Goal: Task Accomplishment & Management: Manage account settings

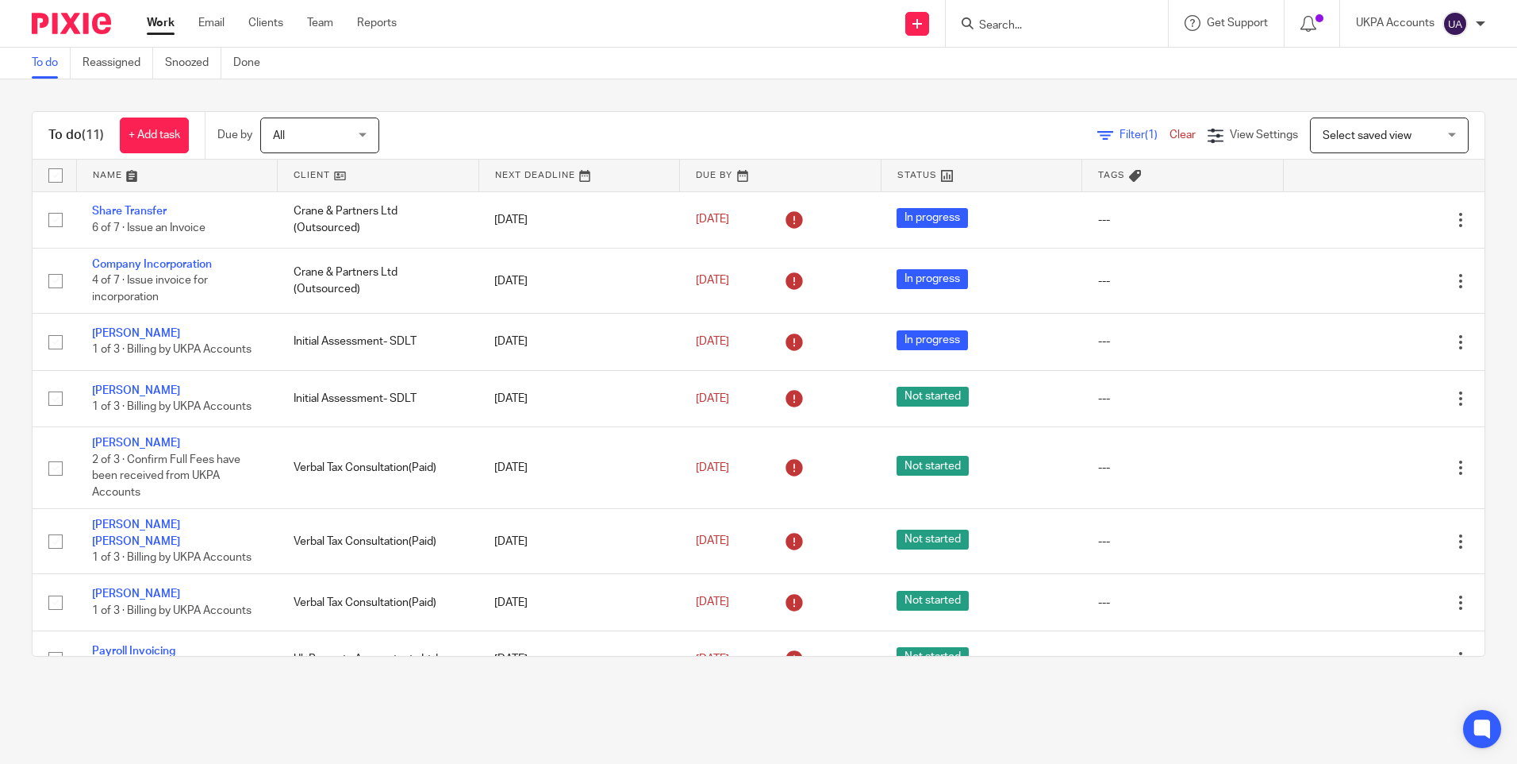
click at [1066, 25] on input "Search" at bounding box center [1049, 26] width 143 height 14
type input "aimocs"
click at [1056, 75] on link at bounding box center [1109, 74] width 268 height 49
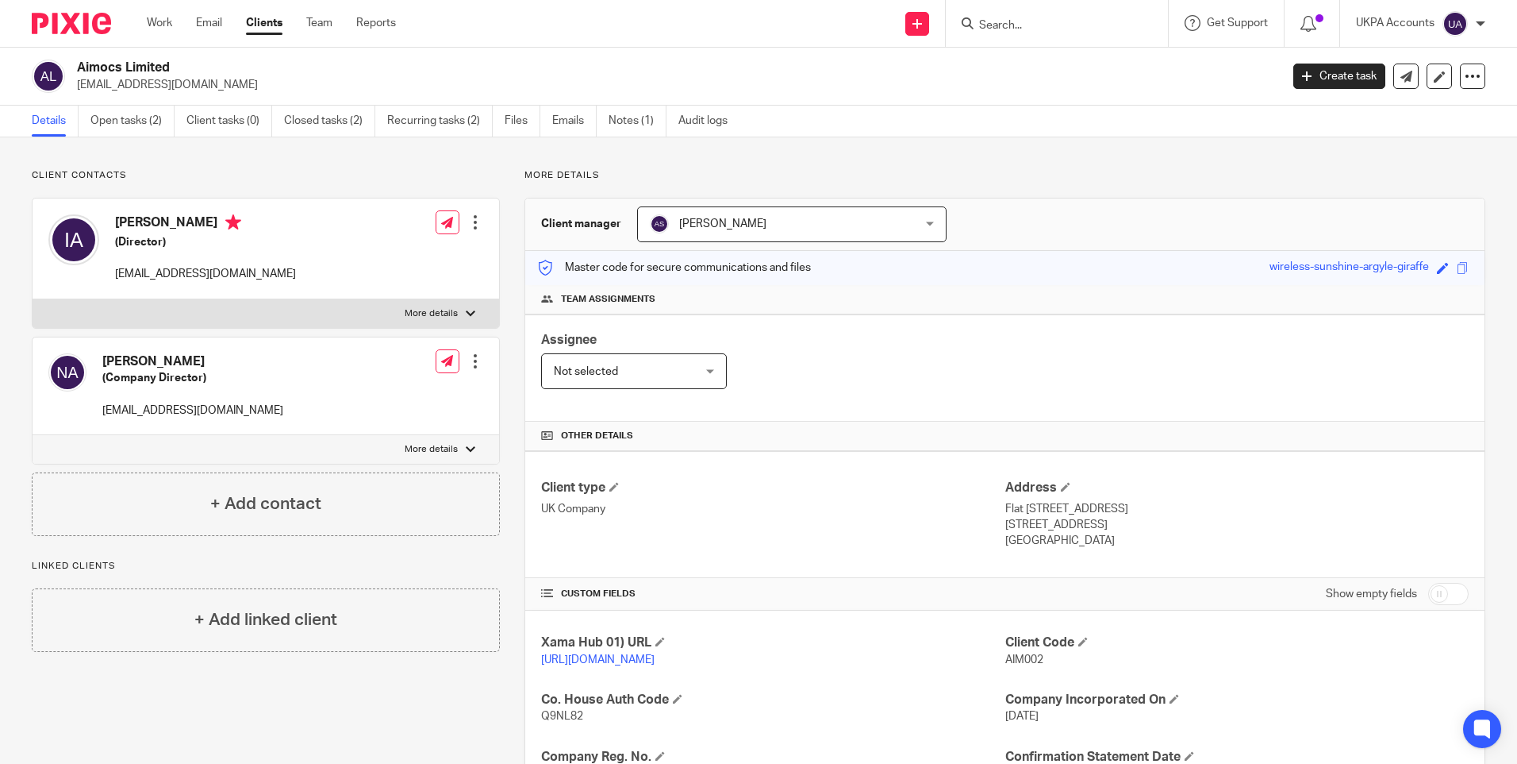
click at [793, 724] on p "Q9NL82" at bounding box center [772, 716] width 463 height 16
click at [158, 23] on link "Work" at bounding box center [159, 23] width 25 height 16
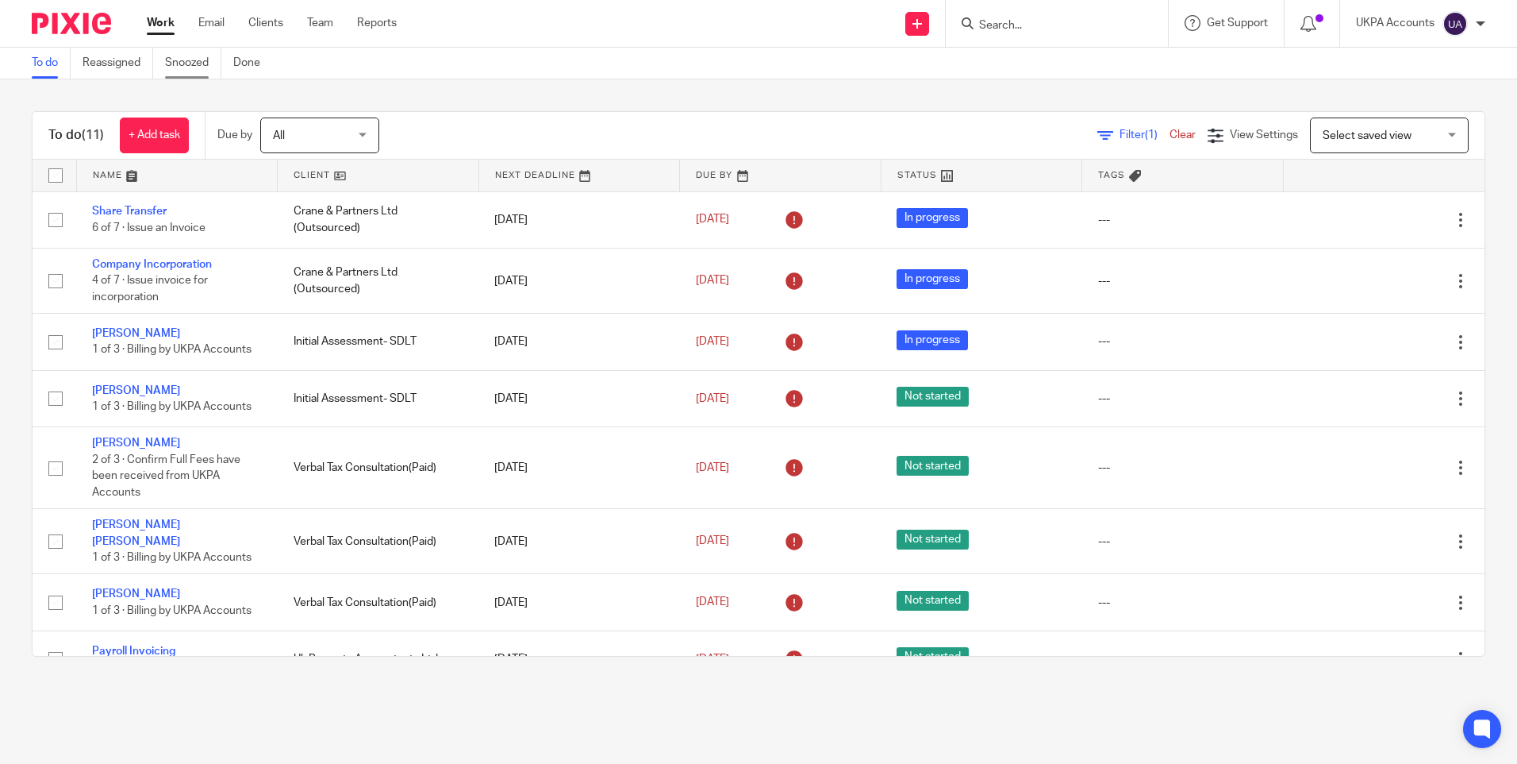
click at [200, 67] on link "Snoozed" at bounding box center [193, 63] width 56 height 31
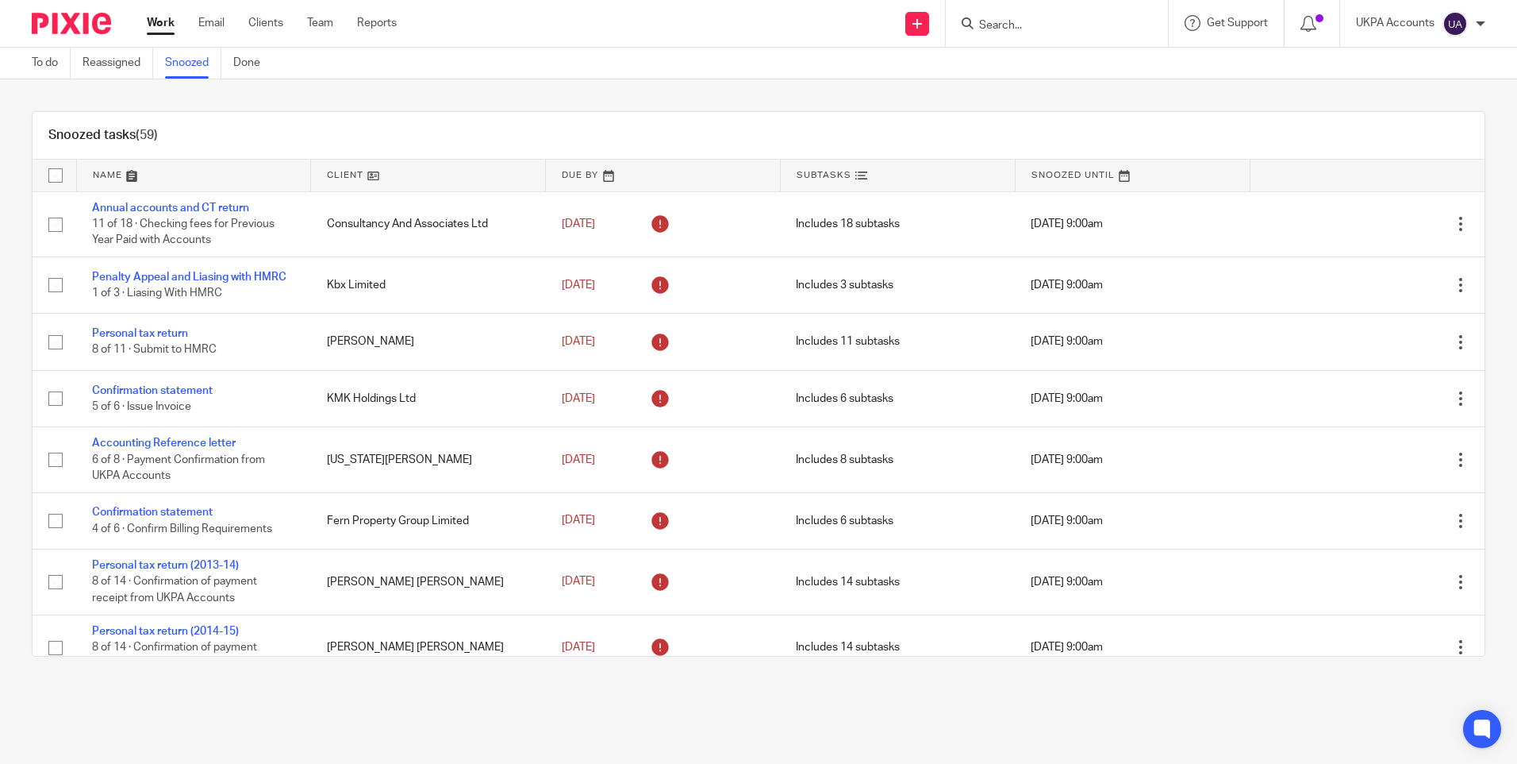
click at [1010, 29] on input "Search" at bounding box center [1049, 26] width 143 height 14
click at [407, 174] on link at bounding box center [428, 176] width 234 height 32
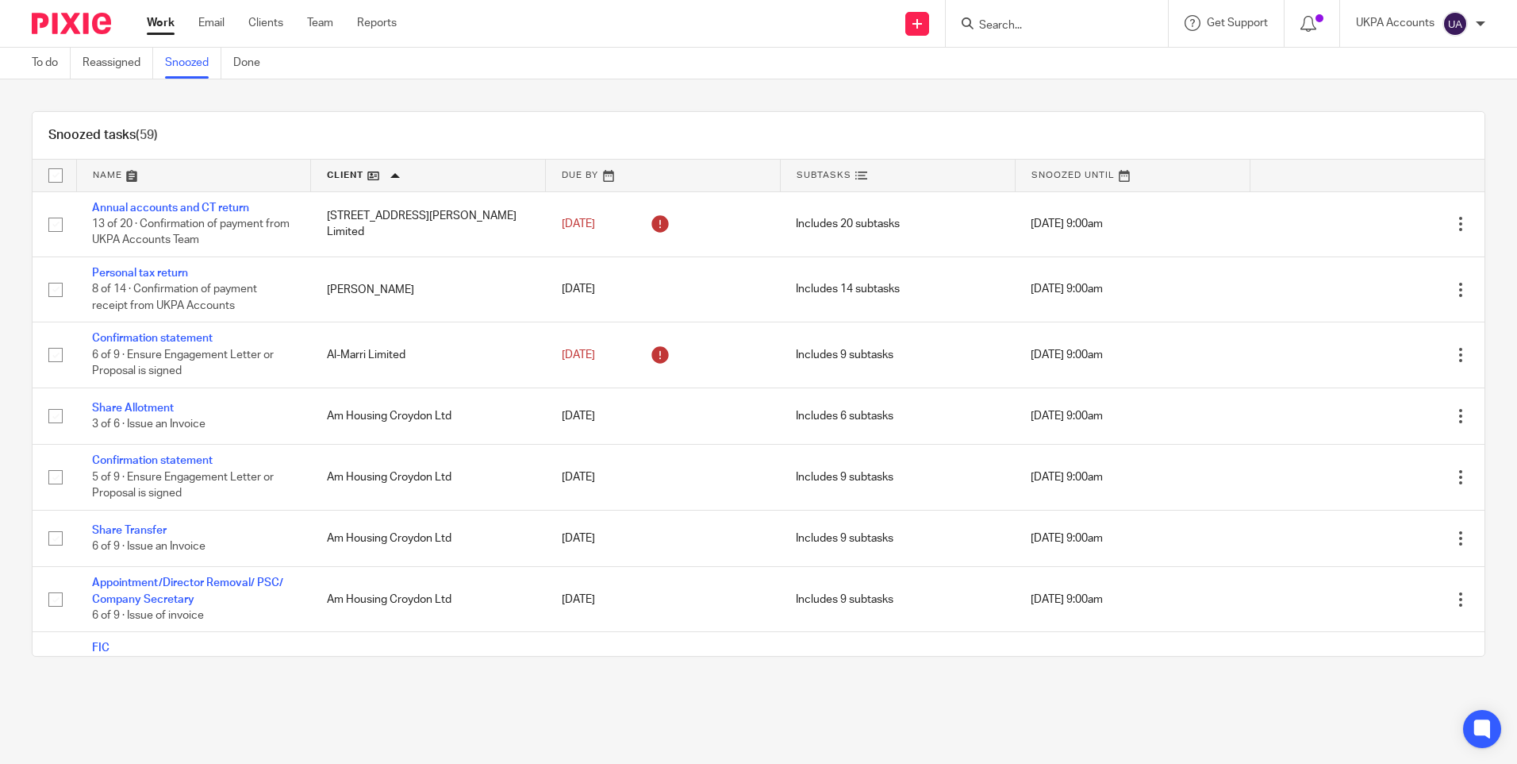
click at [982, 21] on input "Search" at bounding box center [1049, 26] width 143 height 14
type input "brooksland"
drag, startPoint x: 1094, startPoint y: 28, endPoint x: 921, endPoint y: 28, distance: 173.0
click at [921, 28] on div "Send new email Create task Add client brooksland Brookland s Spv Limited Markus…" at bounding box center [969, 23] width 1097 height 47
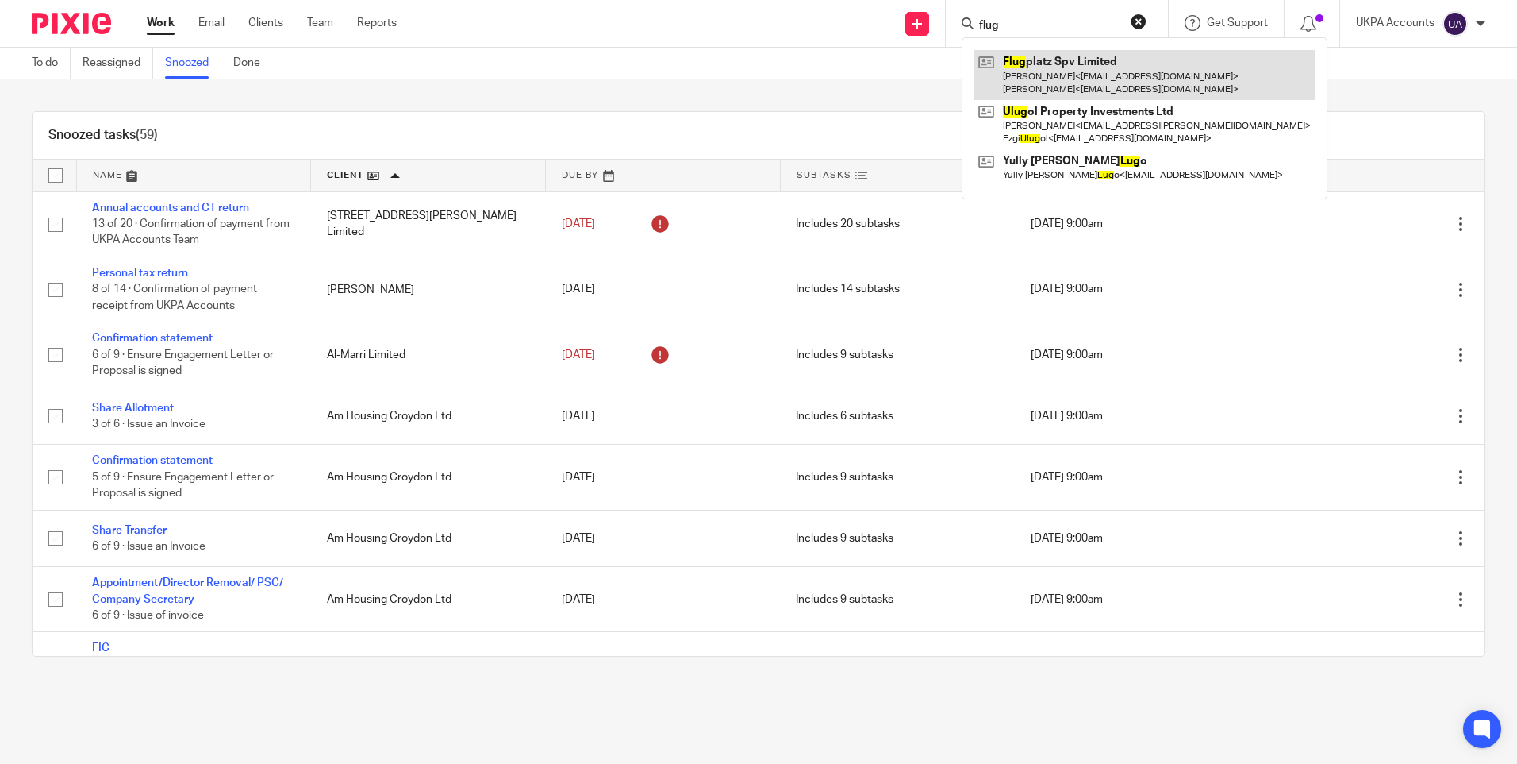
type input "flug"
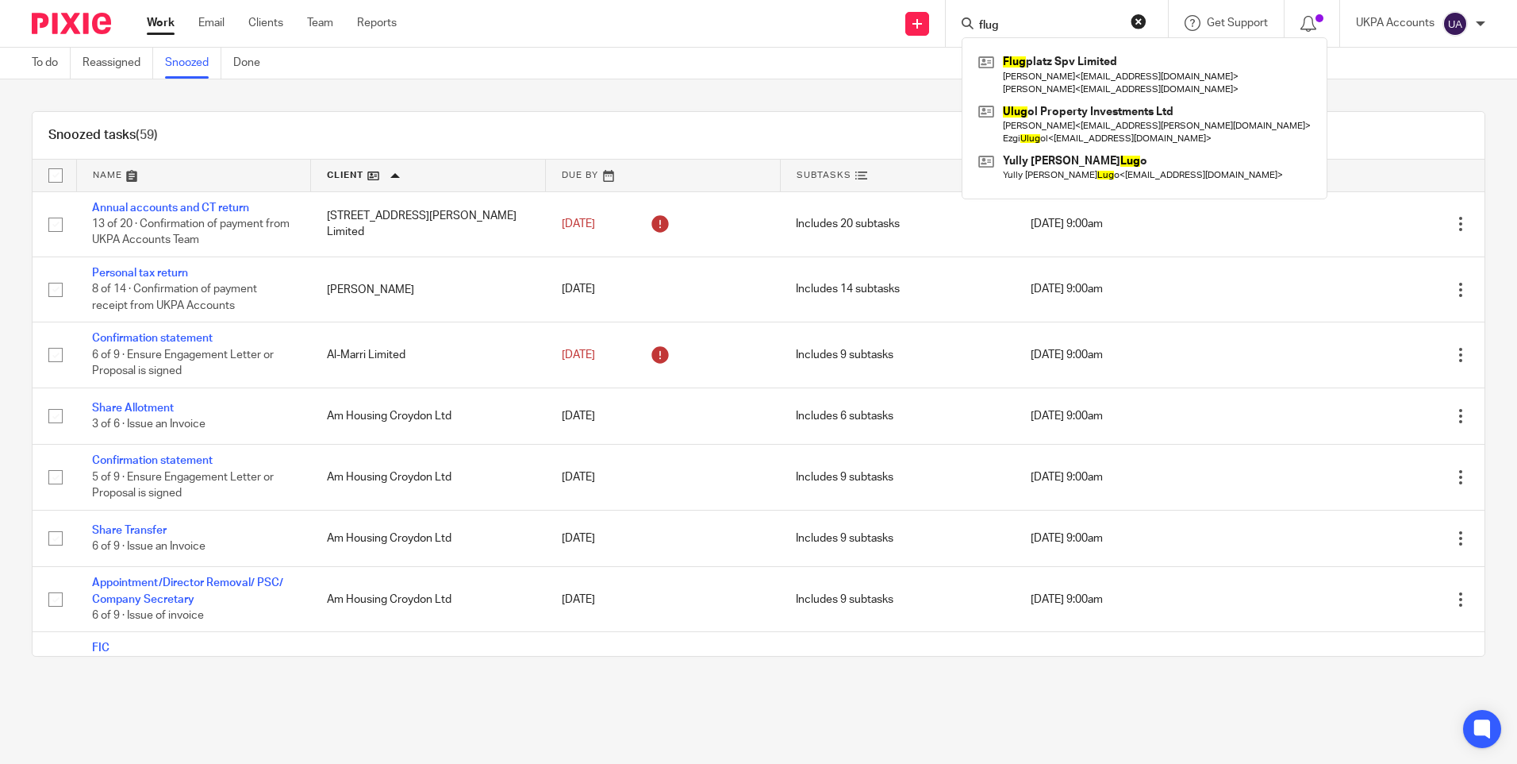
drag, startPoint x: 1014, startPoint y: 22, endPoint x: 884, endPoint y: 26, distance: 129.4
click at [884, 26] on div "Send new email Create task Add client flug Flug platz Spv Limited Markus Zeller…" at bounding box center [969, 23] width 1097 height 47
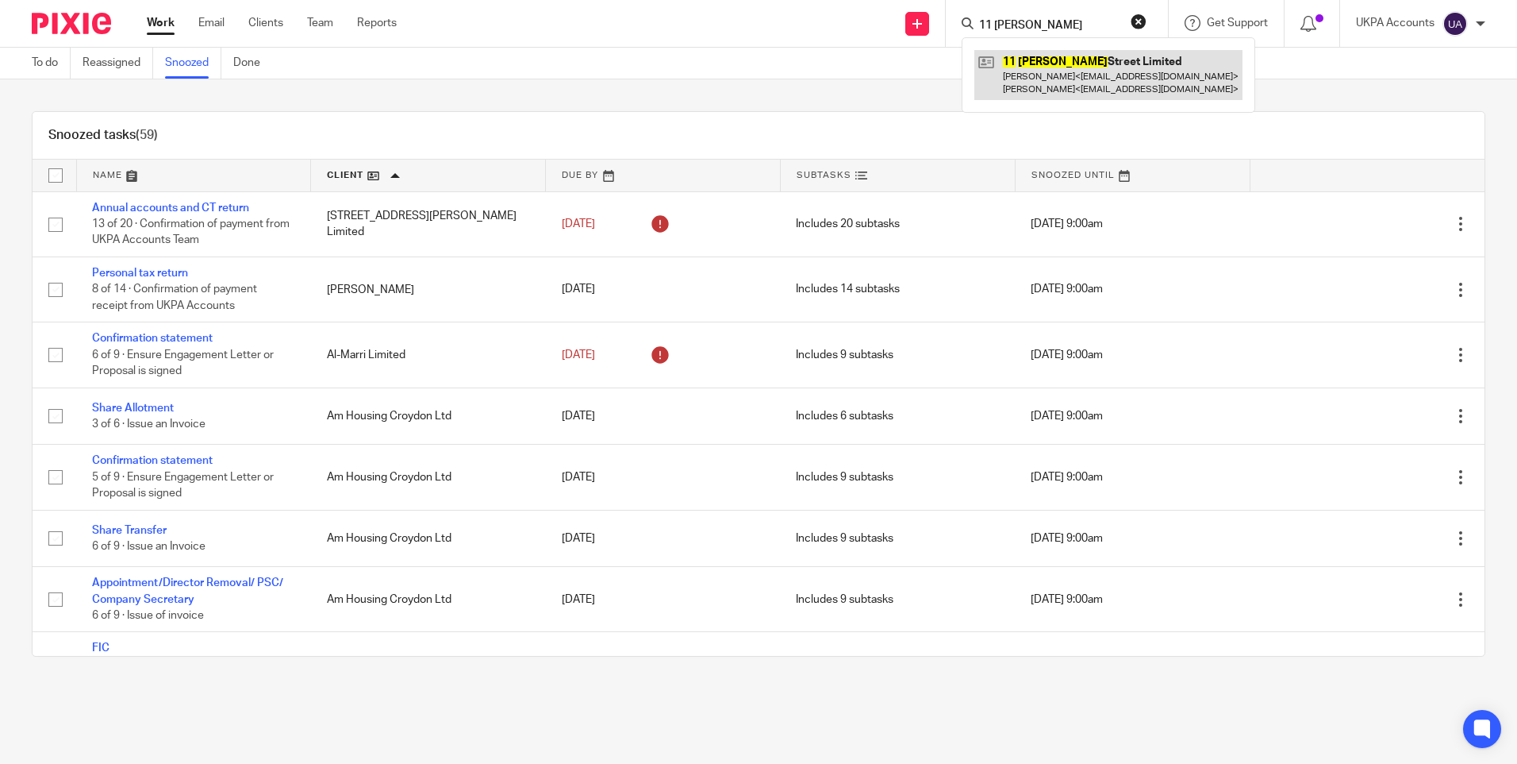
type input "11 turner"
drag, startPoint x: 1067, startPoint y: 25, endPoint x: 880, endPoint y: 17, distance: 187.5
click at [880, 17] on div "Send new email Create task Add client 11 turner 11 Turner Street Limited Markus…" at bounding box center [969, 23] width 1097 height 47
type input "elite capital group"
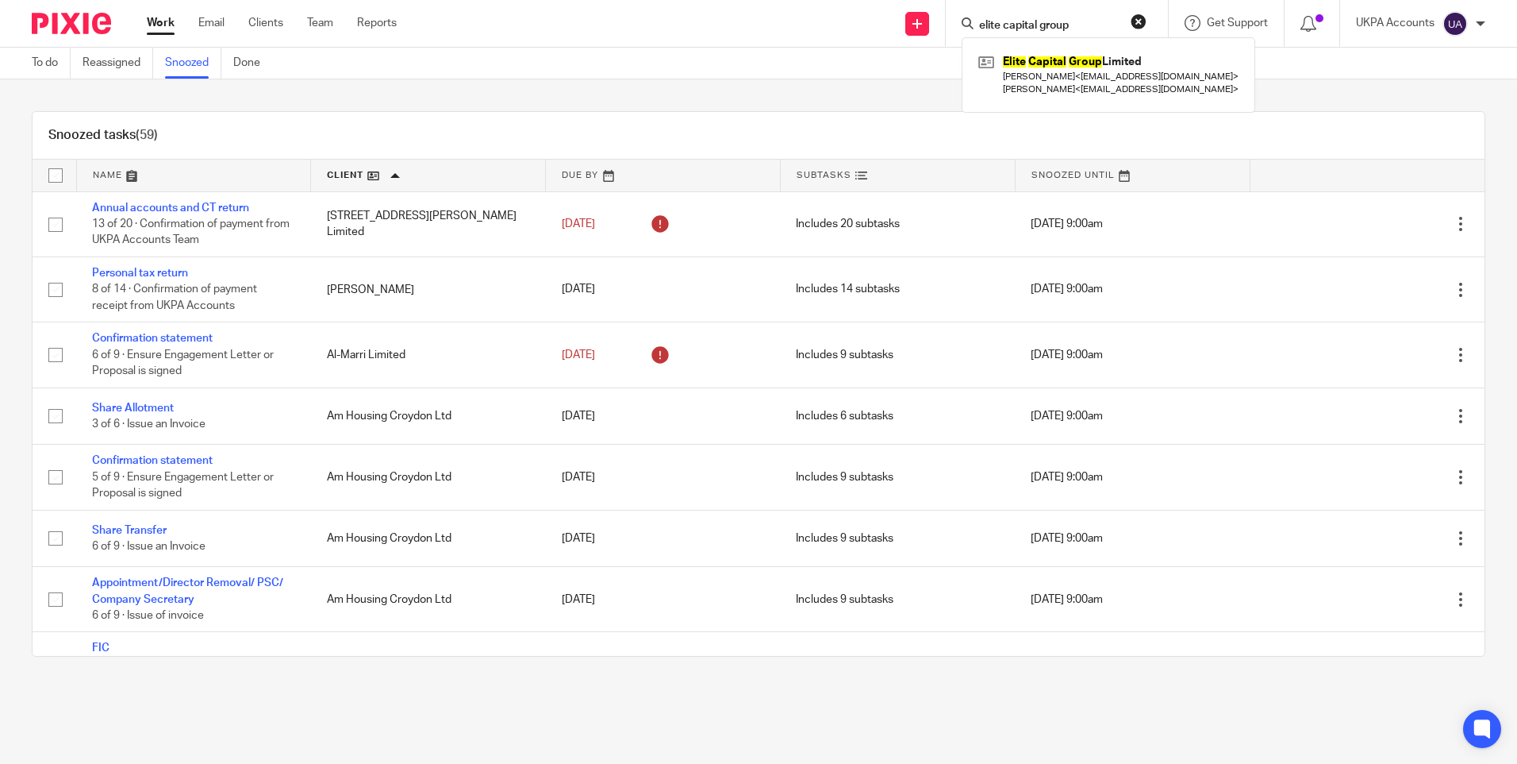
drag, startPoint x: 1094, startPoint y: 21, endPoint x: 806, endPoint y: 27, distance: 288.2
click at [806, 27] on div "Send new email Create task Add client elite capital group Elite Capital Group L…" at bounding box center [969, 23] width 1097 height 47
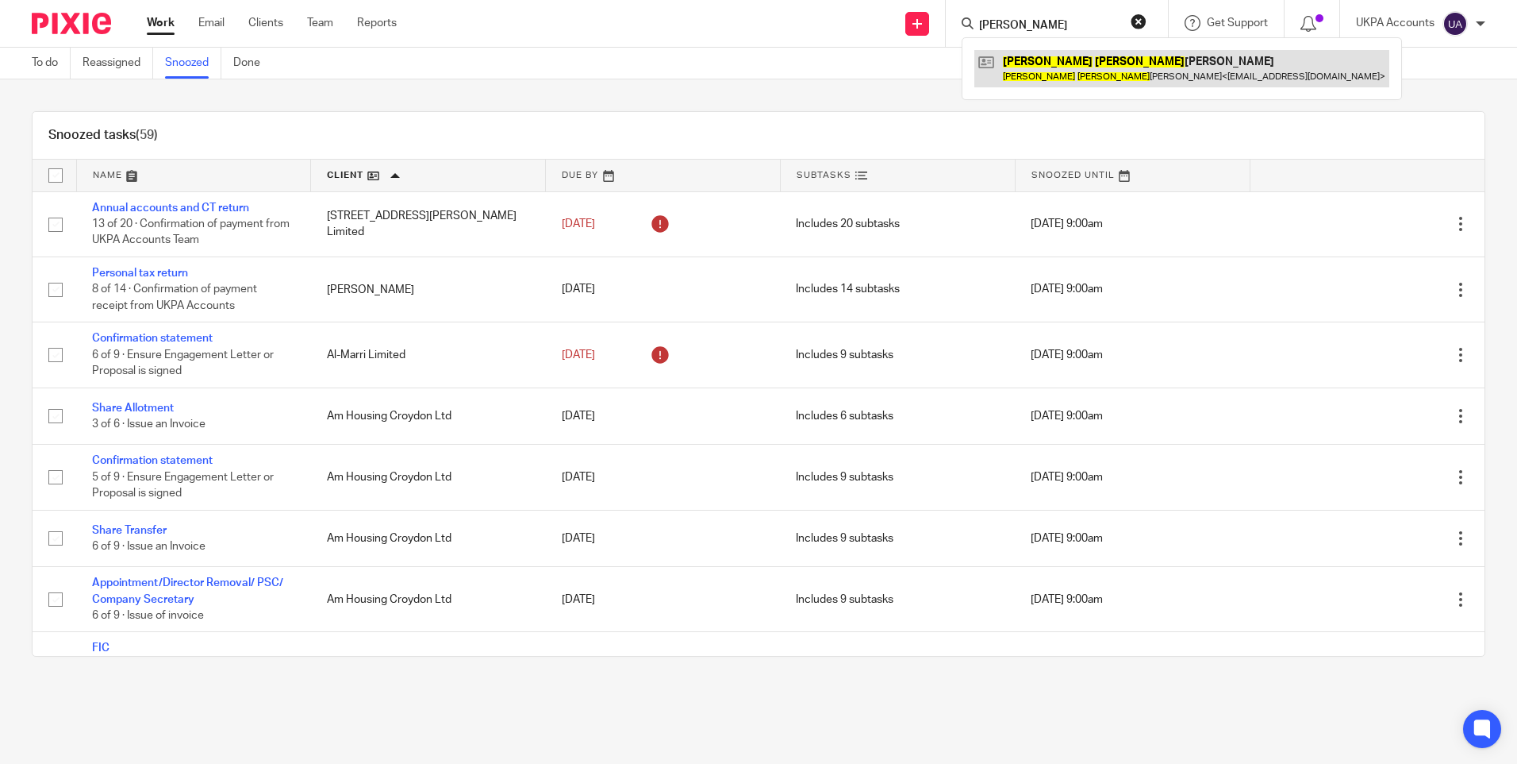
type input "jonathan petr"
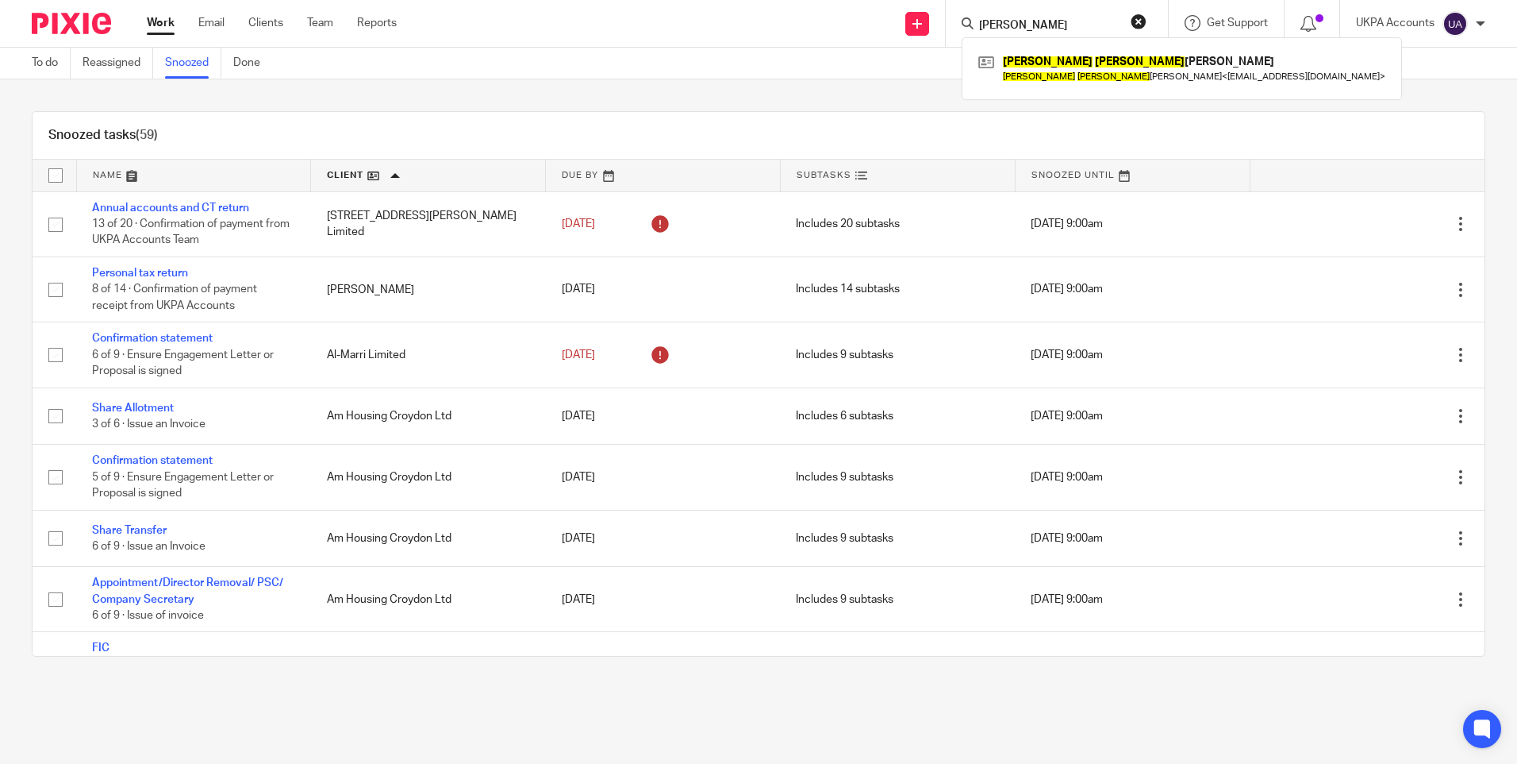
click at [155, 25] on link "Work" at bounding box center [161, 23] width 28 height 16
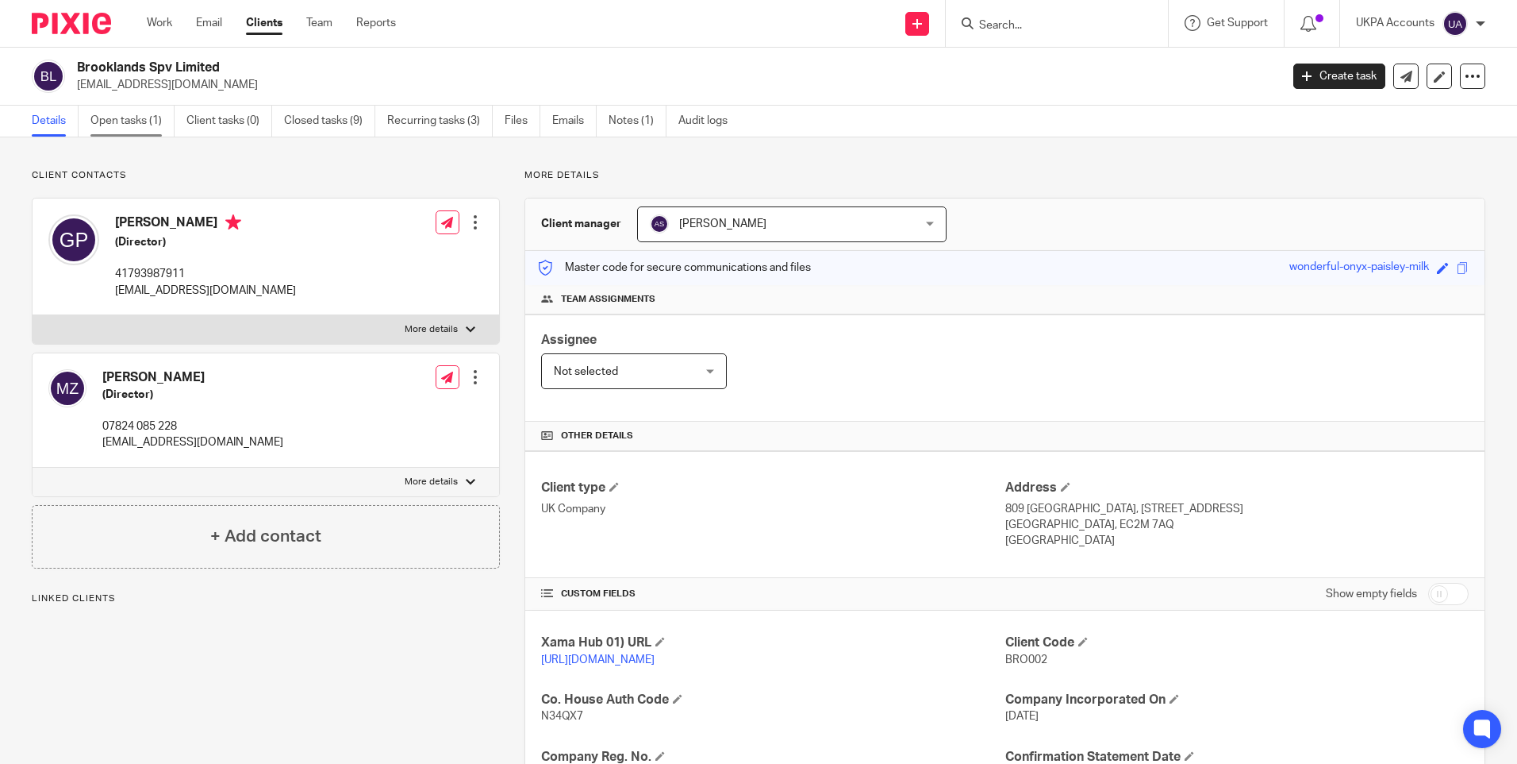
click at [130, 125] on link "Open tasks (1)" at bounding box center [132, 121] width 84 height 31
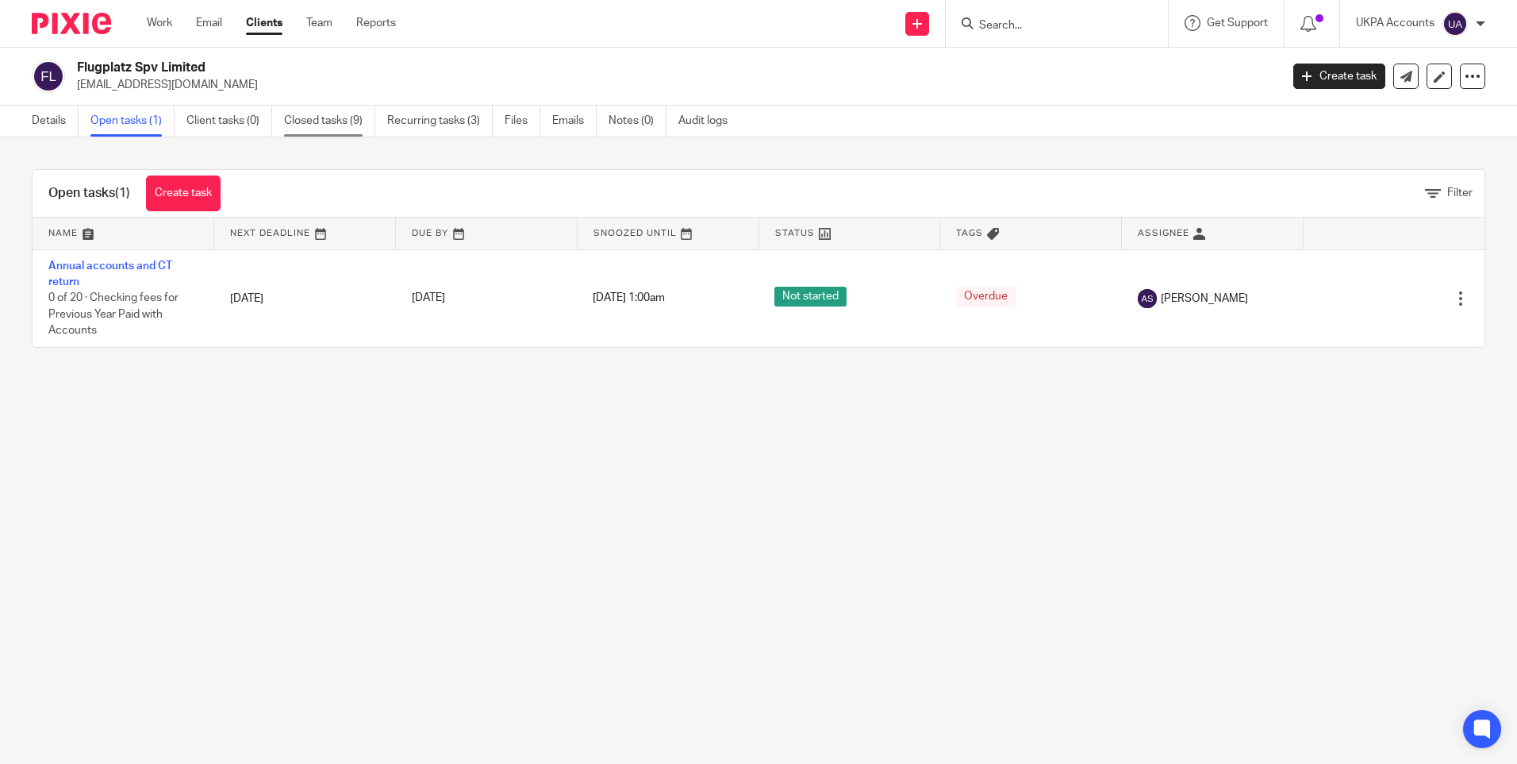
click at [322, 120] on link "Closed tasks (9)" at bounding box center [329, 121] width 91 height 31
click at [337, 127] on link "Closed tasks (9)" at bounding box center [329, 121] width 91 height 31
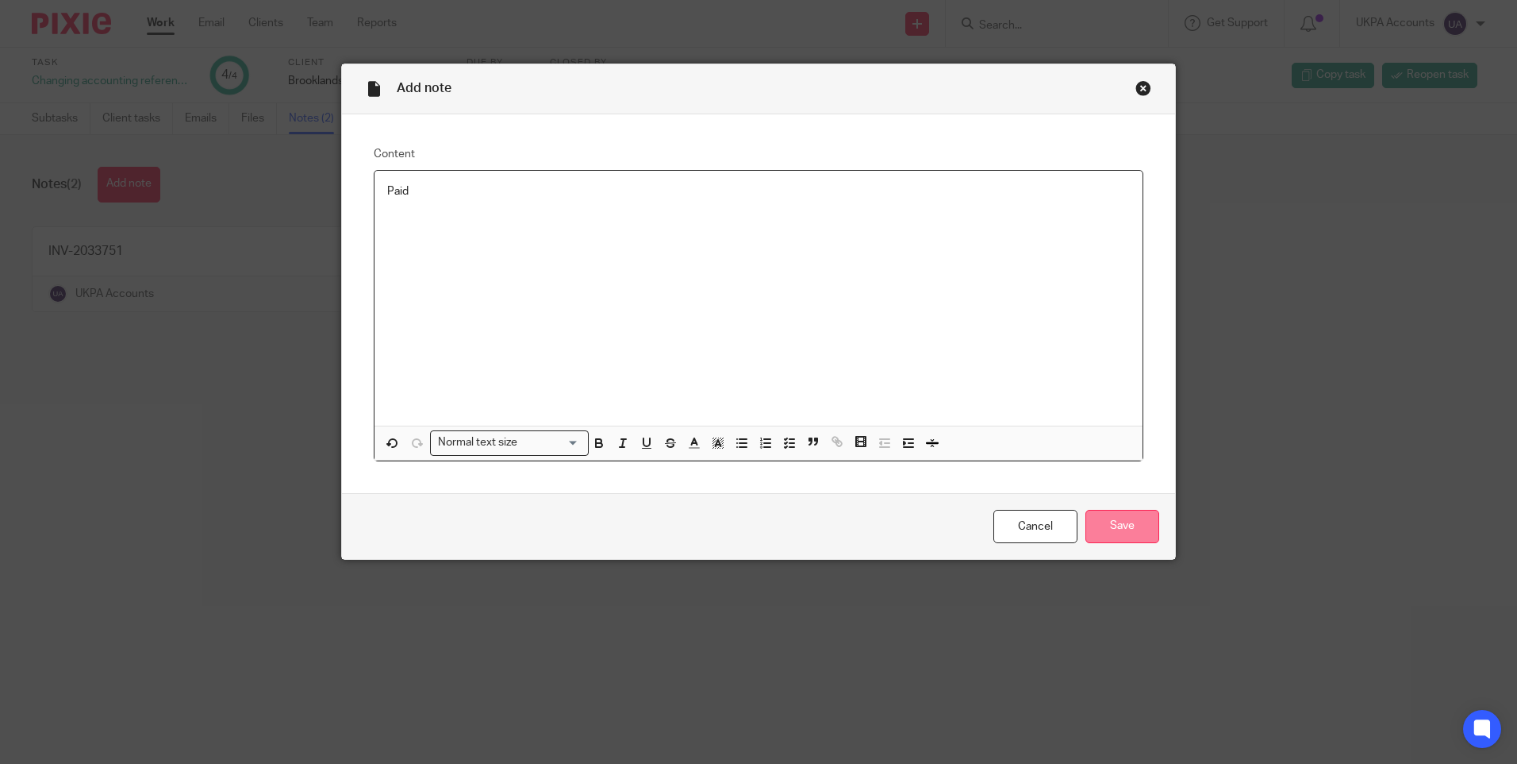
click at [1125, 527] on input "Save" at bounding box center [1123, 527] width 74 height 34
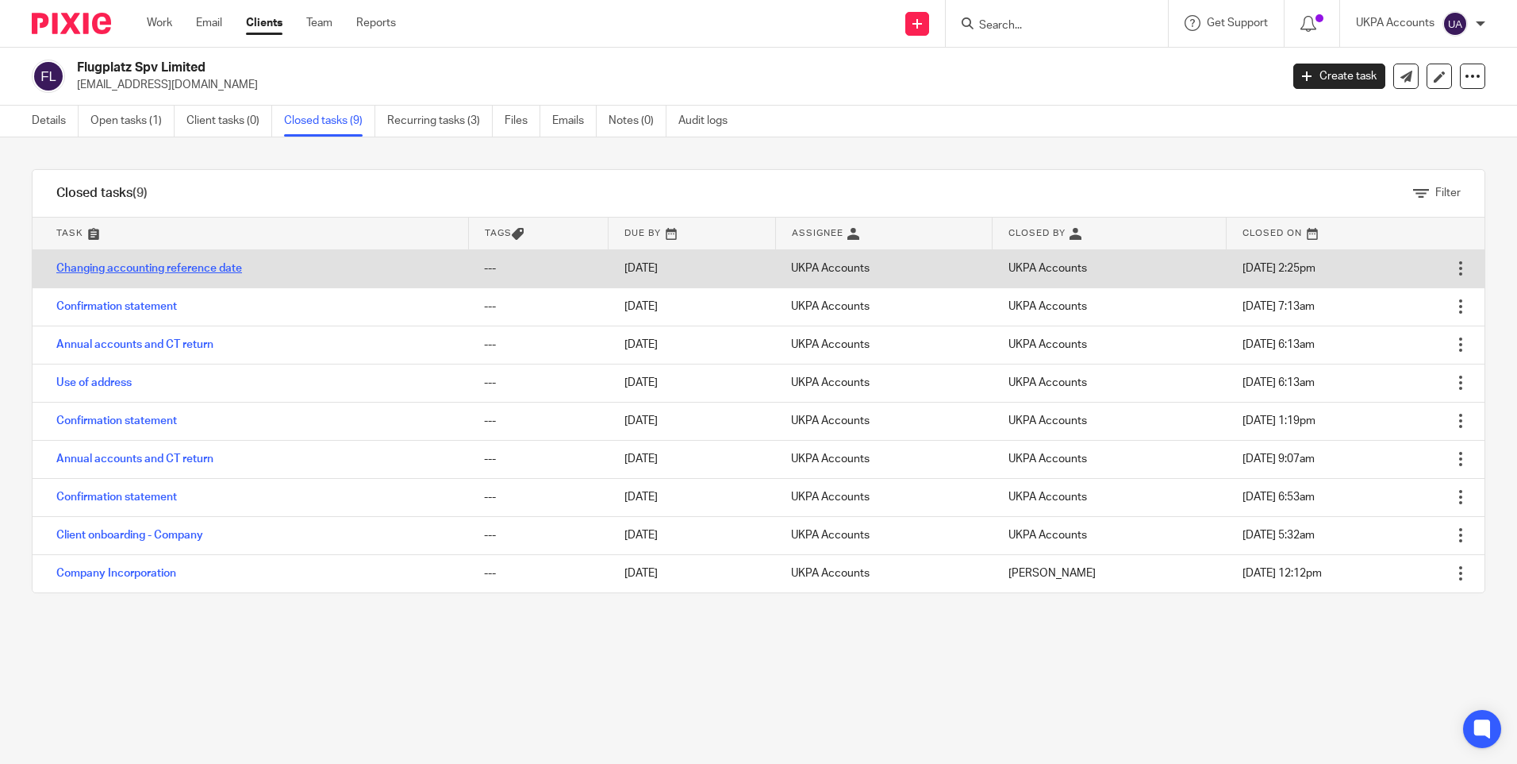
click at [171, 269] on link "Changing accounting reference date" at bounding box center [149, 268] width 186 height 11
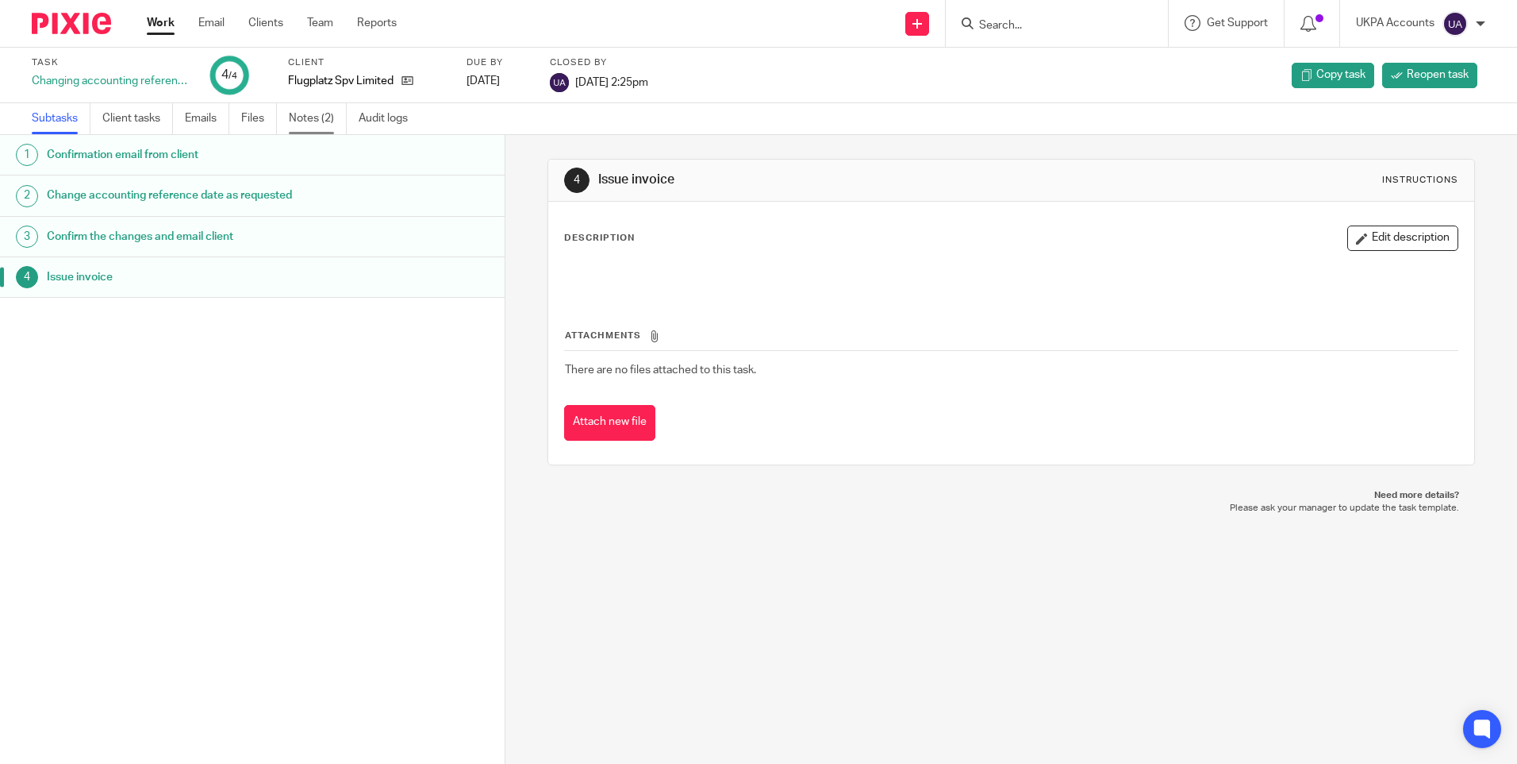
click at [317, 126] on link "Notes (2)" at bounding box center [318, 118] width 58 height 31
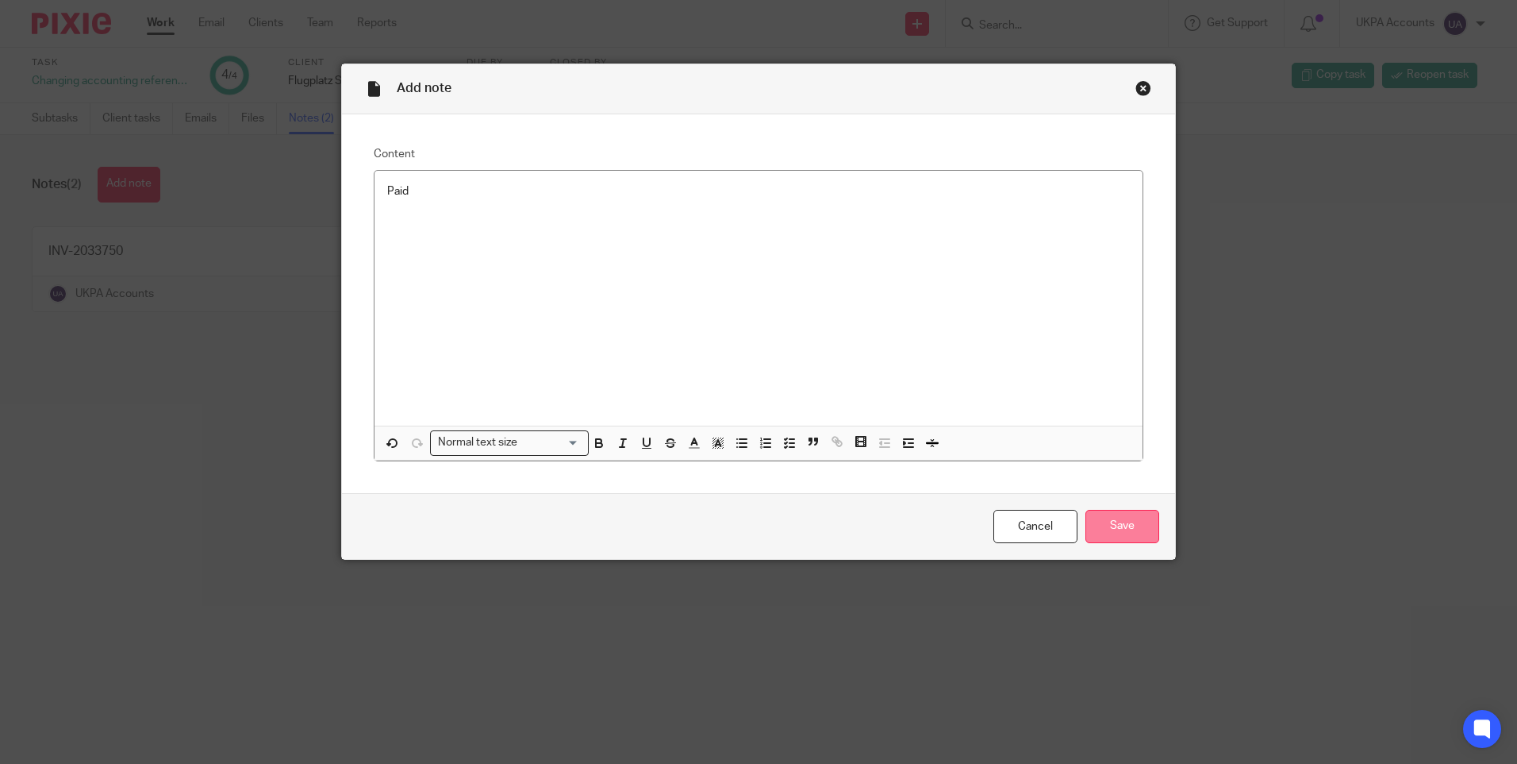
click at [1120, 523] on input "Save" at bounding box center [1123, 527] width 74 height 34
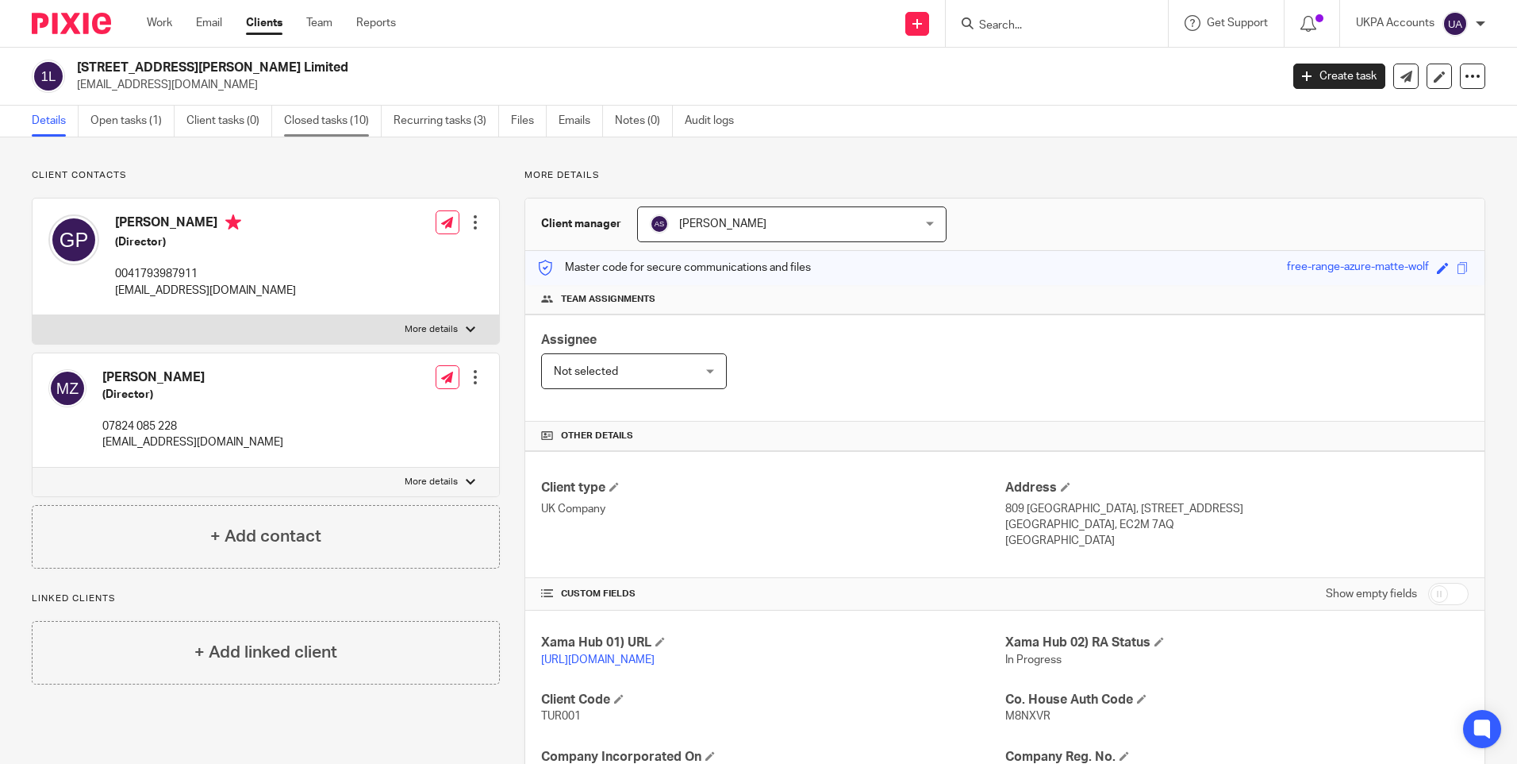
click at [316, 125] on link "Closed tasks (10)" at bounding box center [333, 121] width 98 height 31
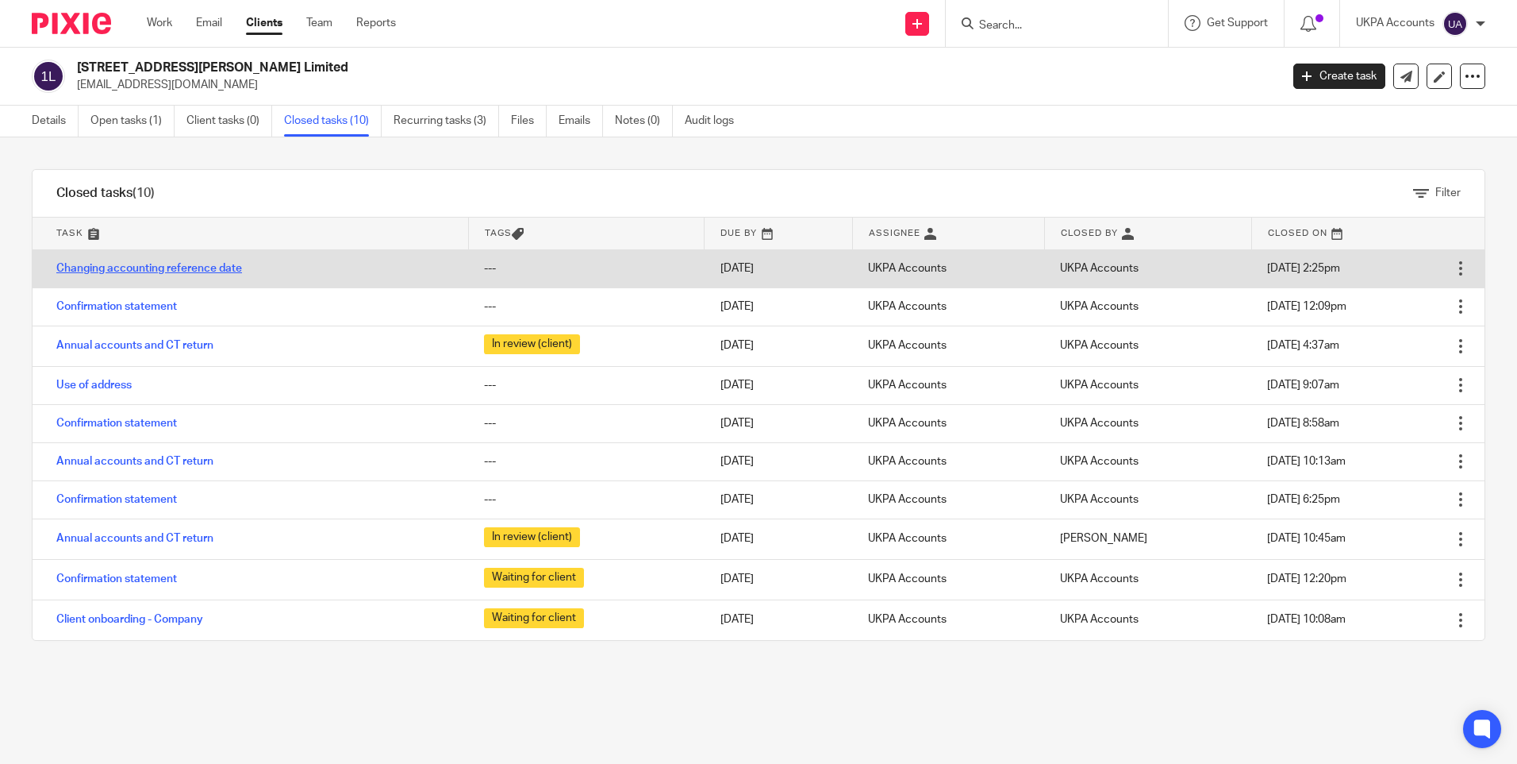
click at [164, 268] on link "Changing accounting reference date" at bounding box center [149, 268] width 186 height 11
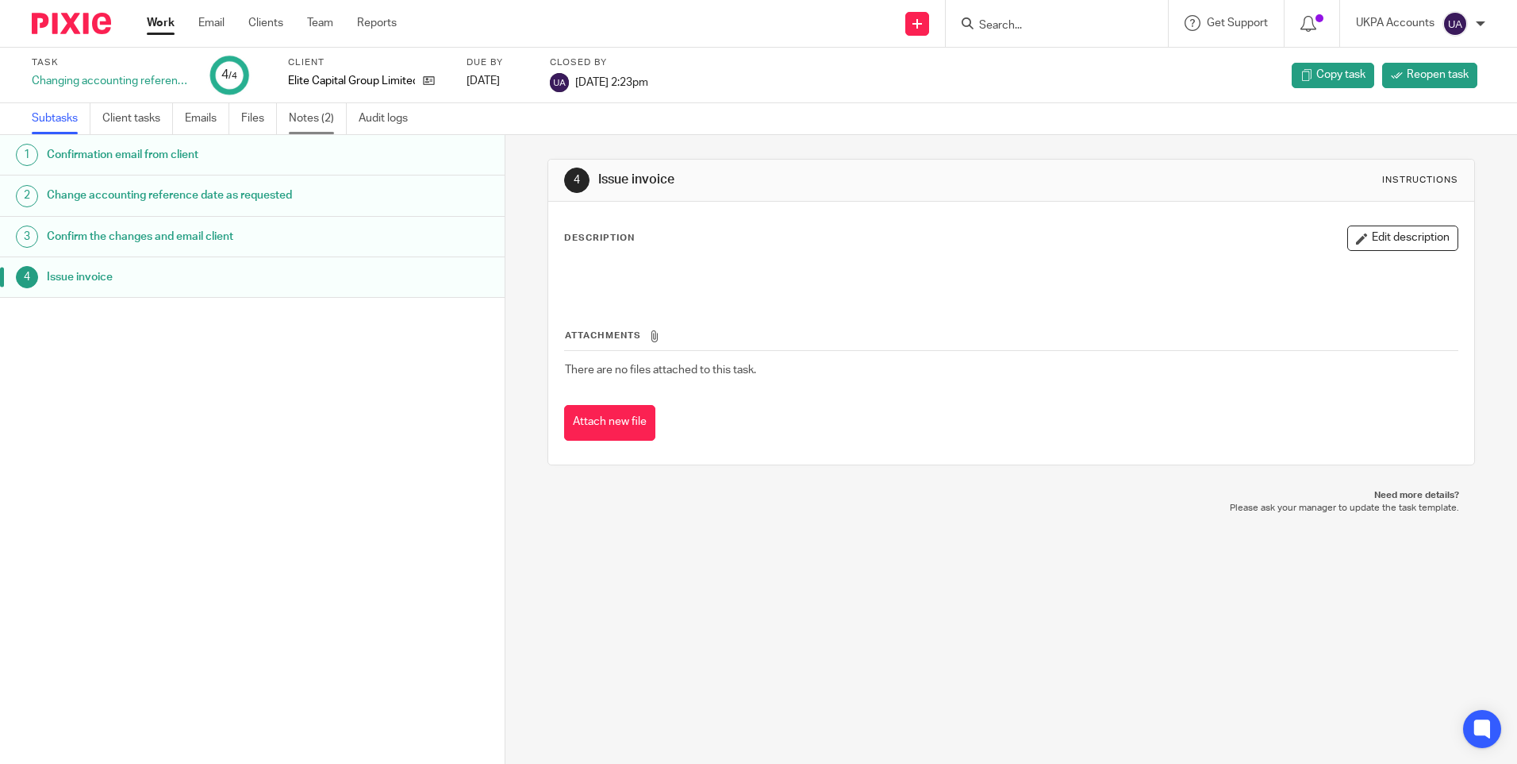
click at [317, 121] on link "Notes (2)" at bounding box center [318, 118] width 58 height 31
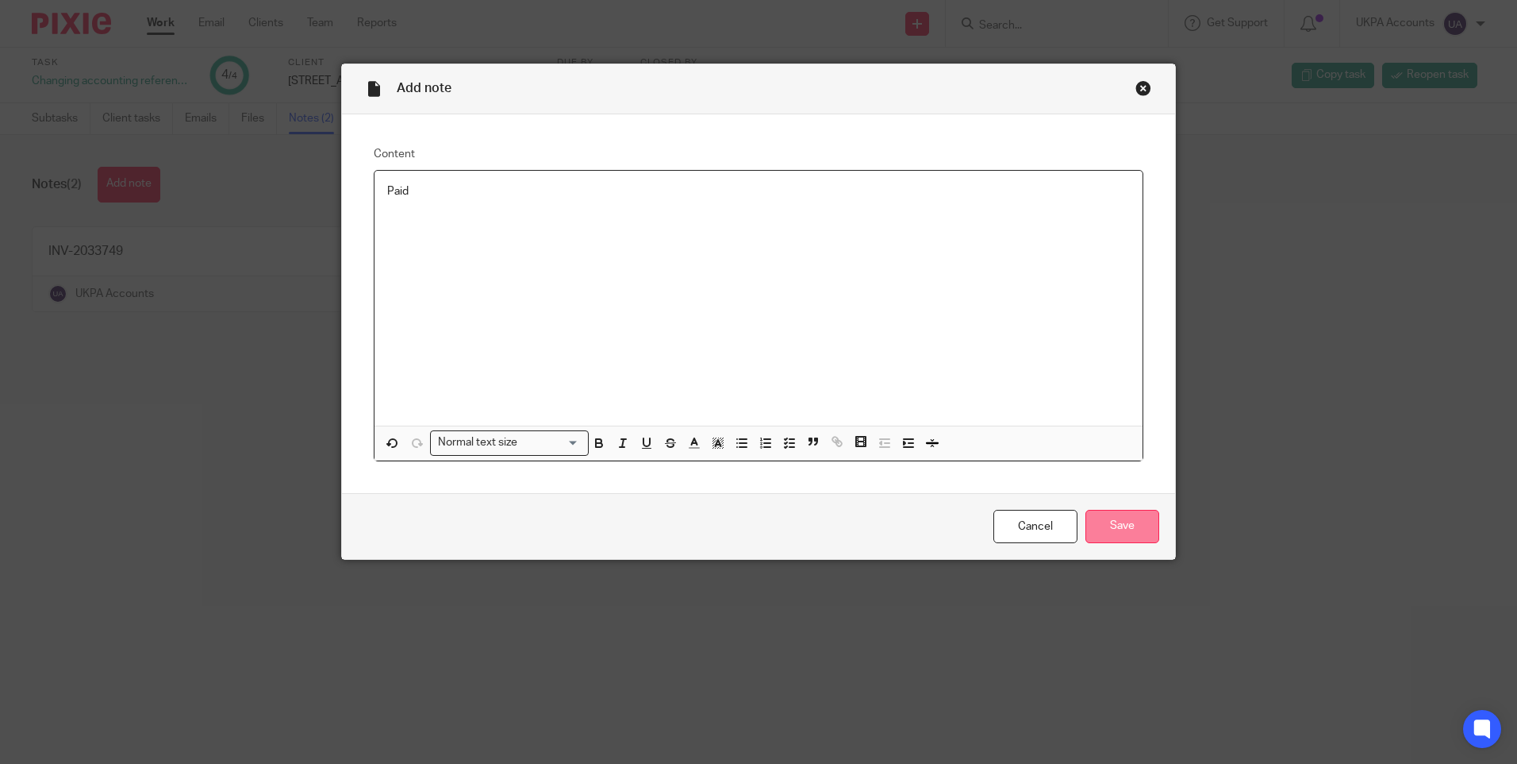
click at [1121, 532] on input "Save" at bounding box center [1123, 527] width 74 height 34
click at [1101, 529] on input "Save" at bounding box center [1123, 527] width 74 height 34
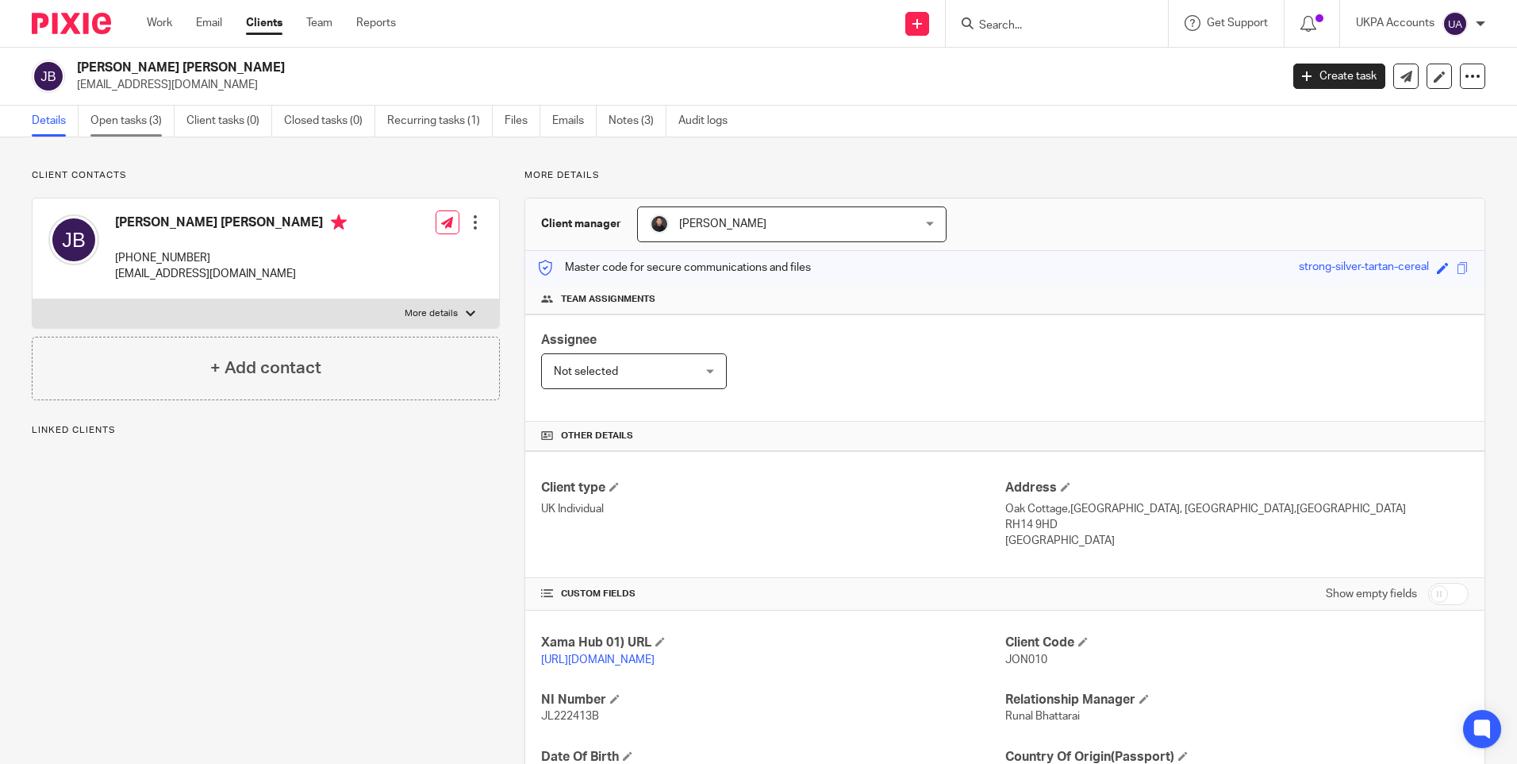
click at [133, 125] on link "Open tasks (3)" at bounding box center [132, 121] width 84 height 31
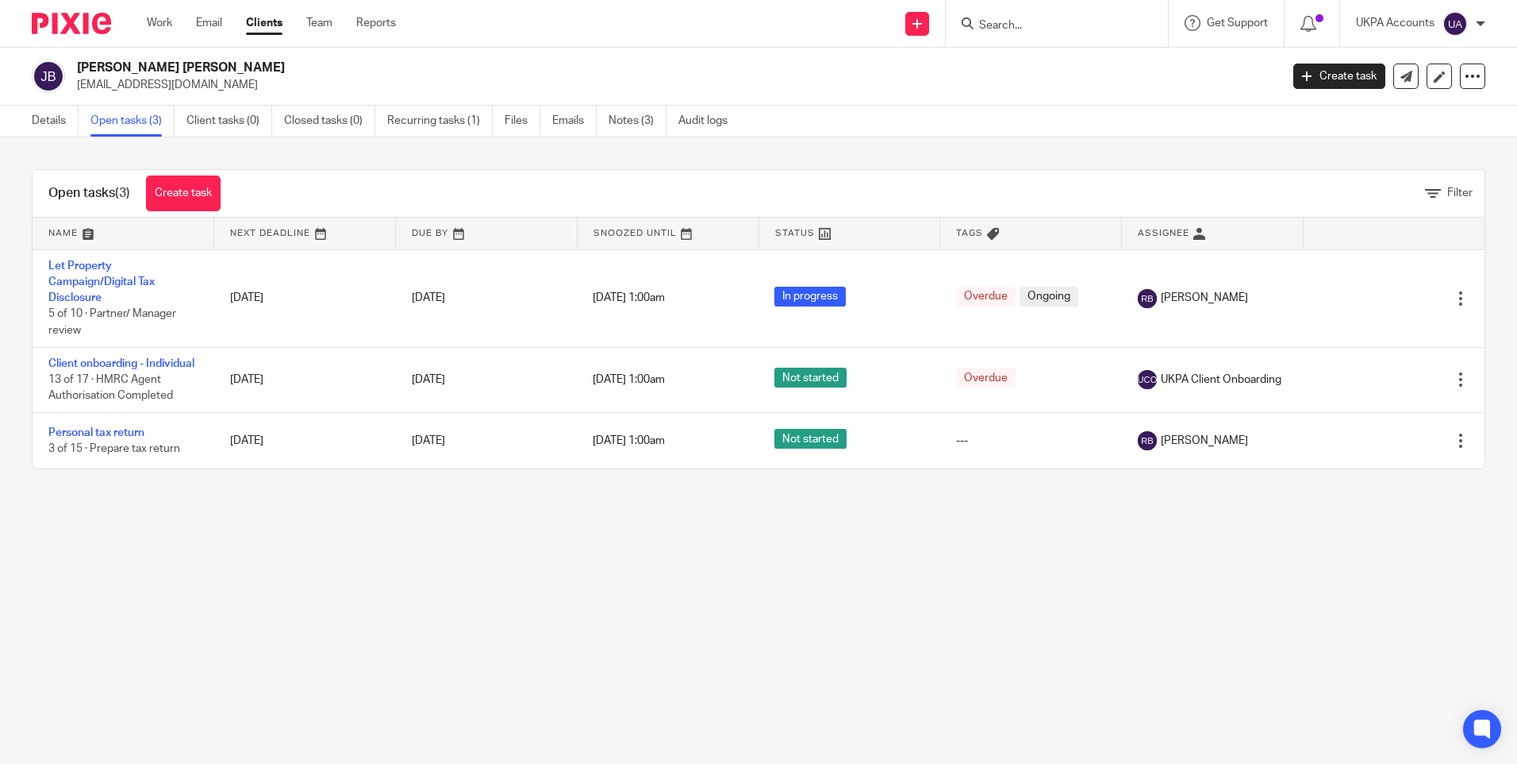
click at [990, 25] on input "Search" at bounding box center [1049, 26] width 143 height 14
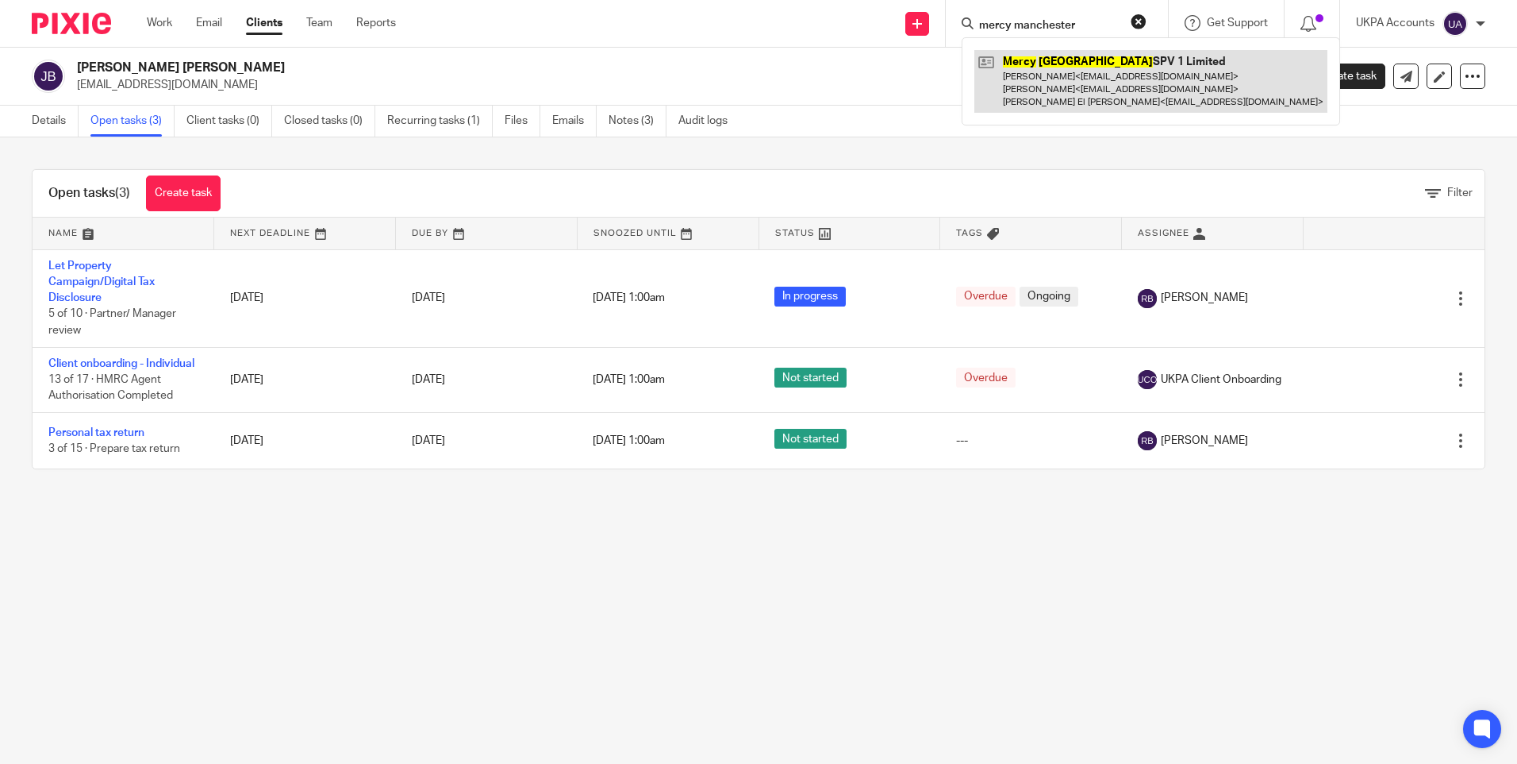
type input "mercy manchester"
click at [1094, 75] on link at bounding box center [1151, 81] width 353 height 63
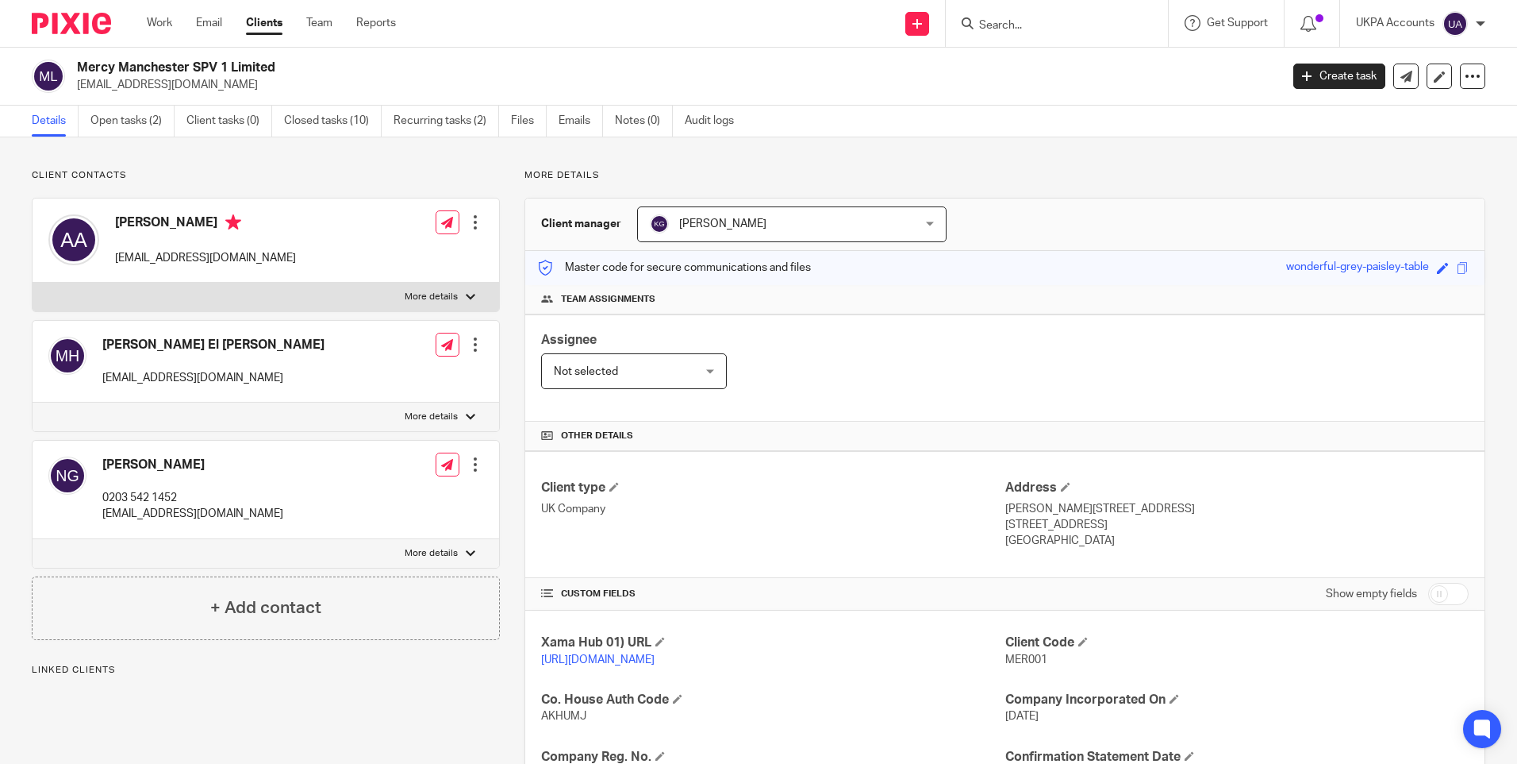
click at [287, 151] on div "Client contacts Anouar Adham aadham@crowdtolive.com Edit contact Create client …" at bounding box center [758, 667] width 1517 height 1060
click at [139, 126] on link "Open tasks (2)" at bounding box center [132, 121] width 84 height 31
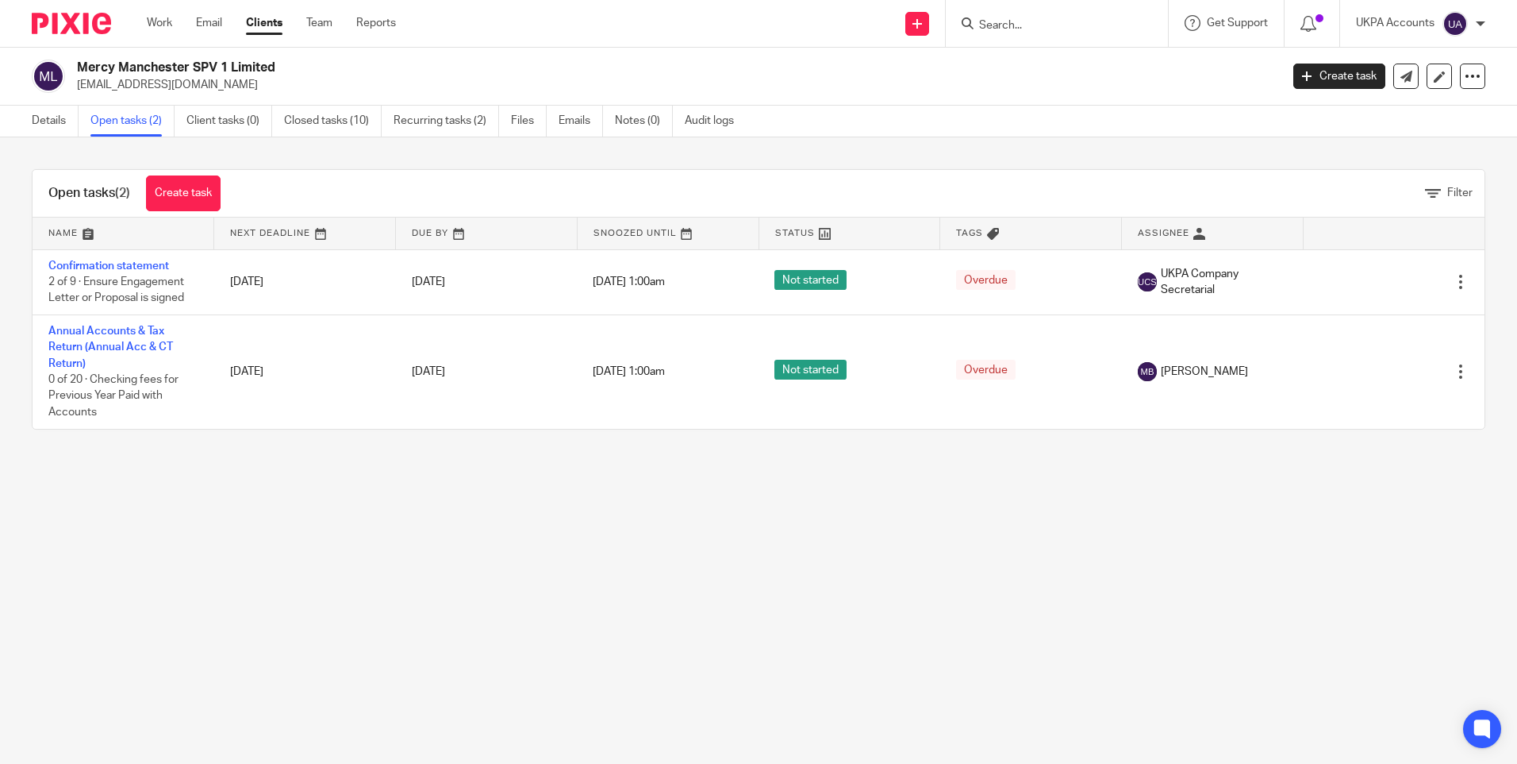
click at [1090, 29] on input "Search" at bounding box center [1049, 26] width 143 height 14
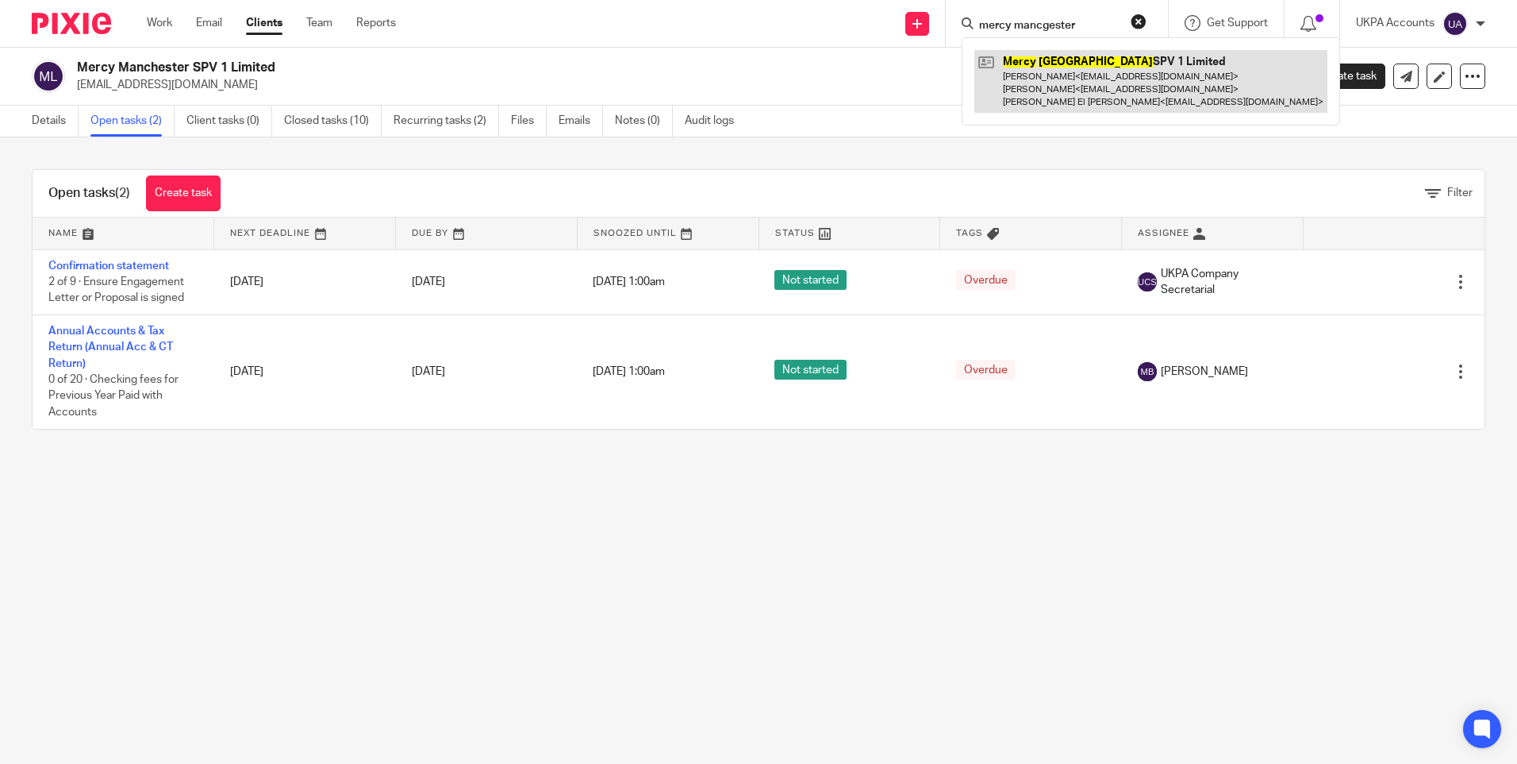
type input "mercy mancgester"
click at [1096, 74] on link at bounding box center [1151, 81] width 353 height 63
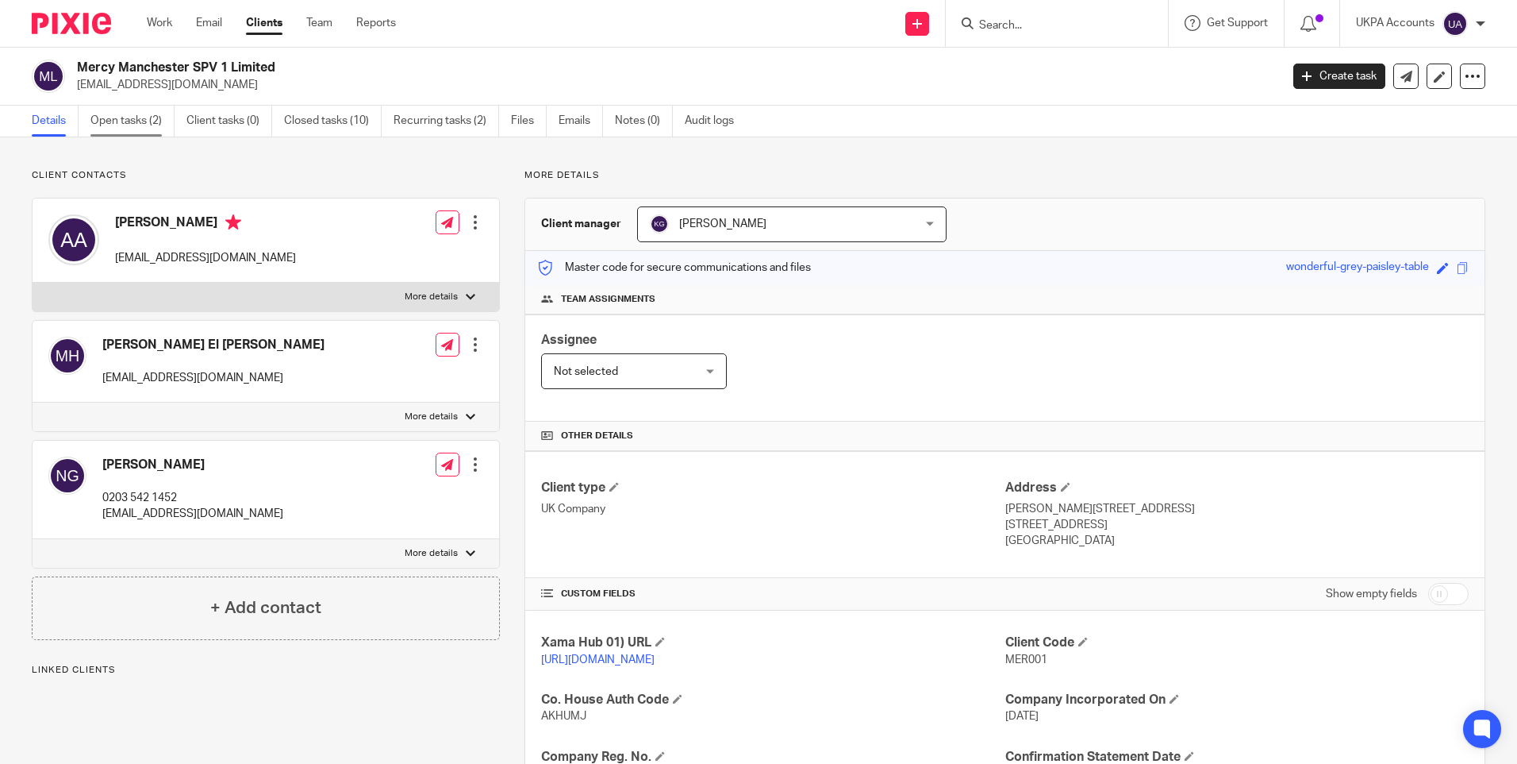
click at [121, 120] on link "Open tasks (2)" at bounding box center [132, 121] width 84 height 31
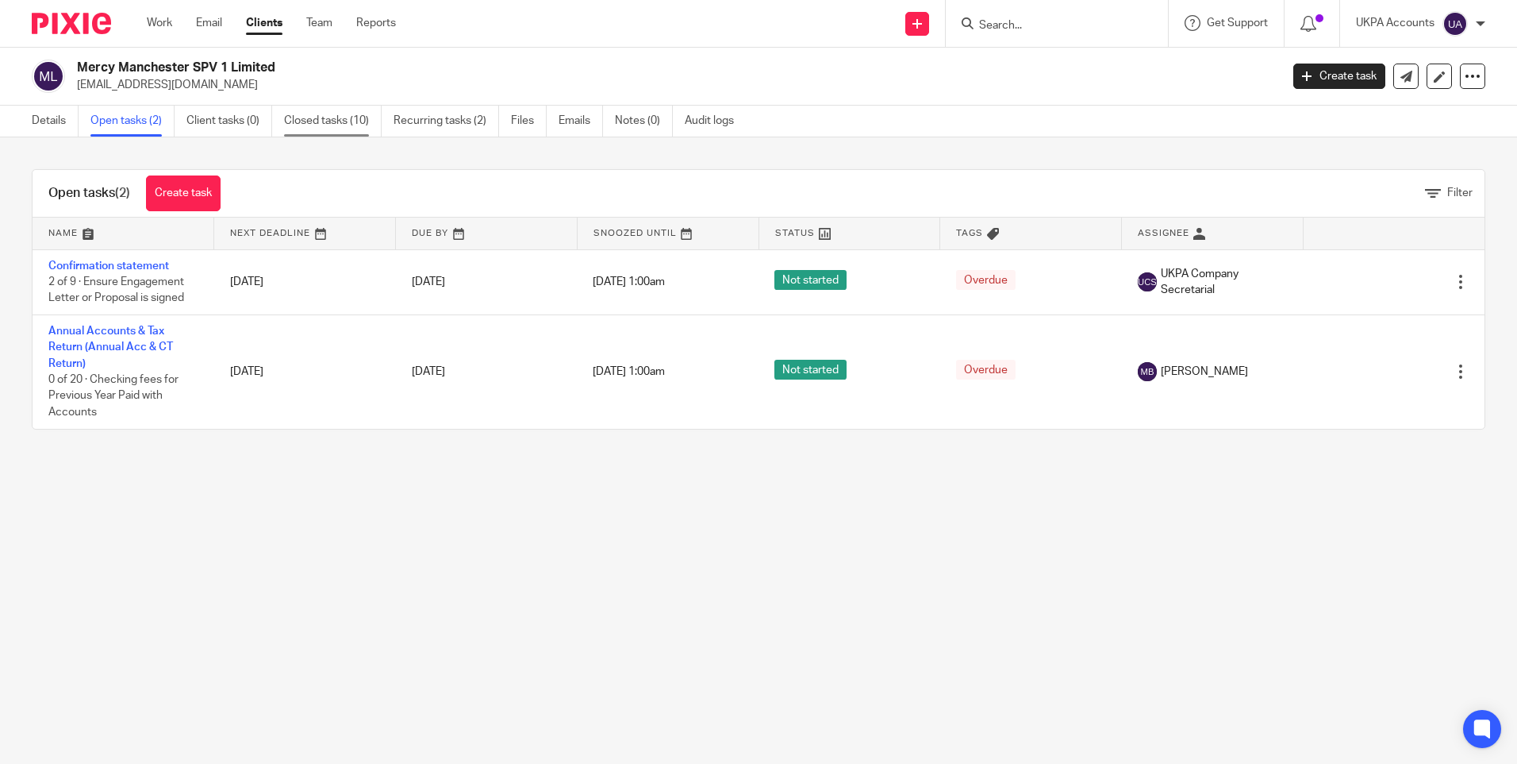
click at [329, 121] on link "Closed tasks (10)" at bounding box center [333, 121] width 98 height 31
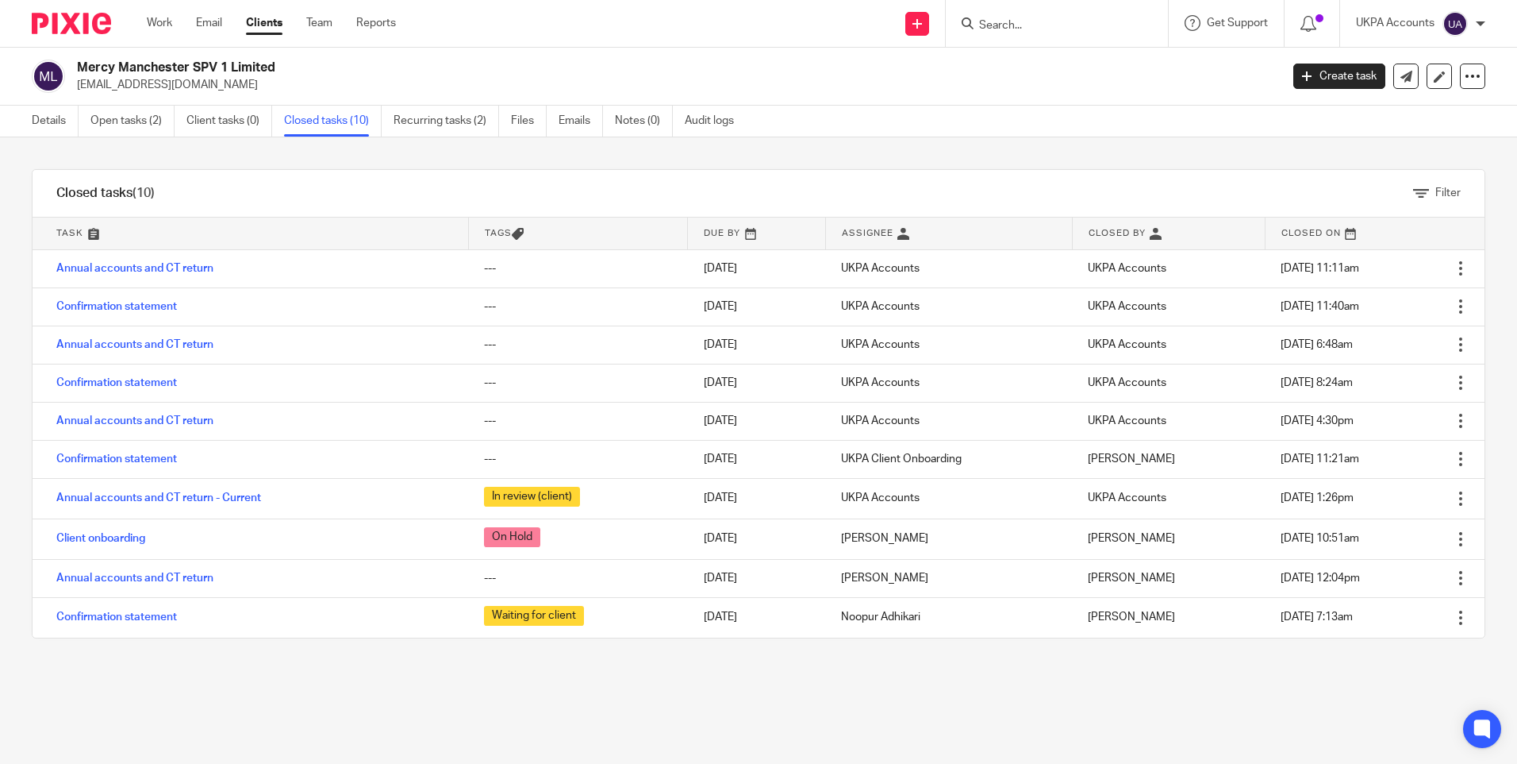
click at [133, 263] on link "Annual accounts and CT return" at bounding box center [134, 268] width 157 height 11
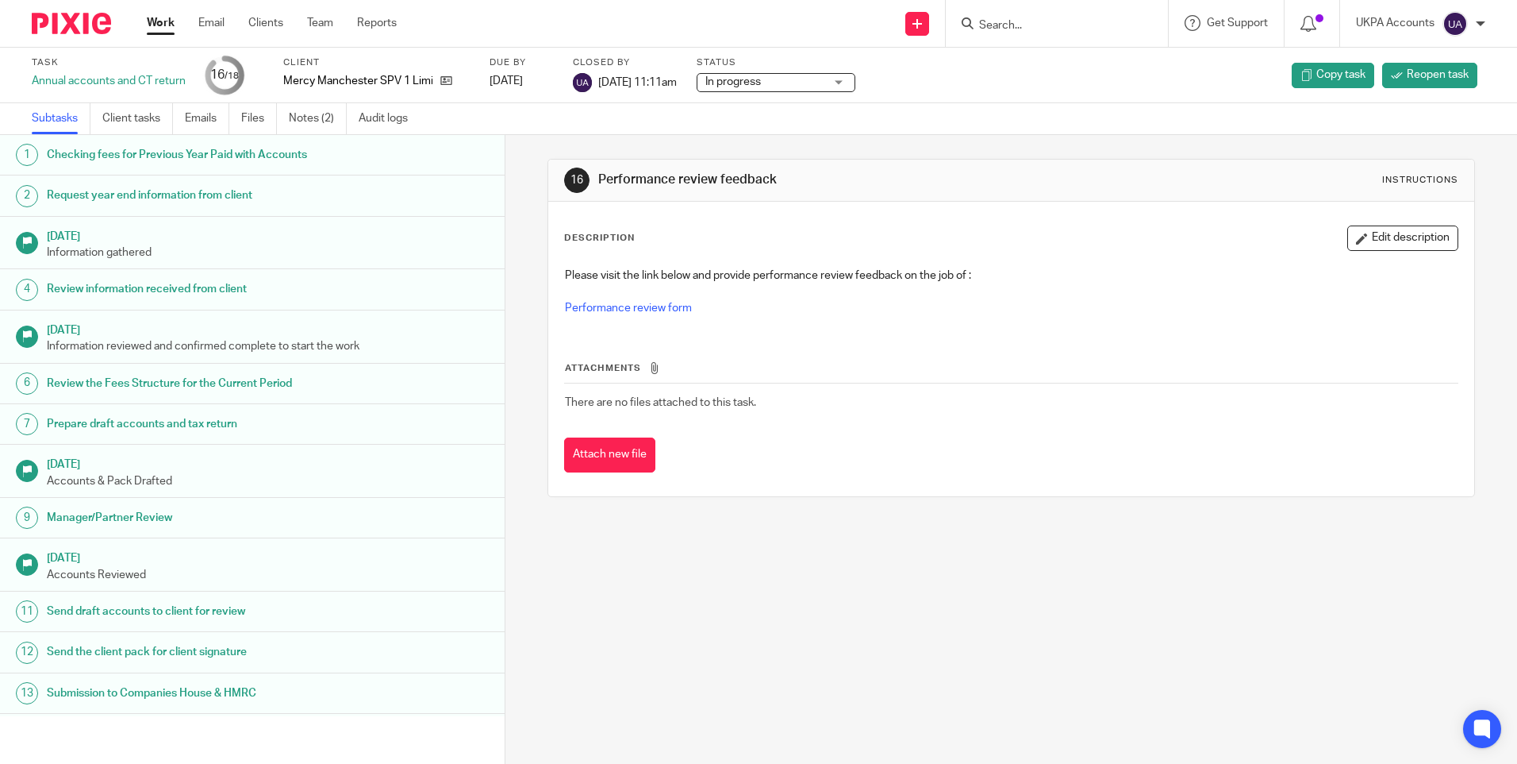
click at [332, 122] on link "Notes (2)" at bounding box center [318, 118] width 58 height 31
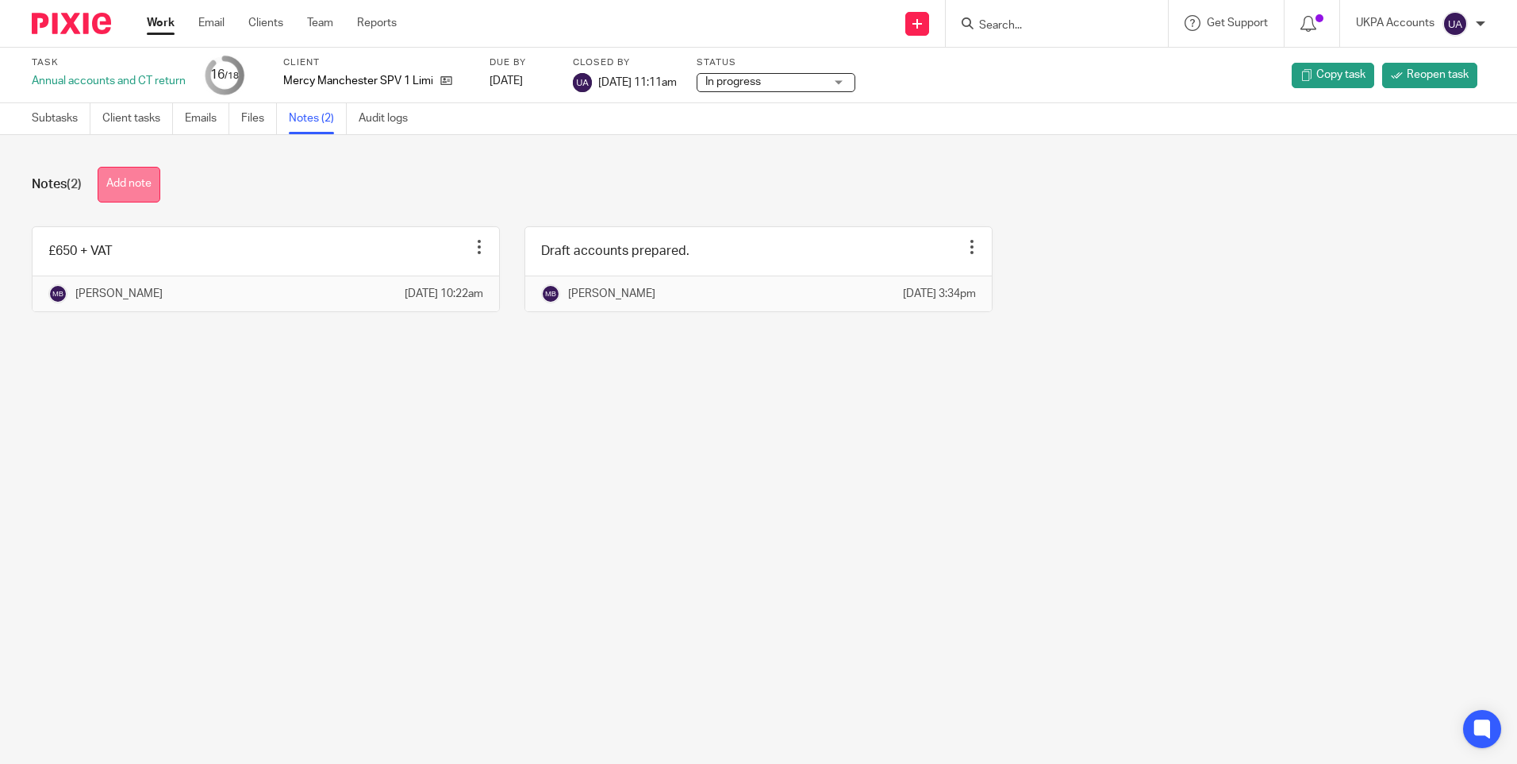
click at [156, 187] on button "Add note" at bounding box center [129, 185] width 63 height 36
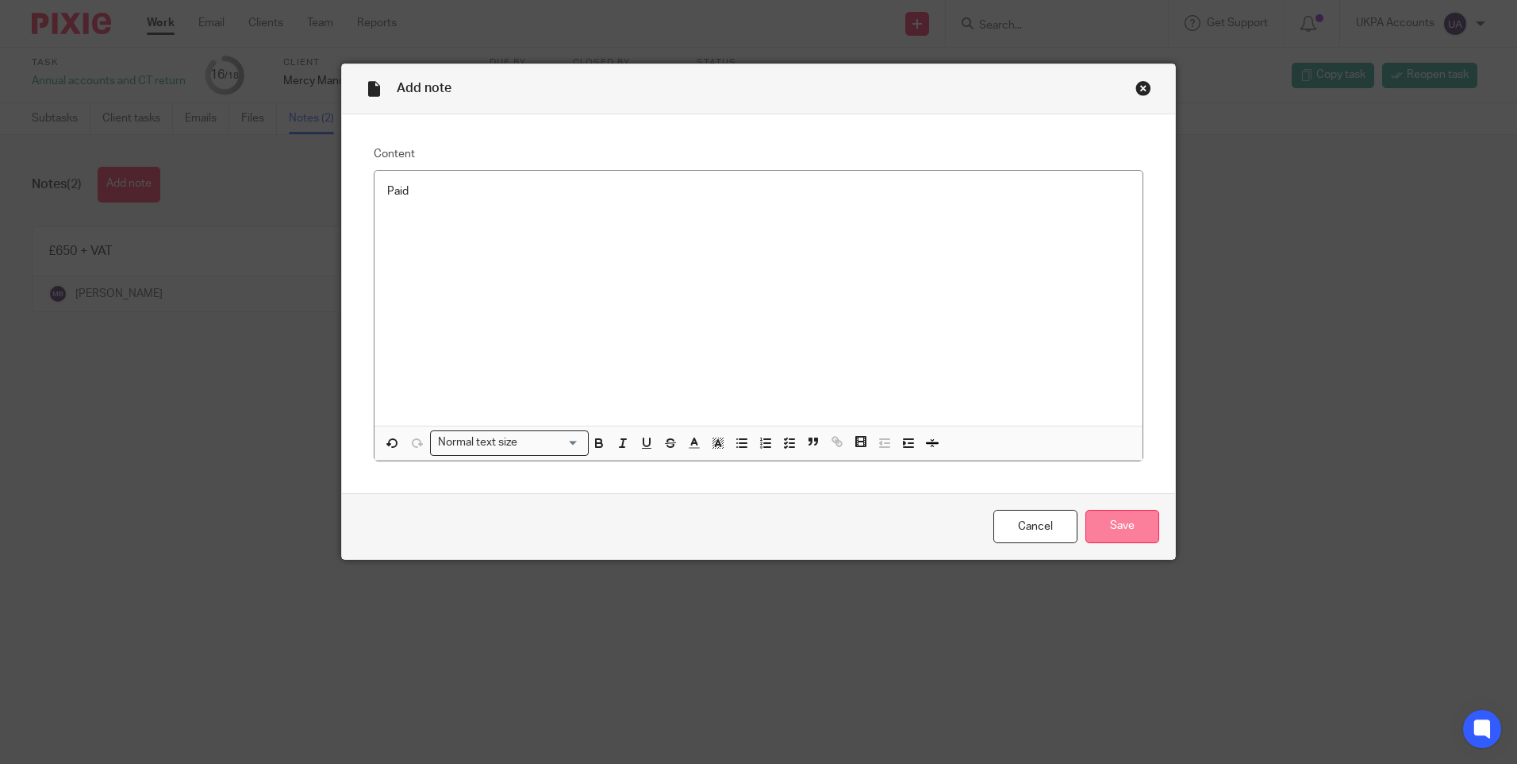
click at [1120, 517] on input "Save" at bounding box center [1123, 527] width 74 height 34
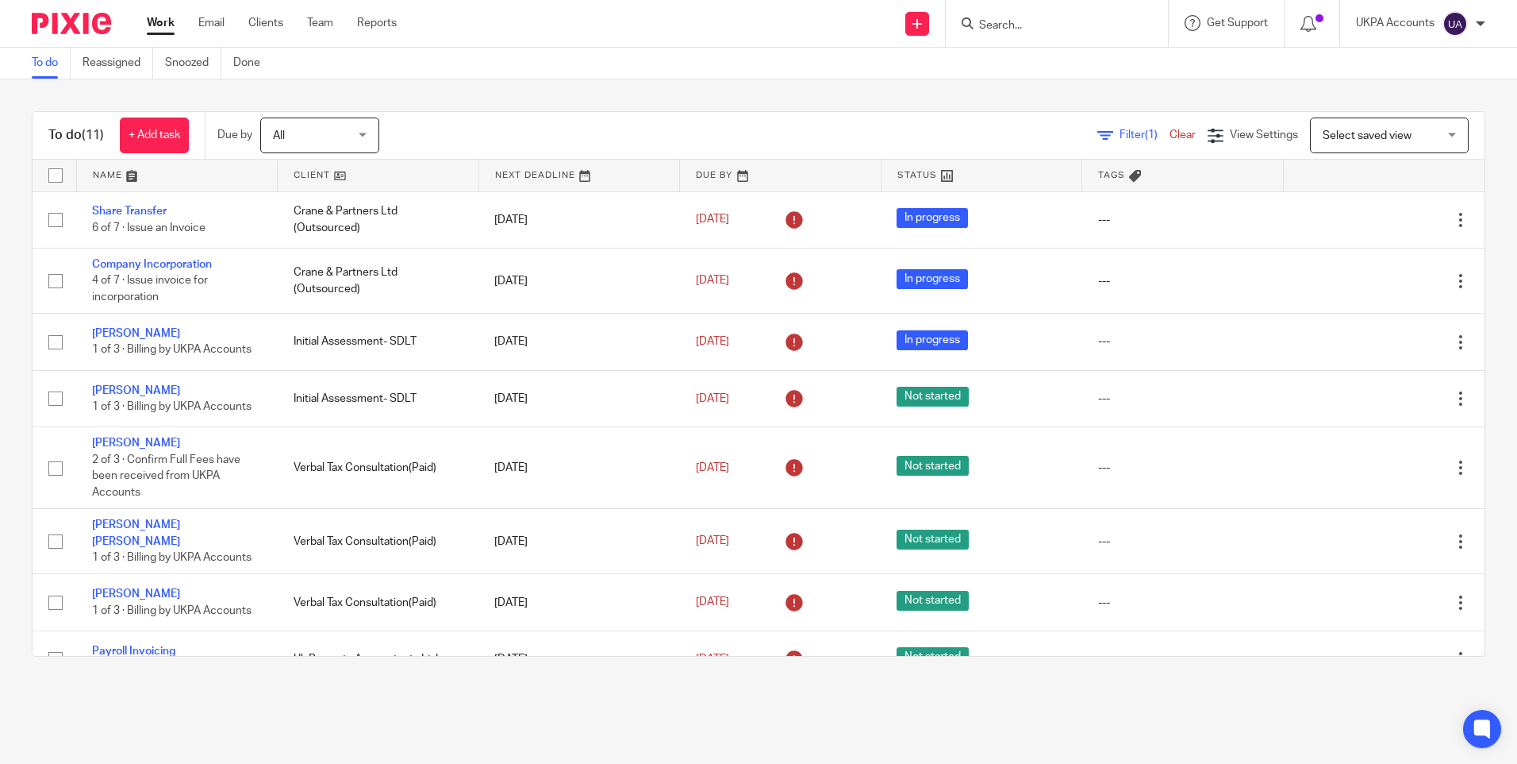
click at [279, 87] on div "To do (11) + Add task Due by All All Today Tomorrow This week Next week This mo…" at bounding box center [758, 383] width 1517 height 609
click at [48, 60] on link "To do" at bounding box center [51, 63] width 39 height 31
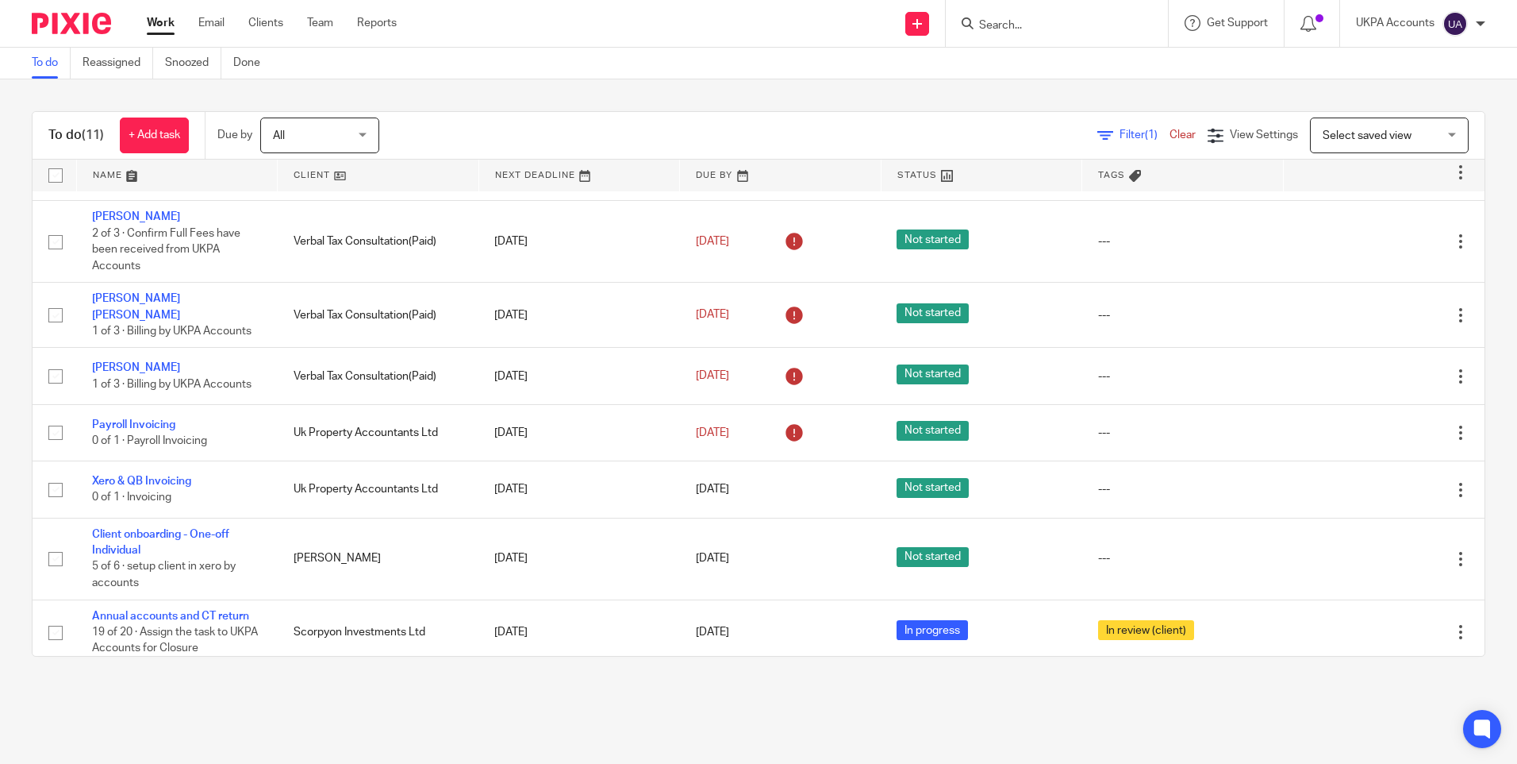
click at [156, 24] on link "Work" at bounding box center [161, 23] width 28 height 16
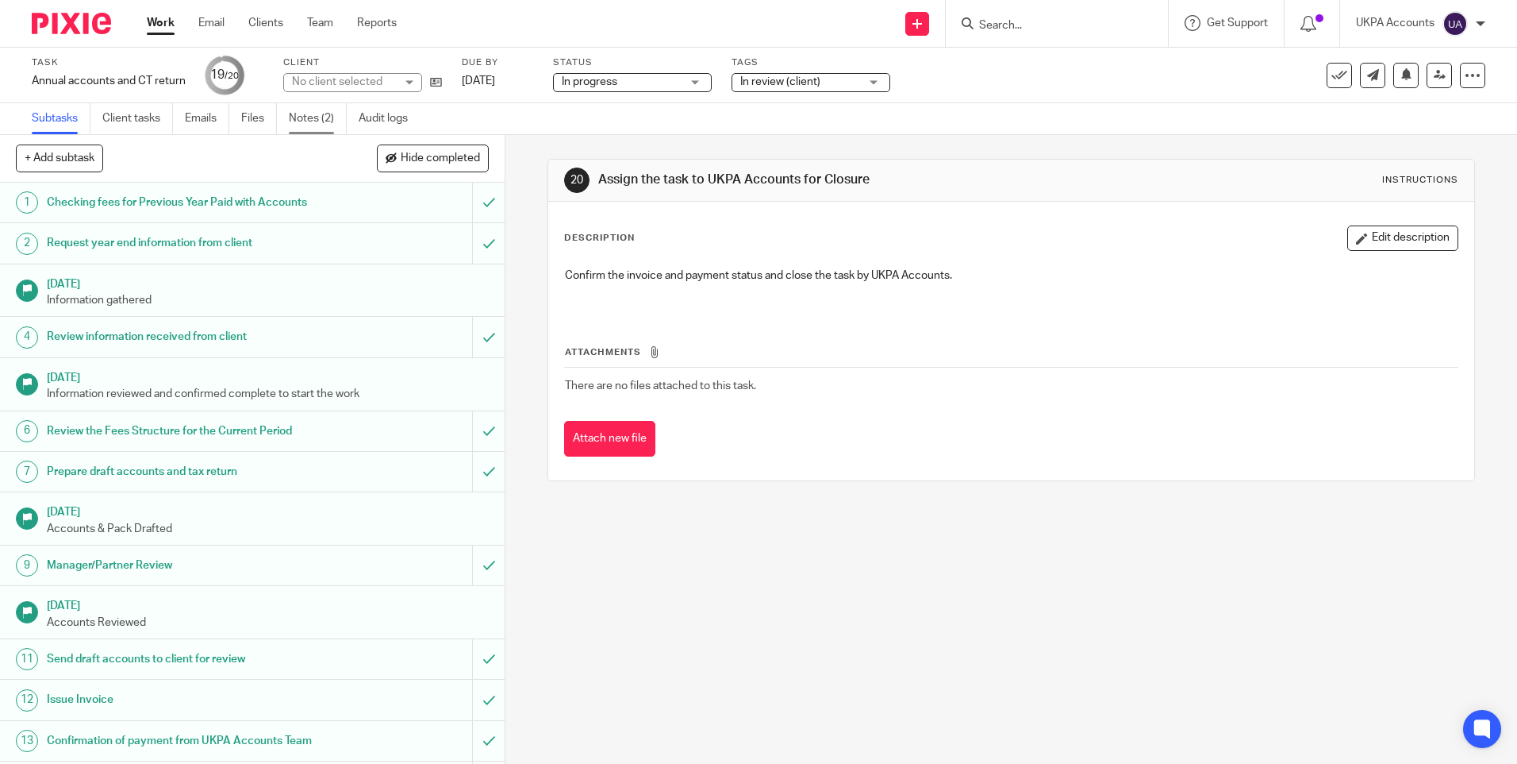
click at [319, 117] on link "Notes (2)" at bounding box center [318, 118] width 58 height 31
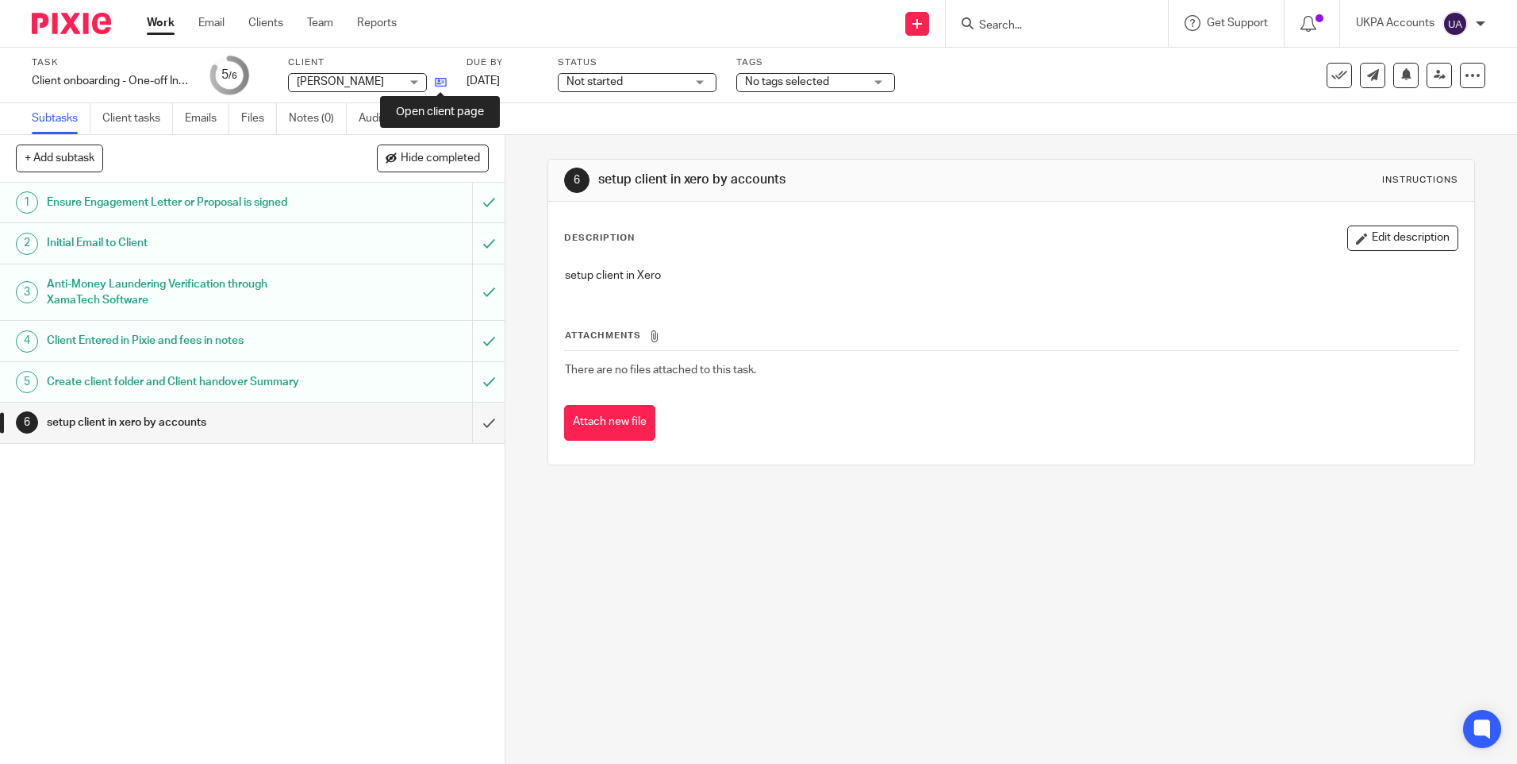
click at [440, 79] on icon at bounding box center [441, 82] width 12 height 12
click at [310, 119] on link "Notes (0)" at bounding box center [318, 118] width 58 height 31
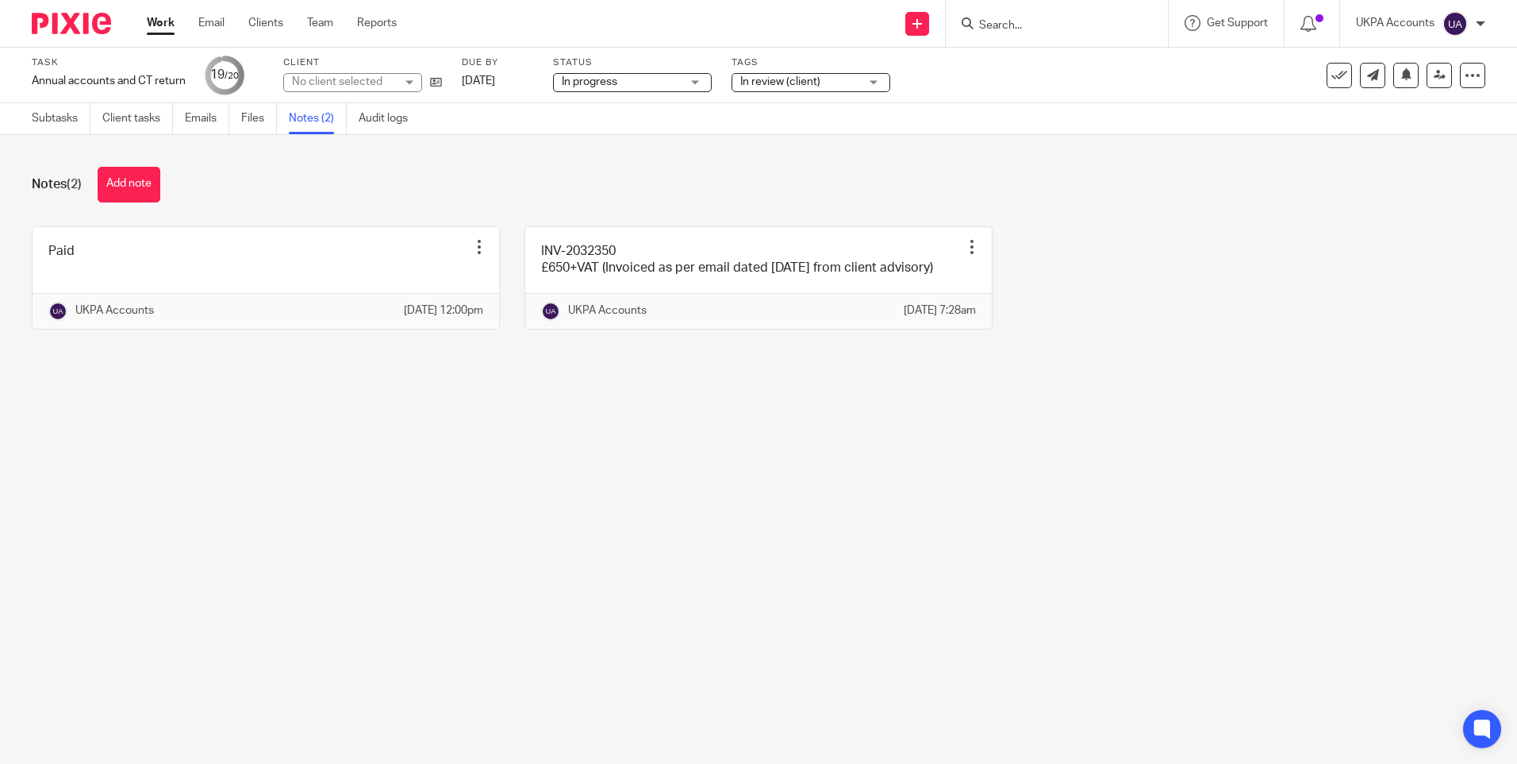
click at [758, 171] on div "Notes (2) Add note" at bounding box center [759, 185] width 1454 height 36
click at [810, 81] on span "In review (client)" at bounding box center [780, 81] width 80 height 11
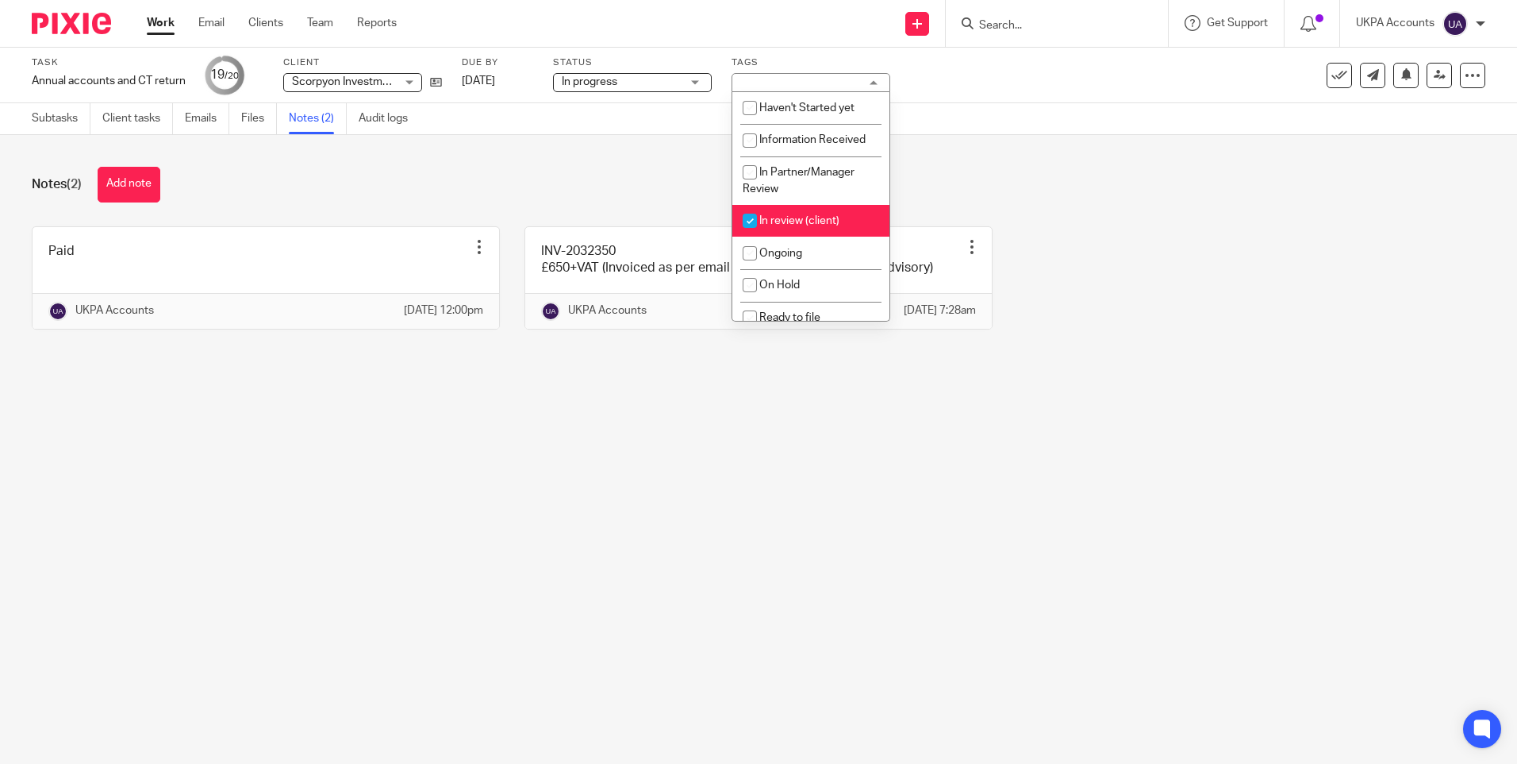
click at [776, 212] on li "In review (client)" at bounding box center [811, 221] width 157 height 33
checkbox input "false"
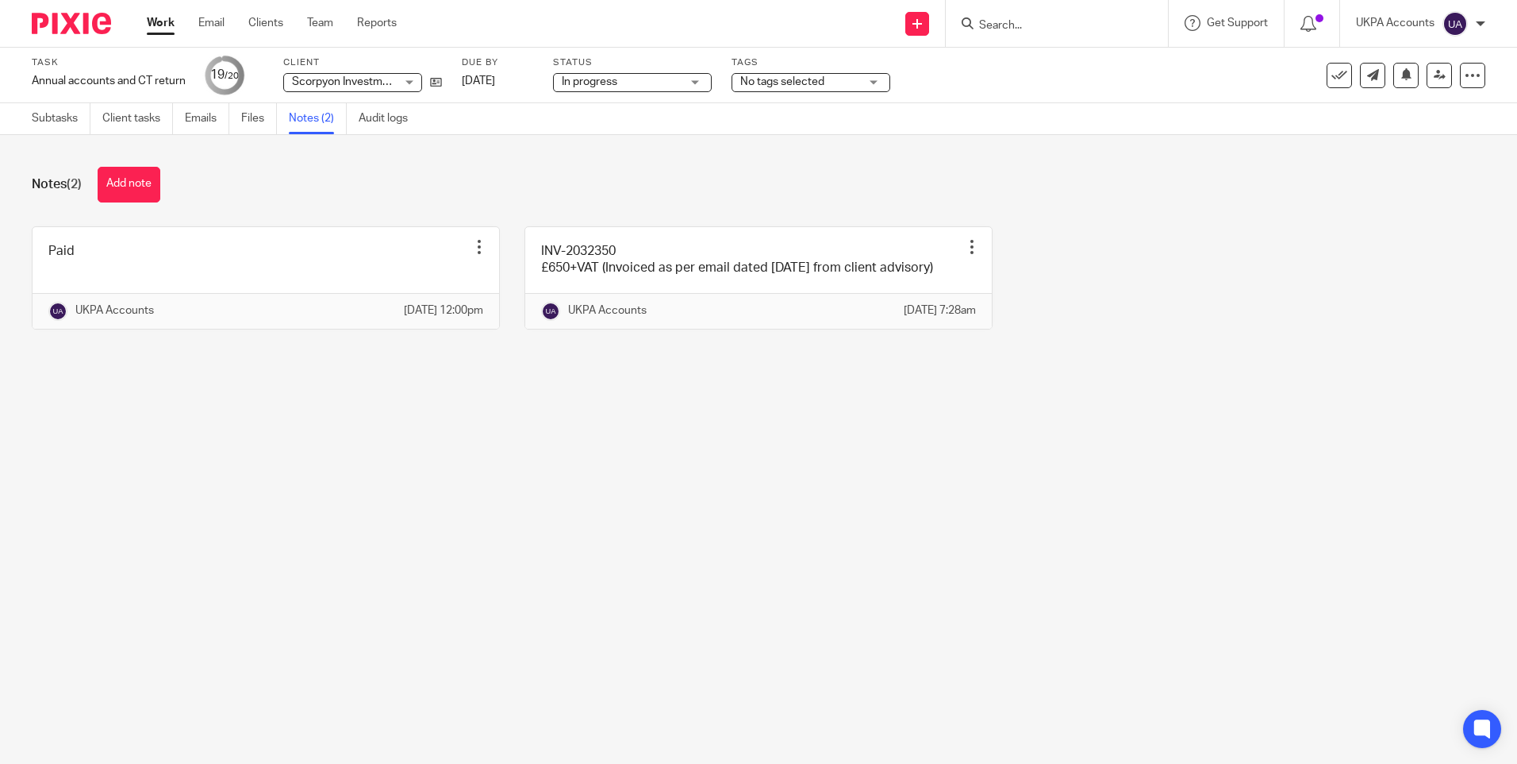
drag, startPoint x: 588, startPoint y: 187, endPoint x: 468, endPoint y: 174, distance: 120.5
click at [585, 187] on div "Notes (2) Add note" at bounding box center [759, 185] width 1454 height 36
click at [57, 115] on link "Subtasks" at bounding box center [61, 118] width 59 height 31
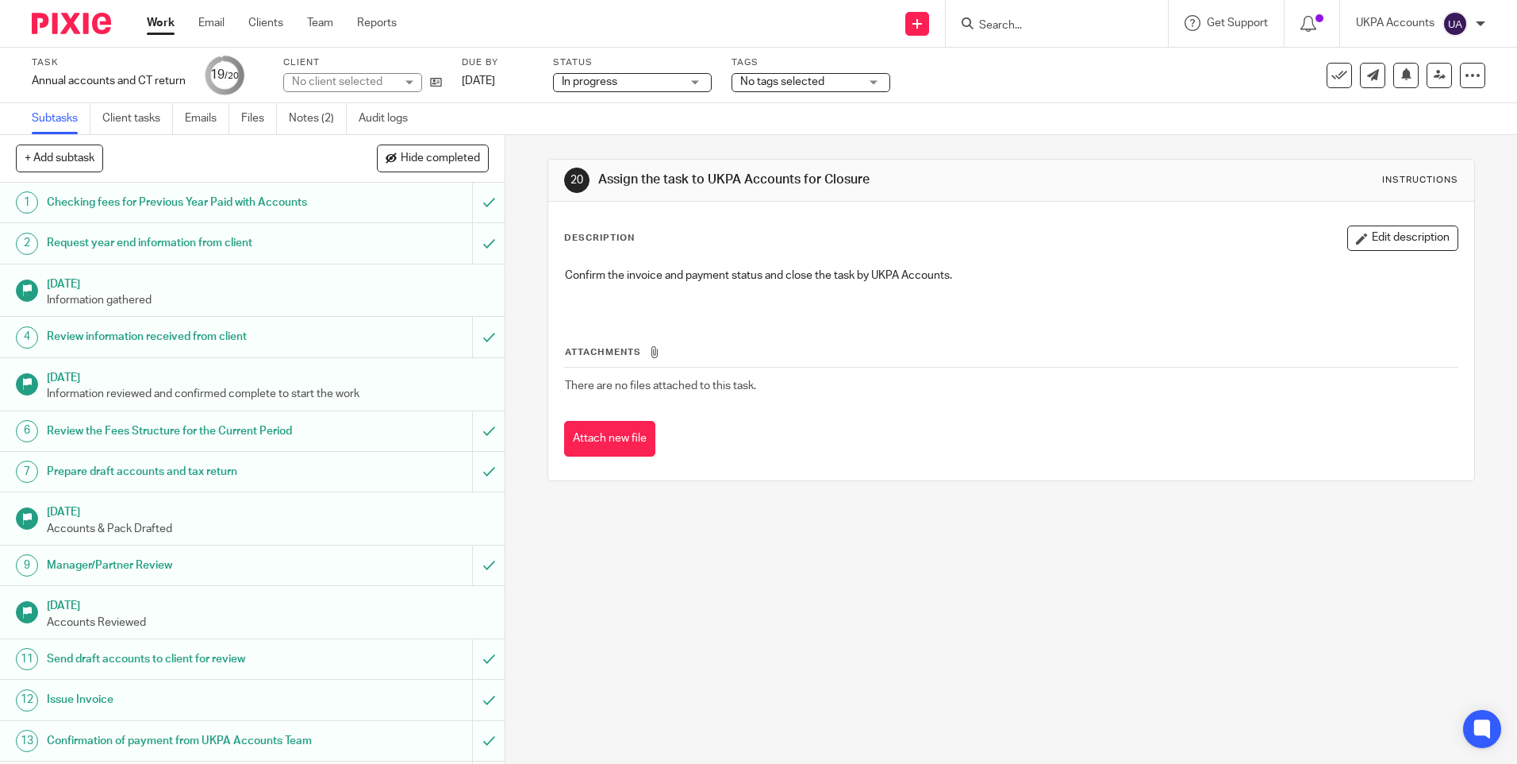
scroll to position [311, 0]
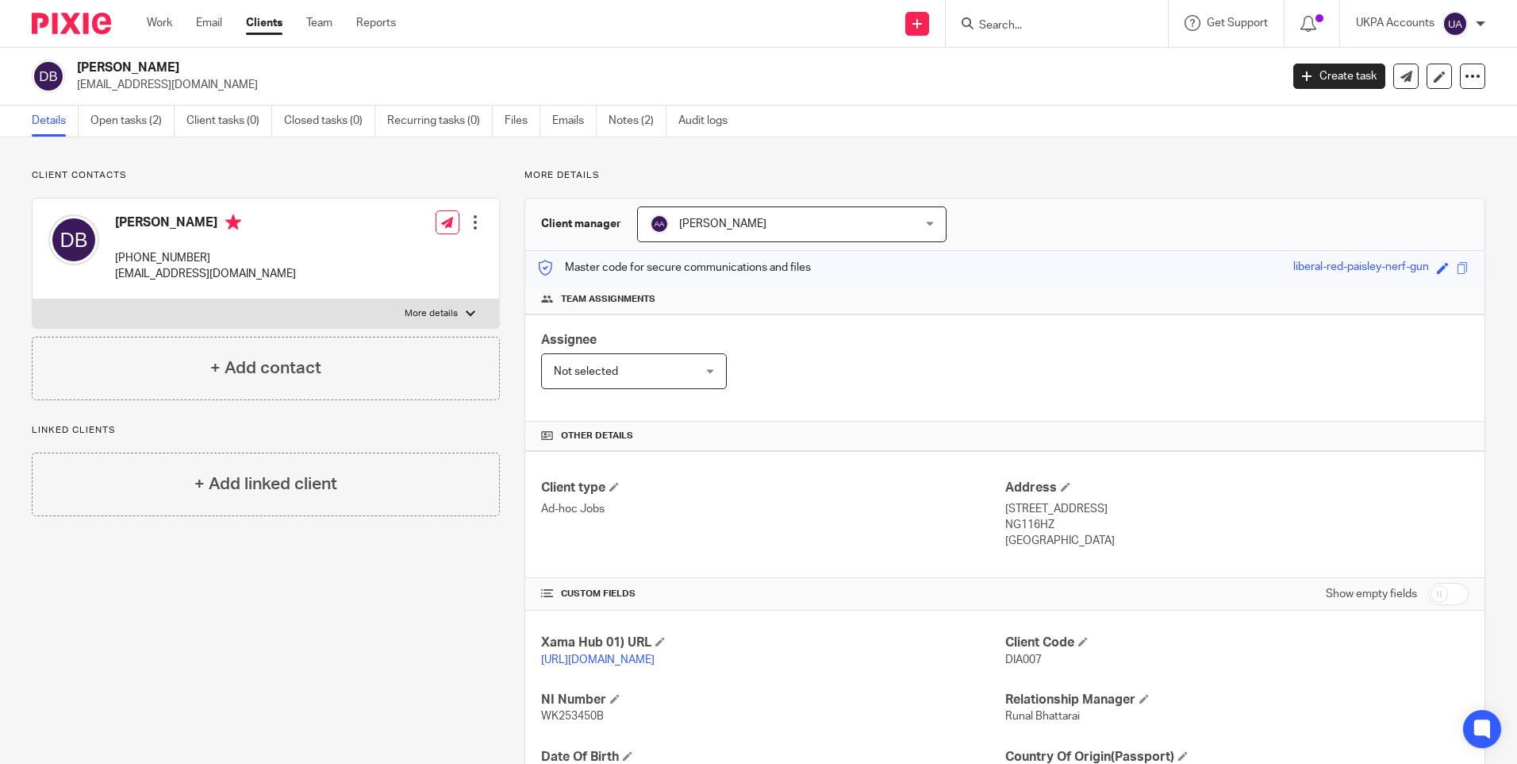
click at [150, 67] on h2 "Diane Lesley Bawden" at bounding box center [554, 68] width 954 height 17
click at [150, 67] on h2 "[PERSON_NAME]" at bounding box center [554, 68] width 954 height 17
copy div "[PERSON_NAME]"
click at [196, 272] on p "dianebawden@email.com" at bounding box center [205, 274] width 181 height 16
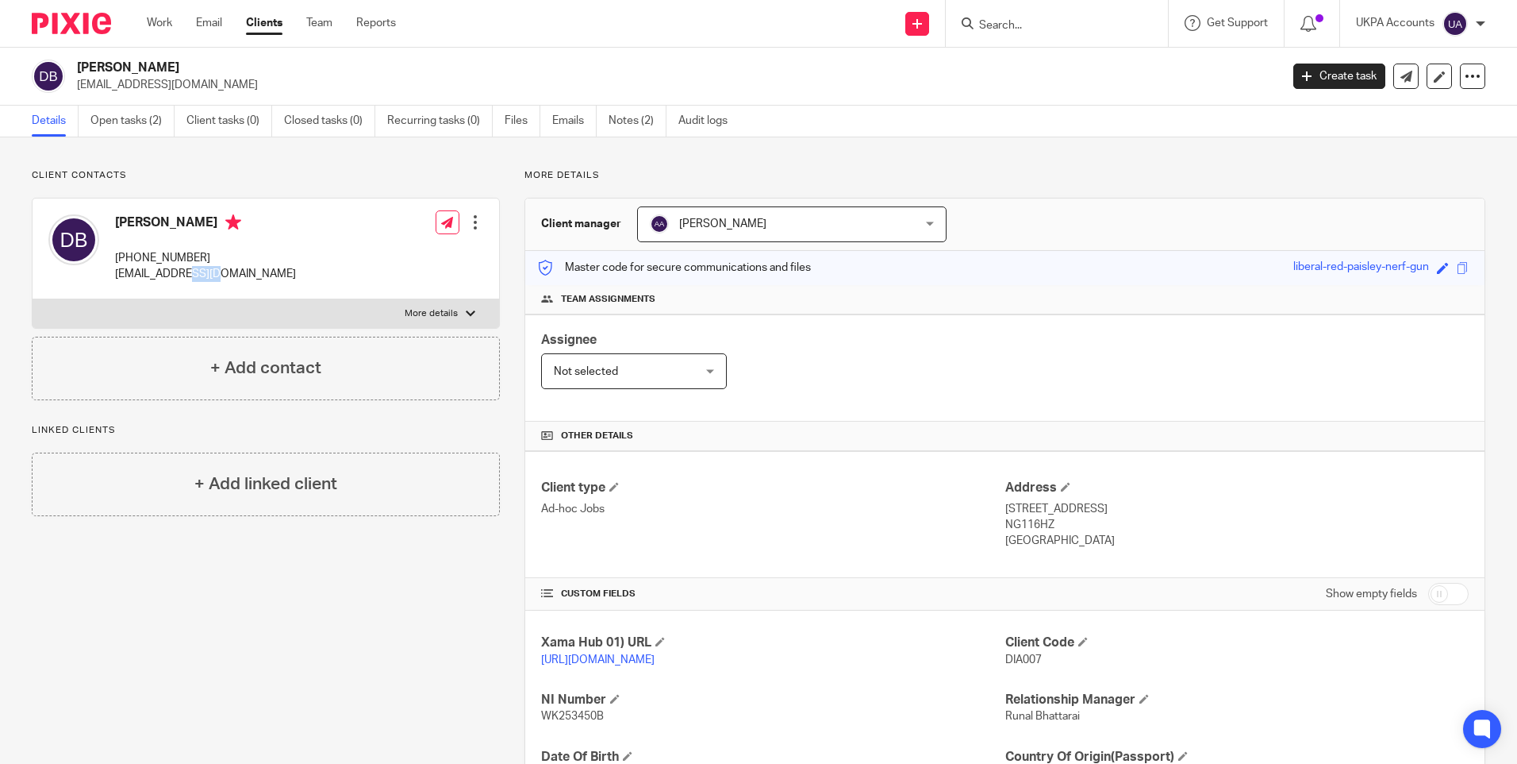
click at [196, 272] on p "dianebawden@email.com" at bounding box center [205, 274] width 181 height 16
copy div "dianebawden@email.com"
drag, startPoint x: 137, startPoint y: 253, endPoint x: 246, endPoint y: 260, distance: 109.8
click at [246, 260] on p "+447986917551" at bounding box center [205, 258] width 181 height 16
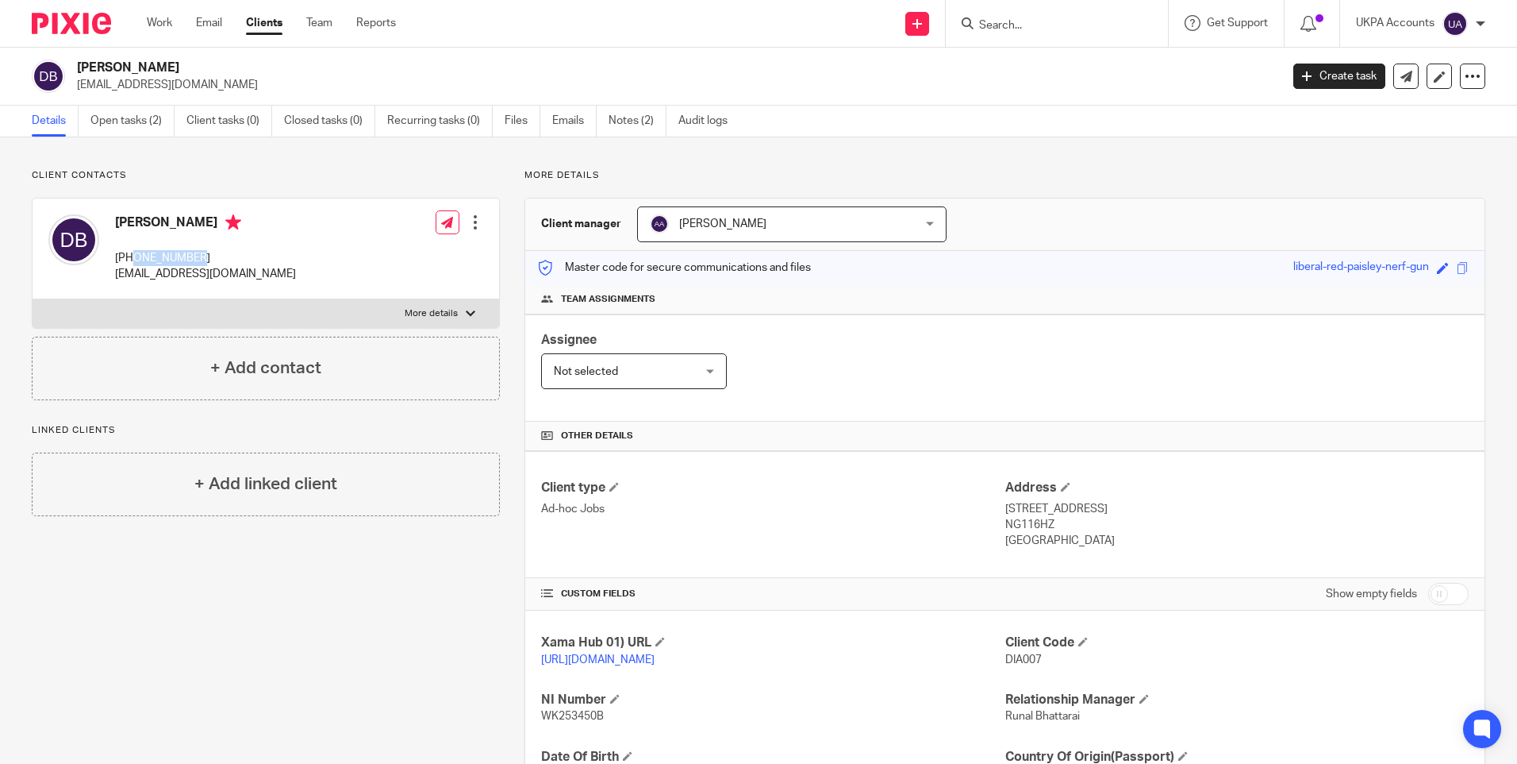
copy p "7986917551"
drag, startPoint x: 1000, startPoint y: 509, endPoint x: 1080, endPoint y: 511, distance: 80.2
click at [1080, 511] on p "94 Musters Road, Nottingham" at bounding box center [1237, 509] width 463 height 16
copy p "94 Musters Road"
click at [1112, 509] on p "94 Musters Road, Nottingham" at bounding box center [1237, 509] width 463 height 16
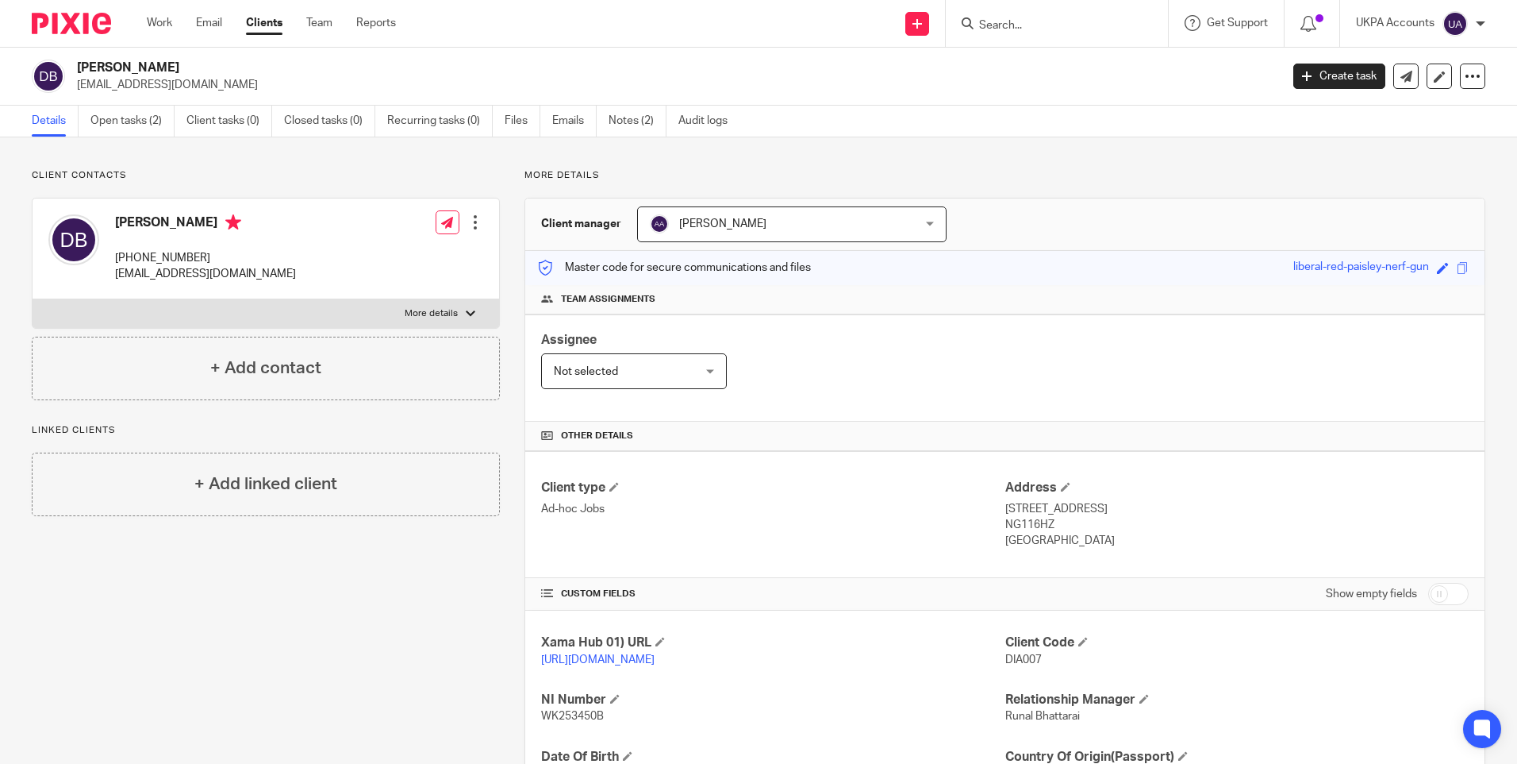
click at [1112, 509] on p "94 Musters Road, Nottingham" at bounding box center [1237, 509] width 463 height 16
copy p "Nottingham"
click at [1012, 526] on p "NG116HZ" at bounding box center [1237, 525] width 463 height 16
copy p "NG116HZ"
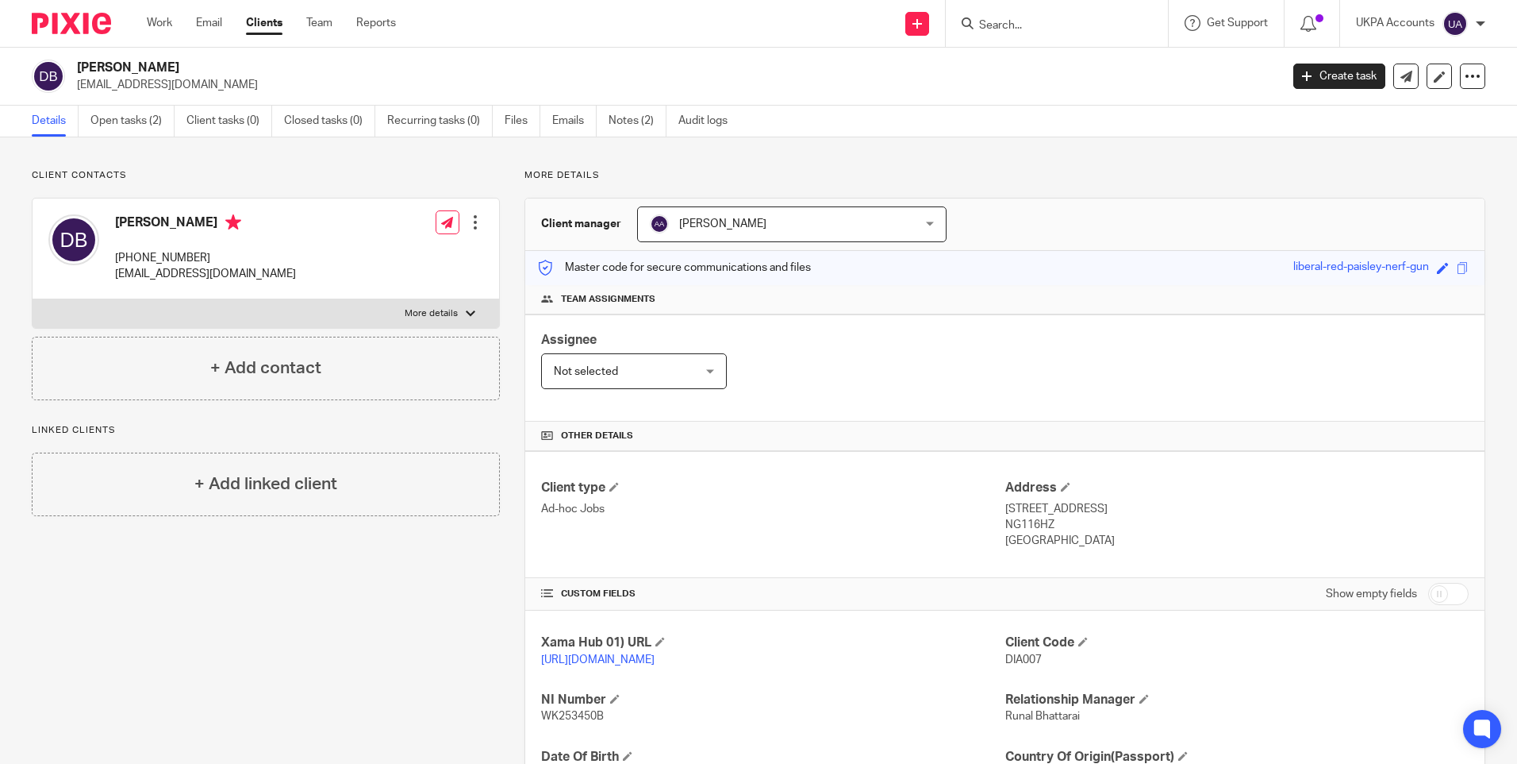
click at [1022, 542] on p "United Kingdom" at bounding box center [1237, 541] width 463 height 16
copy div "[GEOGRAPHIC_DATA]"
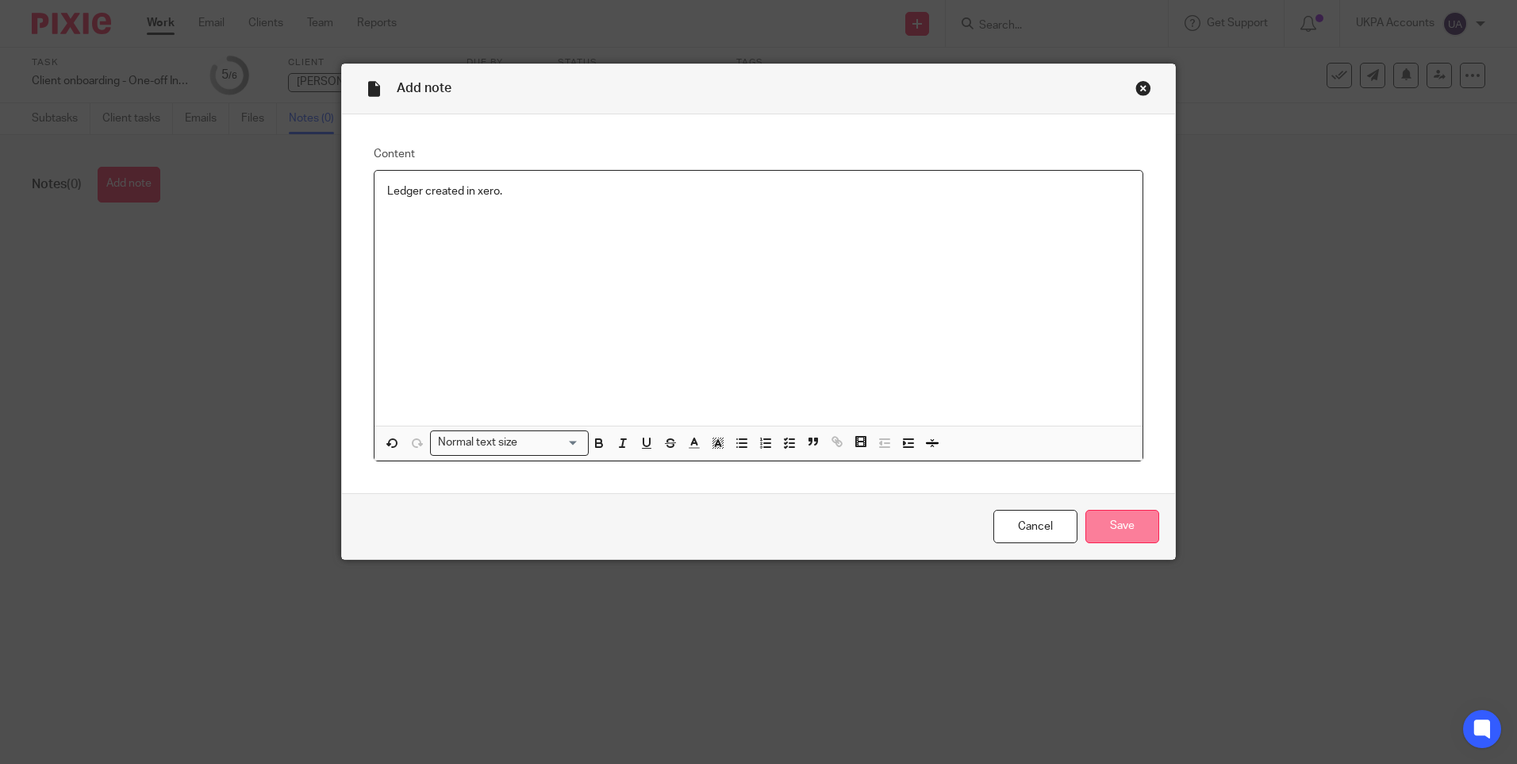
click at [1121, 525] on input "Save" at bounding box center [1123, 527] width 74 height 34
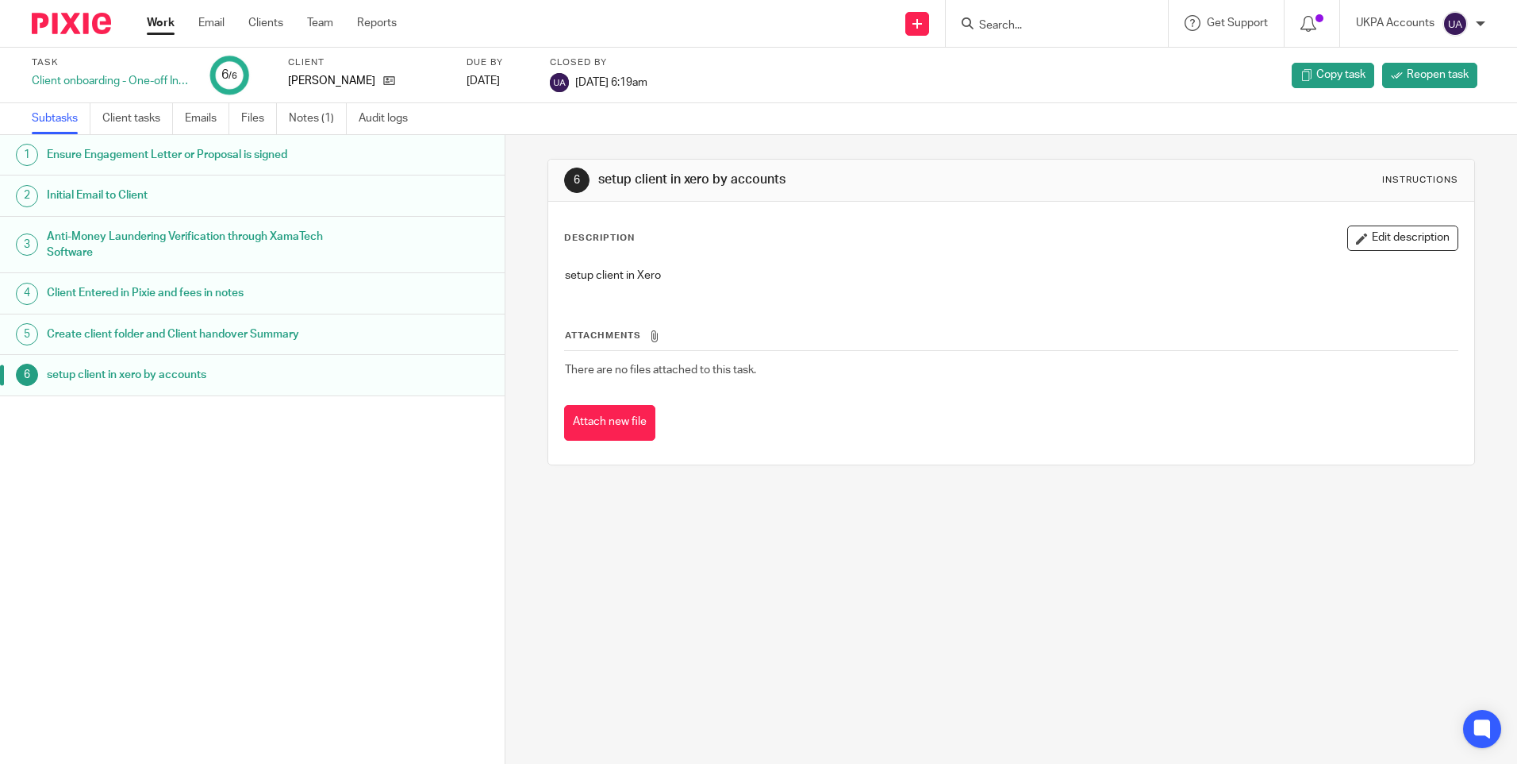
click at [1035, 21] on input "Search" at bounding box center [1049, 26] width 143 height 14
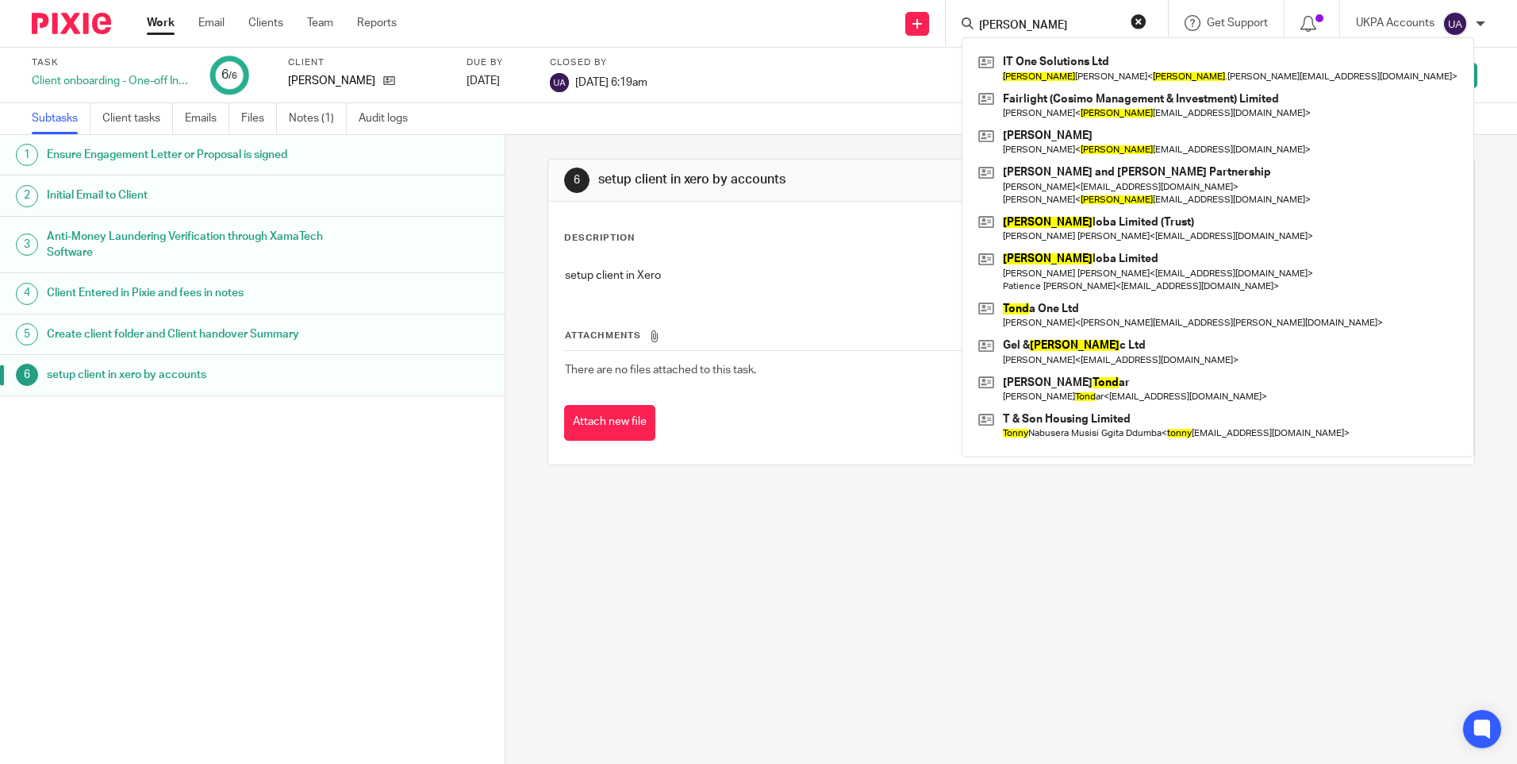
type input "[PERSON_NAME]"
drag, startPoint x: 1022, startPoint y: 13, endPoint x: 890, endPoint y: 41, distance: 135.4
click at [880, 42] on div "Send new email Create task Add client [PERSON_NAME] IT One Solutions Ltd [PERSO…" at bounding box center [969, 23] width 1097 height 47
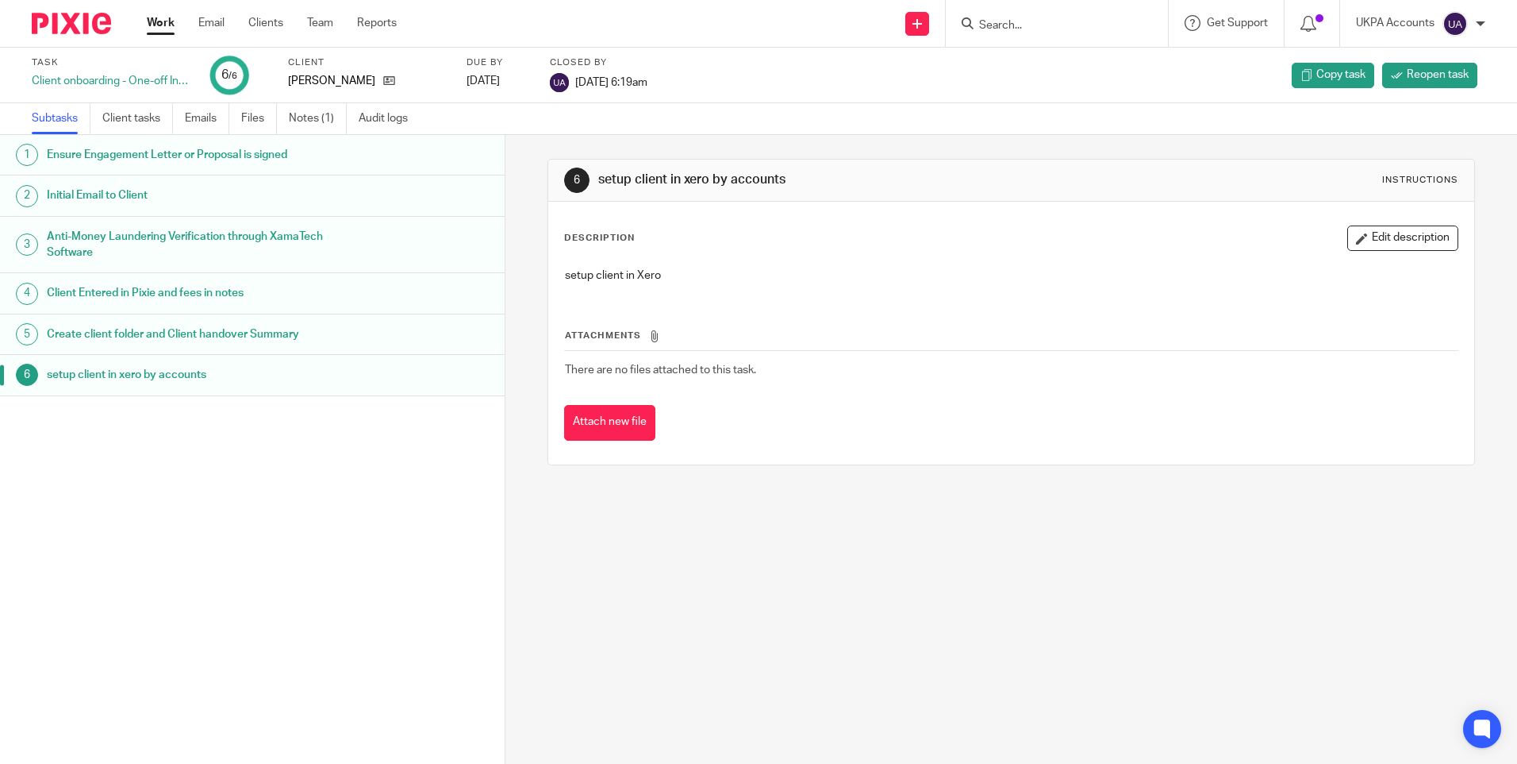
click at [995, 28] on input "Search" at bounding box center [1049, 26] width 143 height 14
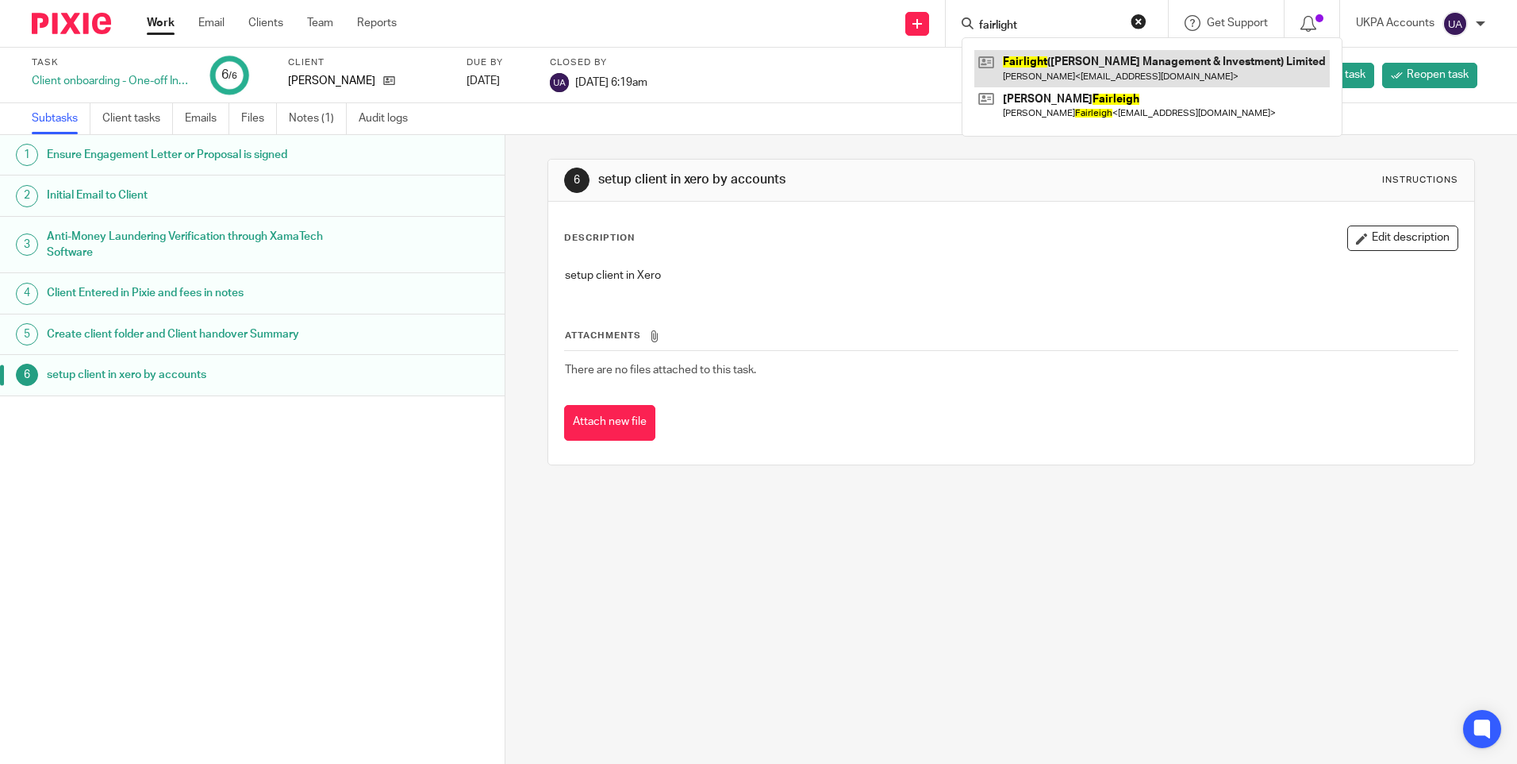
type input "fairlight"
click at [1038, 71] on link at bounding box center [1153, 68] width 356 height 37
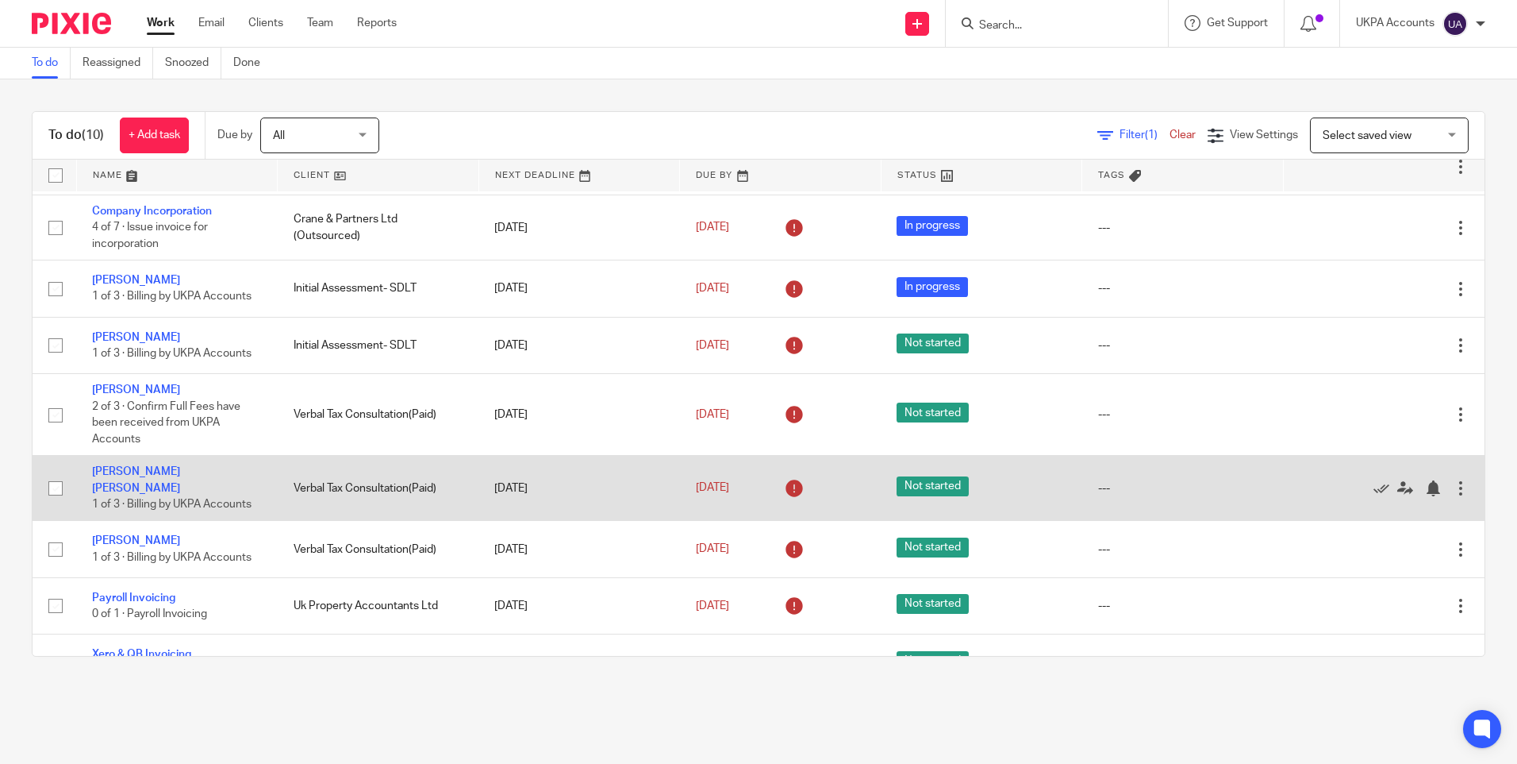
scroll to position [136, 0]
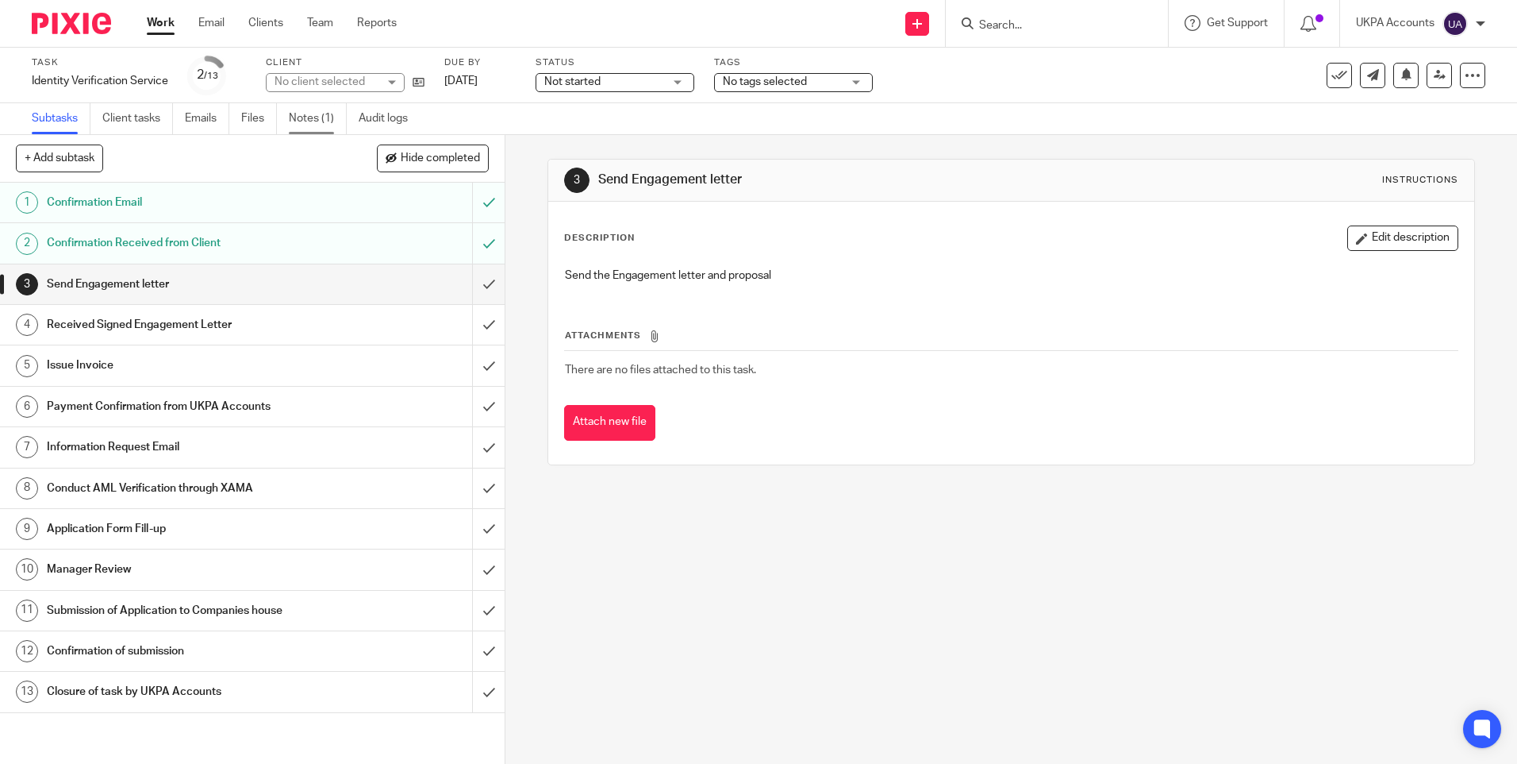
click at [304, 115] on link "Notes (1)" at bounding box center [318, 118] width 58 height 31
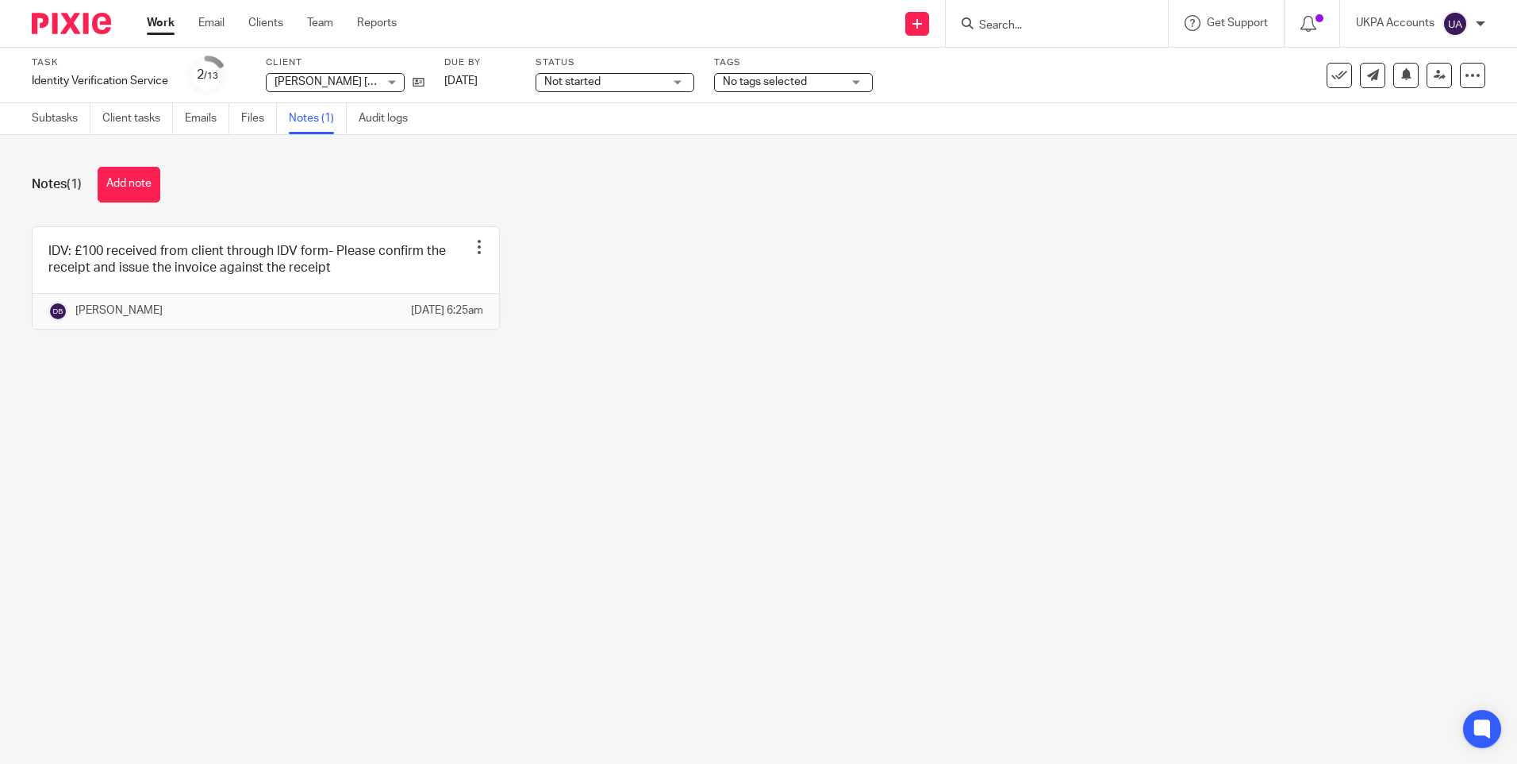
click at [718, 544] on main "Task Identity Verification Service Save Identity Verification Service 2 /13 Cli…" at bounding box center [758, 382] width 1517 height 764
drag, startPoint x: 139, startPoint y: 180, endPoint x: 269, endPoint y: 211, distance: 133.8
click at [140, 180] on button "Add note" at bounding box center [129, 185] width 63 height 36
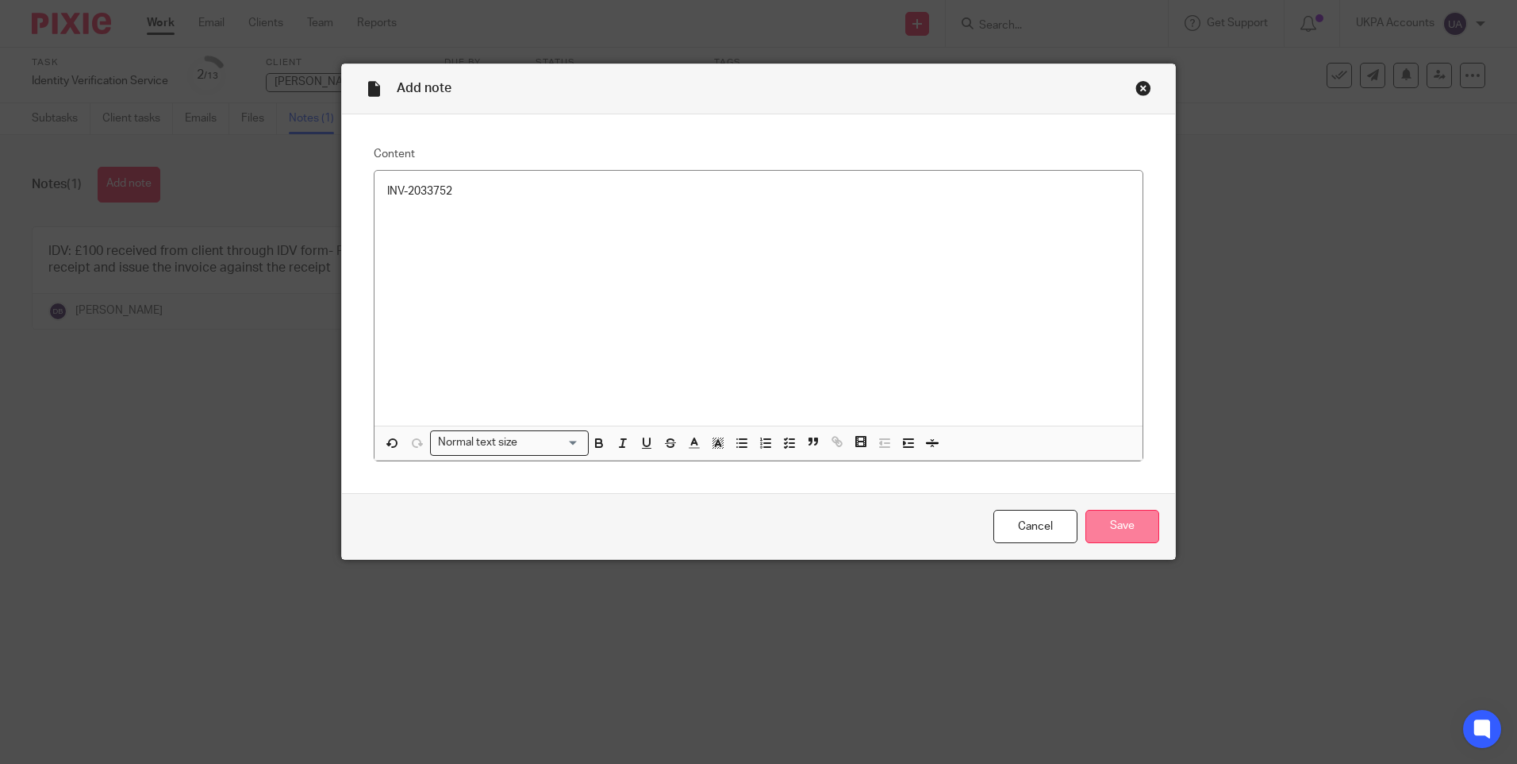
click at [1136, 536] on input "Save" at bounding box center [1123, 527] width 74 height 34
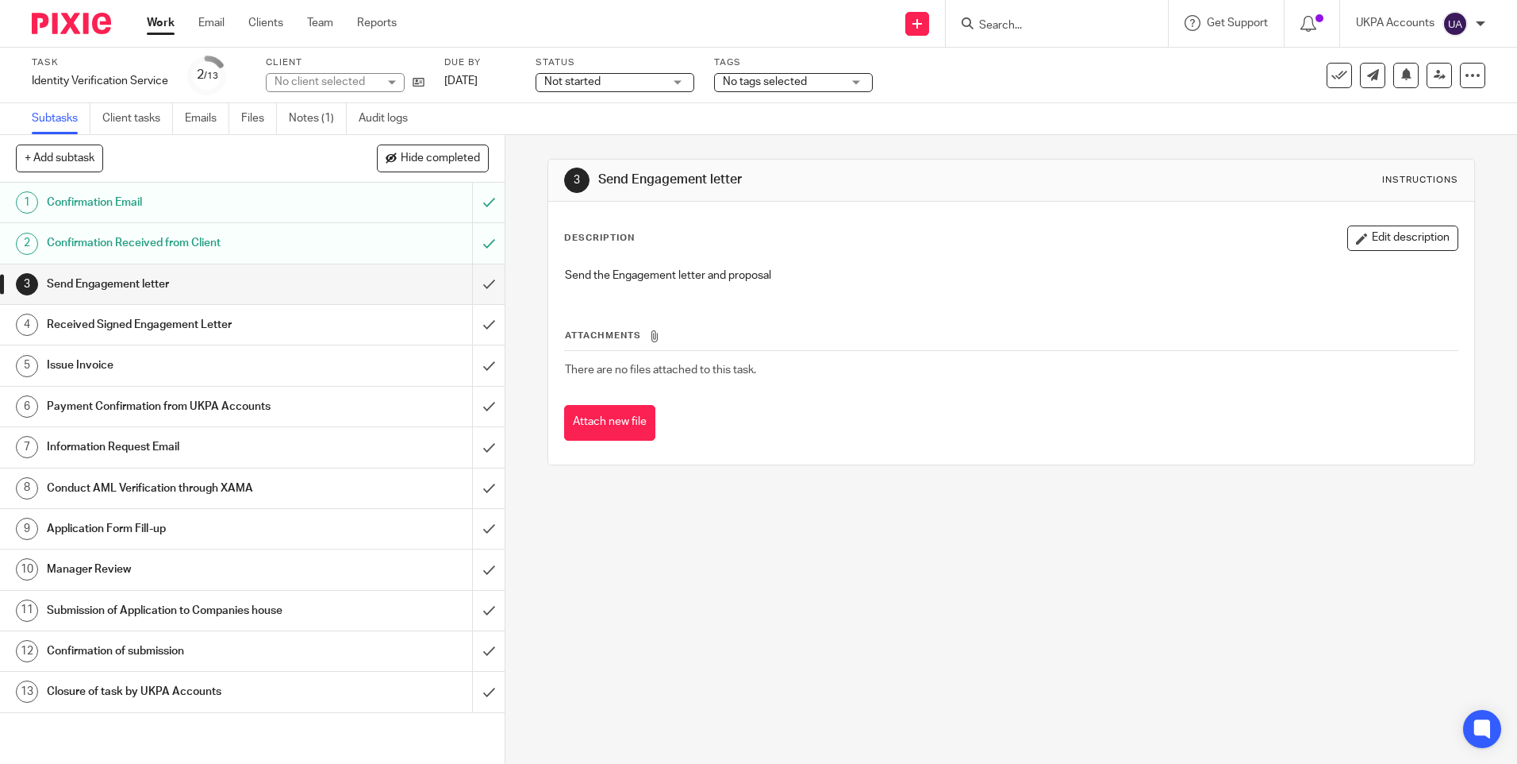
click at [319, 120] on link "Notes (1)" at bounding box center [318, 118] width 58 height 31
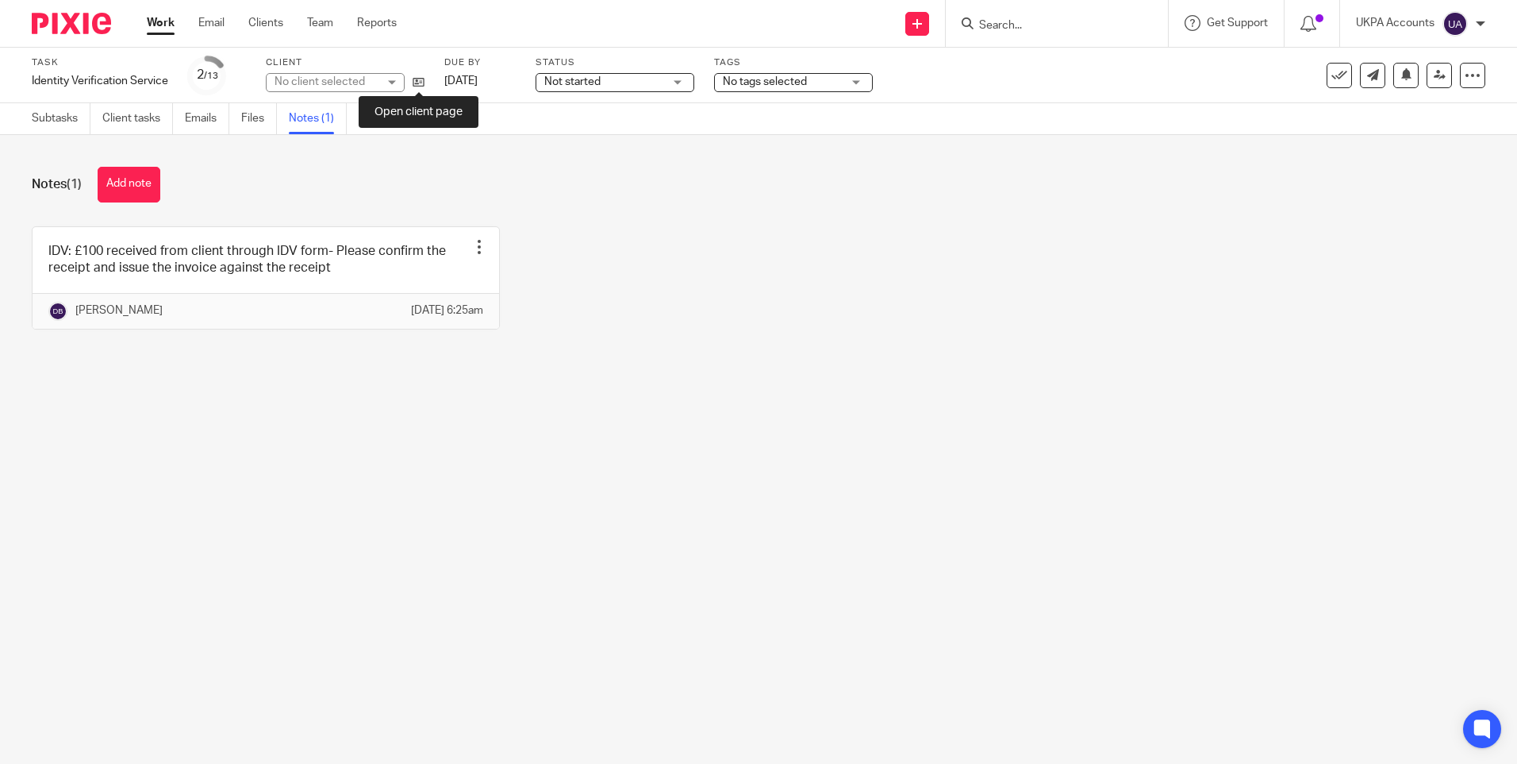
drag, startPoint x: 419, startPoint y: 80, endPoint x: 471, endPoint y: 97, distance: 54.2
click at [423, 79] on icon at bounding box center [419, 82] width 12 height 12
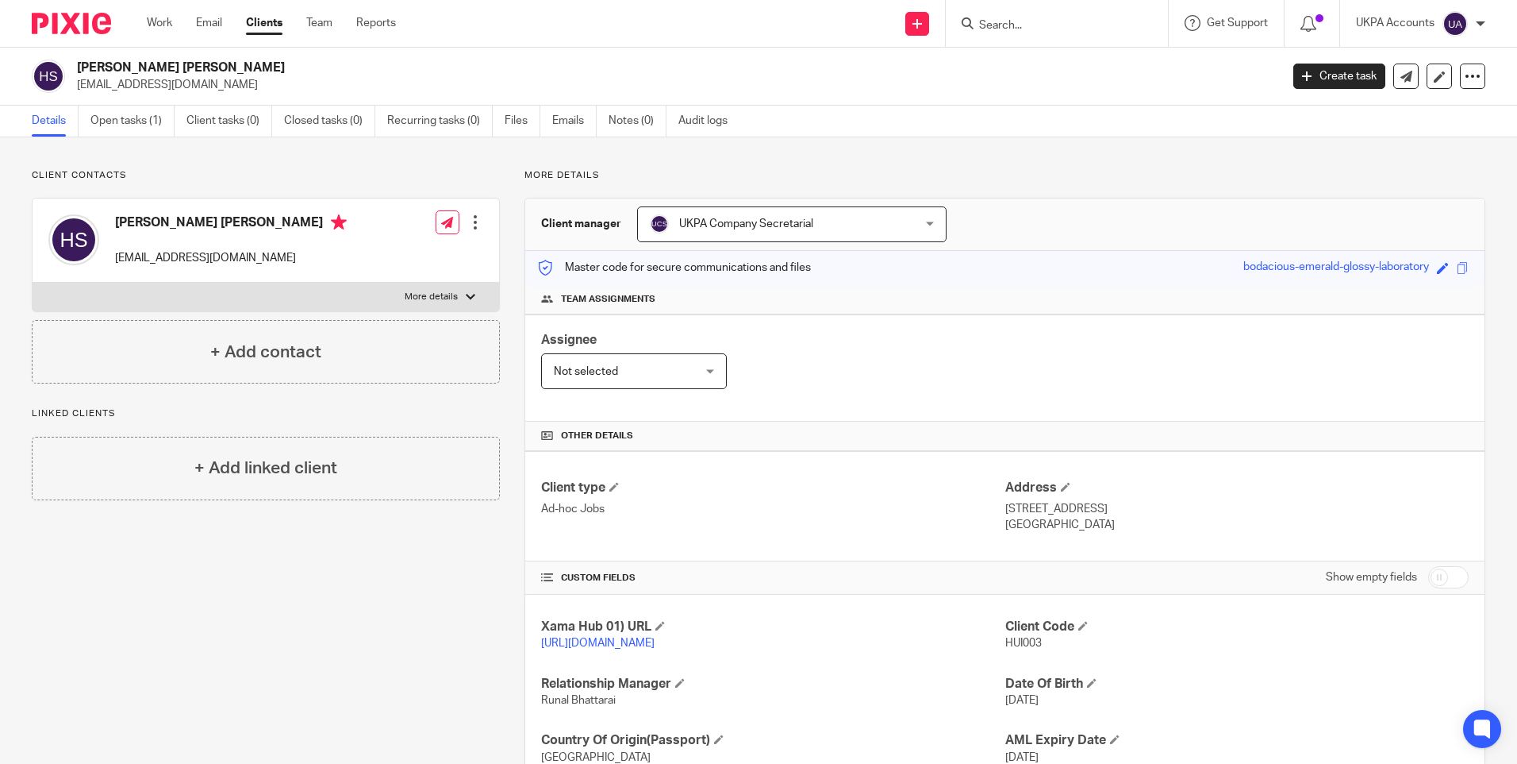
click at [127, 63] on h2 "[PERSON_NAME] [PERSON_NAME]" at bounding box center [554, 68] width 954 height 17
copy div "[PERSON_NAME] [PERSON_NAME]"
click at [165, 85] on p "sylviahuiwl@gmail.com" at bounding box center [673, 85] width 1193 height 16
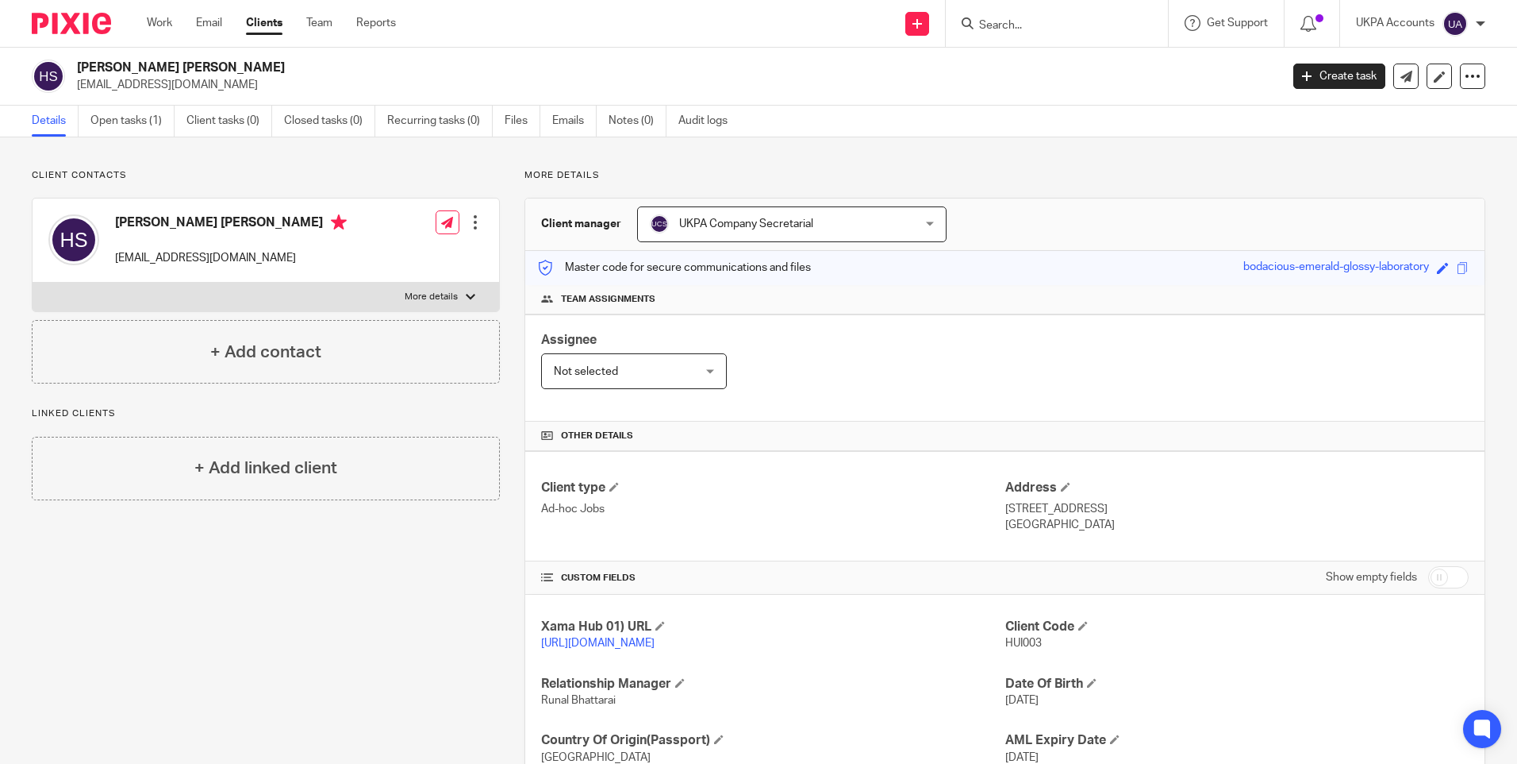
click at [165, 85] on p "sylviahuiwl@gmail.com" at bounding box center [673, 85] width 1193 height 16
copy main "sylviahuiwl@gmail.com Create task Update from Companies House Export data Merge…"
drag, startPoint x: 999, startPoint y: 506, endPoint x: 1066, endPoint y: 510, distance: 66.8
click at [1066, 510] on p "15/F, Block 38, Baguio Villa, 550 Victoria Road, Pokfulam, Hong Kong SAR" at bounding box center [1237, 509] width 463 height 16
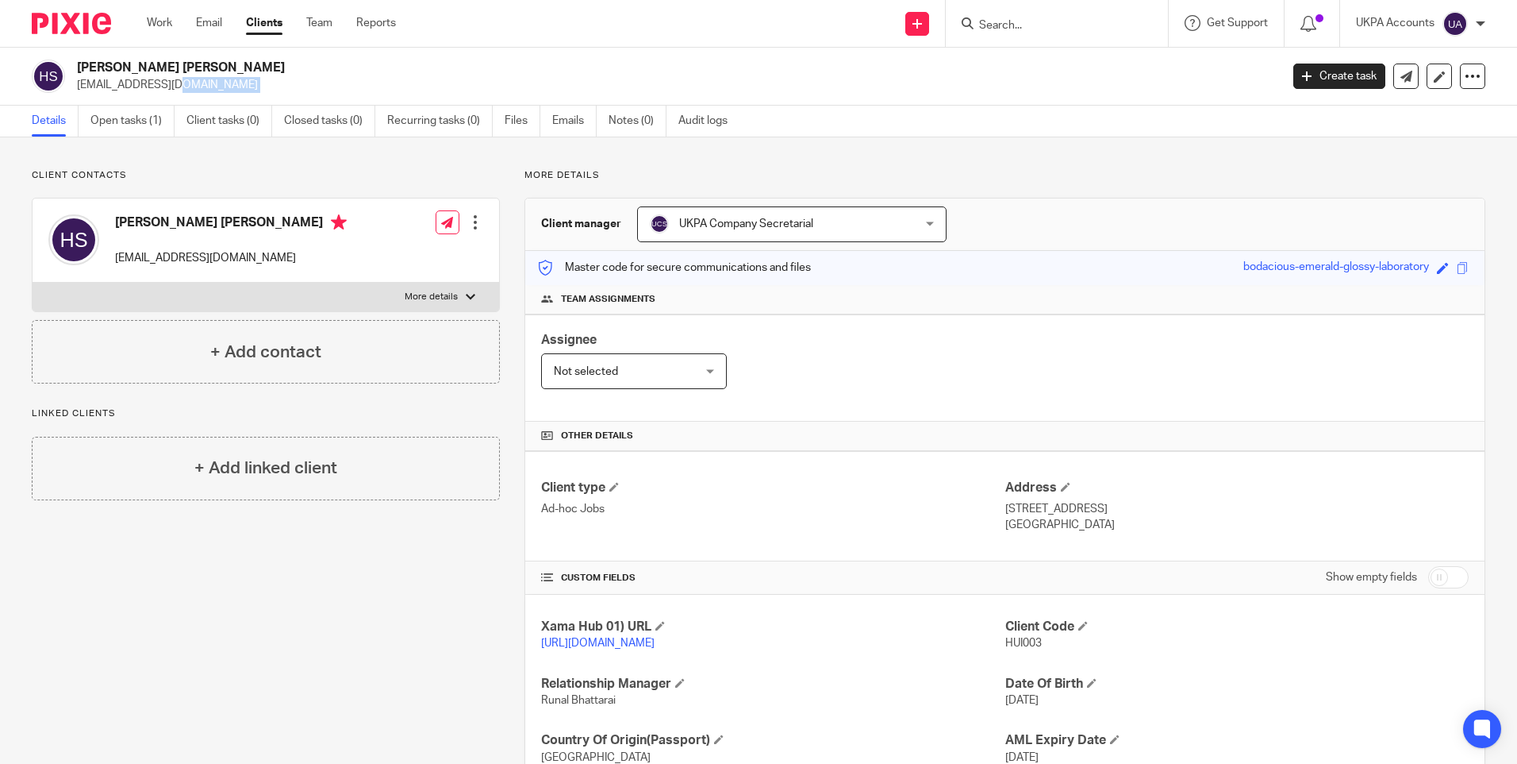
copy p "15/F, Block 38"
drag, startPoint x: 1075, startPoint y: 508, endPoint x: 1222, endPoint y: 509, distance: 147.6
click at [1222, 509] on p "15/F, Block 38, Baguio Villa, 550 Victoria Road, Pokfulam, Hong Kong SAR" at bounding box center [1237, 509] width 463 height 16
copy p "Baguio Villa, 550 Victoria Road"
drag, startPoint x: 1229, startPoint y: 503, endPoint x: 1271, endPoint y: 509, distance: 42.4
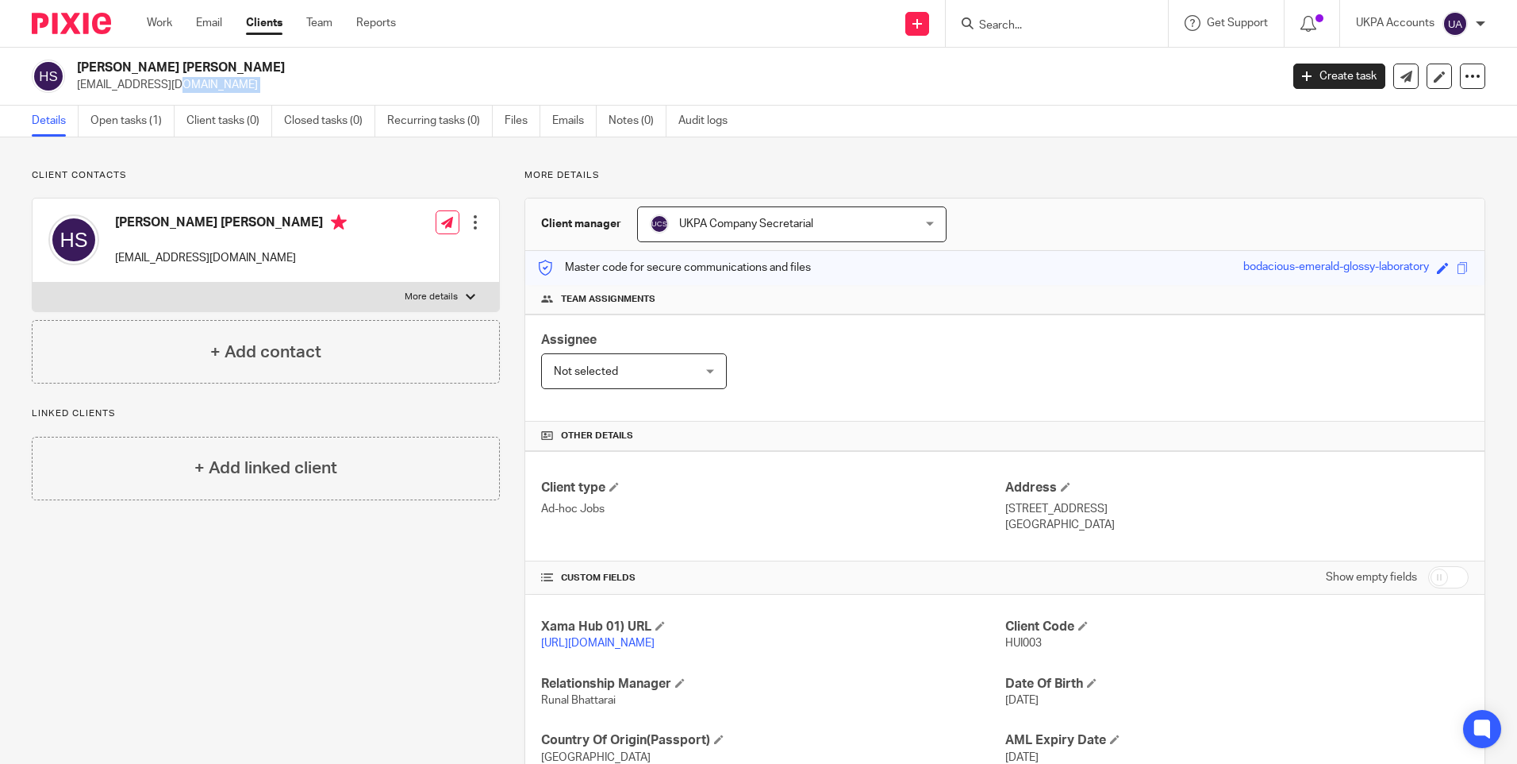
click at [1271, 509] on p "15/F, Block 38, Baguio Villa, 550 Victoria Road, Pokfulam, Hong Kong SAR" at bounding box center [1237, 509] width 463 height 16
copy p "Pokfulam"
drag, startPoint x: 1285, startPoint y: 505, endPoint x: 1311, endPoint y: 504, distance: 26.2
click at [1311, 504] on p "15/F, Block 38, Baguio Villa, 550 Victoria Road, Pokfulam, Hong Kong SAR" at bounding box center [1237, 509] width 463 height 16
drag, startPoint x: 1311, startPoint y: 504, endPoint x: 1370, endPoint y: 510, distance: 59.1
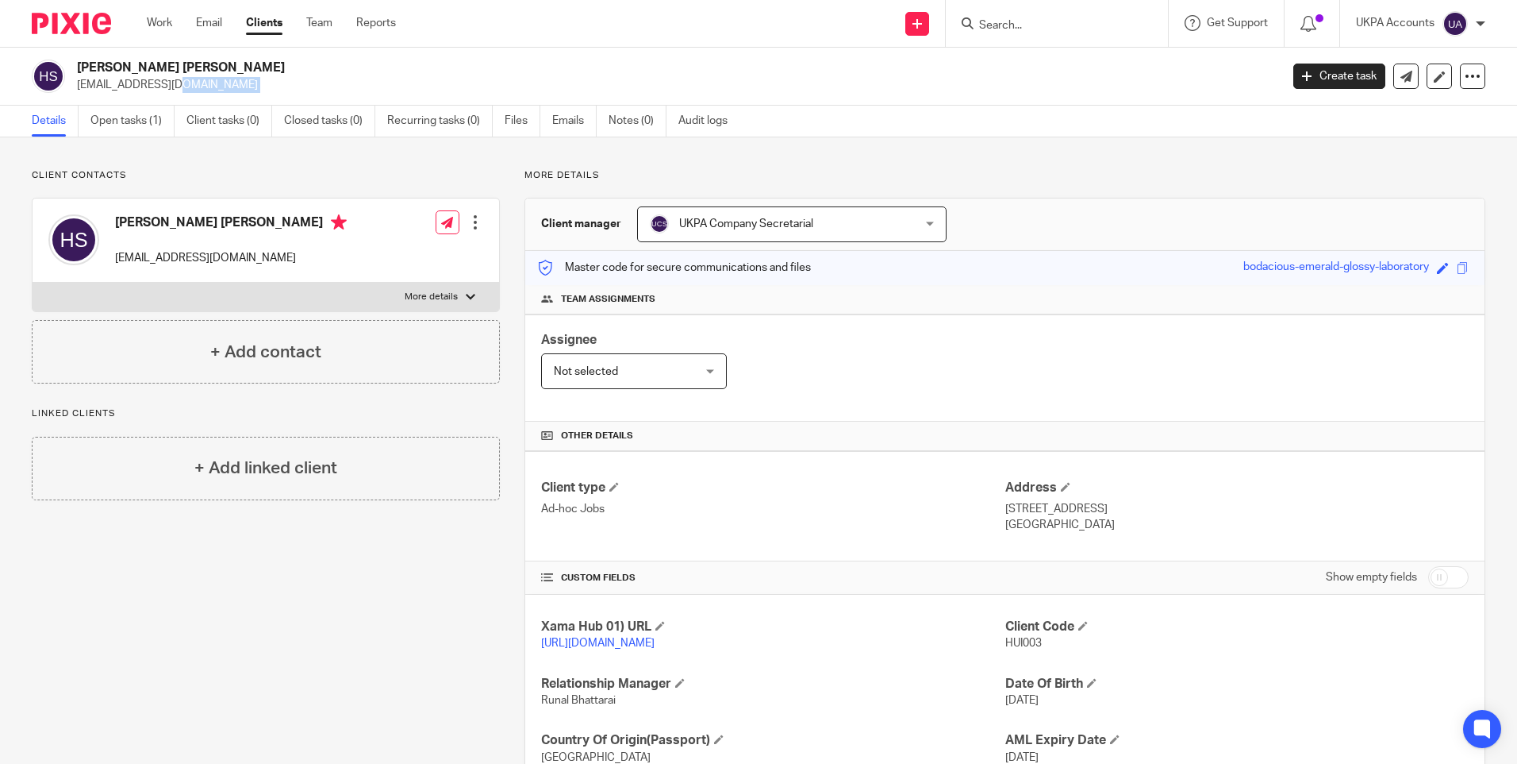
click at [1370, 510] on p "15/F, Block 38, Baguio Villa, 550 Victoria Road, Pokfulam, Hong Kong SAR" at bounding box center [1237, 509] width 463 height 16
copy p "Hong Kong SAR"
click at [1014, 525] on p "China" at bounding box center [1237, 525] width 463 height 16
copy p "China"
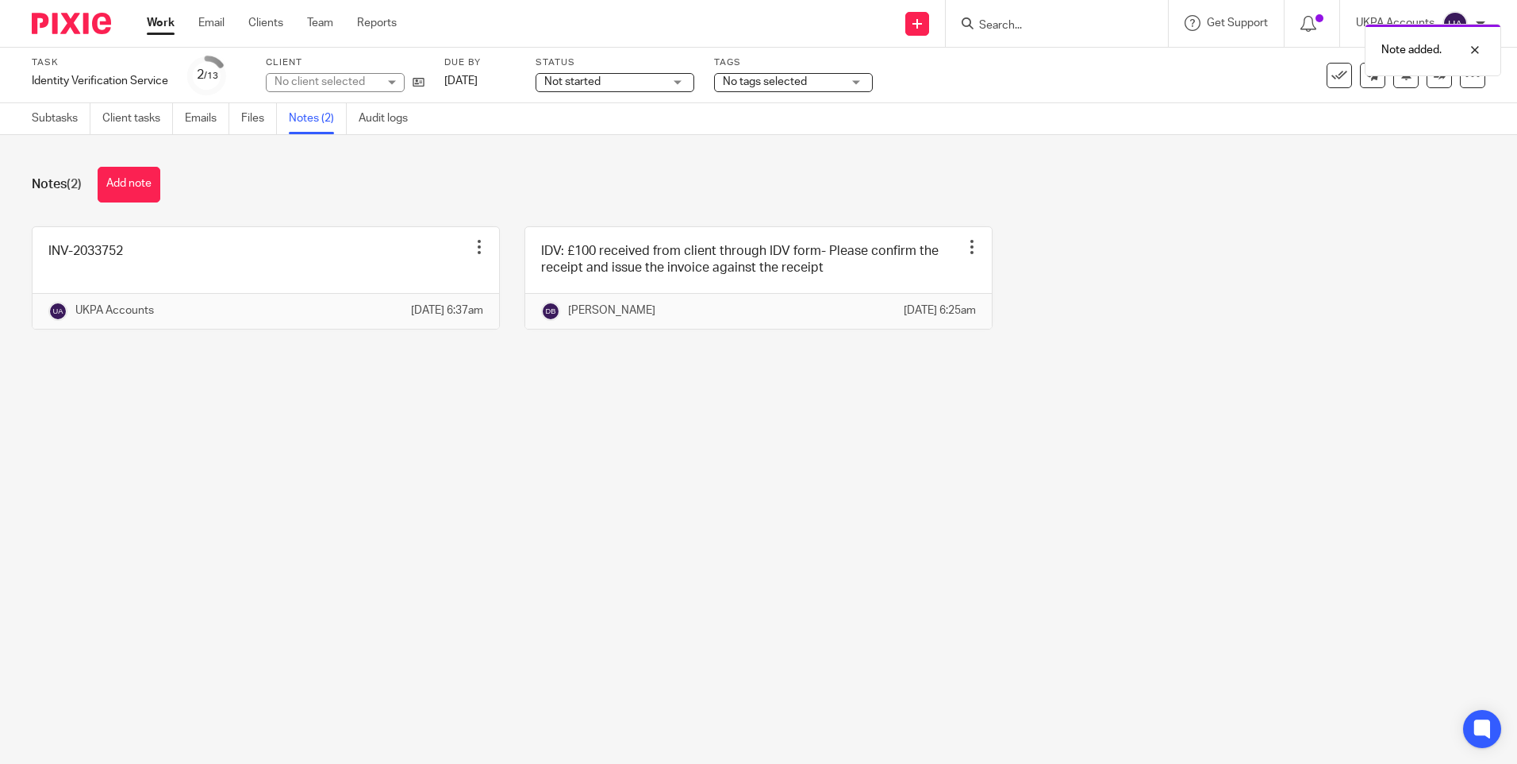
click at [748, 540] on main "Task Identity Verification Service Save Identity Verification Service 2 /13 Cli…" at bounding box center [758, 382] width 1517 height 764
drag, startPoint x: 166, startPoint y: 17, endPoint x: 298, endPoint y: 0, distance: 133.7
click at [165, 17] on link "Work" at bounding box center [161, 23] width 28 height 16
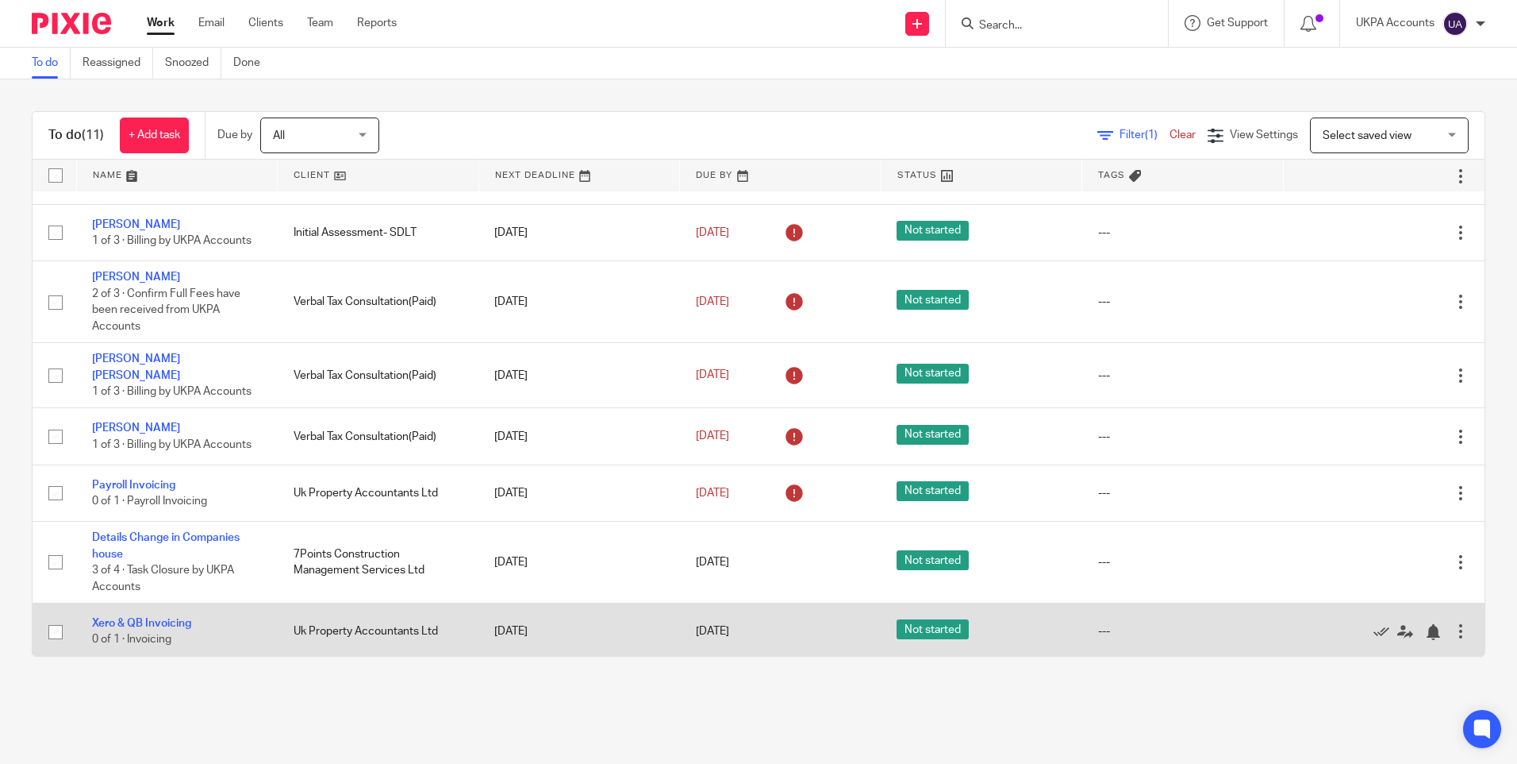
scroll to position [217, 0]
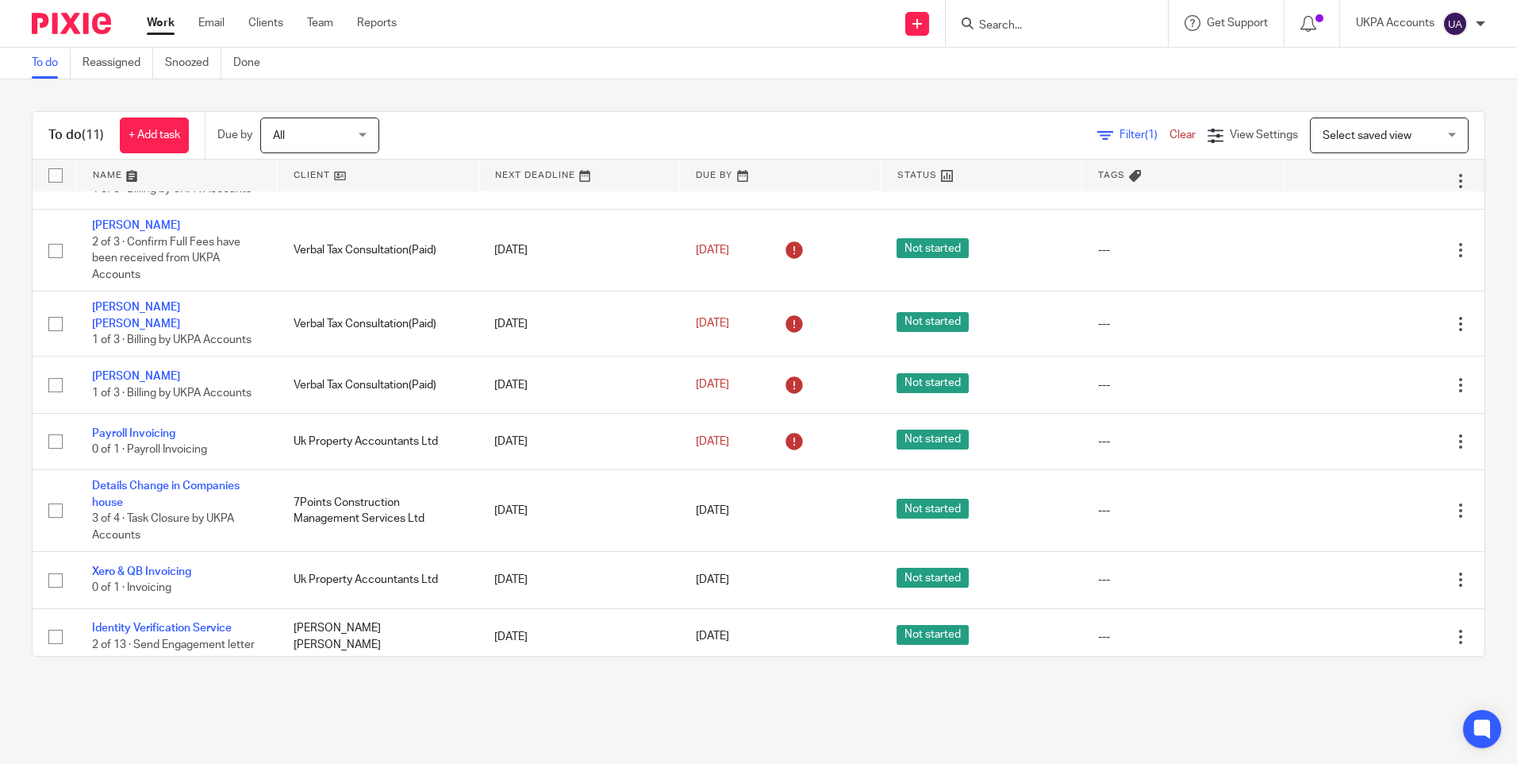
click at [161, 25] on link "Work" at bounding box center [161, 23] width 28 height 16
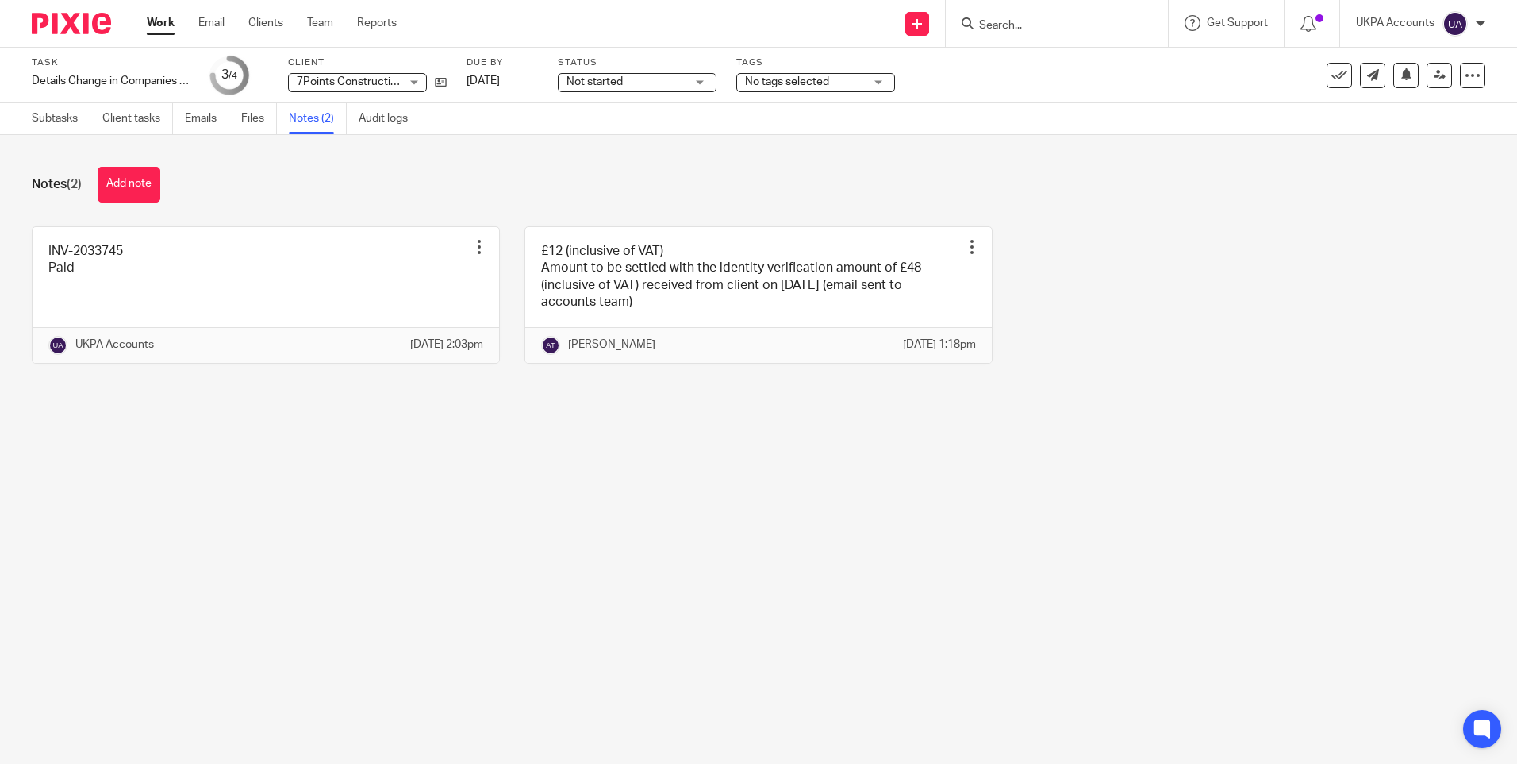
click at [353, 174] on div "Notes (2) Add note" at bounding box center [759, 185] width 1454 height 36
click at [60, 118] on link "Subtasks" at bounding box center [61, 118] width 59 height 31
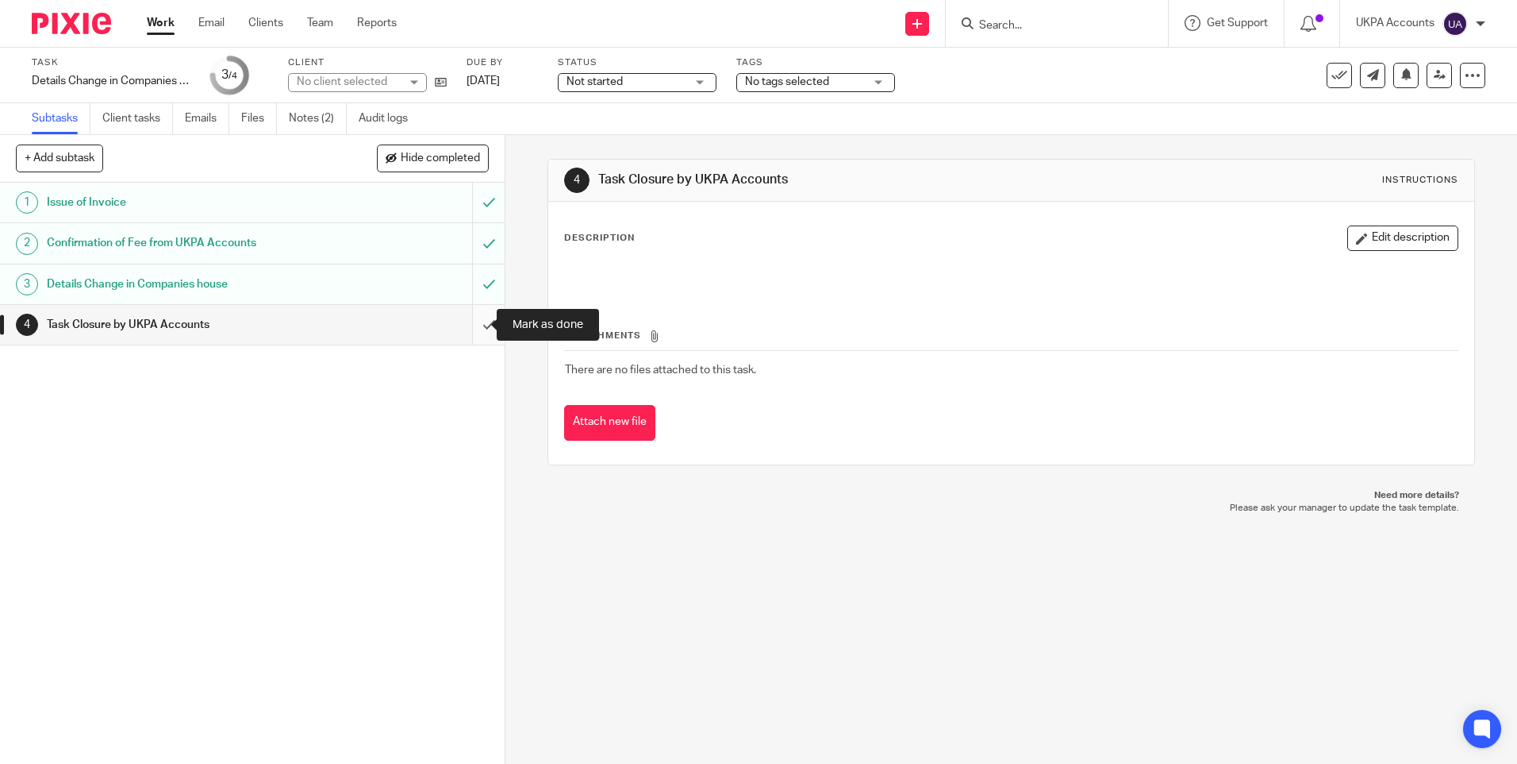
click at [477, 326] on input "submit" at bounding box center [252, 325] width 505 height 40
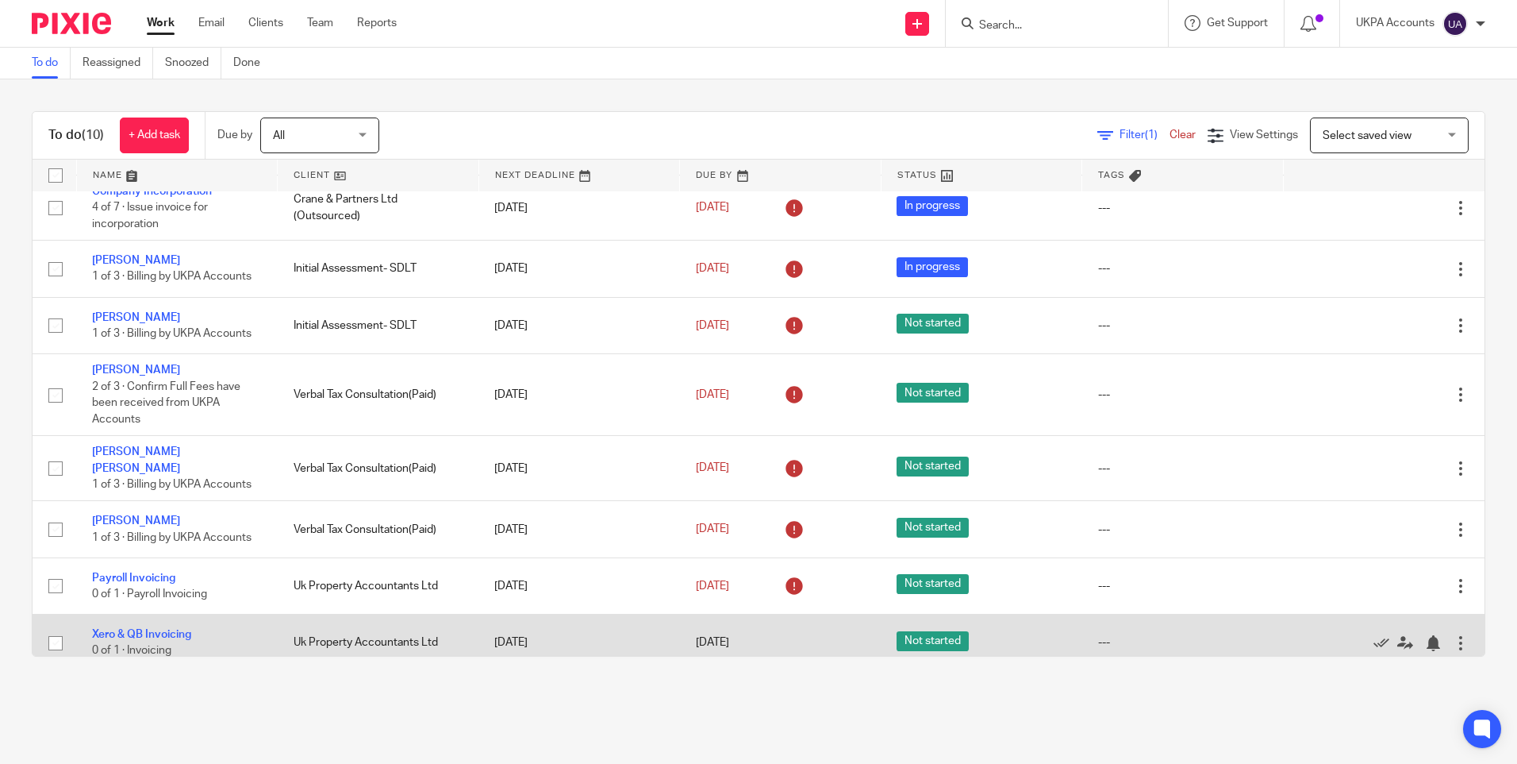
scroll to position [136, 0]
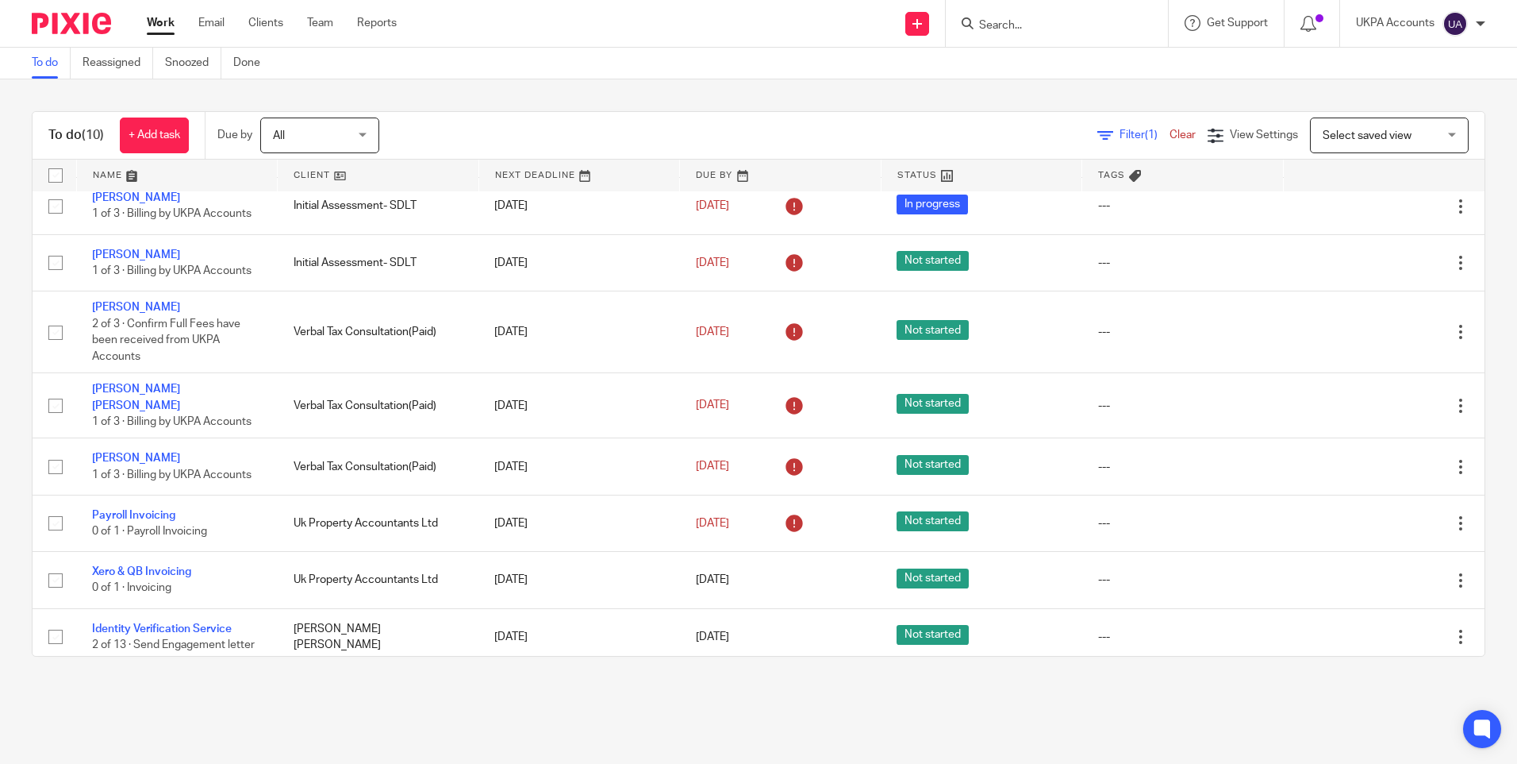
click at [363, 707] on main "To do Reassigned Snoozed Done To do (10) + Add task Due by All All [DATE] [DATE…" at bounding box center [758, 382] width 1517 height 764
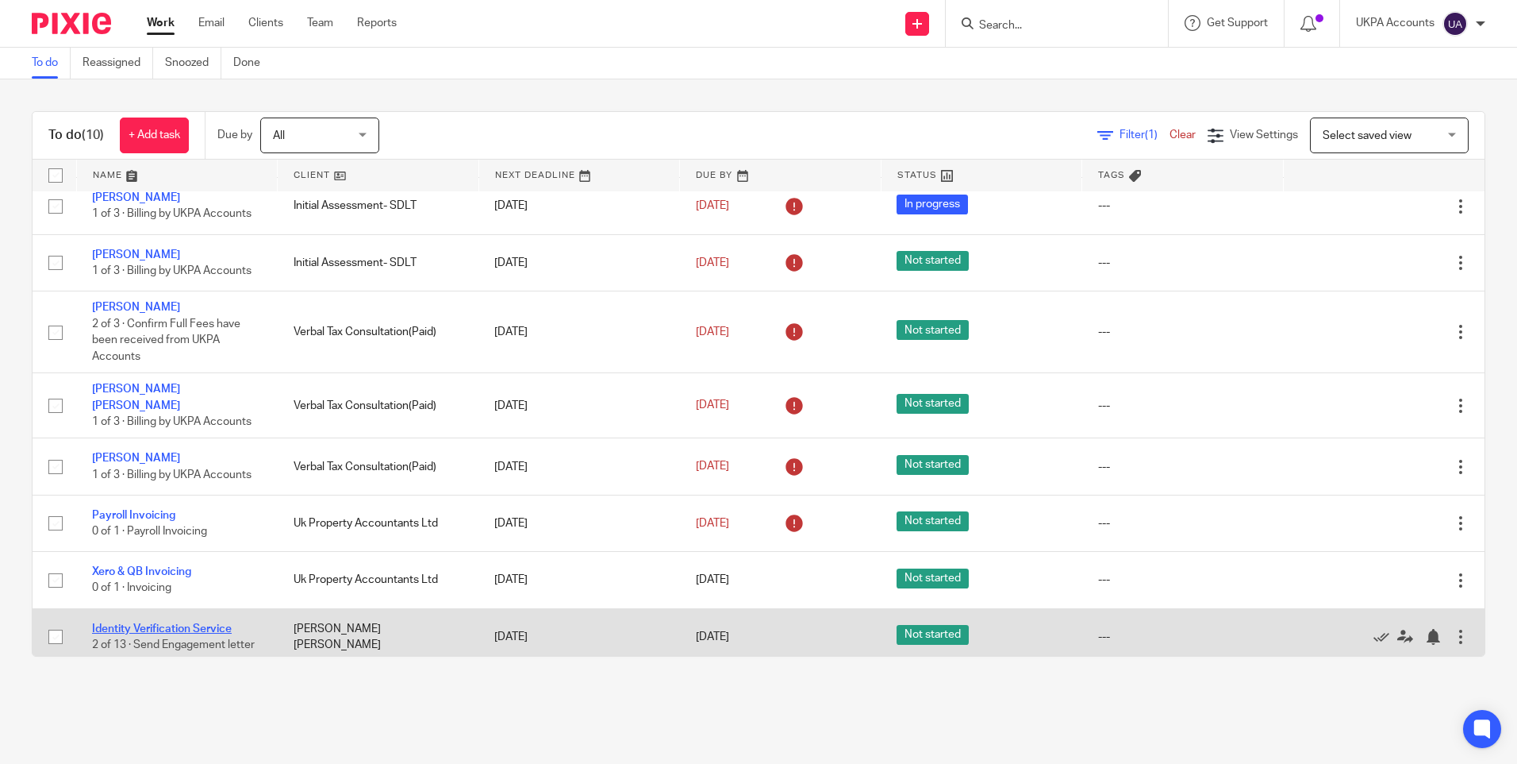
click at [152, 623] on link "Identity Verification Service" at bounding box center [162, 628] width 140 height 11
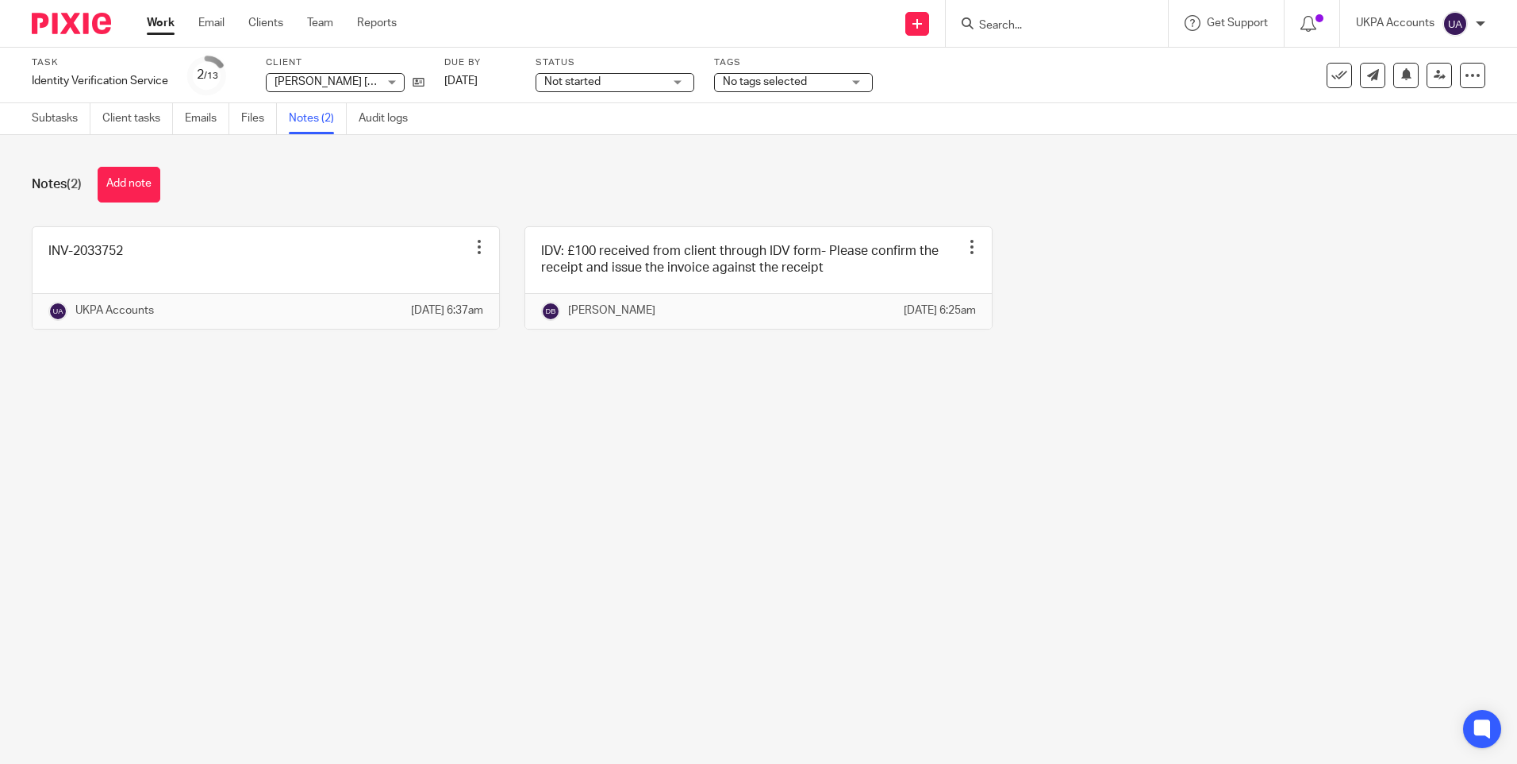
click at [215, 448] on main "Task Identity Verification Service Save Identity Verification Service 2 /13 Cli…" at bounding box center [758, 382] width 1517 height 764
click at [144, 190] on button "Add note" at bounding box center [129, 185] width 63 height 36
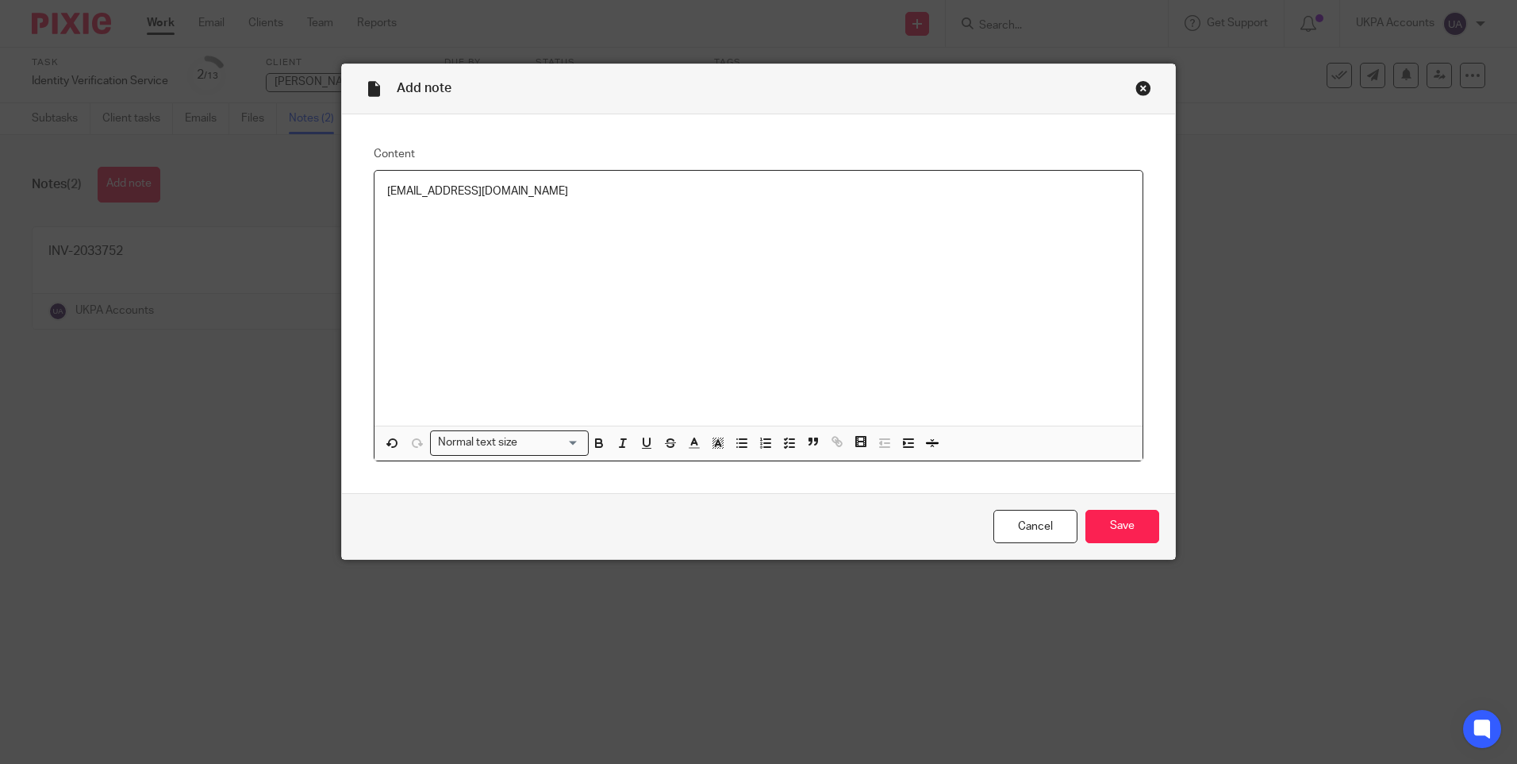
click at [433, 194] on p "pharmaskiuklimited@gmail.com" at bounding box center [758, 191] width 743 height 16
click at [481, 235] on div "pharmaskinuklimited@gmail.com" at bounding box center [759, 298] width 768 height 255
click at [410, 257] on div "[EMAIL_ADDRESS][DOMAIN_NAME]" at bounding box center [759, 298] width 768 height 255
drag, startPoint x: 587, startPoint y: 192, endPoint x: 160, endPoint y: 217, distance: 428.5
click at [160, 221] on div "Add note Content pharmaskinuklimited@gmail.com Normal text size Loading... Remo…" at bounding box center [758, 382] width 1517 height 764
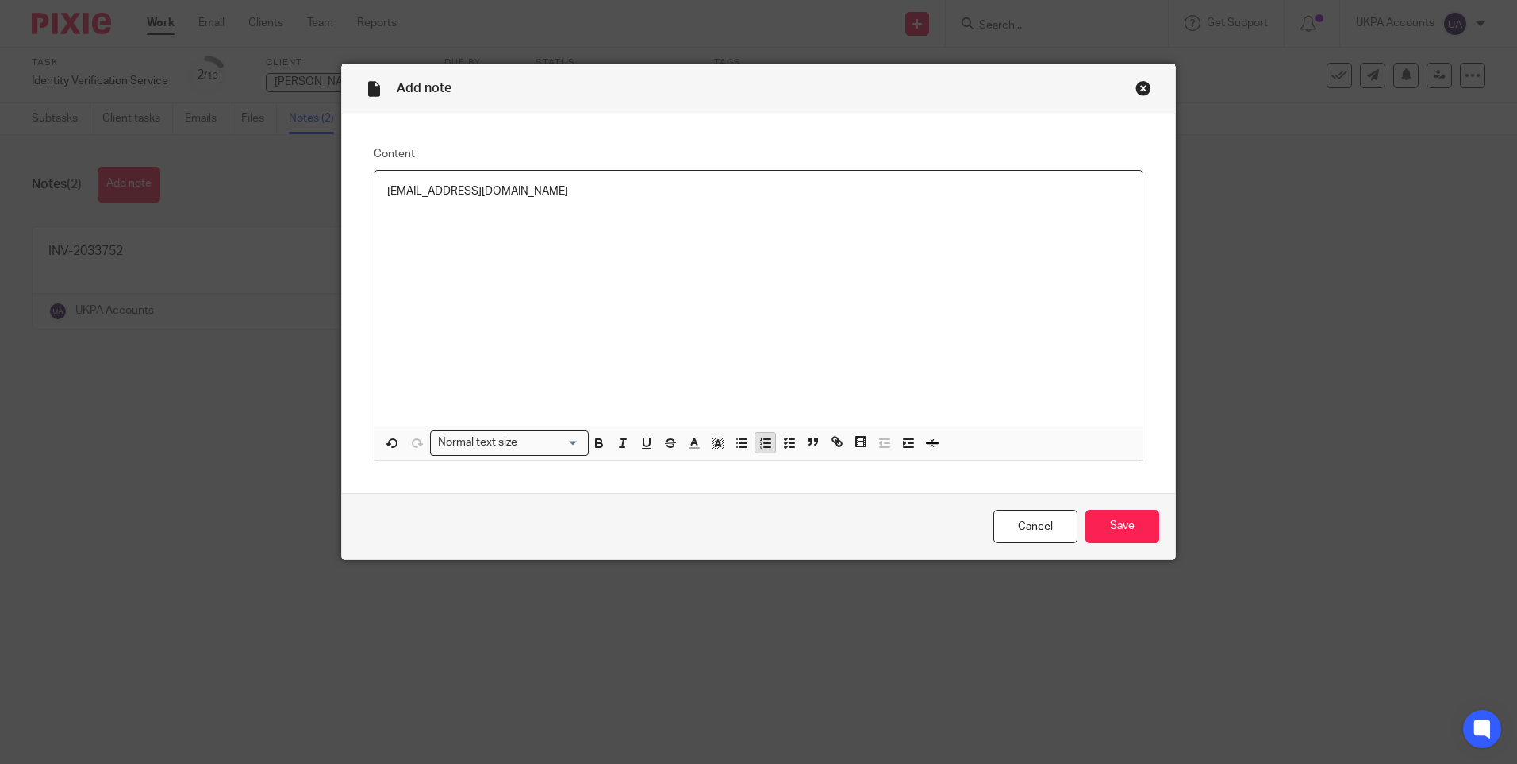
copy p "pharmaskinuklimited@gmail.com"
click at [1102, 517] on input "Save" at bounding box center [1123, 527] width 74 height 34
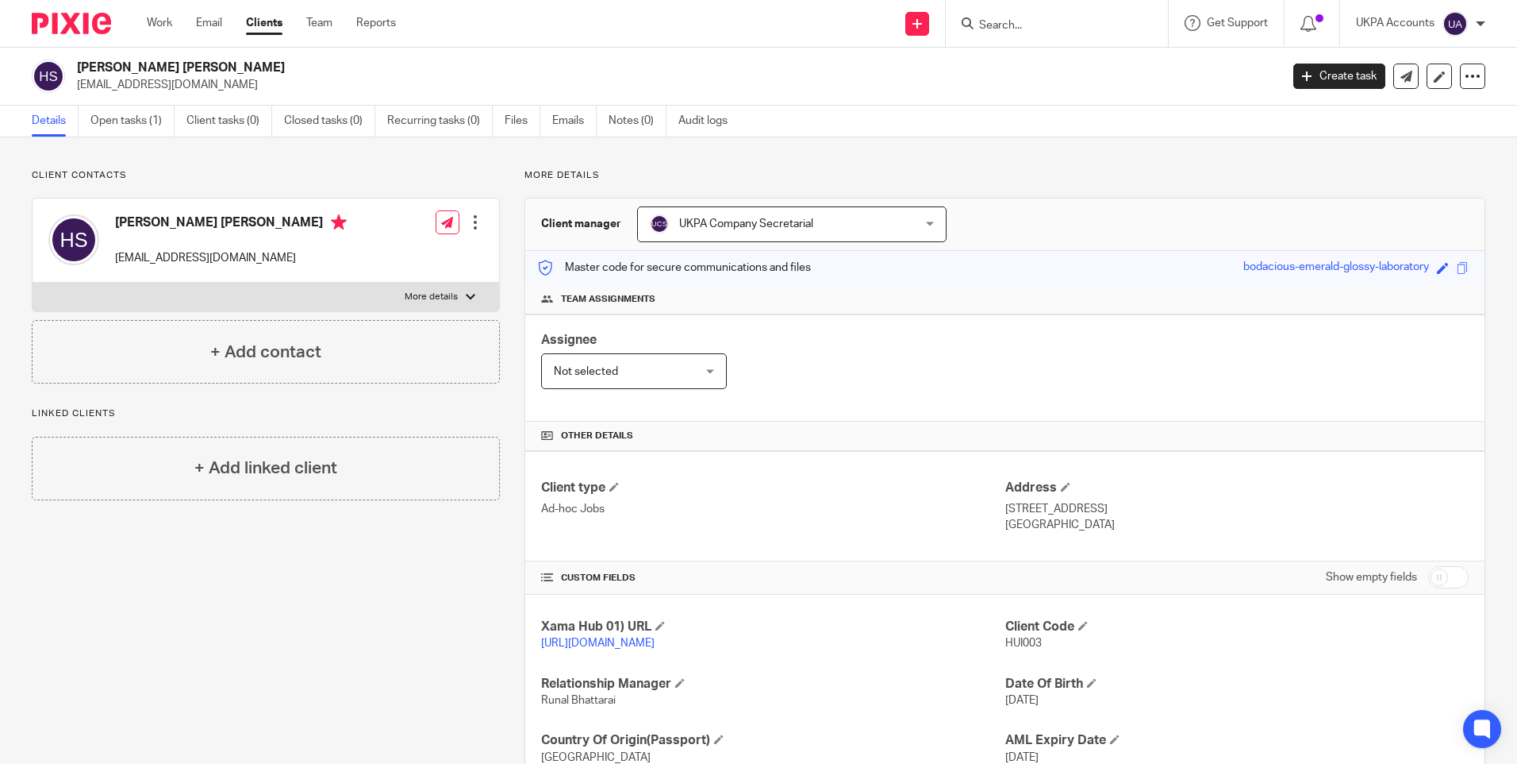
click at [348, 617] on div "Client contacts Hui Wan Ling Sylvia sylviahuiwl@gmail.com Edit contact Create c…" at bounding box center [253, 508] width 493 height 678
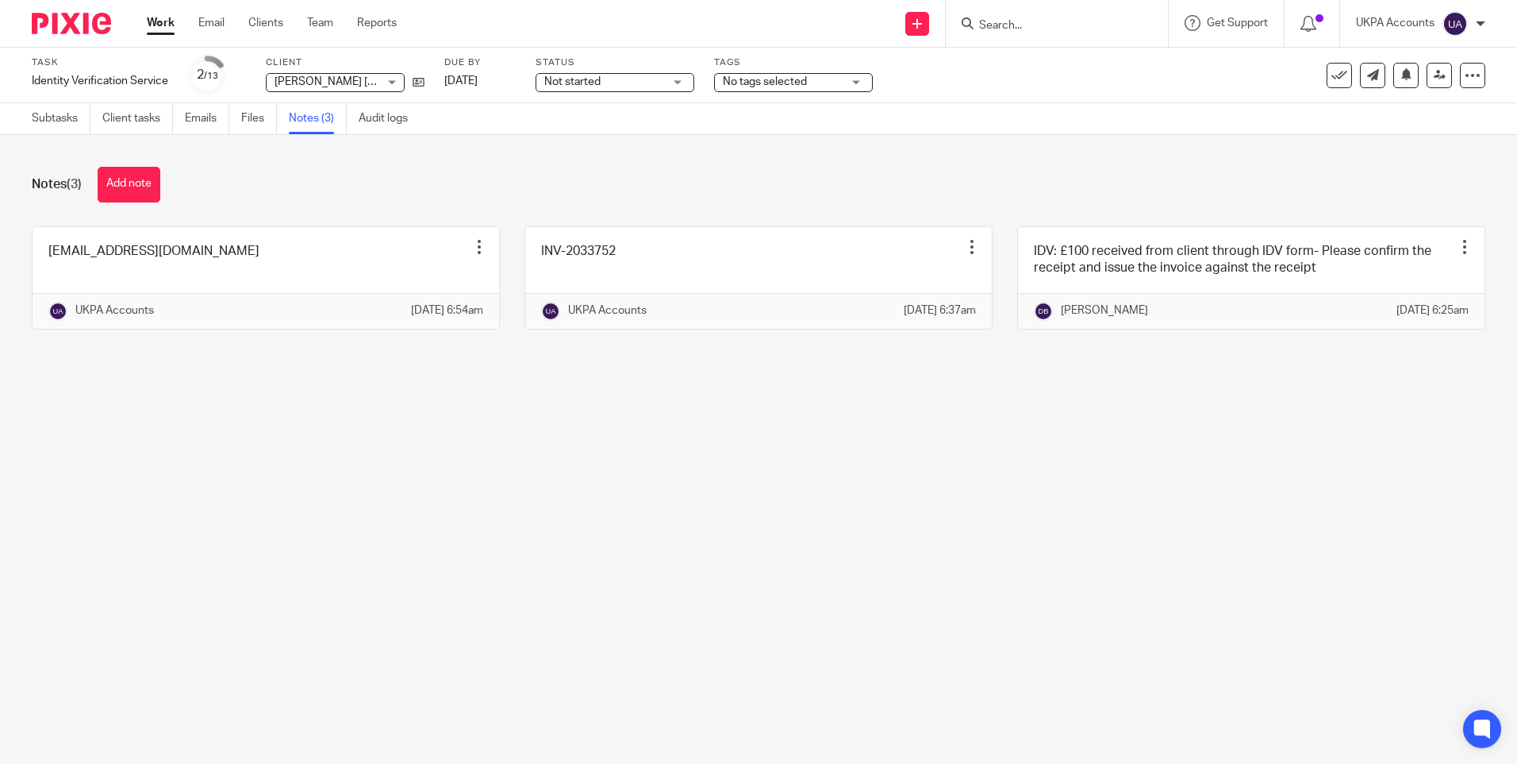
click at [325, 487] on main "Task Identity Verification Service Save Identity Verification Service 2 /13 Cli…" at bounding box center [758, 382] width 1517 height 764
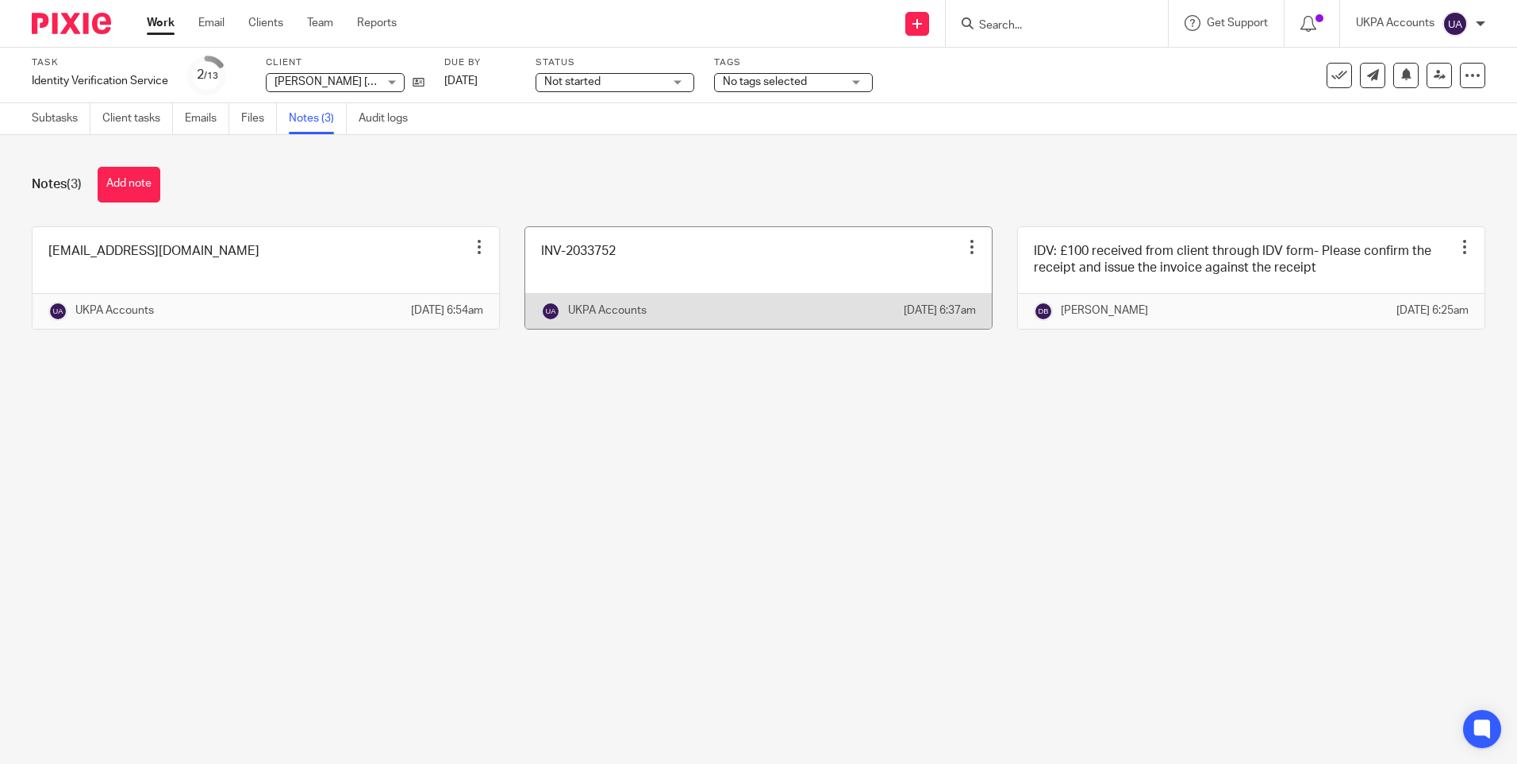
click at [964, 244] on div at bounding box center [972, 247] width 16 height 16
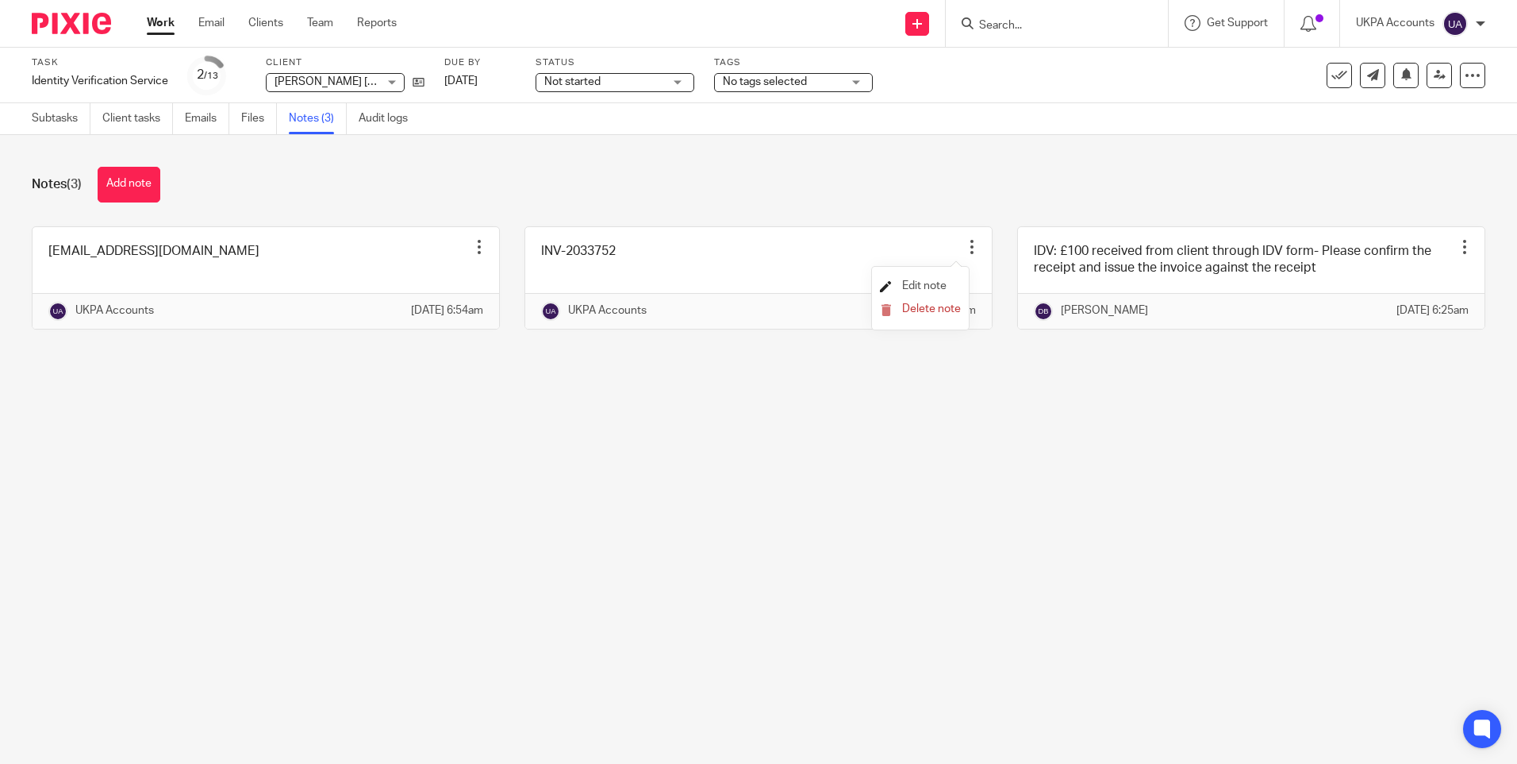
click at [913, 283] on span "Edit note" at bounding box center [924, 285] width 44 height 11
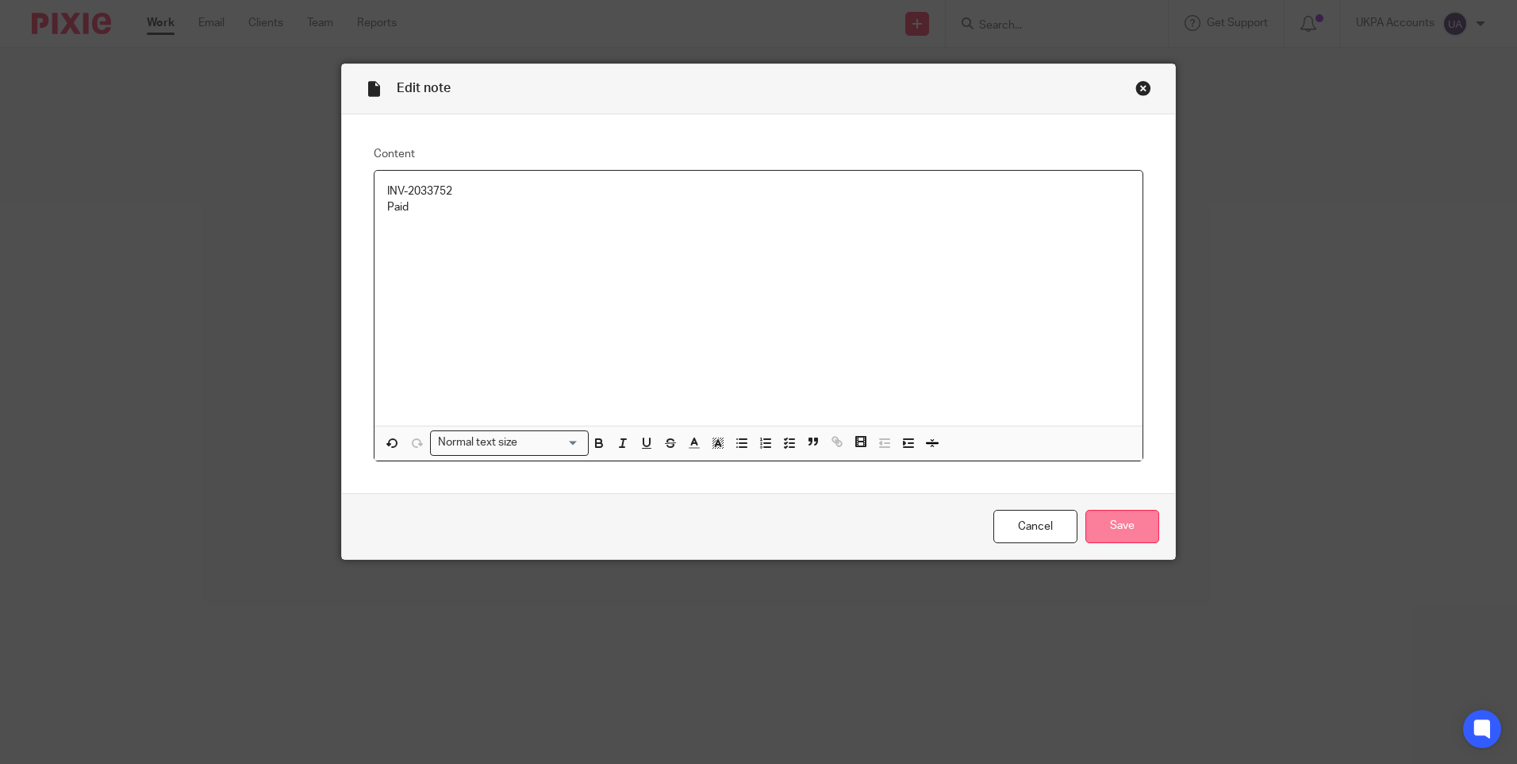
click at [1103, 528] on input "Save" at bounding box center [1123, 527] width 74 height 34
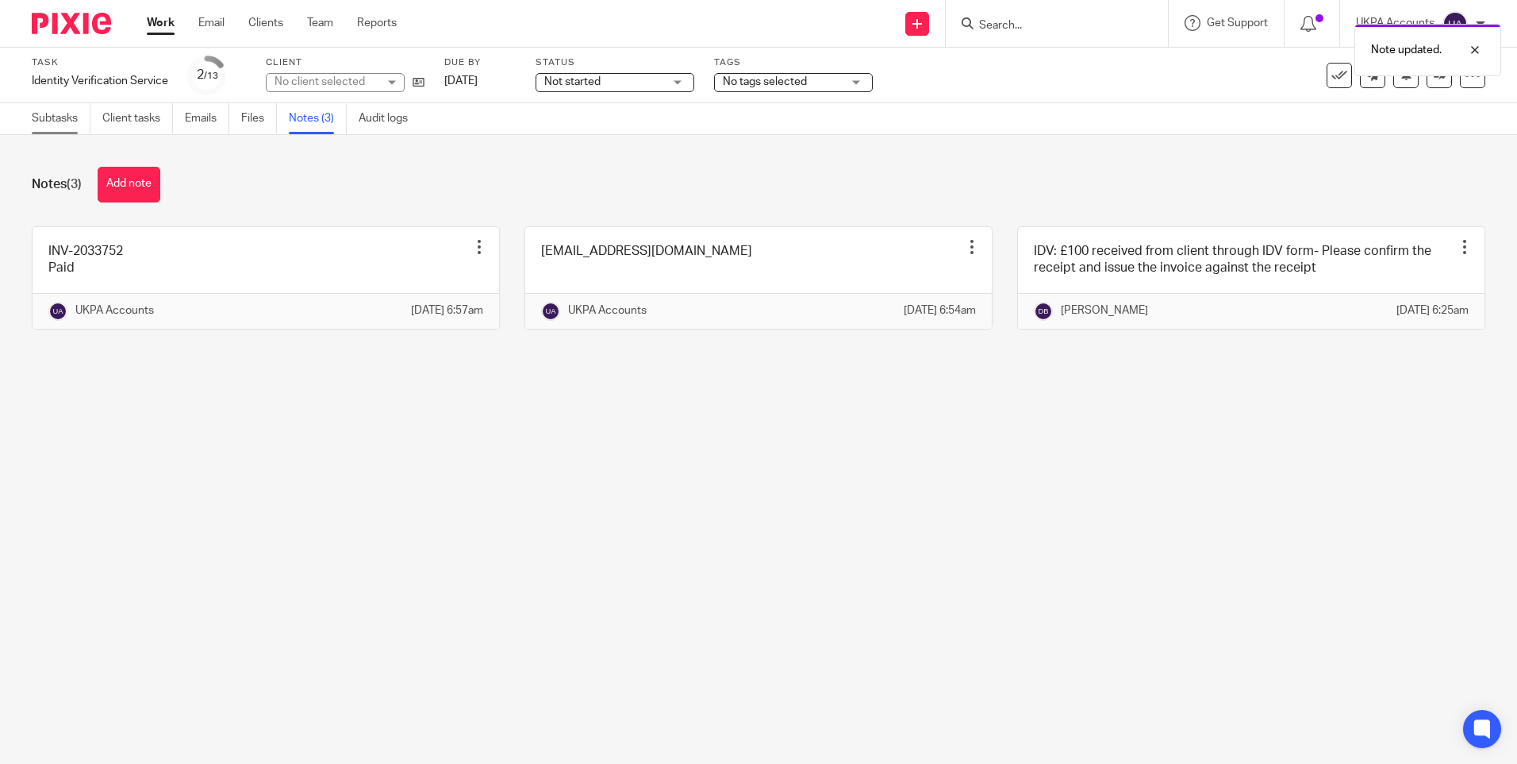
click at [73, 113] on link "Subtasks" at bounding box center [61, 118] width 59 height 31
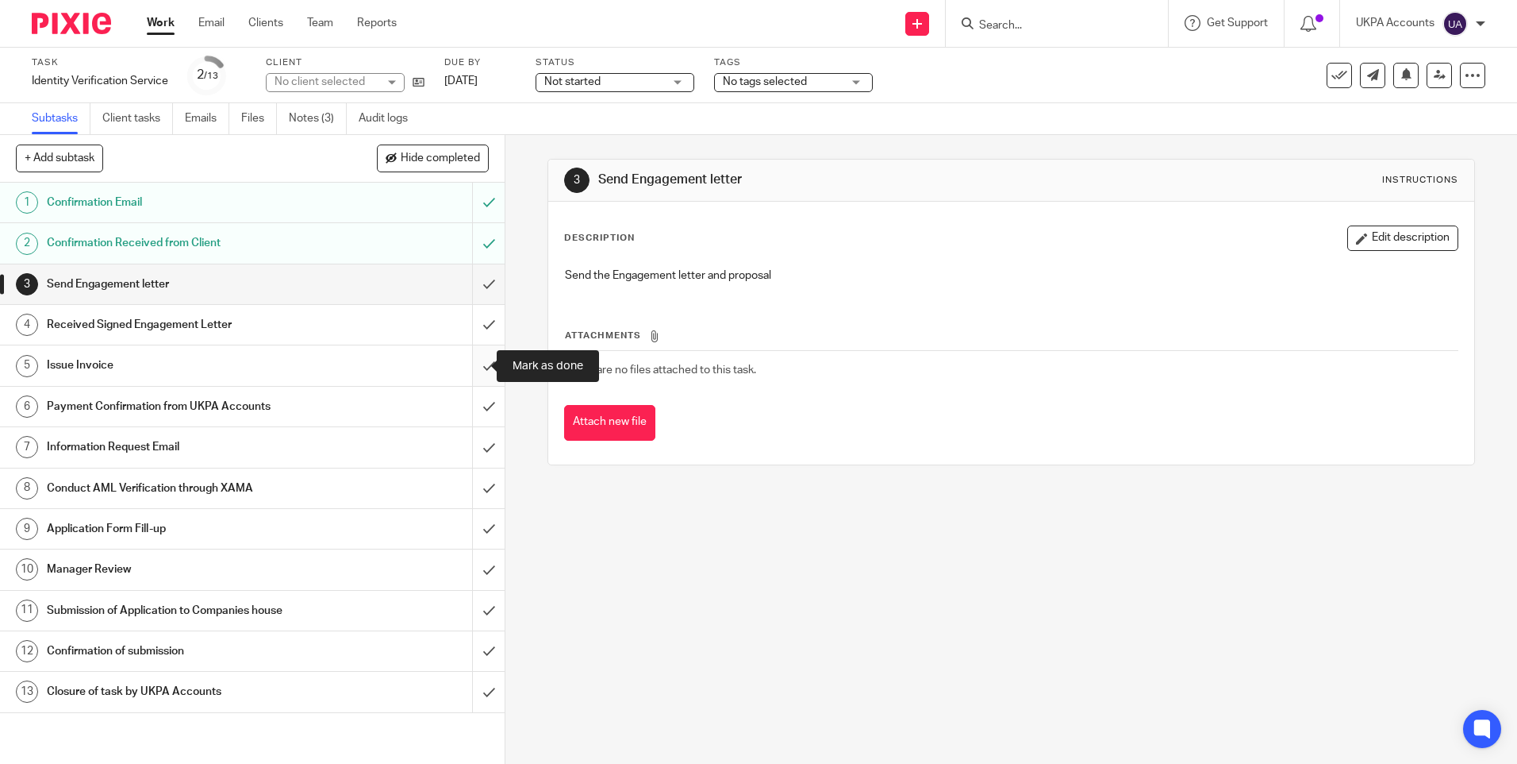
click at [474, 363] on input "submit" at bounding box center [252, 365] width 505 height 40
click at [472, 405] on input "submit" at bounding box center [252, 407] width 505 height 40
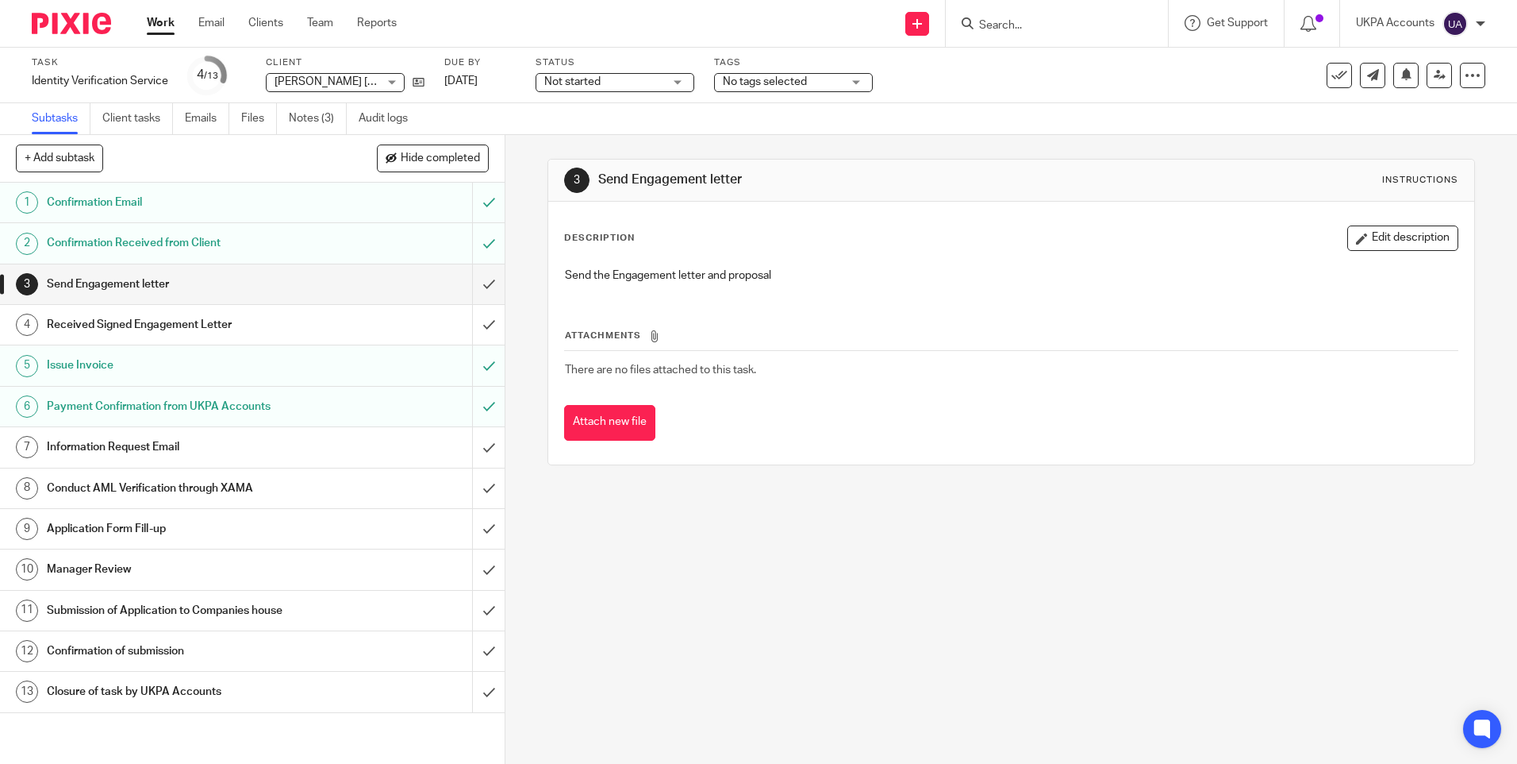
click at [817, 551] on div "3 Send Engagement letter Instructions Description Edit description Send the Eng…" at bounding box center [1012, 449] width 1012 height 629
click at [1434, 74] on icon at bounding box center [1440, 75] width 12 height 12
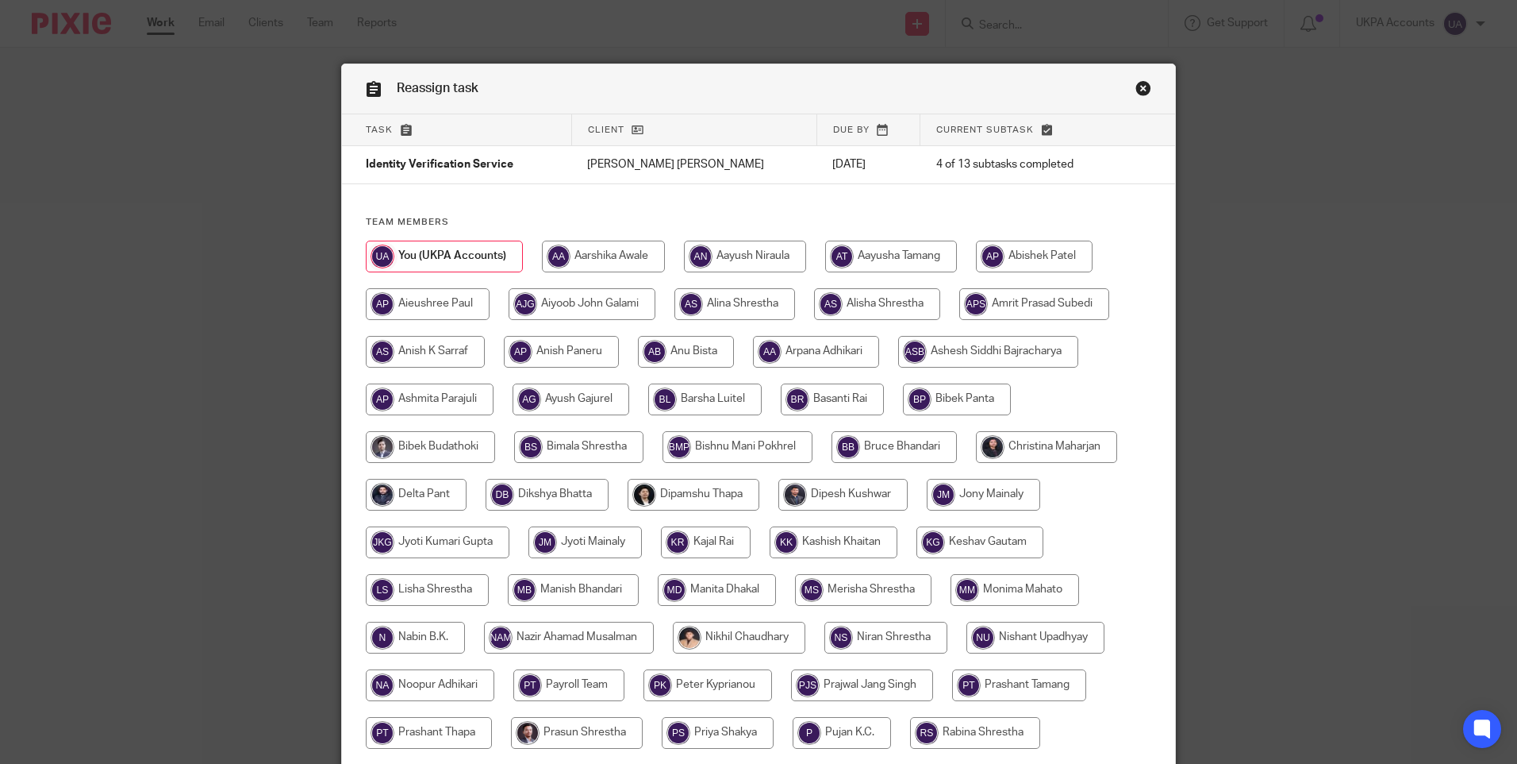
click at [565, 489] on input "radio" at bounding box center [547, 495] width 123 height 32
radio input "true"
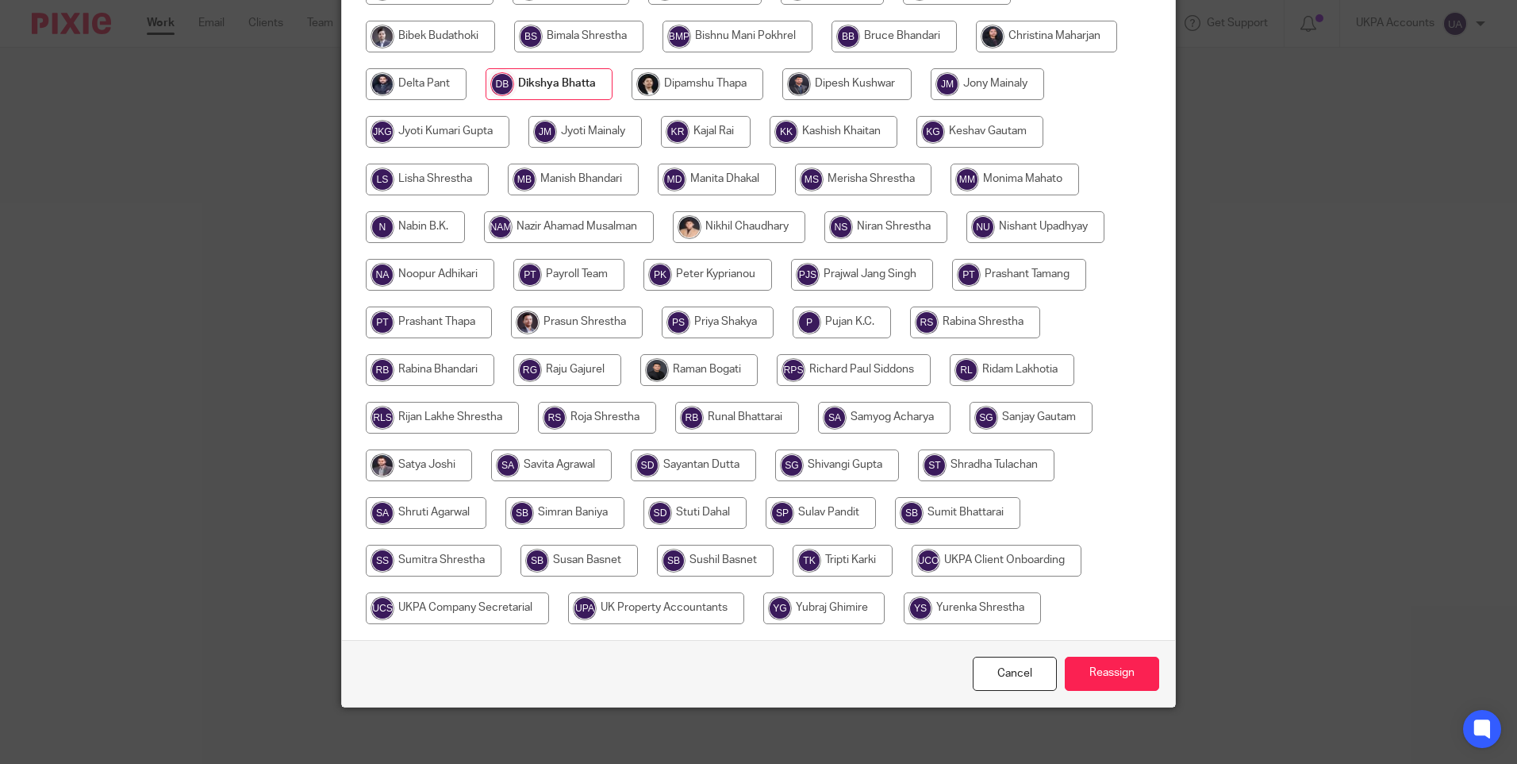
scroll to position [417, 0]
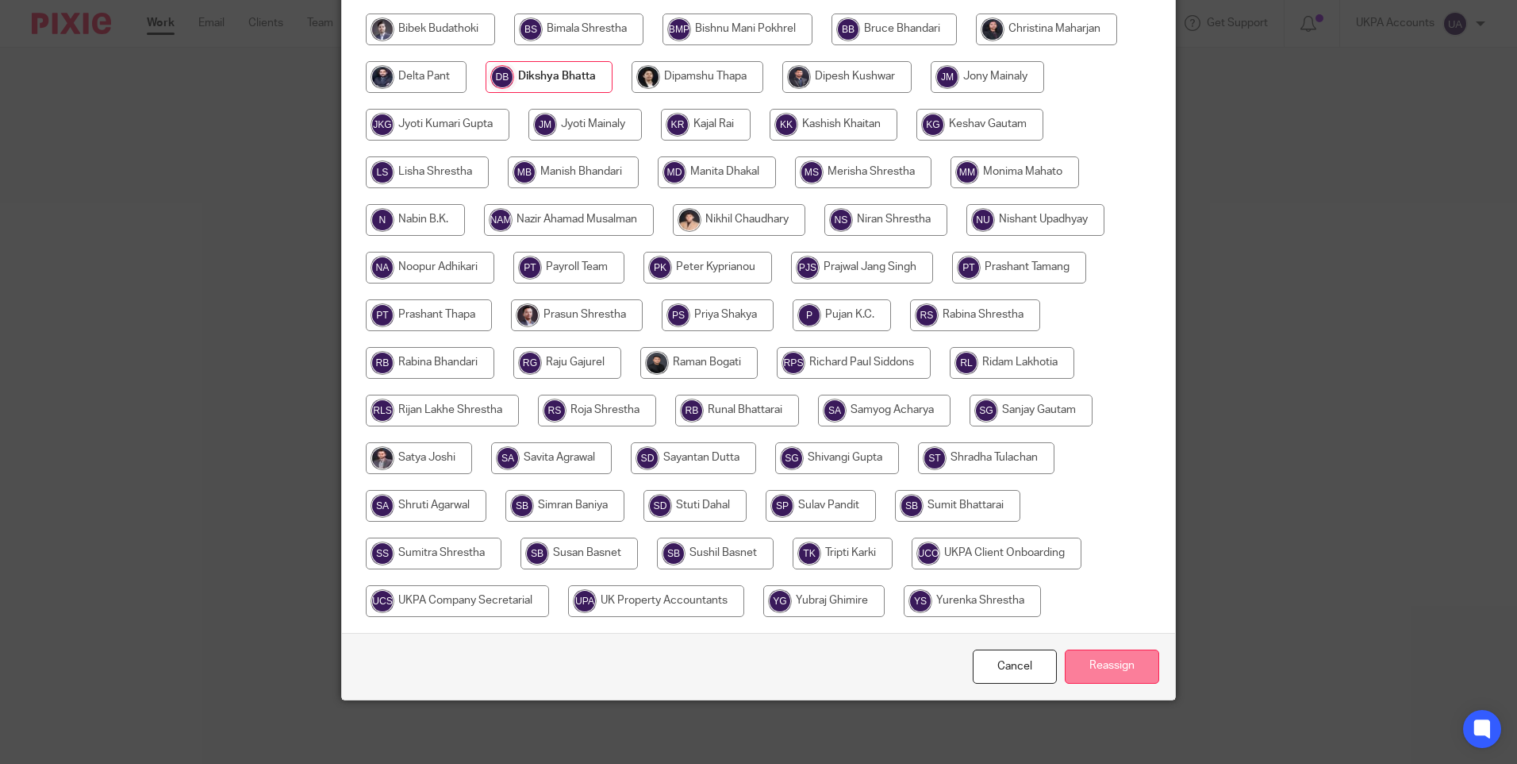
click at [1135, 680] on input "Reassign" at bounding box center [1112, 666] width 94 height 34
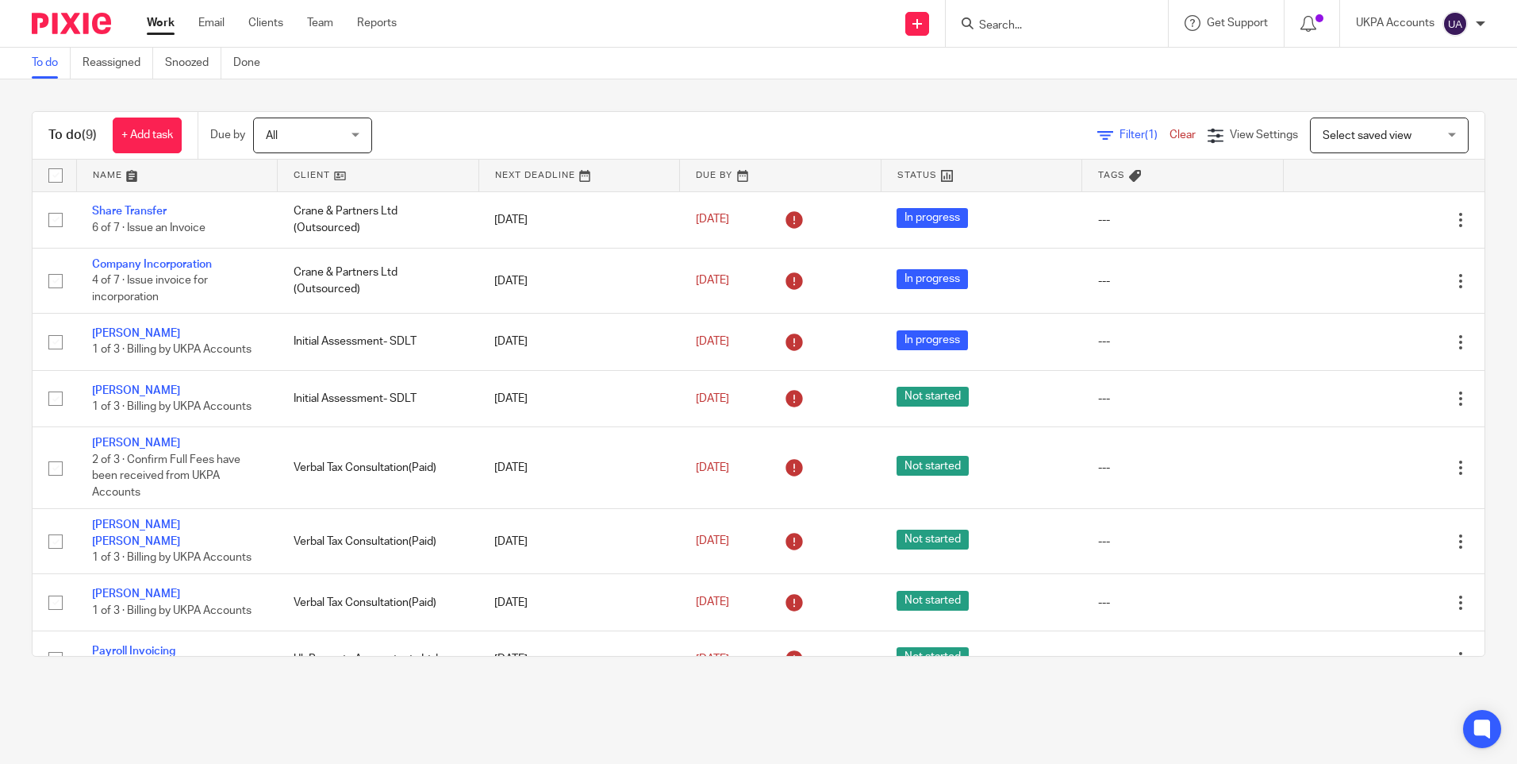
click at [1015, 29] on input "Search" at bounding box center [1049, 26] width 143 height 14
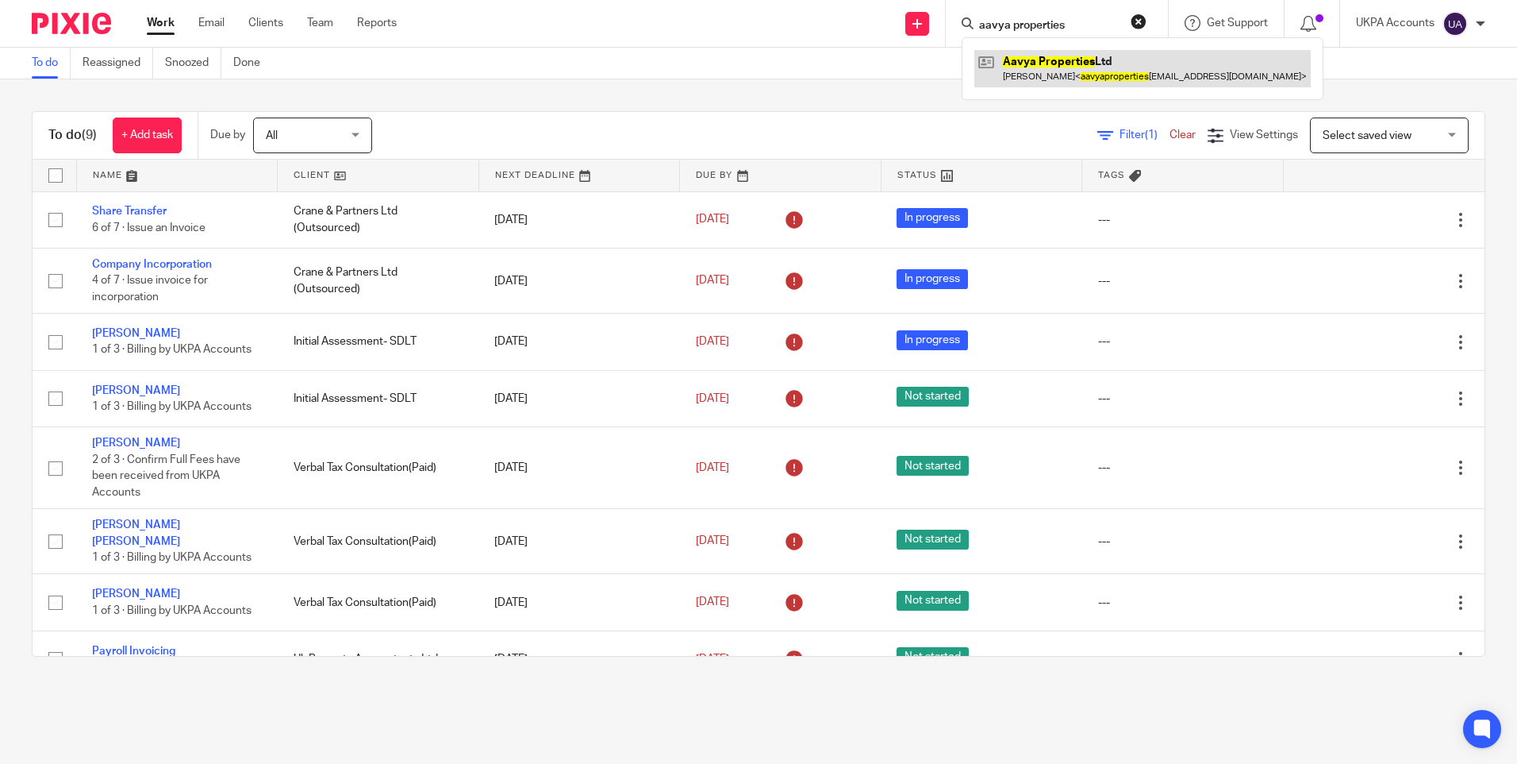
type input "aavya properties"
click at [1028, 59] on link at bounding box center [1143, 68] width 337 height 37
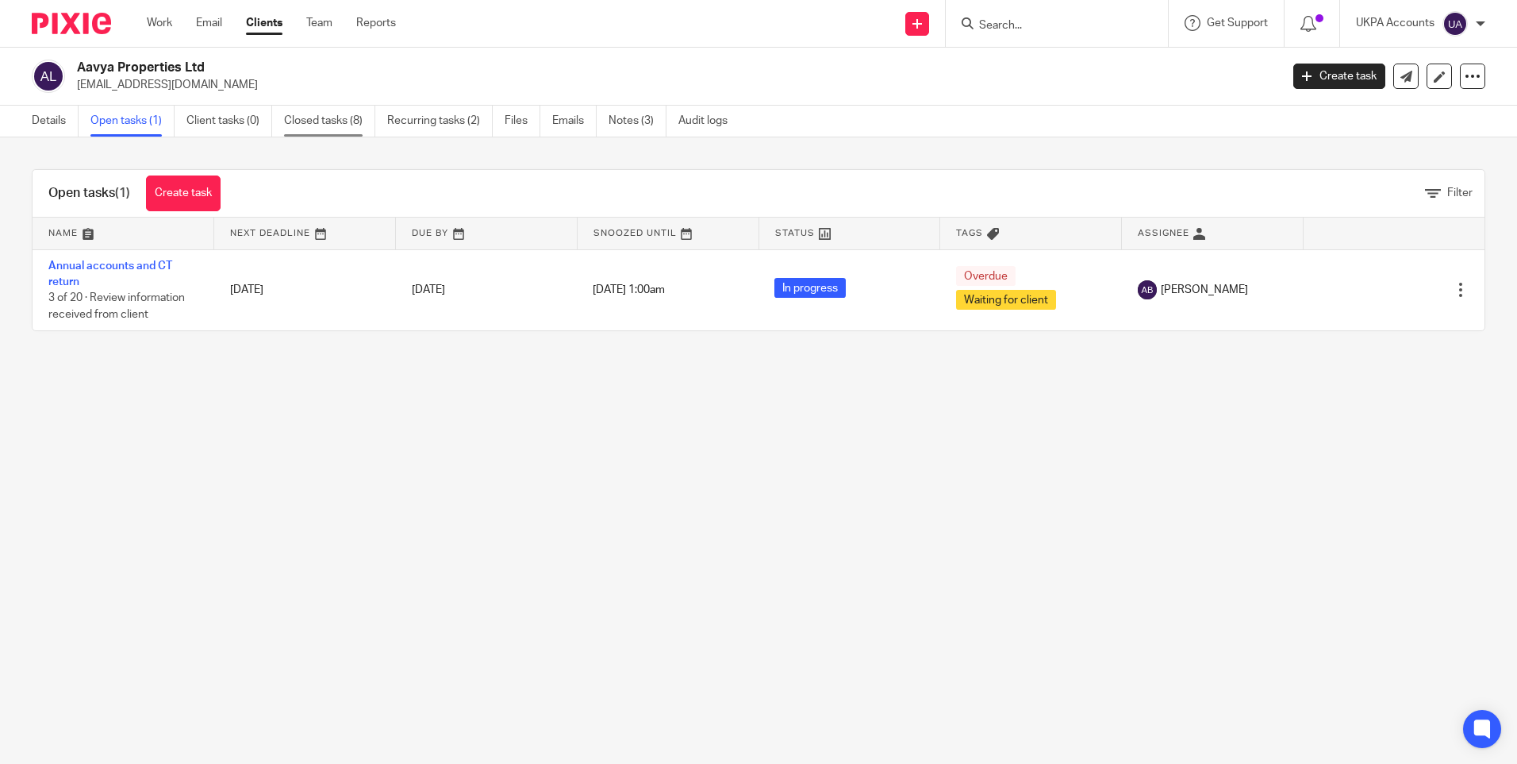
click at [352, 125] on link "Closed tasks (8)" at bounding box center [329, 121] width 91 height 31
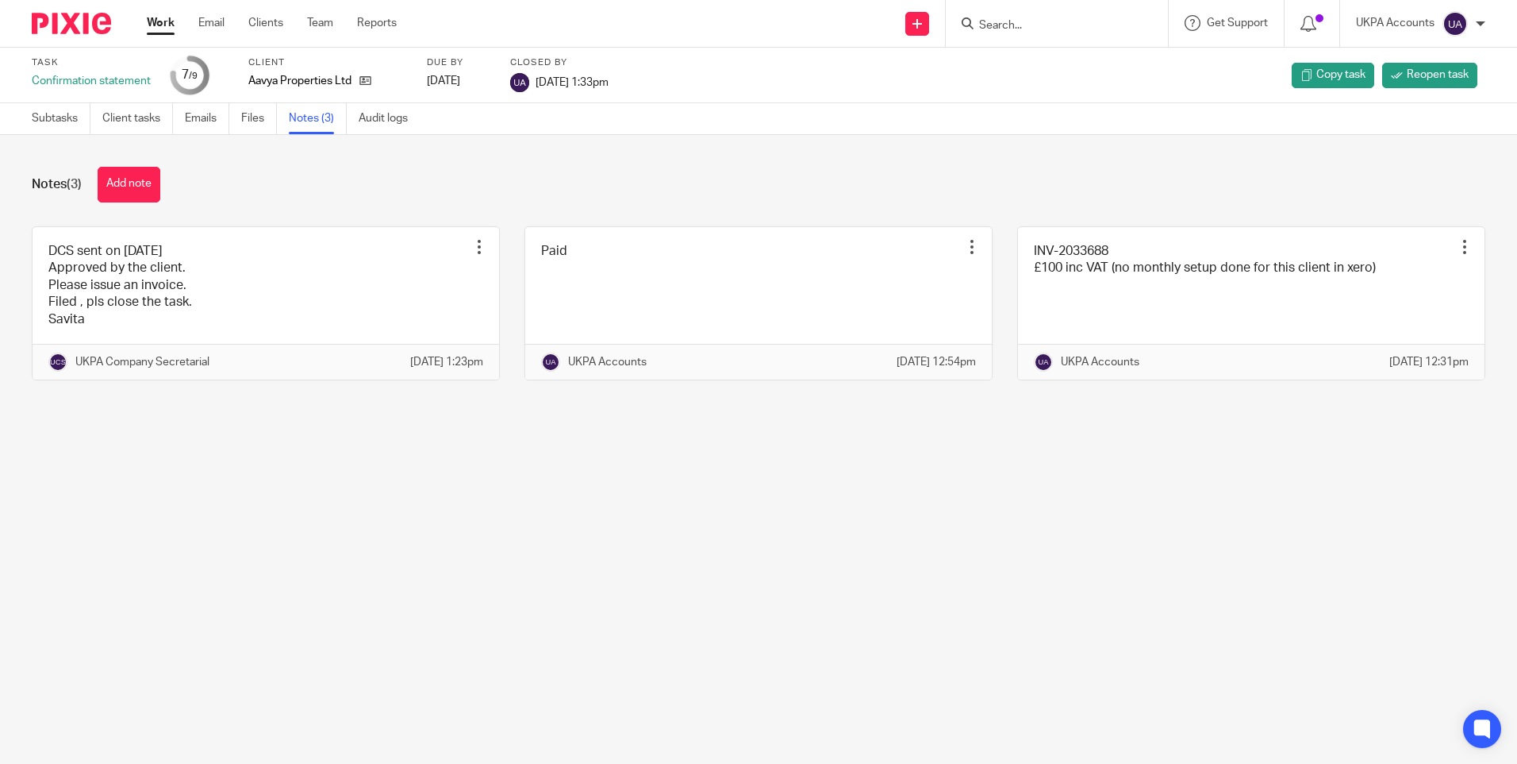
click at [1023, 14] on form at bounding box center [1062, 23] width 169 height 20
click at [1021, 25] on input "Search" at bounding box center [1049, 26] width 143 height 14
type input "arubu"
click at [1033, 59] on link at bounding box center [1109, 68] width 268 height 37
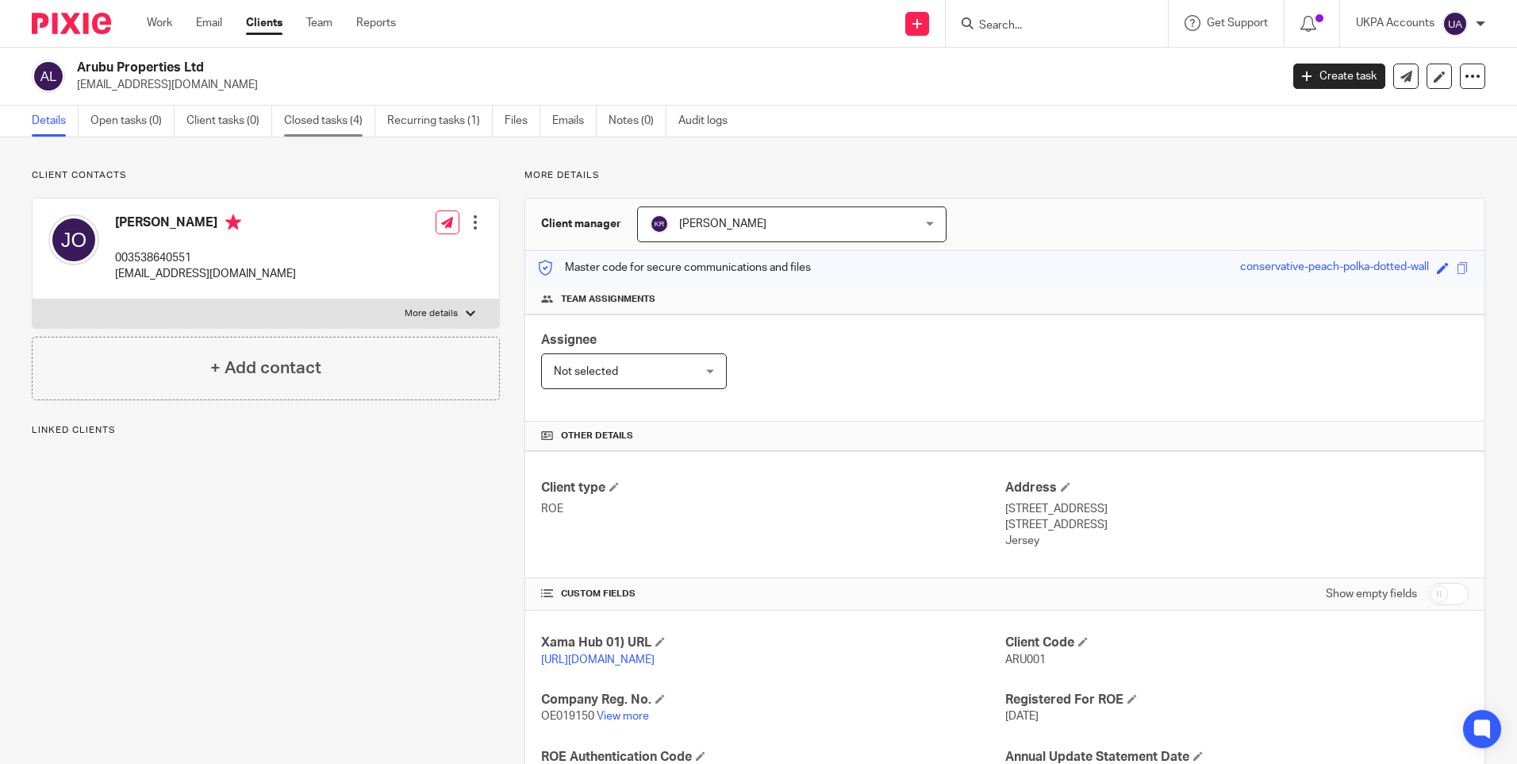
click at [337, 122] on link "Closed tasks (4)" at bounding box center [329, 121] width 91 height 31
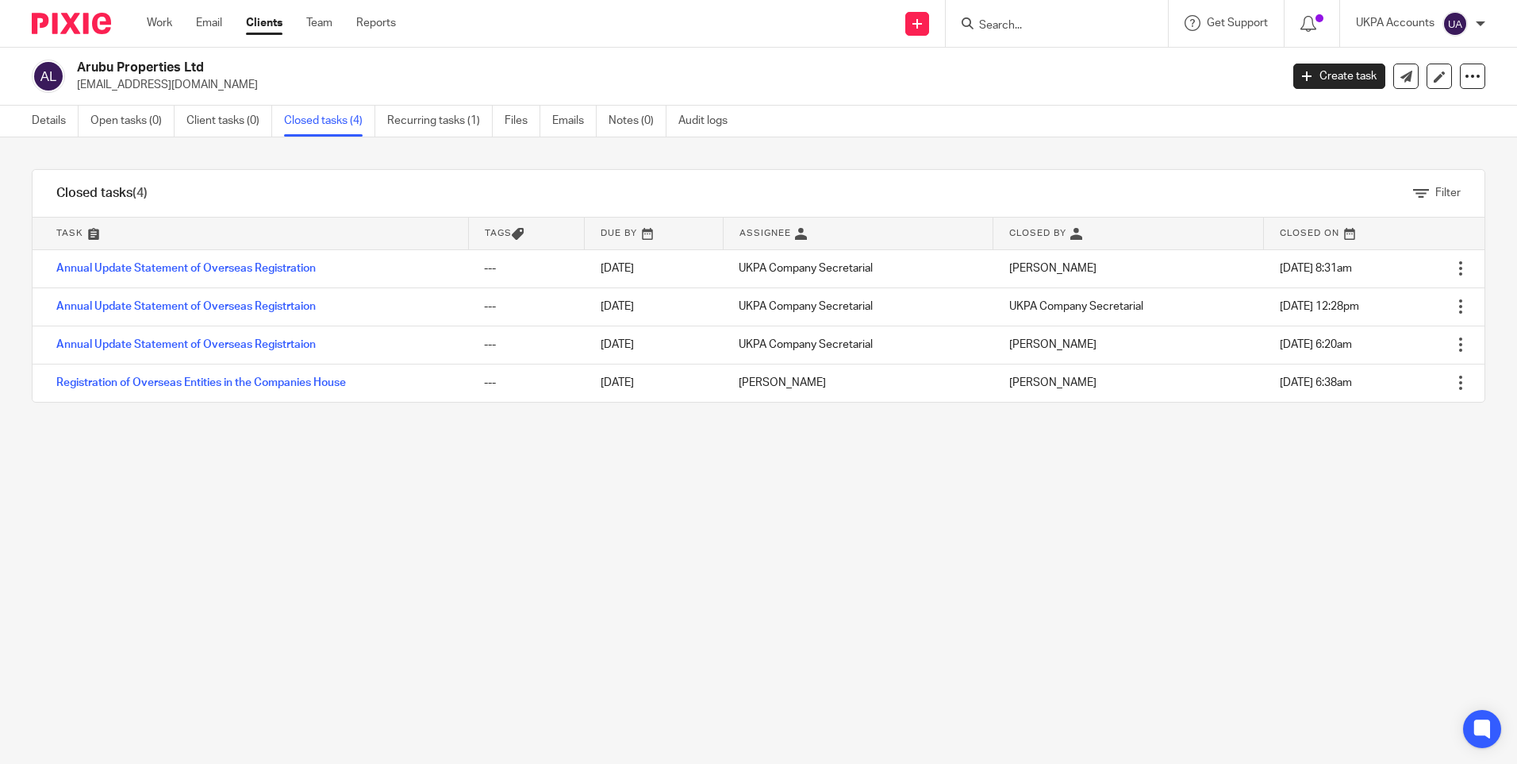
click at [125, 269] on link "Annual Update Statement of Overseas Registration" at bounding box center [186, 268] width 260 height 11
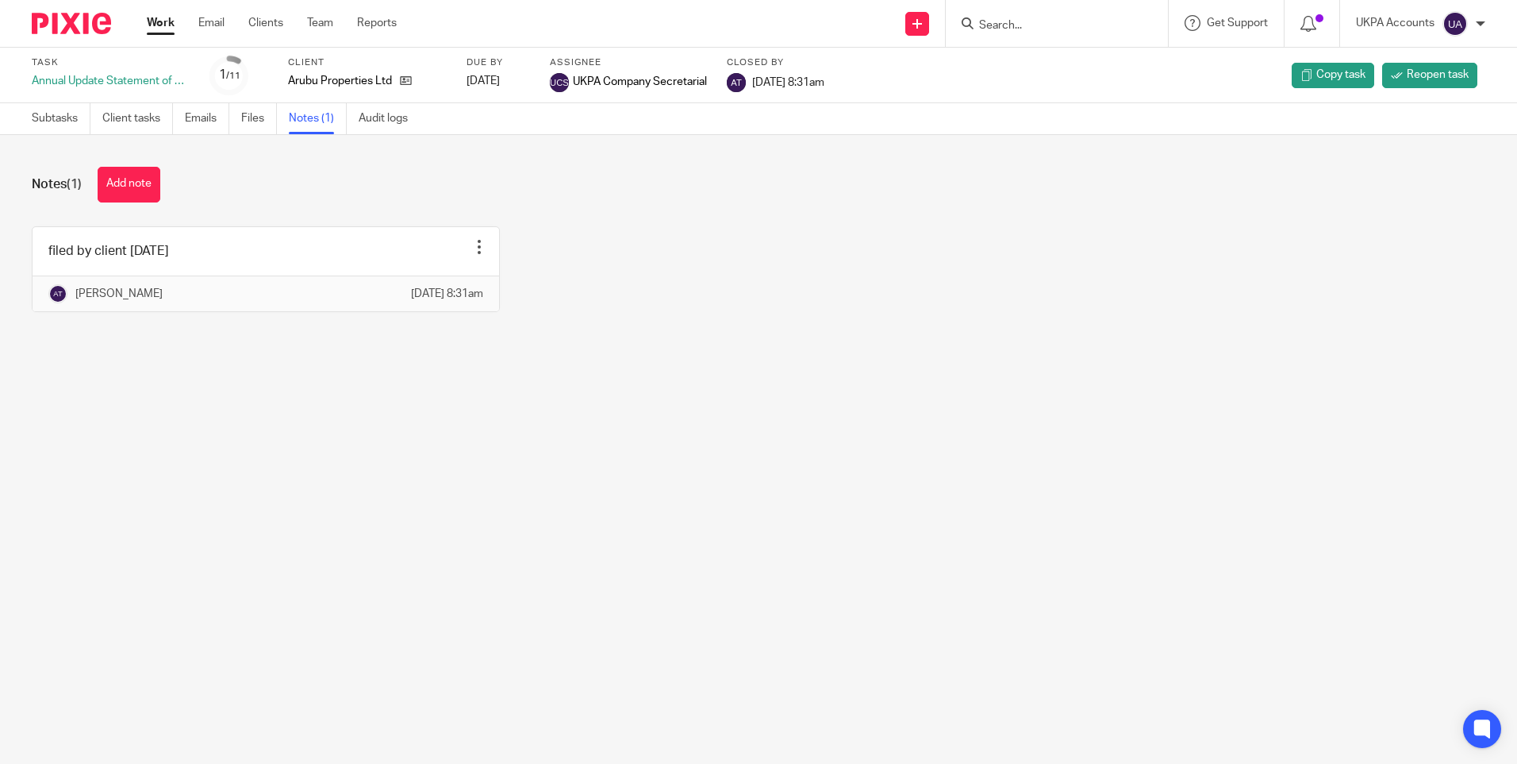
click at [1056, 20] on input "Search" at bounding box center [1049, 26] width 143 height 14
type input "attrans"
click at [1035, 67] on link at bounding box center [1099, 68] width 248 height 37
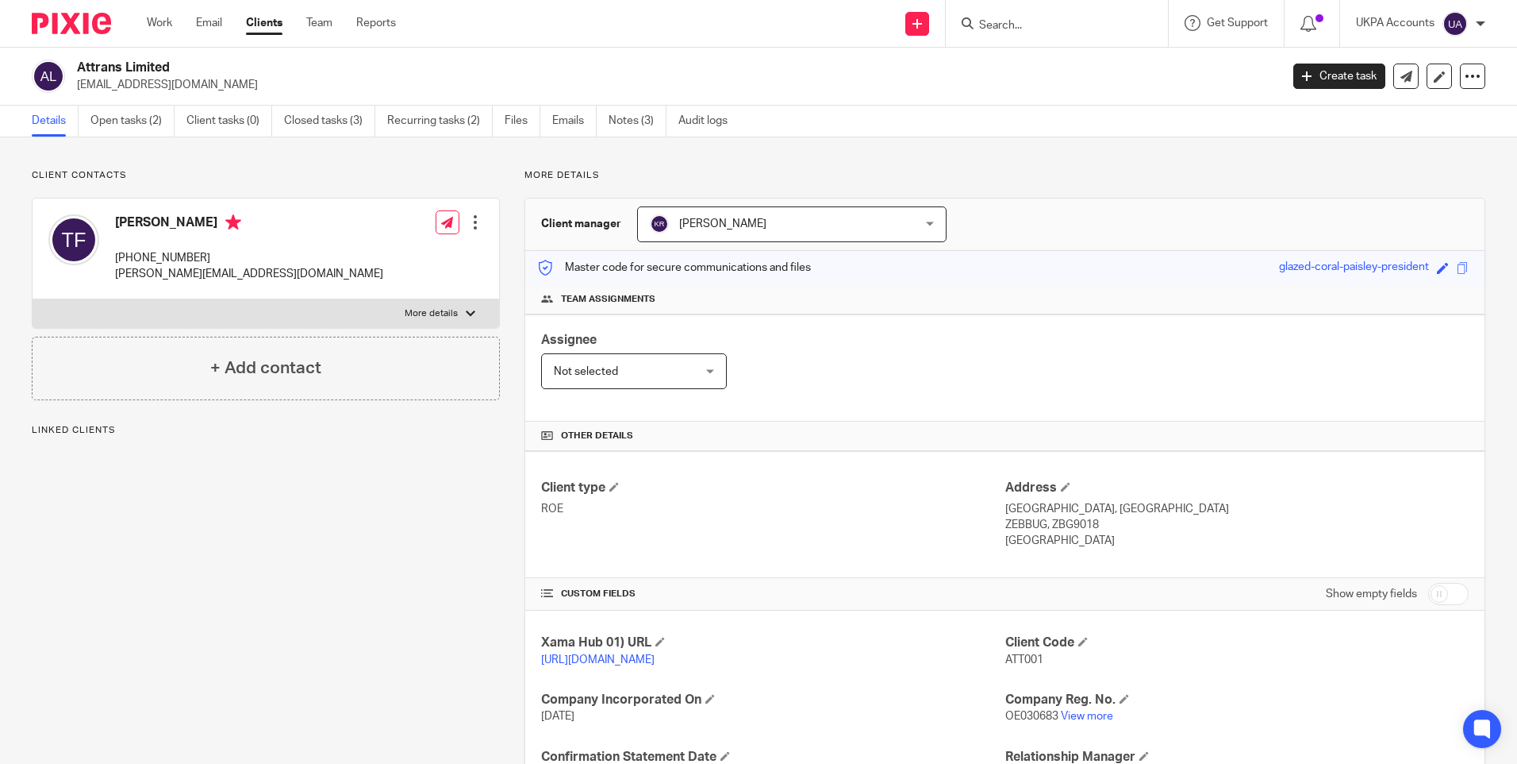
click at [339, 121] on link "Closed tasks (3)" at bounding box center [329, 121] width 91 height 31
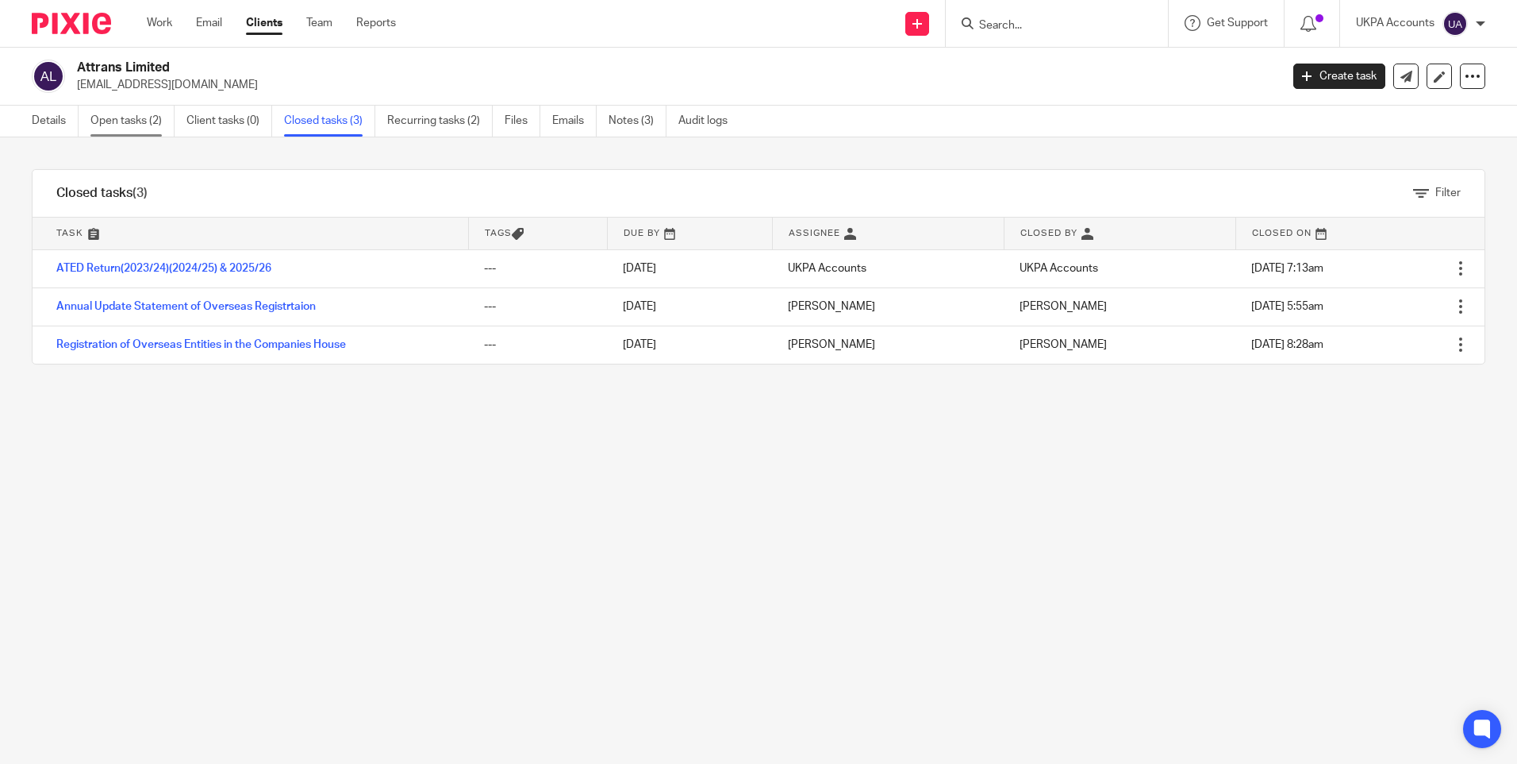
click at [132, 122] on link "Open tasks (2)" at bounding box center [132, 121] width 84 height 31
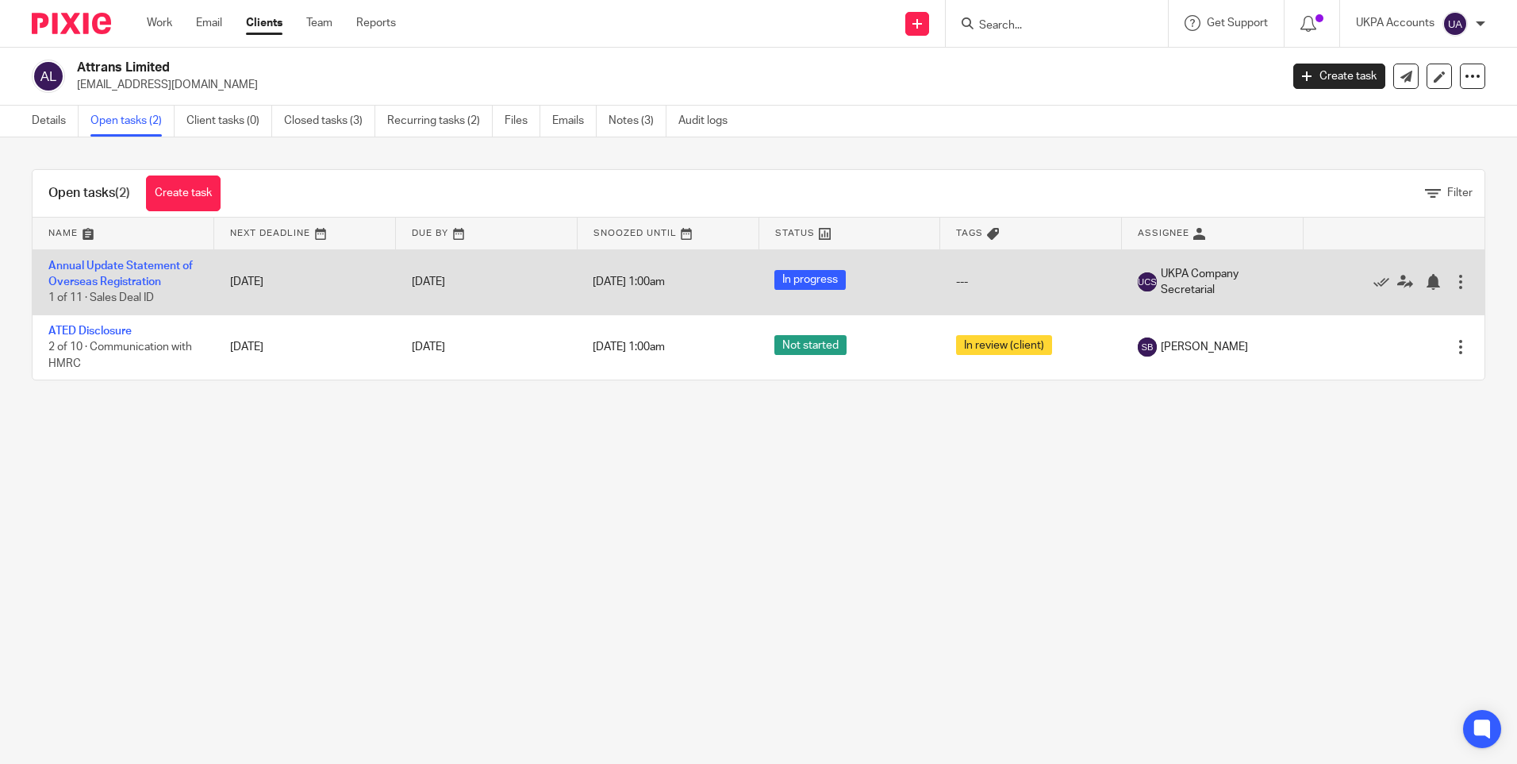
click at [124, 274] on td "Annual Update Statement of Overseas Registration 1 of 11 · Sales Deal ID" at bounding box center [124, 281] width 182 height 65
click at [138, 266] on link "Annual Update Statement of Overseas Registration" at bounding box center [120, 273] width 144 height 27
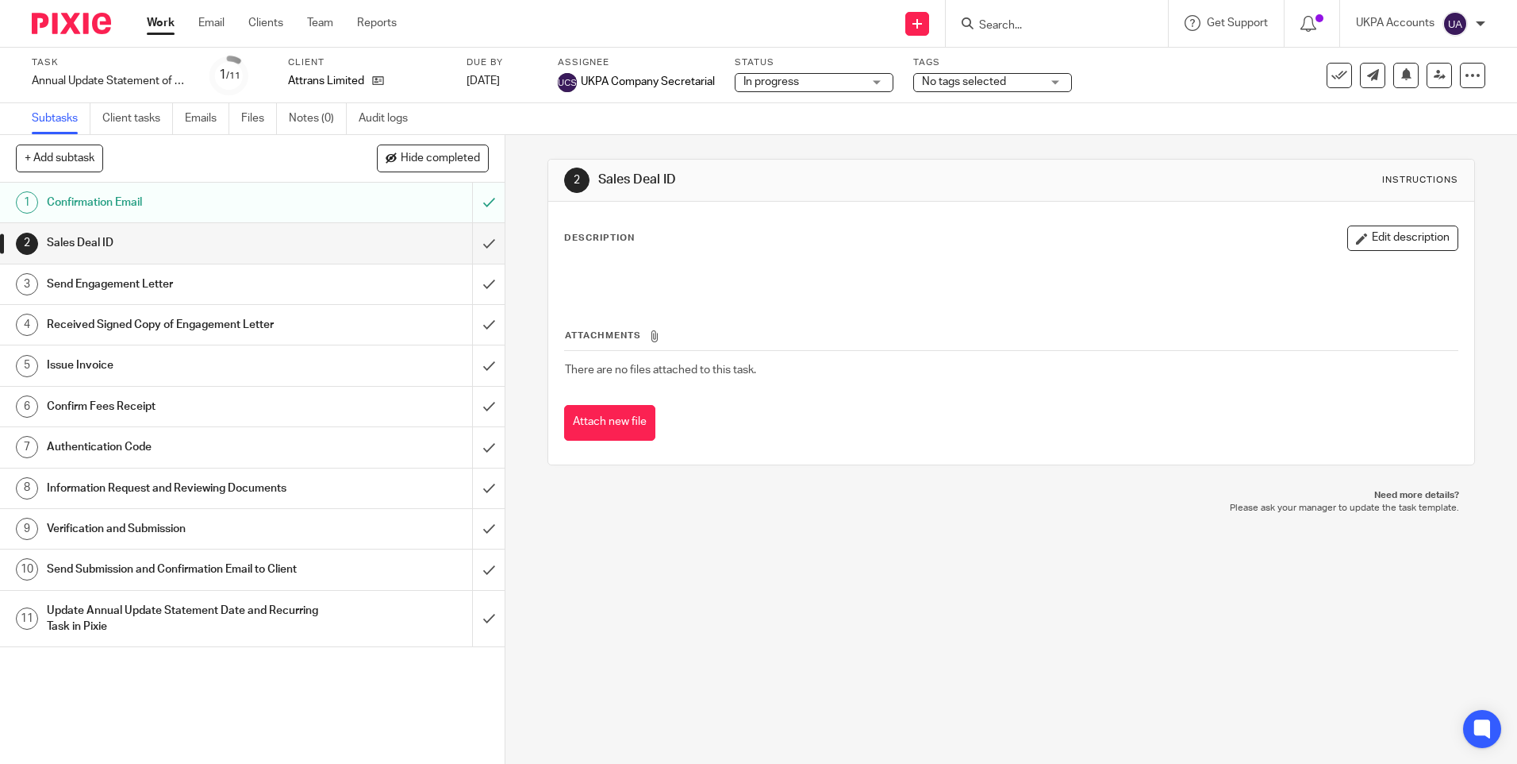
click at [1035, 24] on input "Search" at bounding box center [1049, 26] width 143 height 14
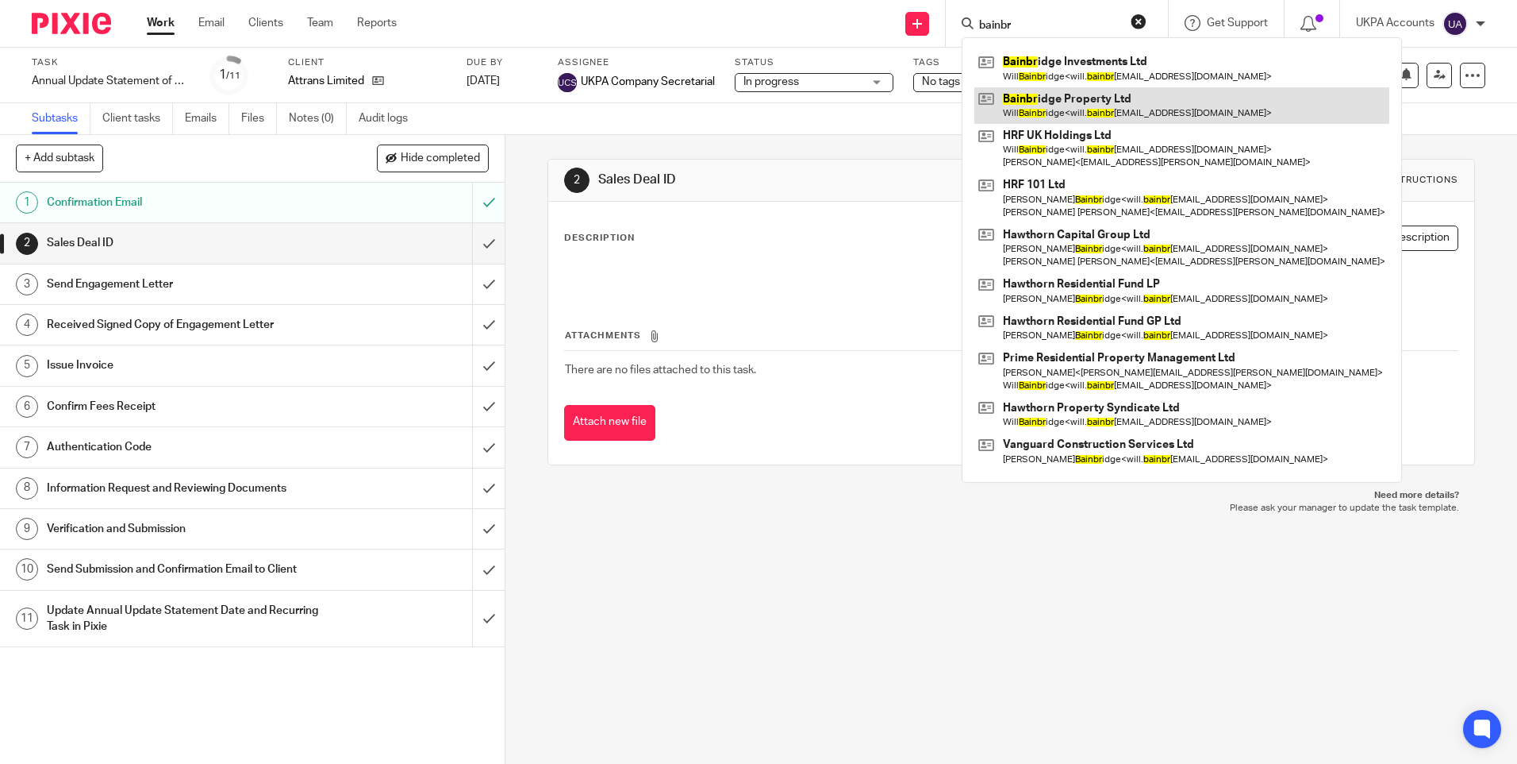
type input "bainbr"
click at [1092, 99] on link at bounding box center [1182, 105] width 415 height 37
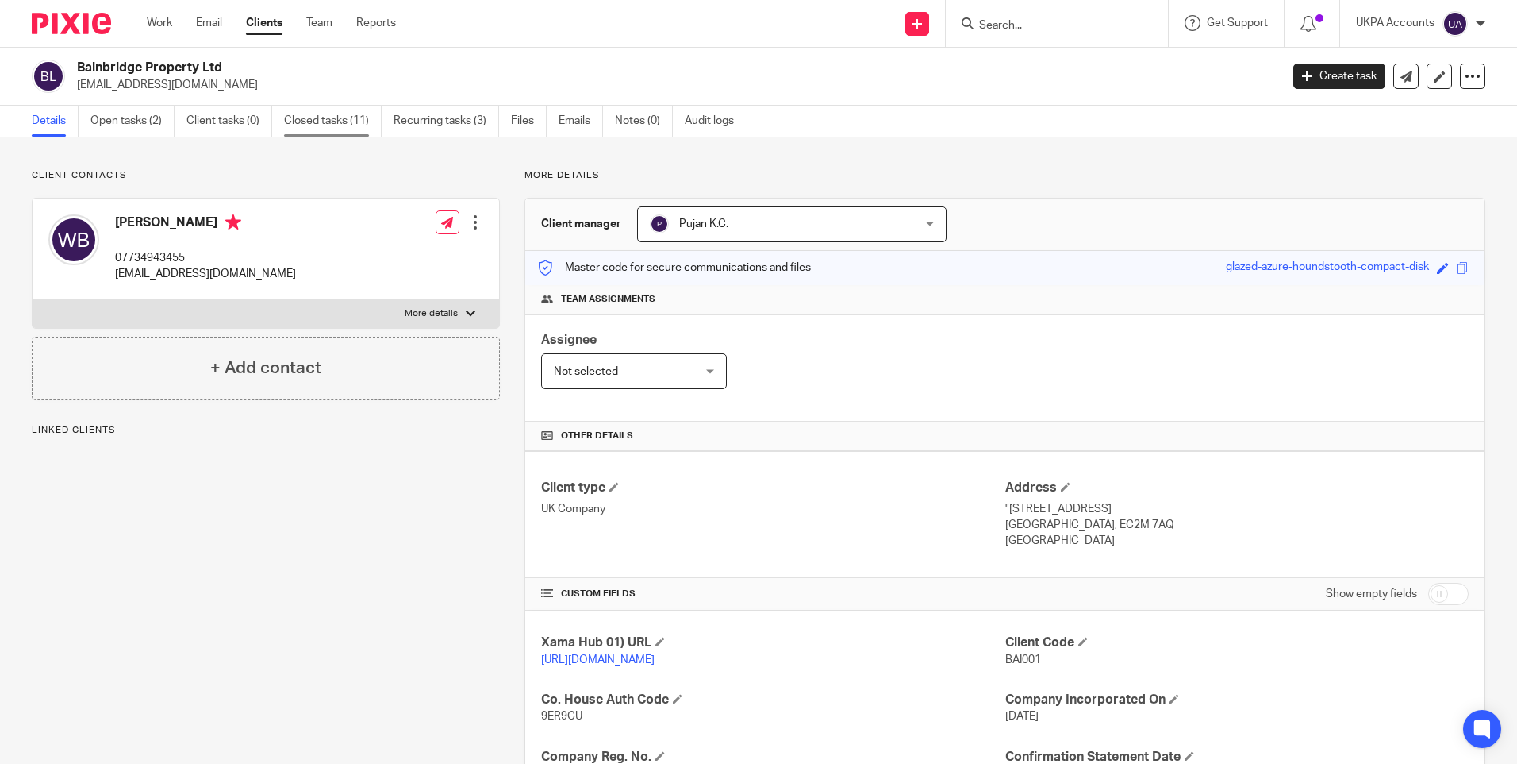
click at [338, 120] on link "Closed tasks (11)" at bounding box center [333, 121] width 98 height 31
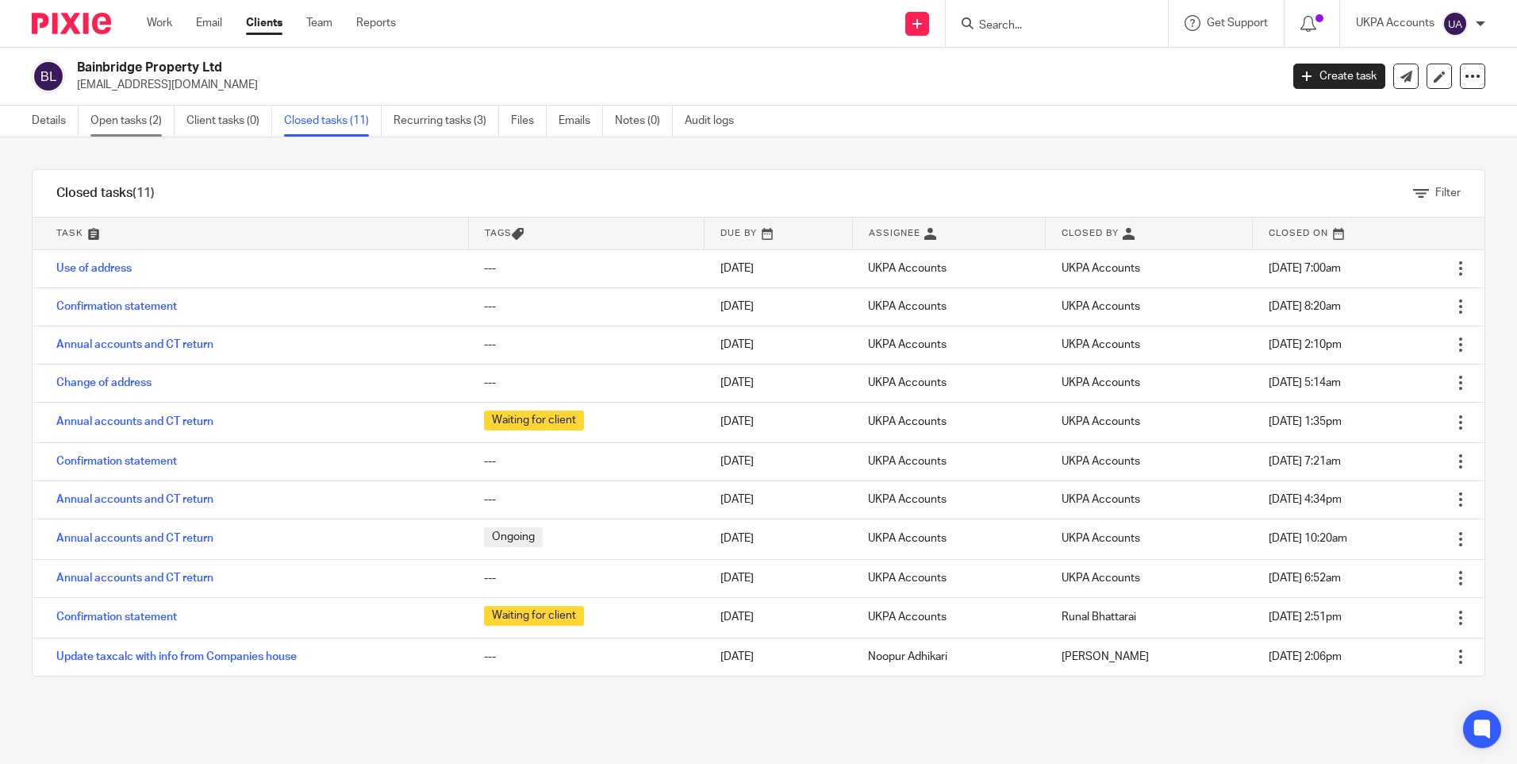
click at [150, 121] on link "Open tasks (2)" at bounding box center [132, 121] width 84 height 31
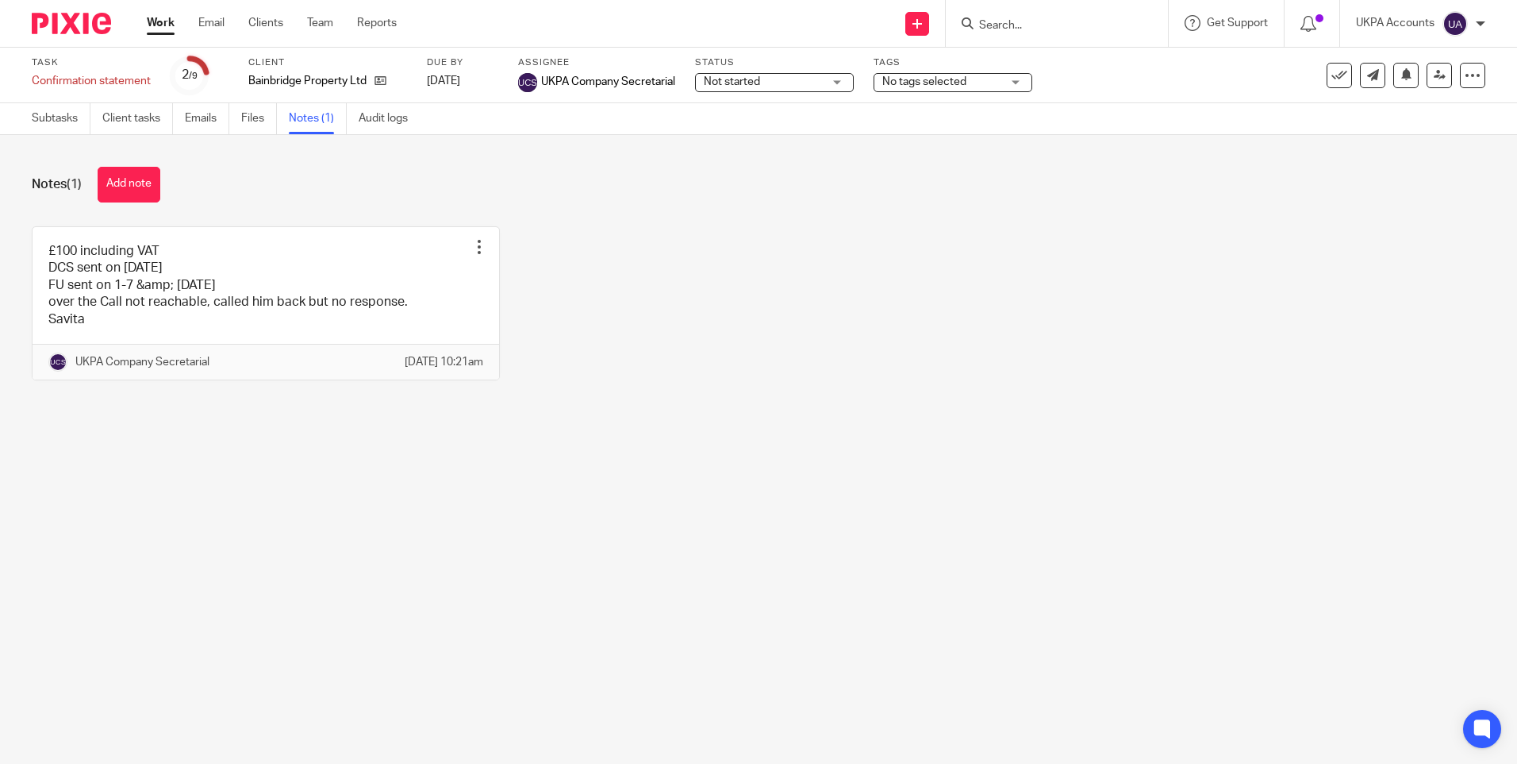
click at [1045, 25] on input "Search" at bounding box center [1049, 26] width 143 height 14
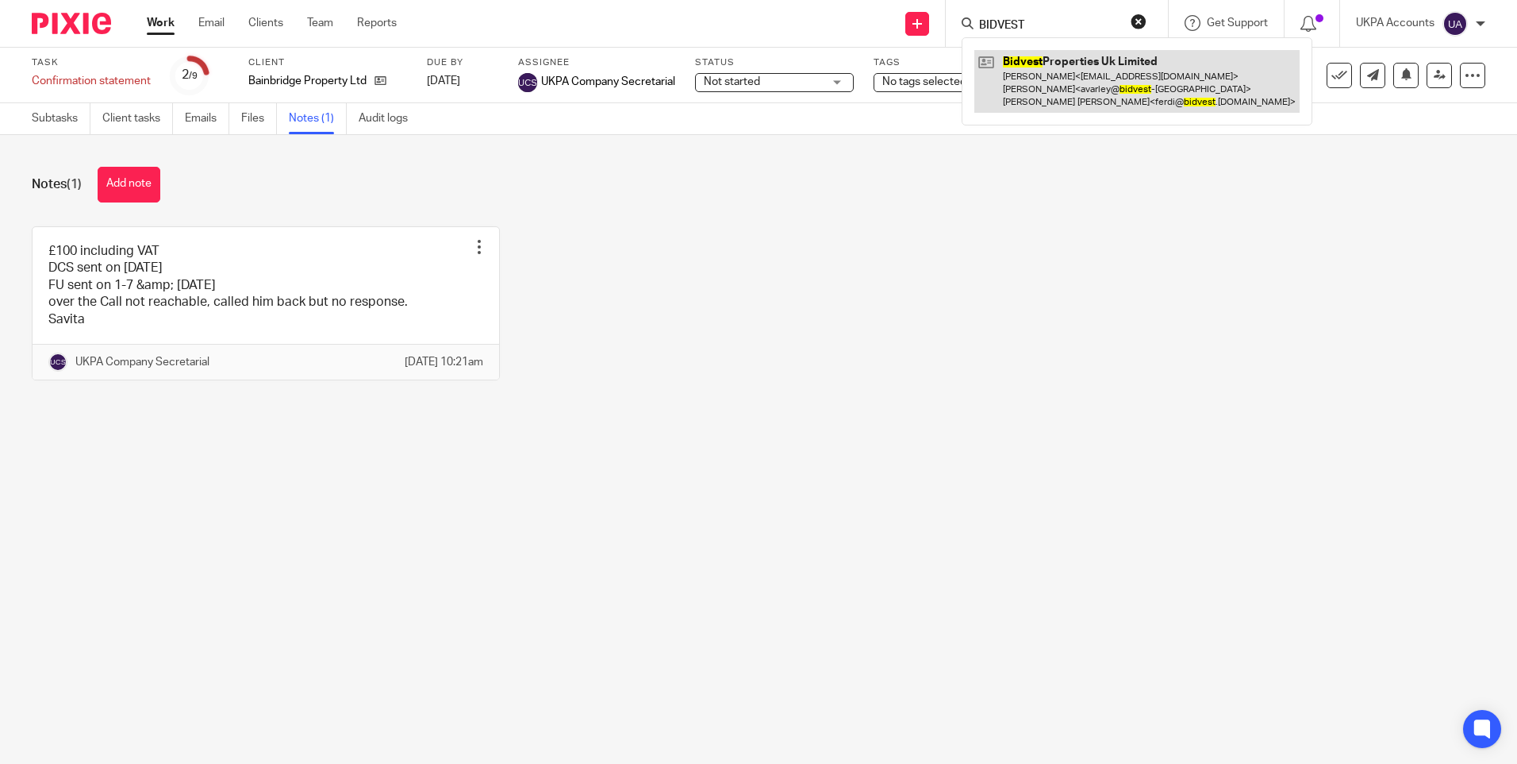
type input "BIDVEST"
click at [1095, 70] on link at bounding box center [1137, 81] width 325 height 63
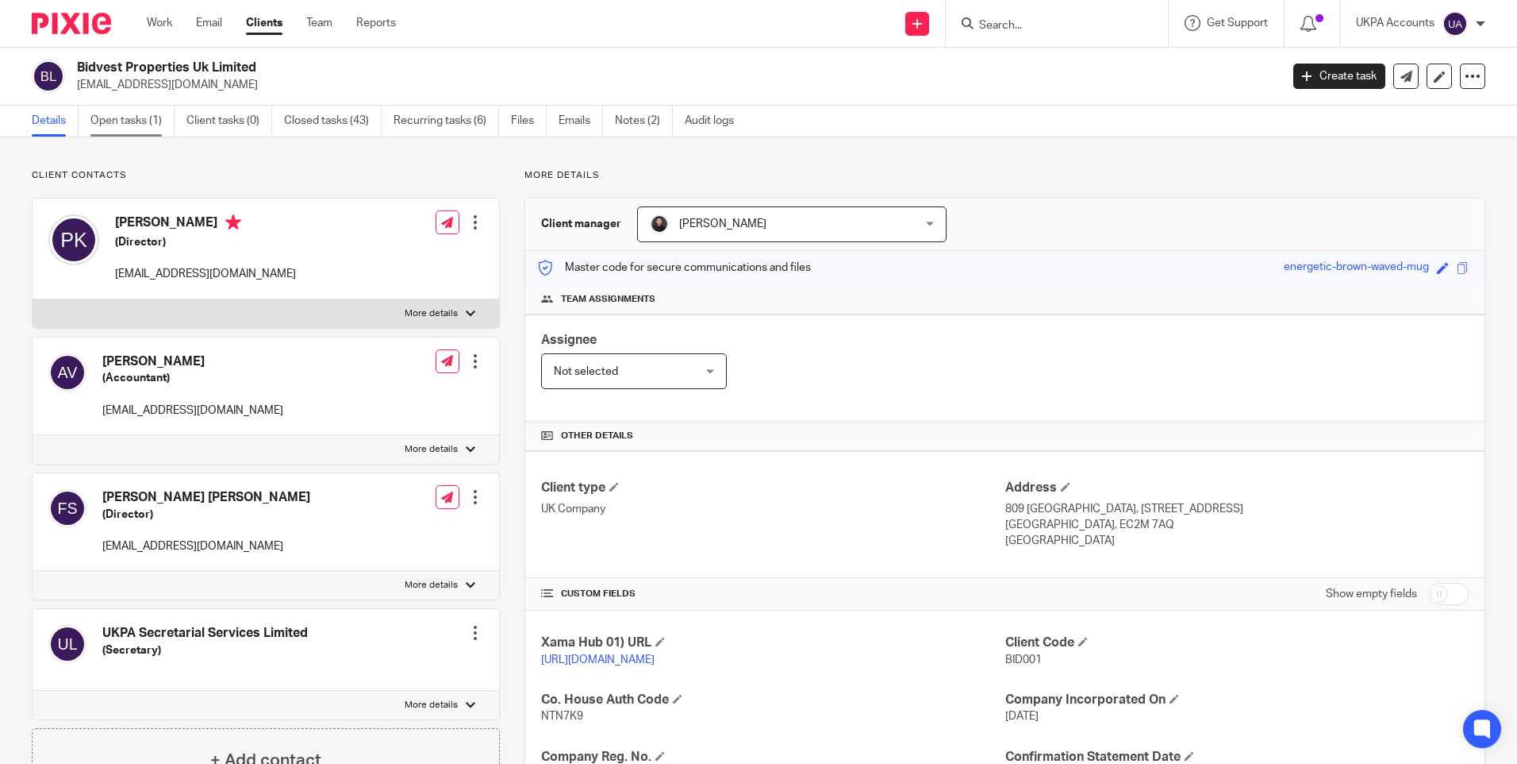
click at [137, 121] on link "Open tasks (1)" at bounding box center [132, 121] width 84 height 31
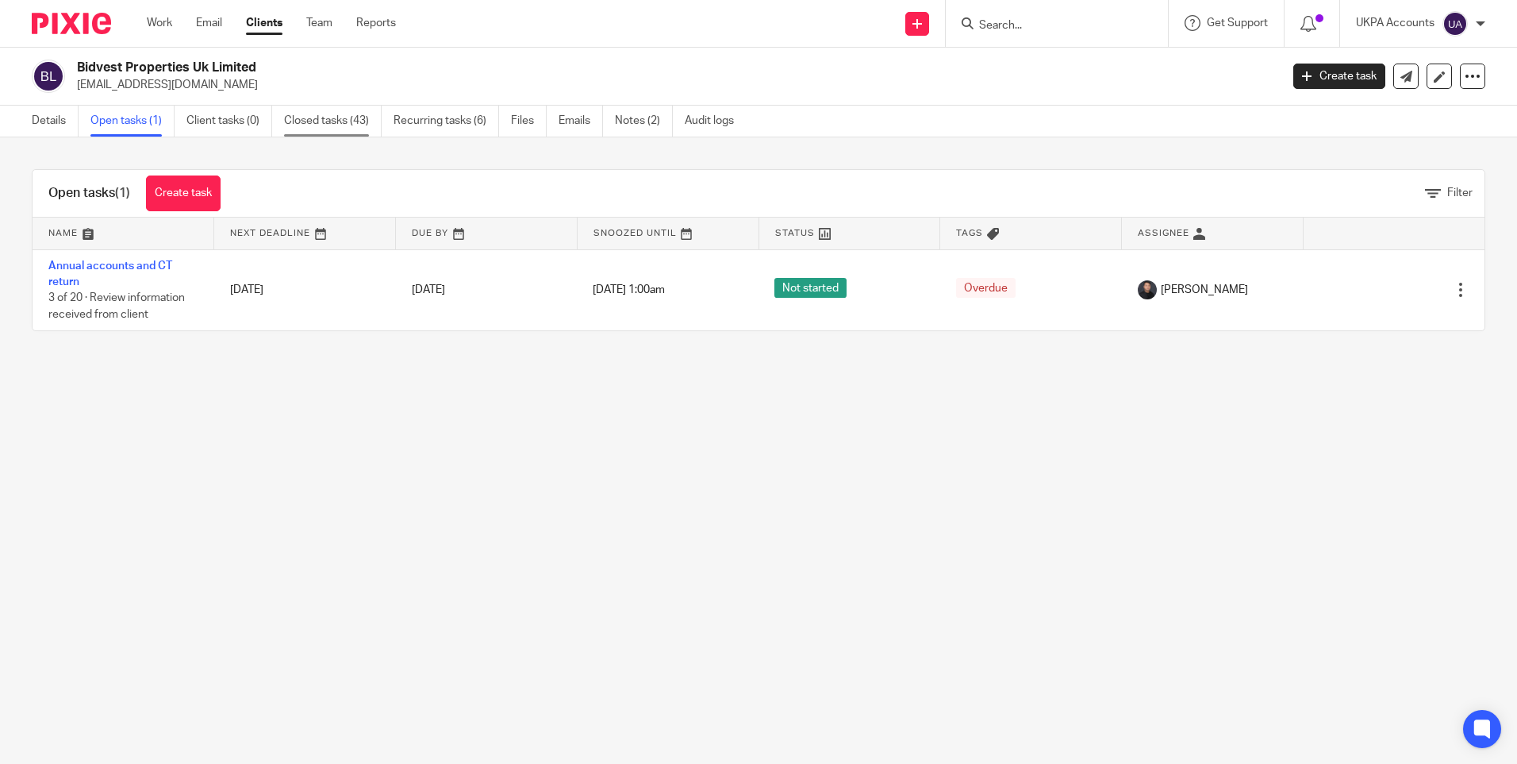
click at [321, 113] on link "Closed tasks (43)" at bounding box center [333, 121] width 98 height 31
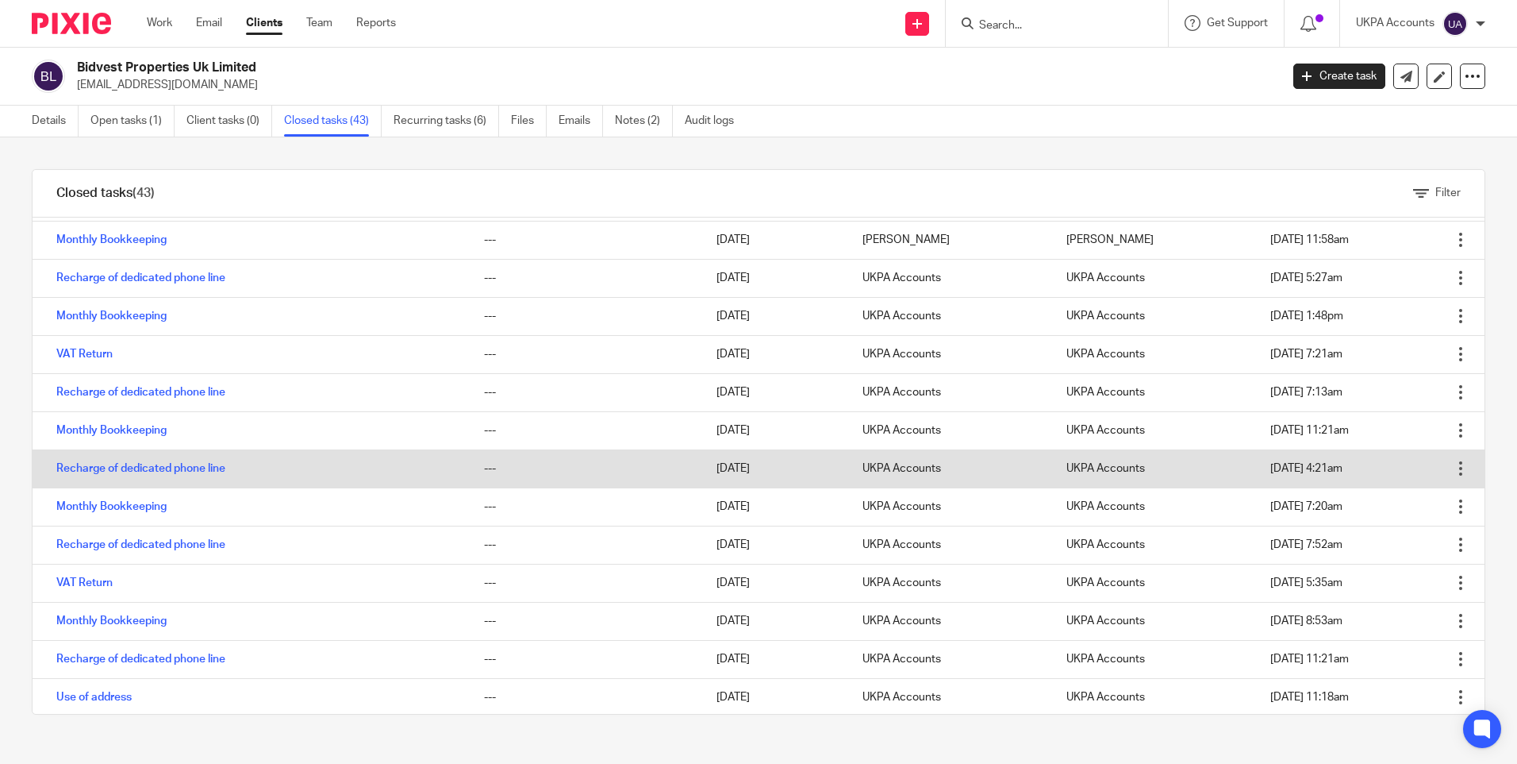
scroll to position [238, 0]
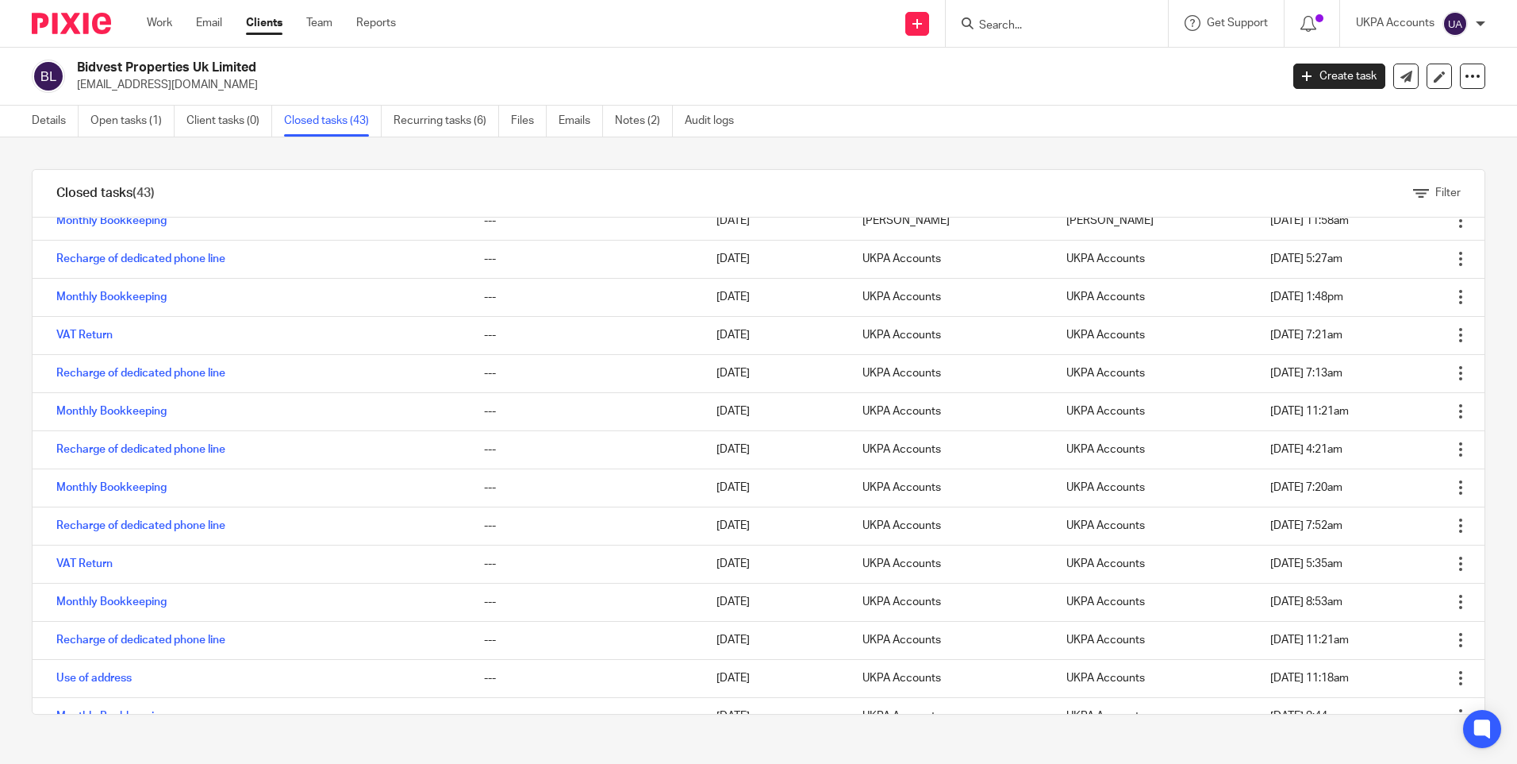
click at [1049, 22] on input "Search" at bounding box center [1049, 26] width 143 height 14
type input "charm newco"
click at [1047, 64] on link at bounding box center [1109, 68] width 268 height 37
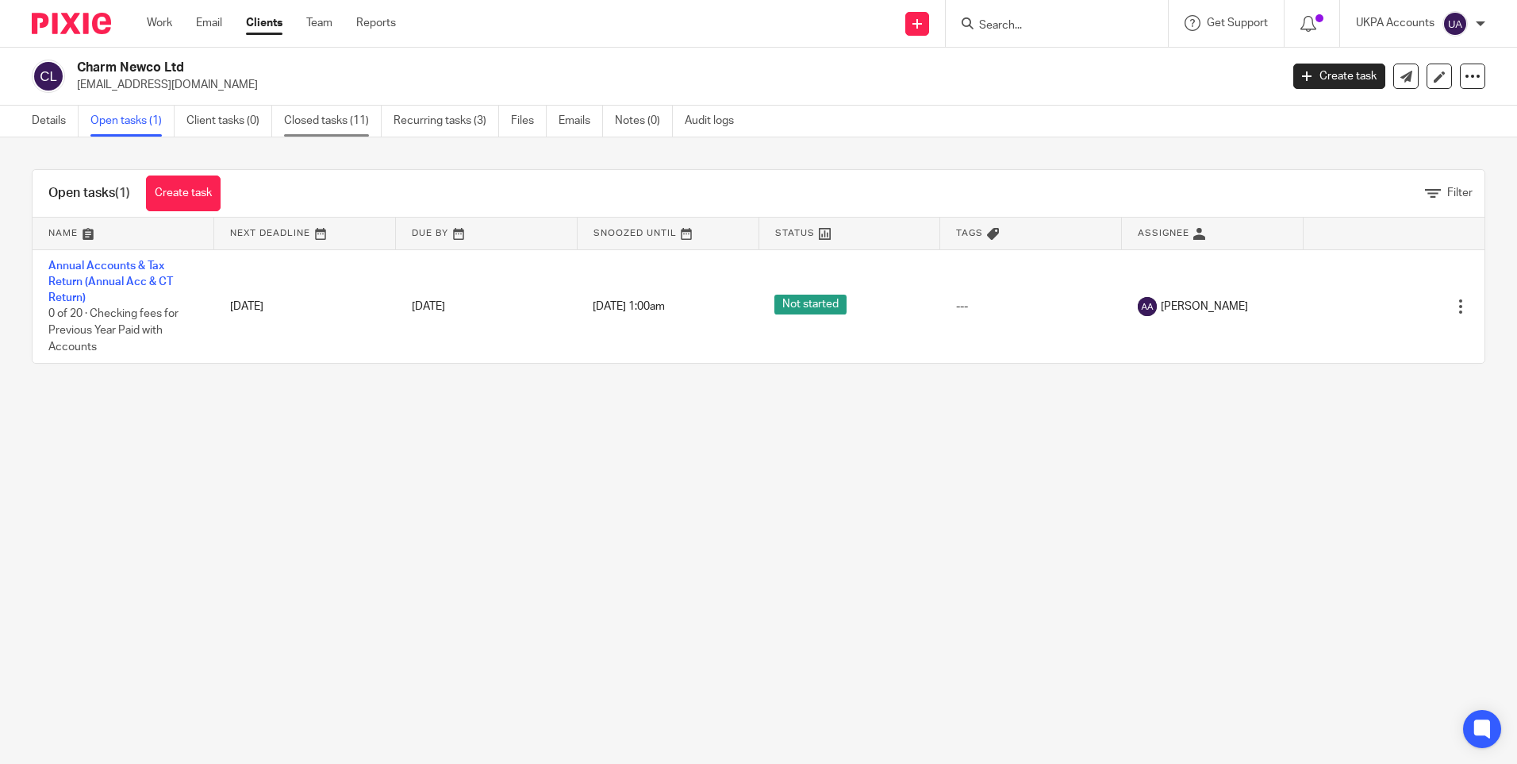
click at [338, 125] on link "Closed tasks (11)" at bounding box center [333, 121] width 98 height 31
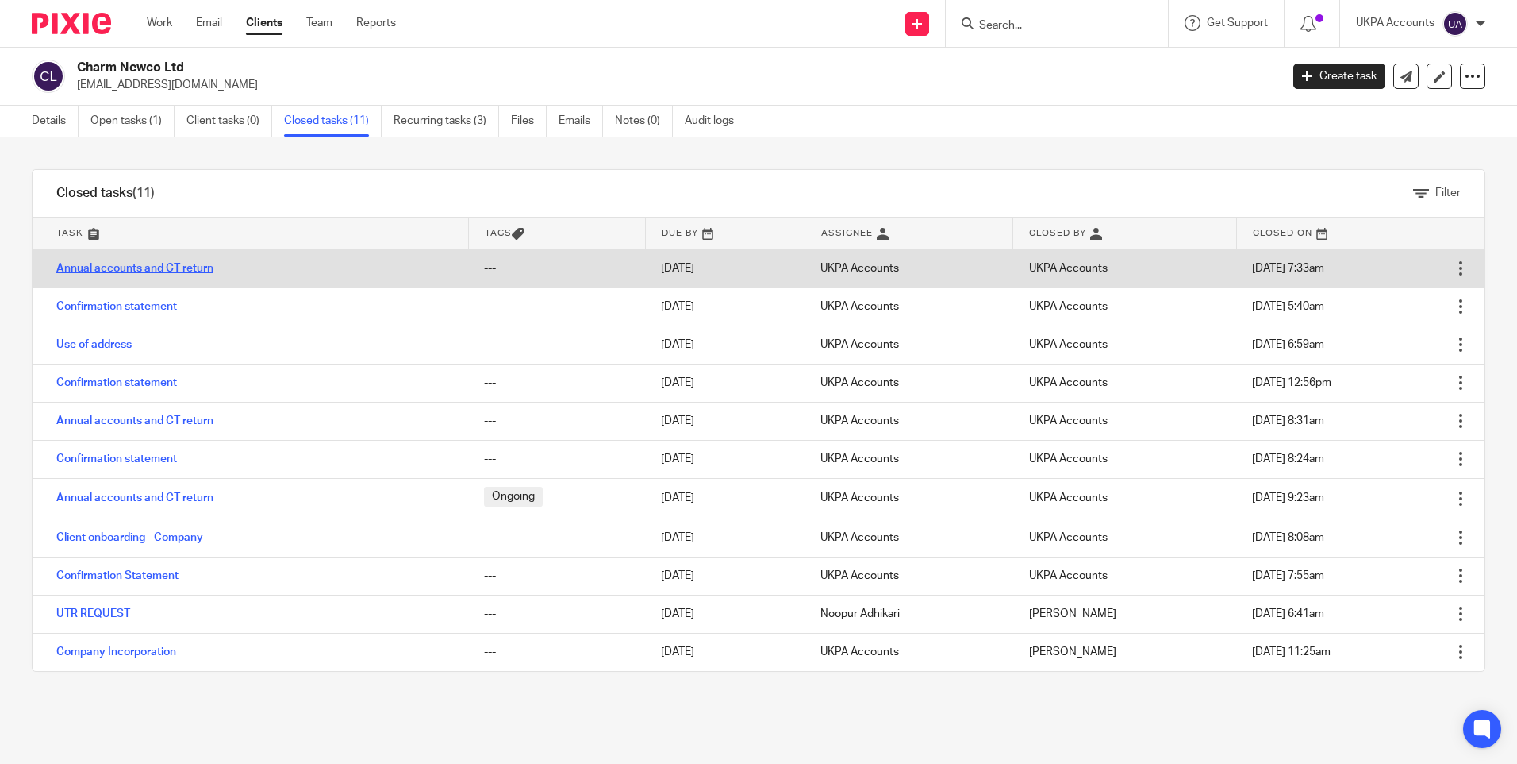
click at [147, 268] on link "Annual accounts and CT return" at bounding box center [134, 268] width 157 height 11
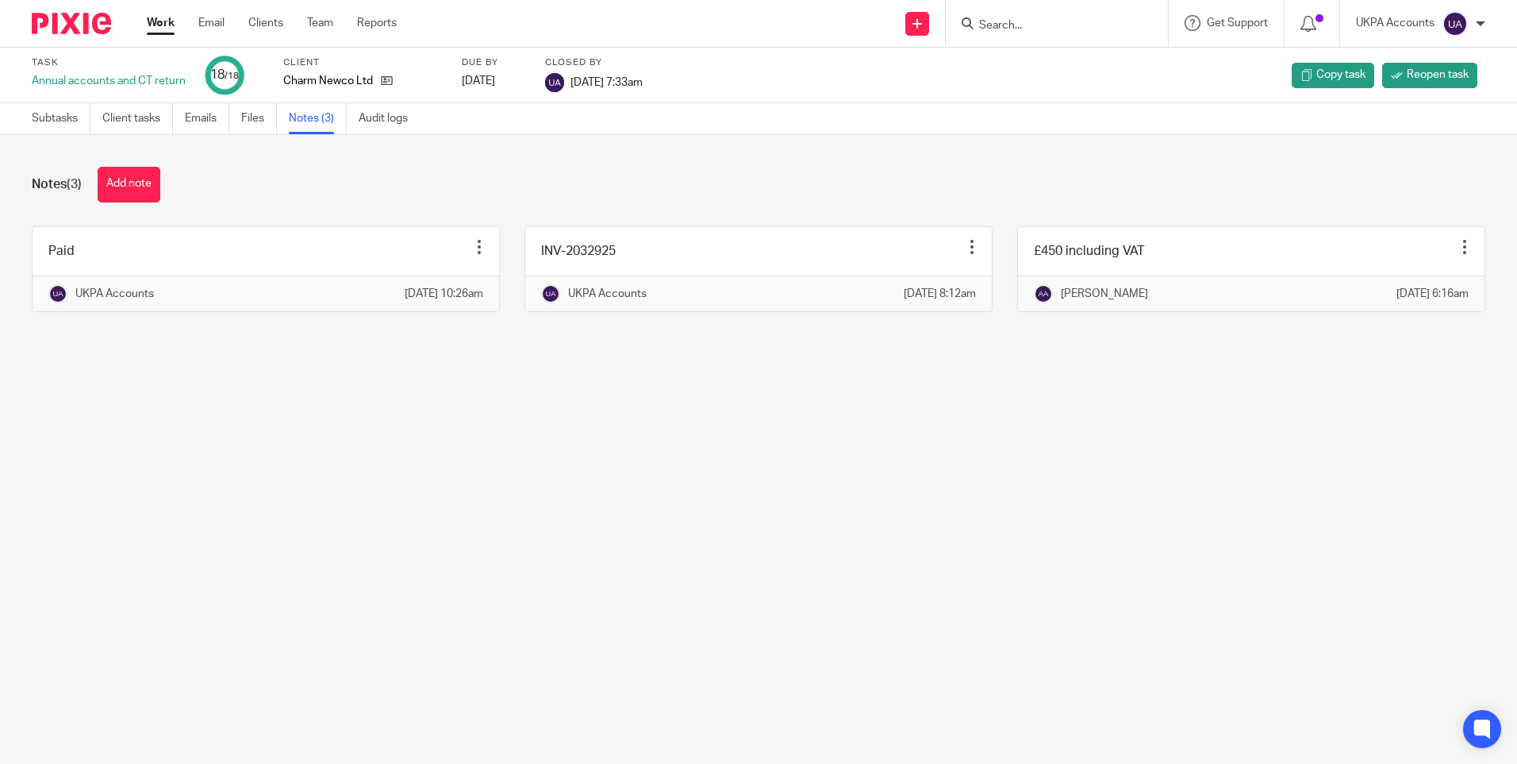
click at [347, 567] on main "Task Annual accounts and CT return 18 /18 Client Charm Newco Ltd Due by 2025-07…" at bounding box center [758, 382] width 1517 height 764
click at [1029, 33] on input "Search" at bounding box center [1049, 26] width 143 height 14
click at [1029, 30] on input "Search" at bounding box center [1049, 26] width 143 height 14
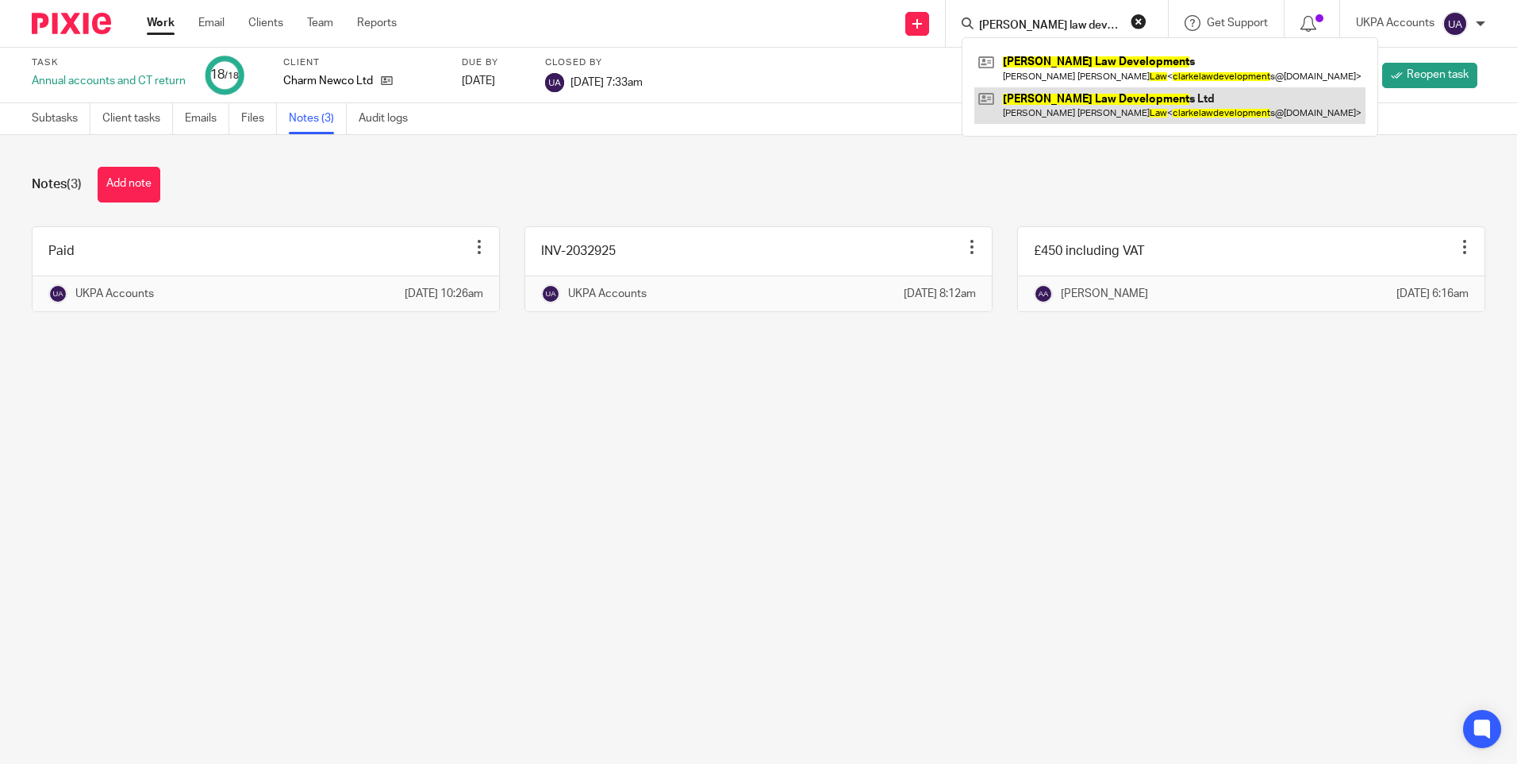
type input "clarke law development"
click at [1059, 106] on link at bounding box center [1170, 105] width 391 height 37
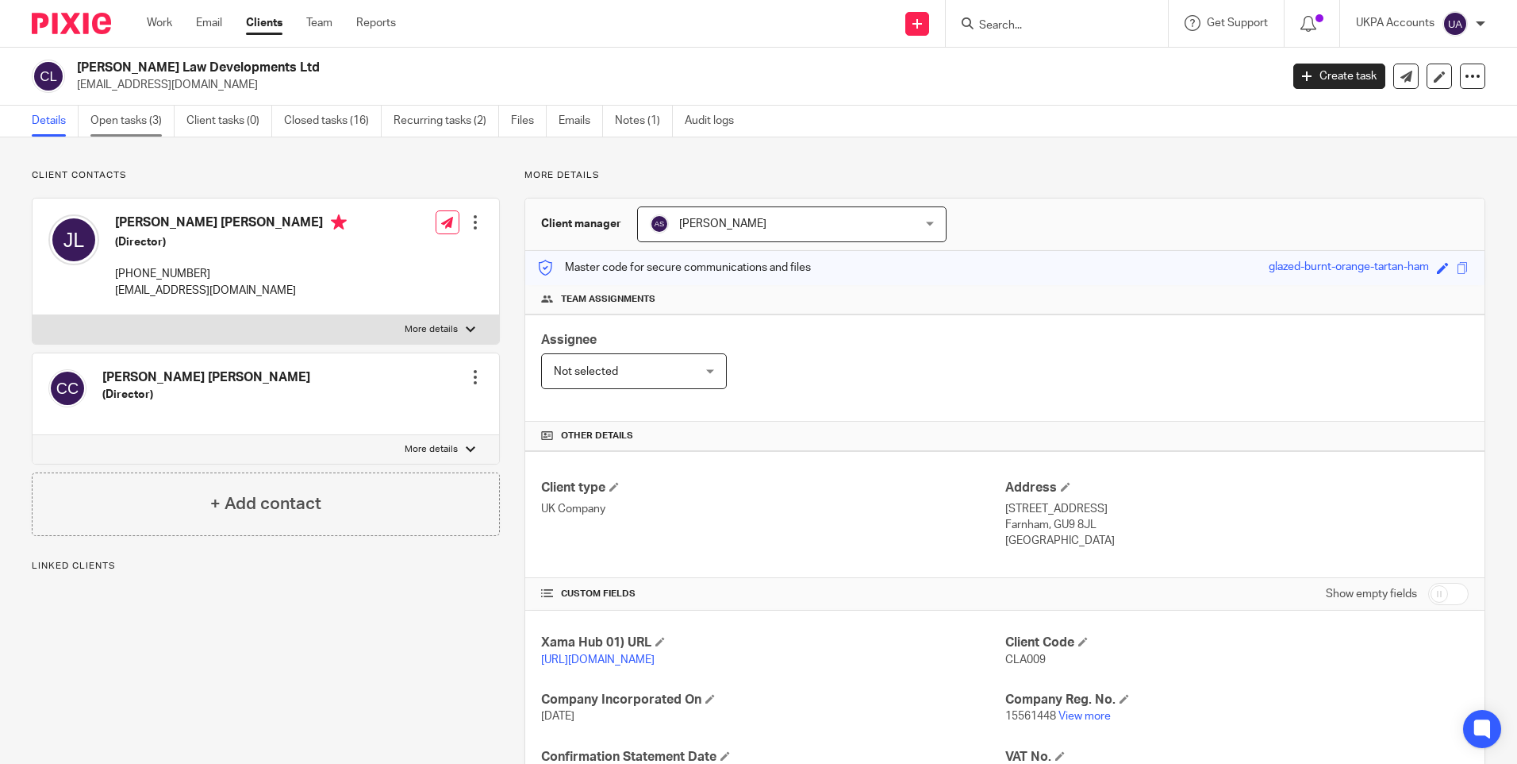
click at [144, 127] on link "Open tasks (3)" at bounding box center [132, 121] width 84 height 31
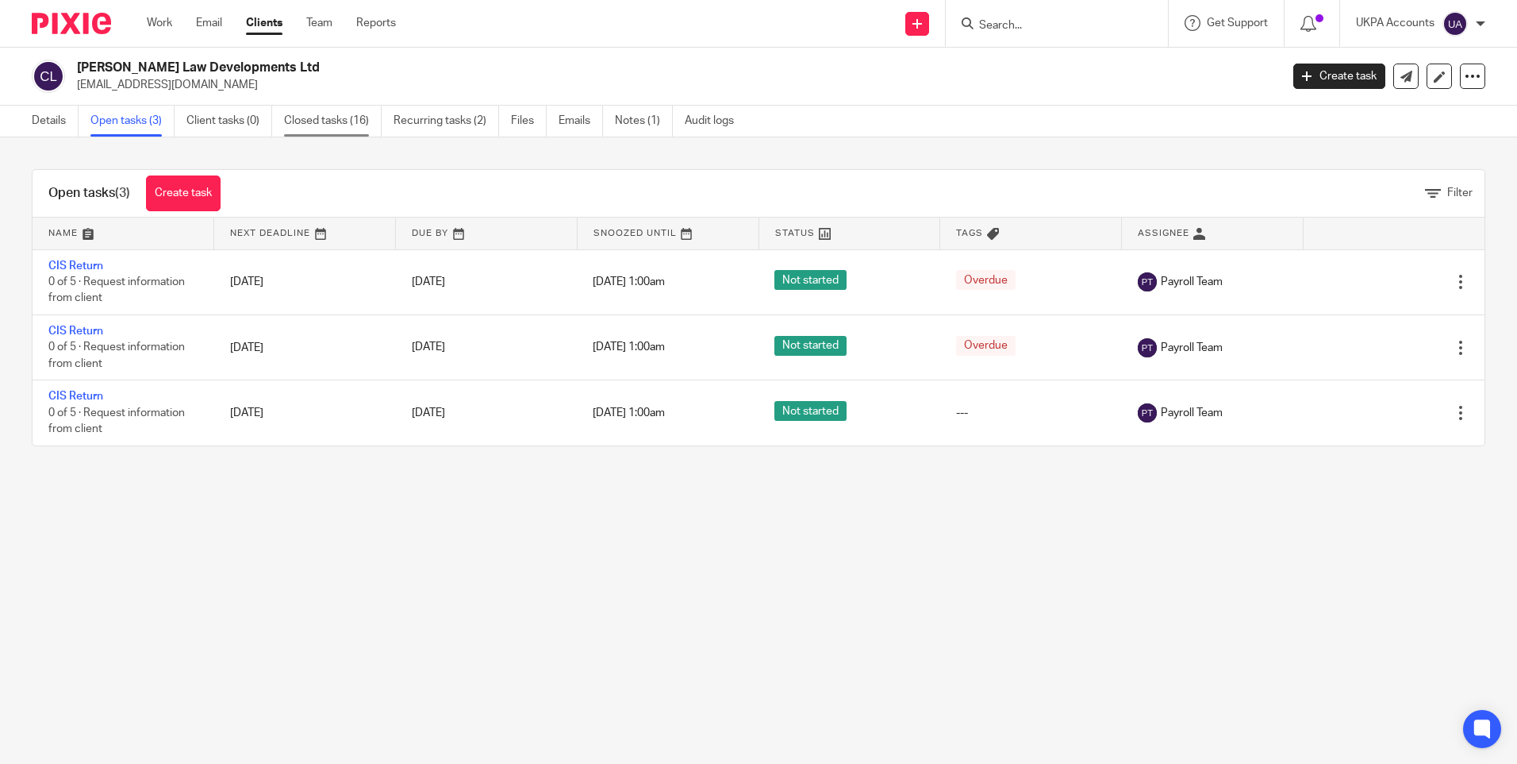
click at [307, 117] on link "Closed tasks (16)" at bounding box center [333, 121] width 98 height 31
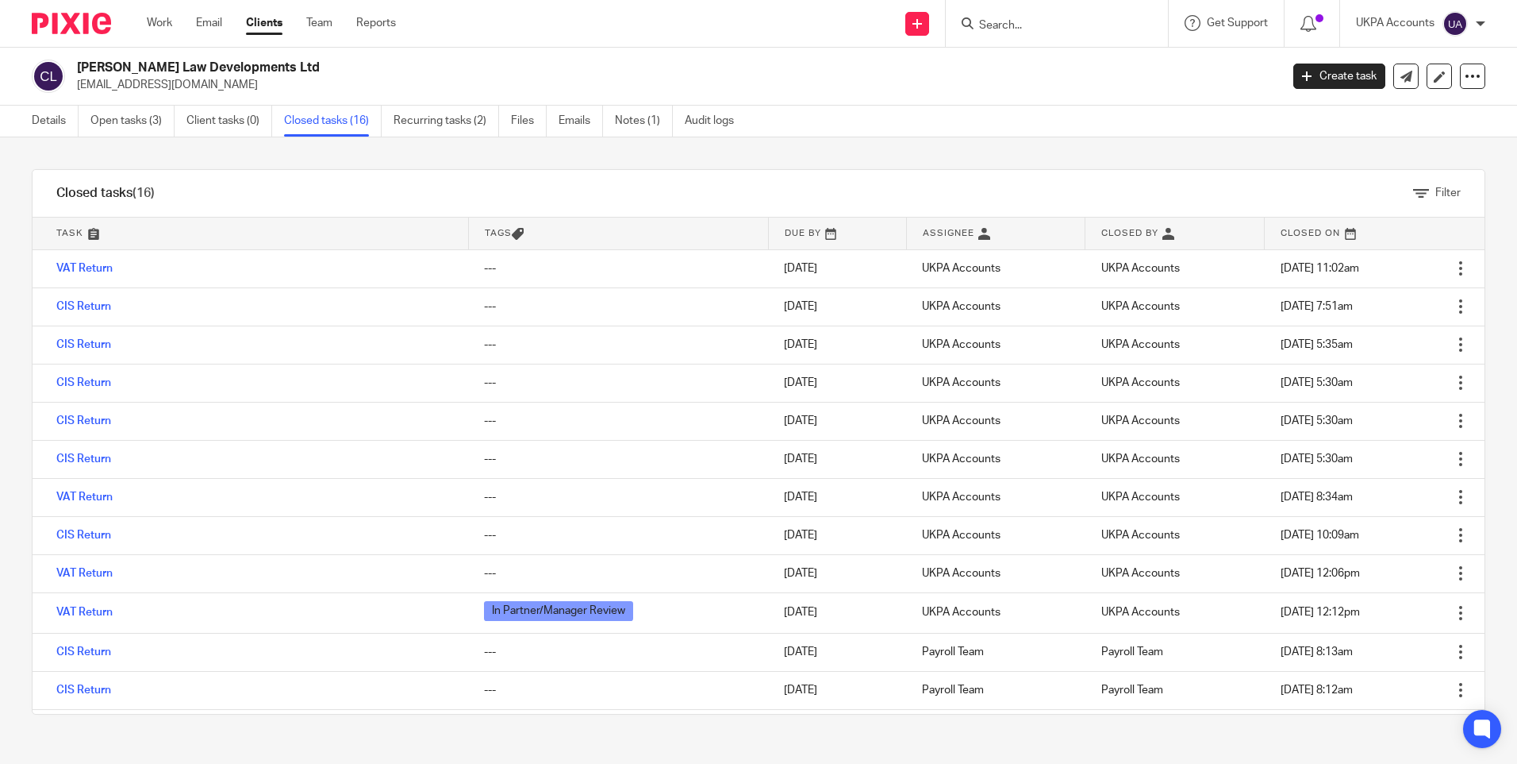
click at [1038, 19] on input "Search" at bounding box center [1049, 26] width 143 height 14
type input "consortium"
click at [1038, 68] on link at bounding box center [1106, 68] width 263 height 37
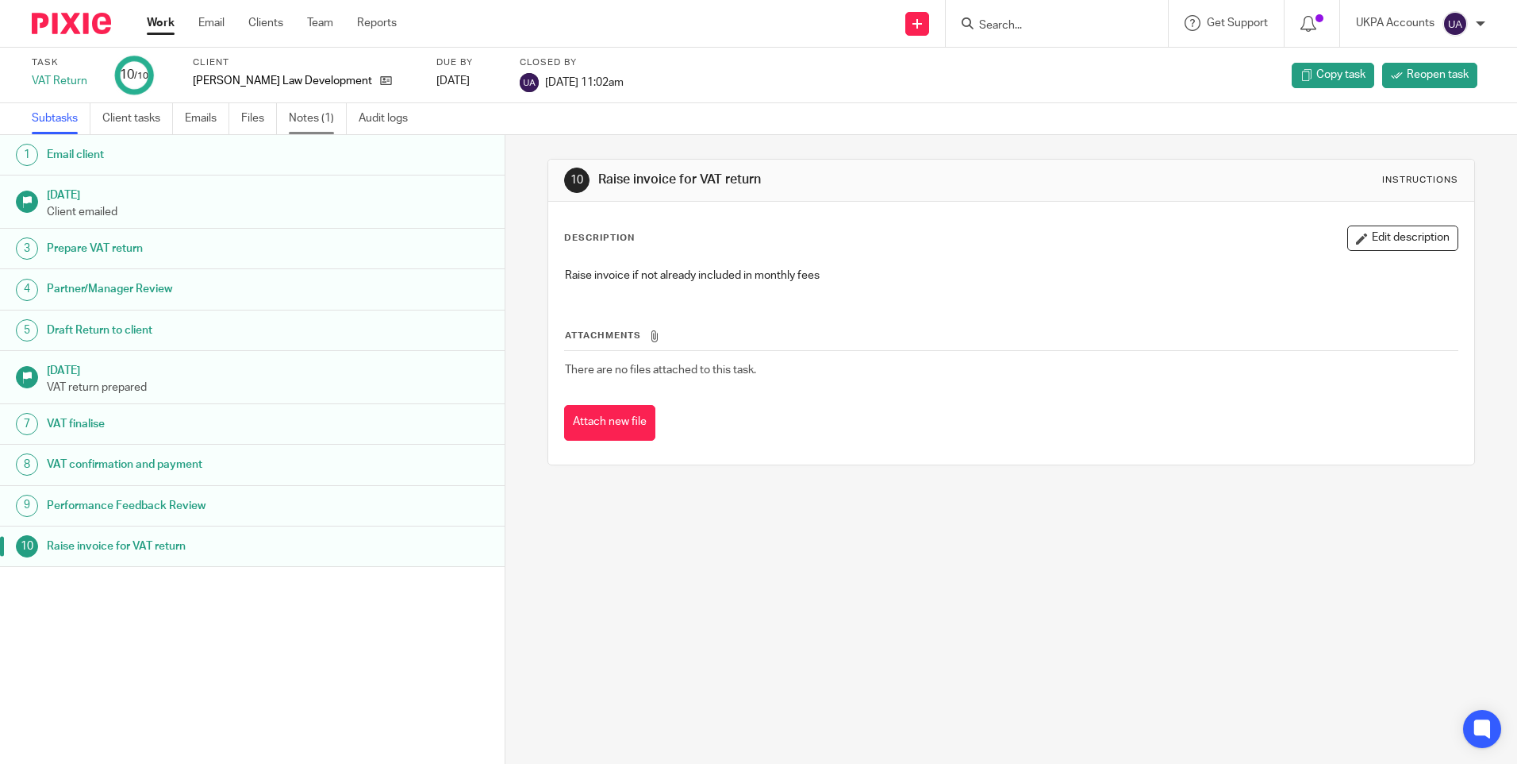
click at [323, 119] on link "Notes (1)" at bounding box center [318, 118] width 58 height 31
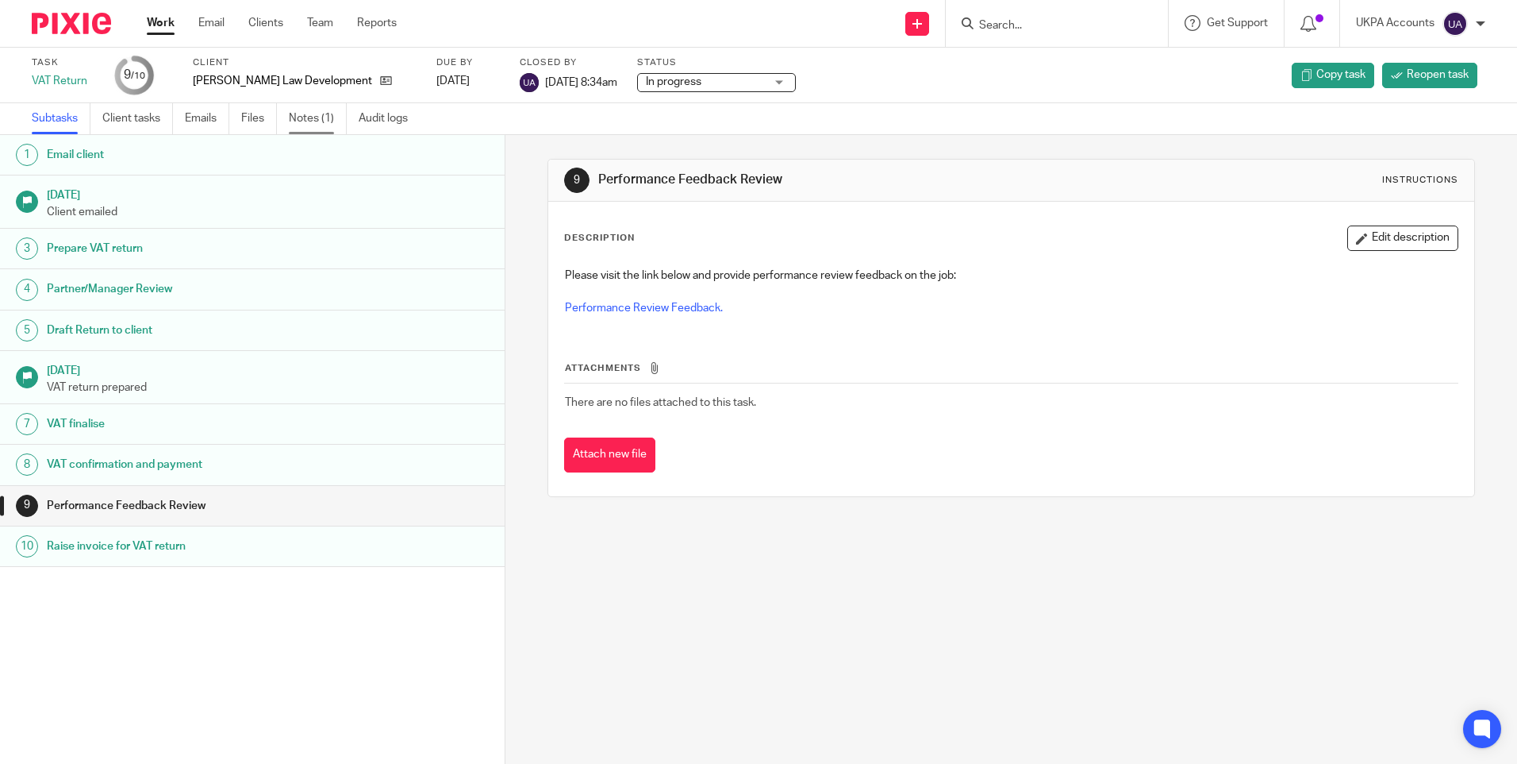
click at [320, 117] on link "Notes (1)" at bounding box center [318, 118] width 58 height 31
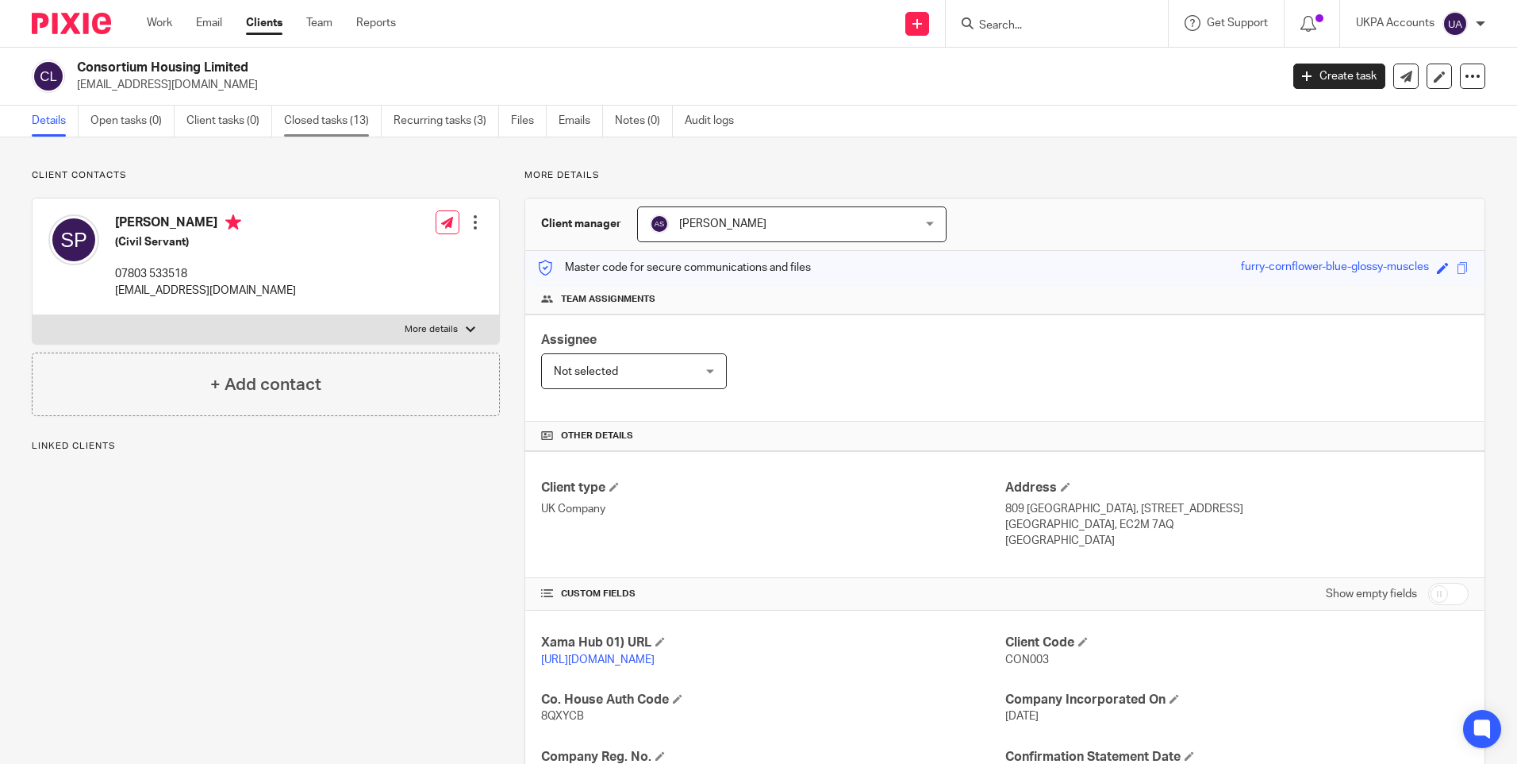
click at [337, 121] on link "Closed tasks (13)" at bounding box center [333, 121] width 98 height 31
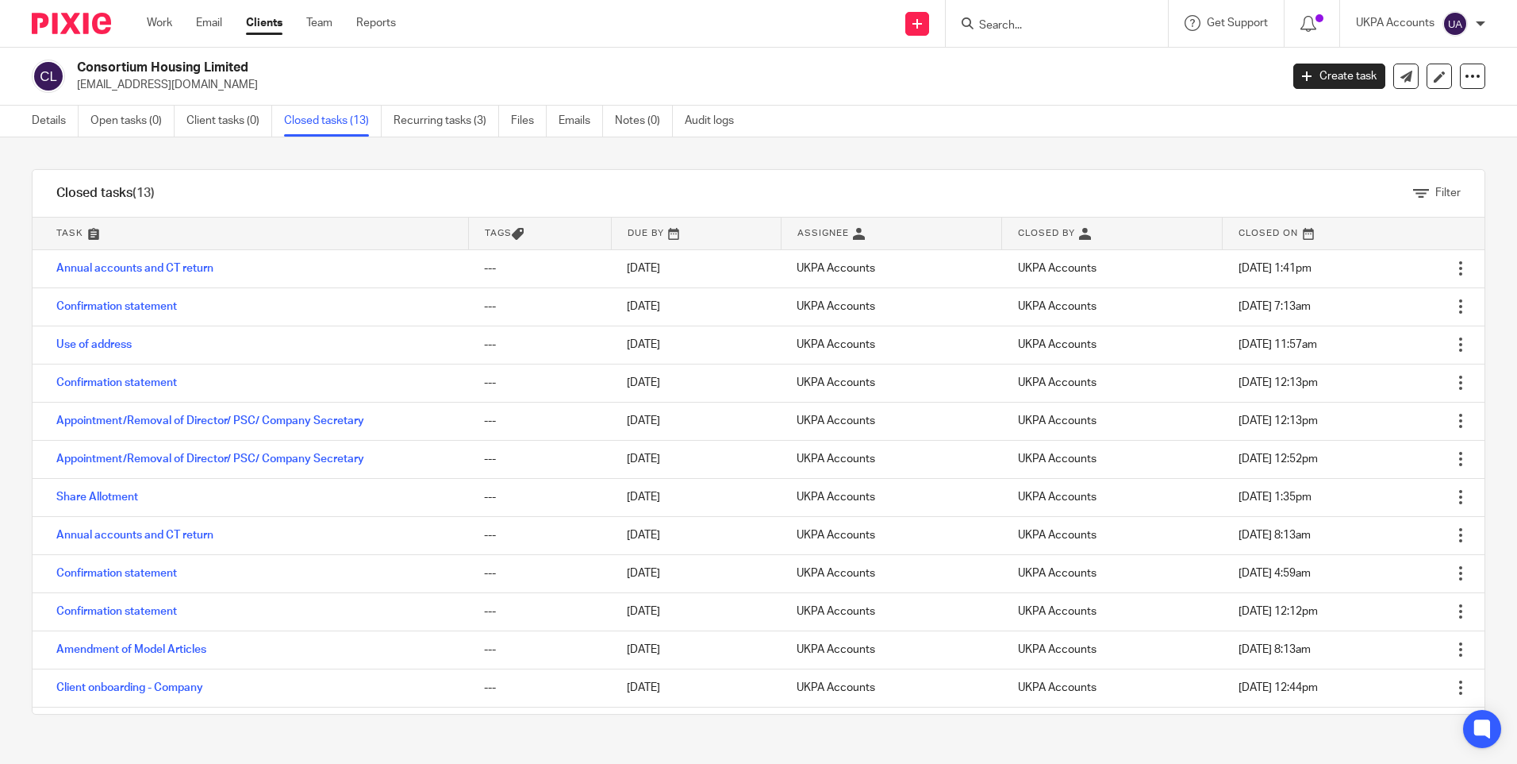
click at [181, 270] on link "Annual accounts and CT return" at bounding box center [134, 268] width 157 height 11
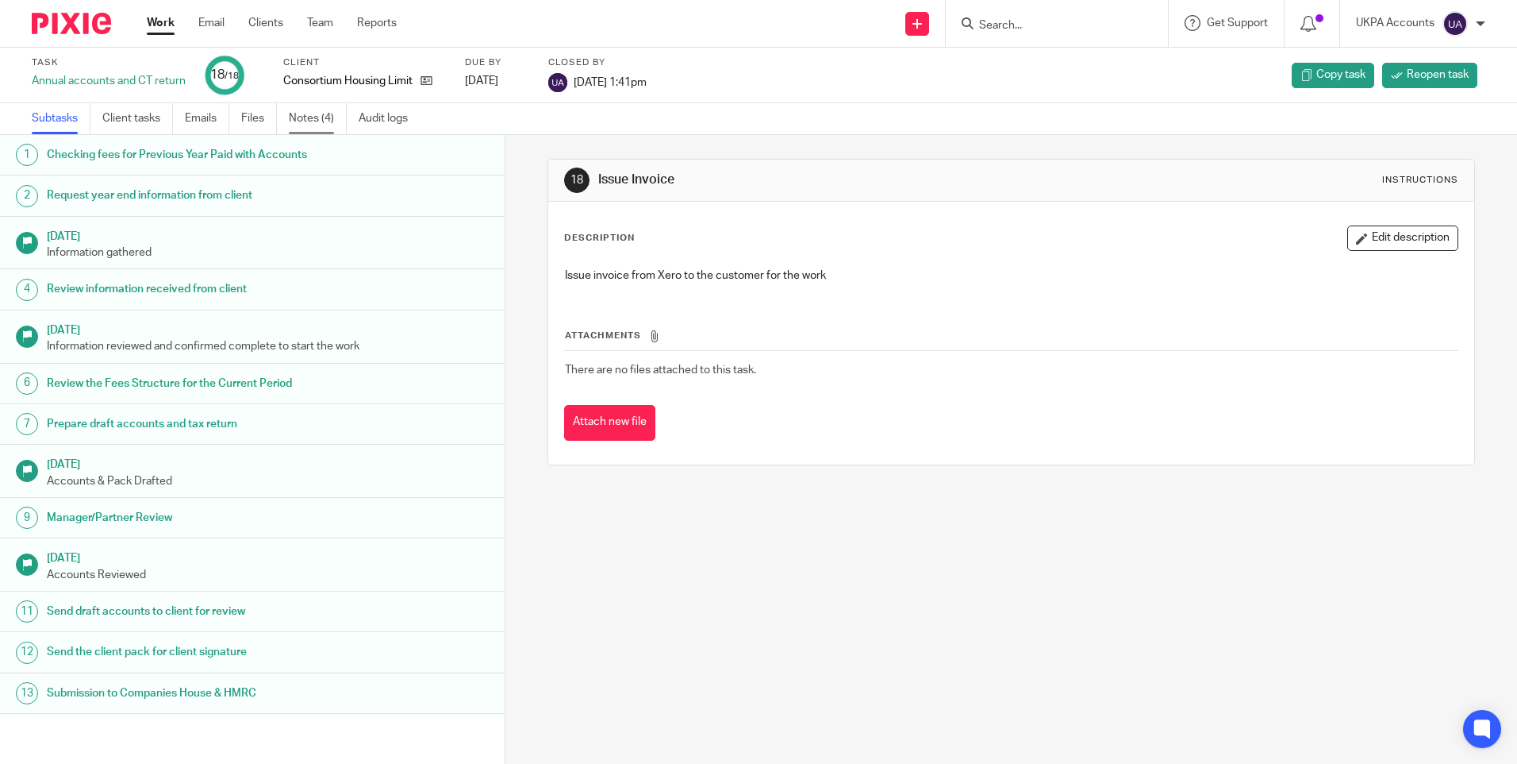
click at [325, 120] on link "Notes (4)" at bounding box center [318, 118] width 58 height 31
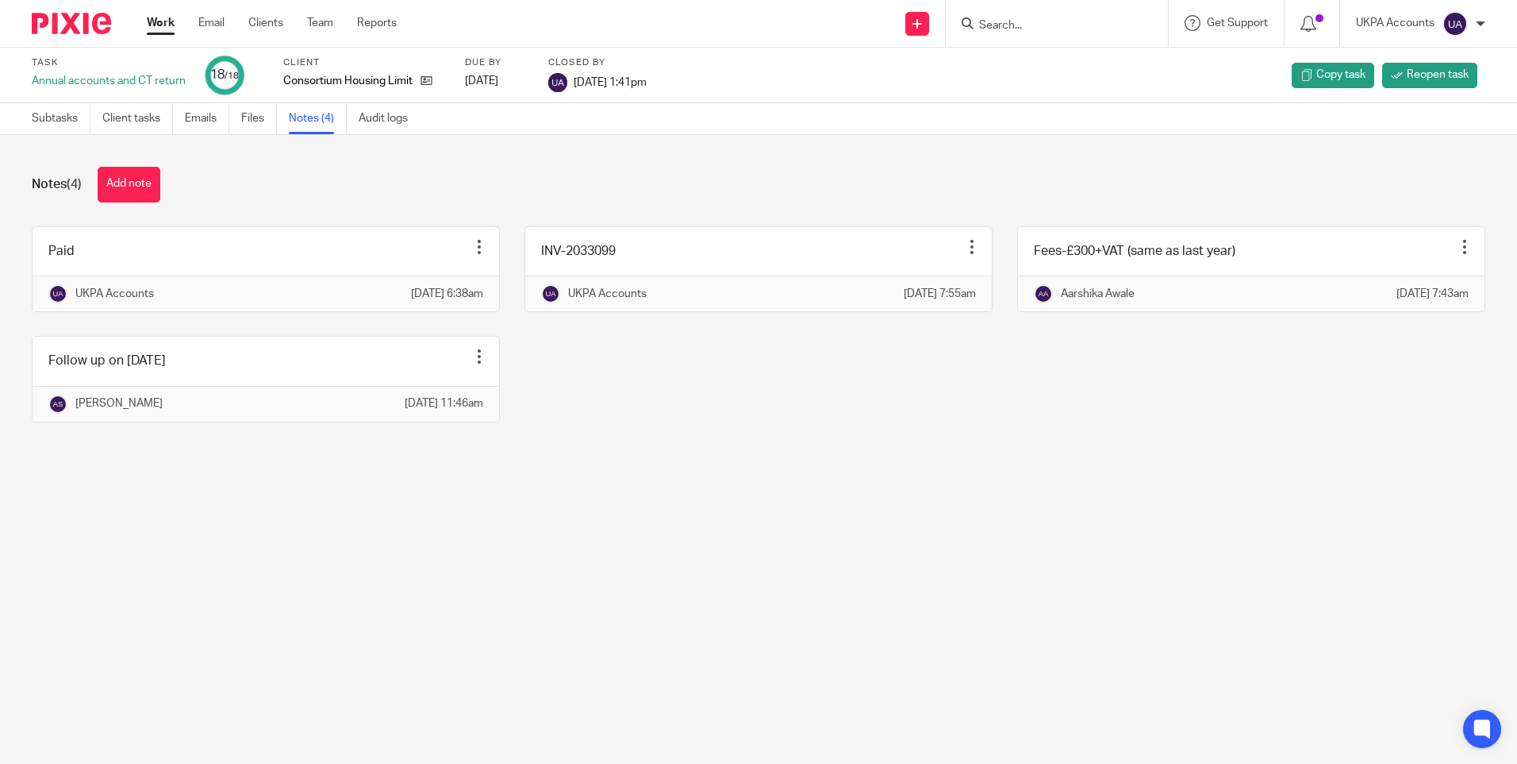
click at [1005, 20] on input "Search" at bounding box center [1049, 26] width 143 height 14
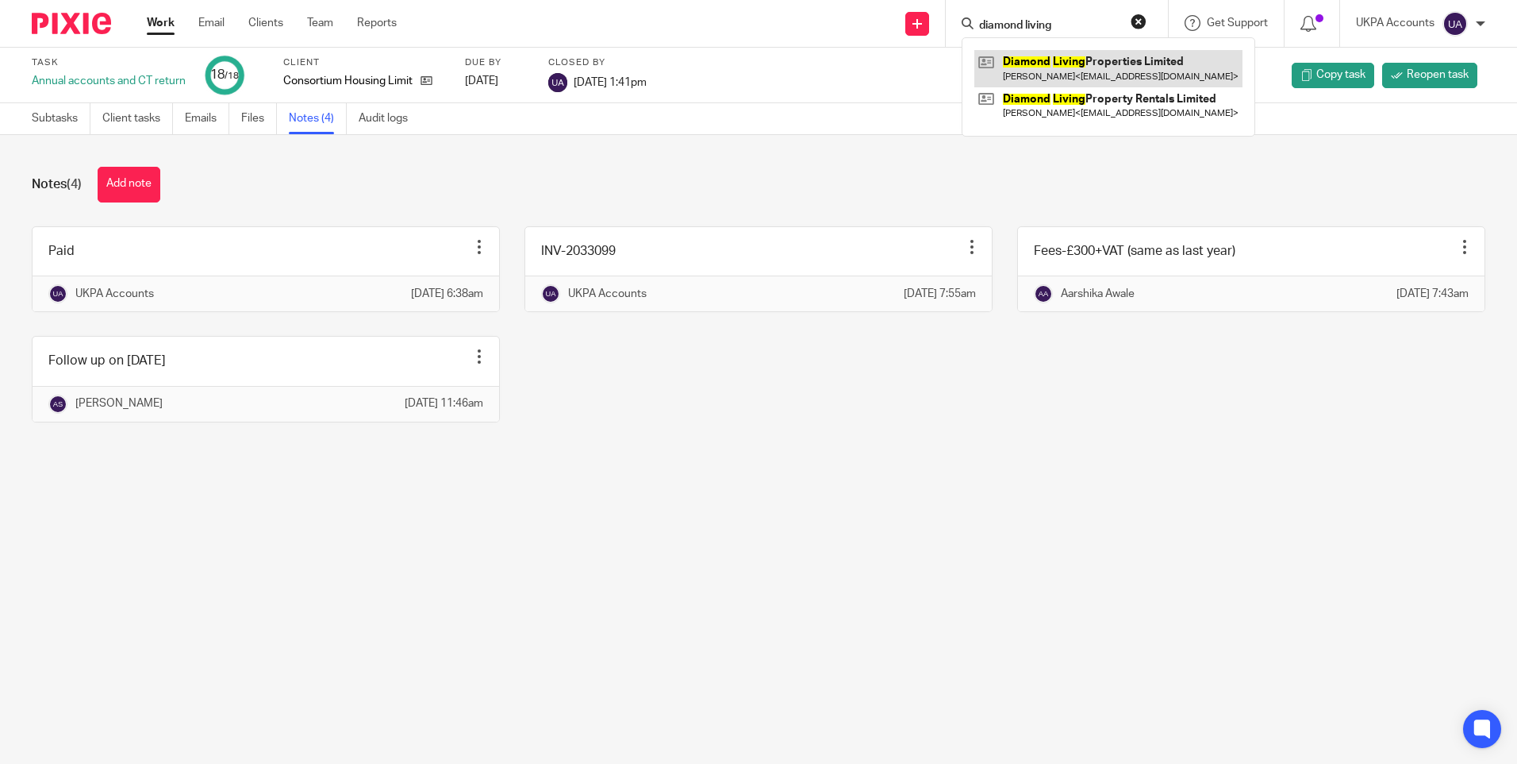
type input "diamond living"
click at [270, 25] on link "Clients" at bounding box center [265, 23] width 35 height 16
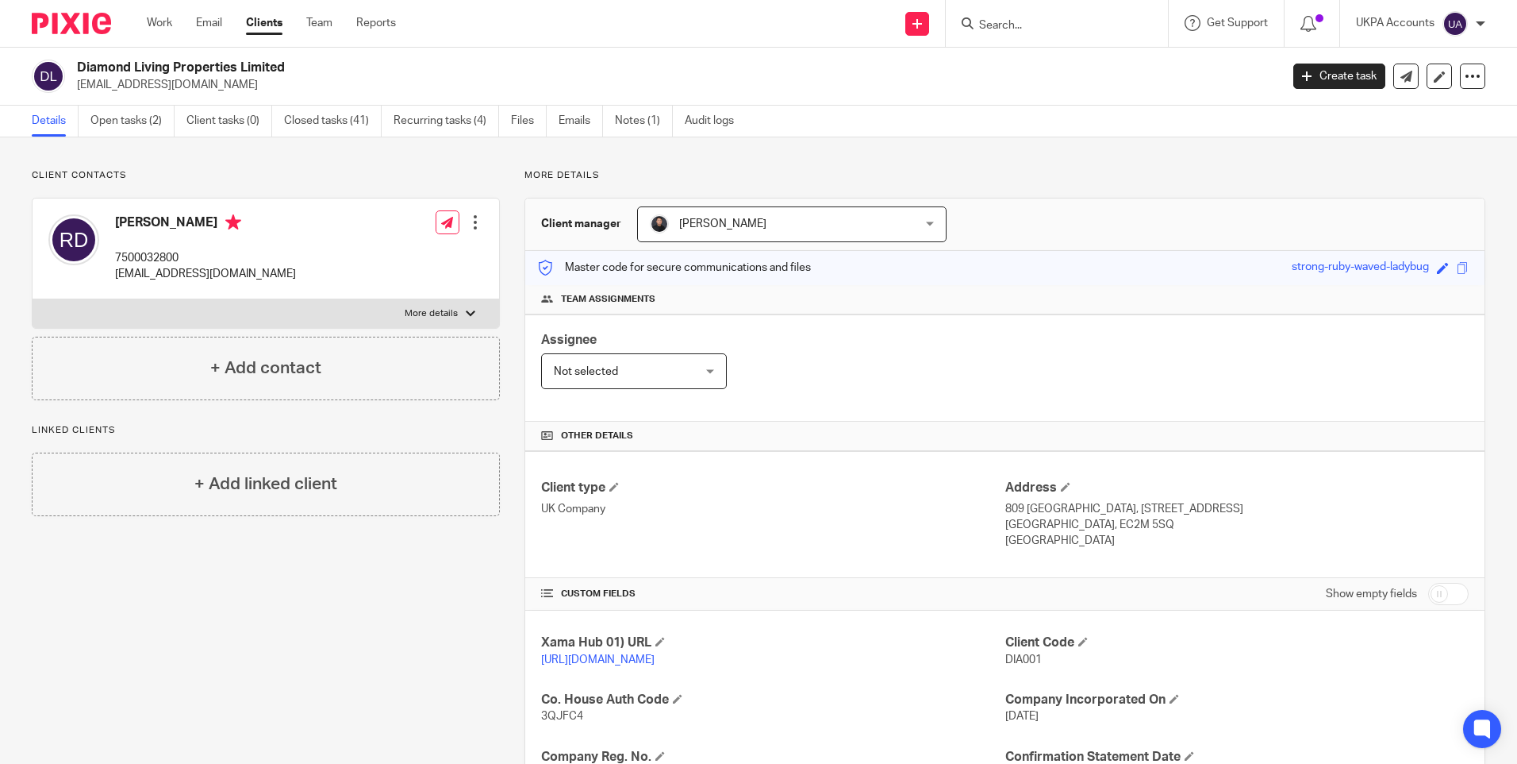
click at [1007, 31] on input "Search" at bounding box center [1049, 26] width 143 height 14
paste input "Dr. [PERSON_NAME] Medical Professional Corporation"
type input "Dr. [PERSON_NAME] Medical Professional Corporation"
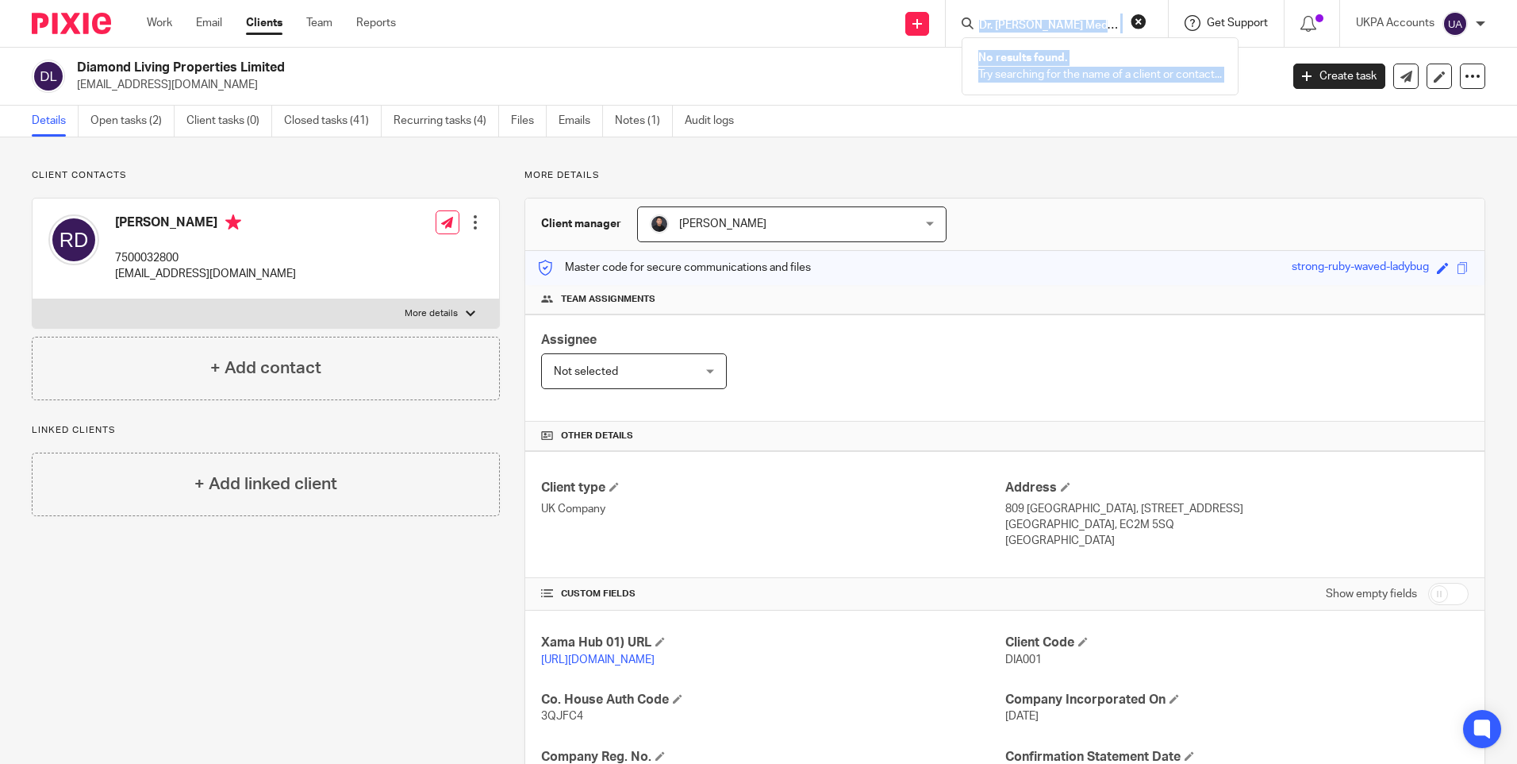
drag, startPoint x: 1017, startPoint y: 17, endPoint x: 1225, endPoint y: 29, distance: 208.2
click at [1225, 29] on div "Send new email Create task Add client Dr. Preman Jacob Medical Professional Cor…" at bounding box center [969, 23] width 1098 height 47
click at [1037, 26] on input "Search" at bounding box center [1049, 26] width 143 height 14
click at [1037, 30] on input "Search" at bounding box center [1049, 26] width 143 height 14
paste input "Medical Professional Corporation"
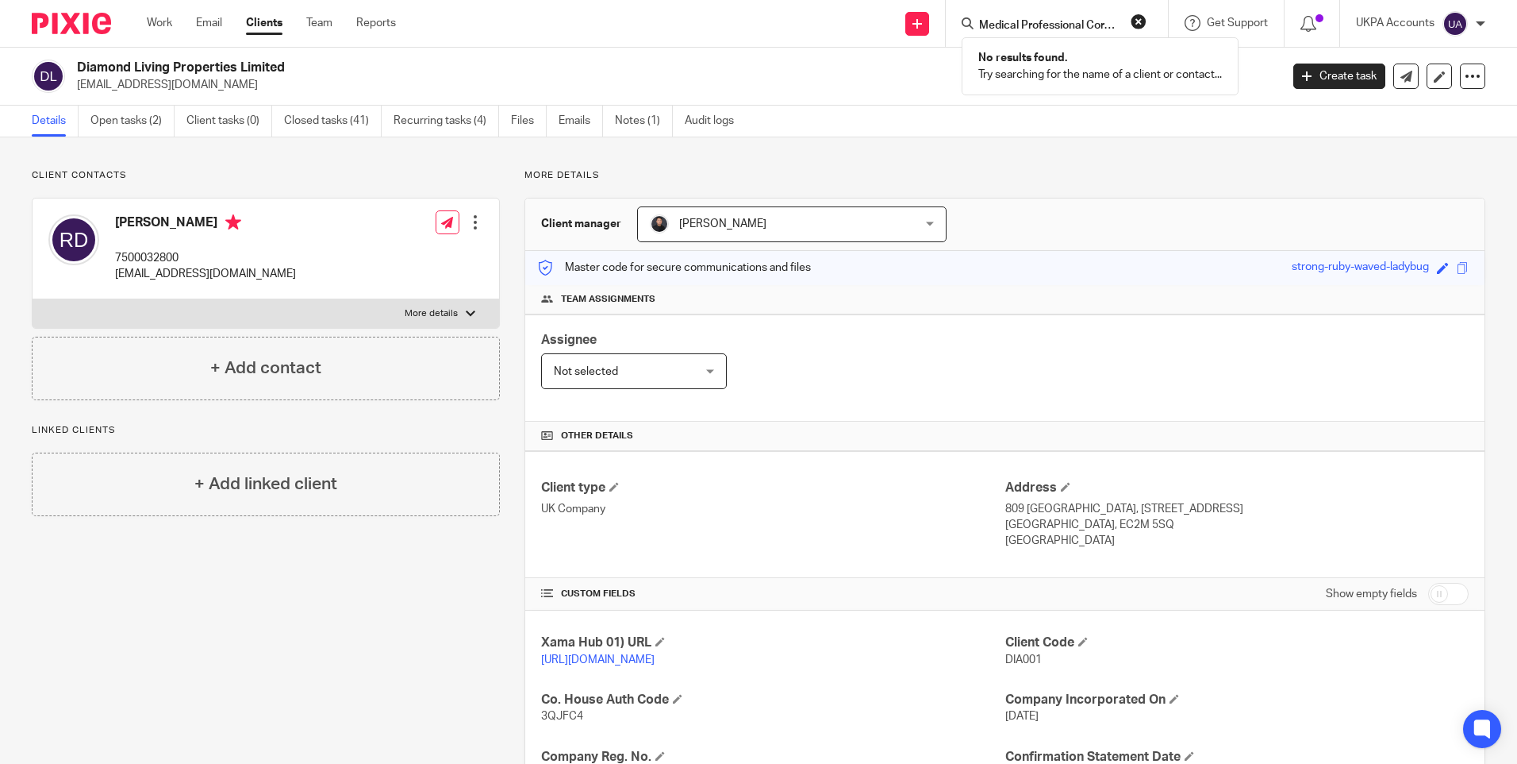
click at [1103, 24] on input "Medical Professional Corporation" at bounding box center [1049, 26] width 143 height 14
click at [1102, 24] on input "Medical Professional Corporation" at bounding box center [1049, 26] width 143 height 14
paste input "Dupraz Consultants ( Overseas) Limited"
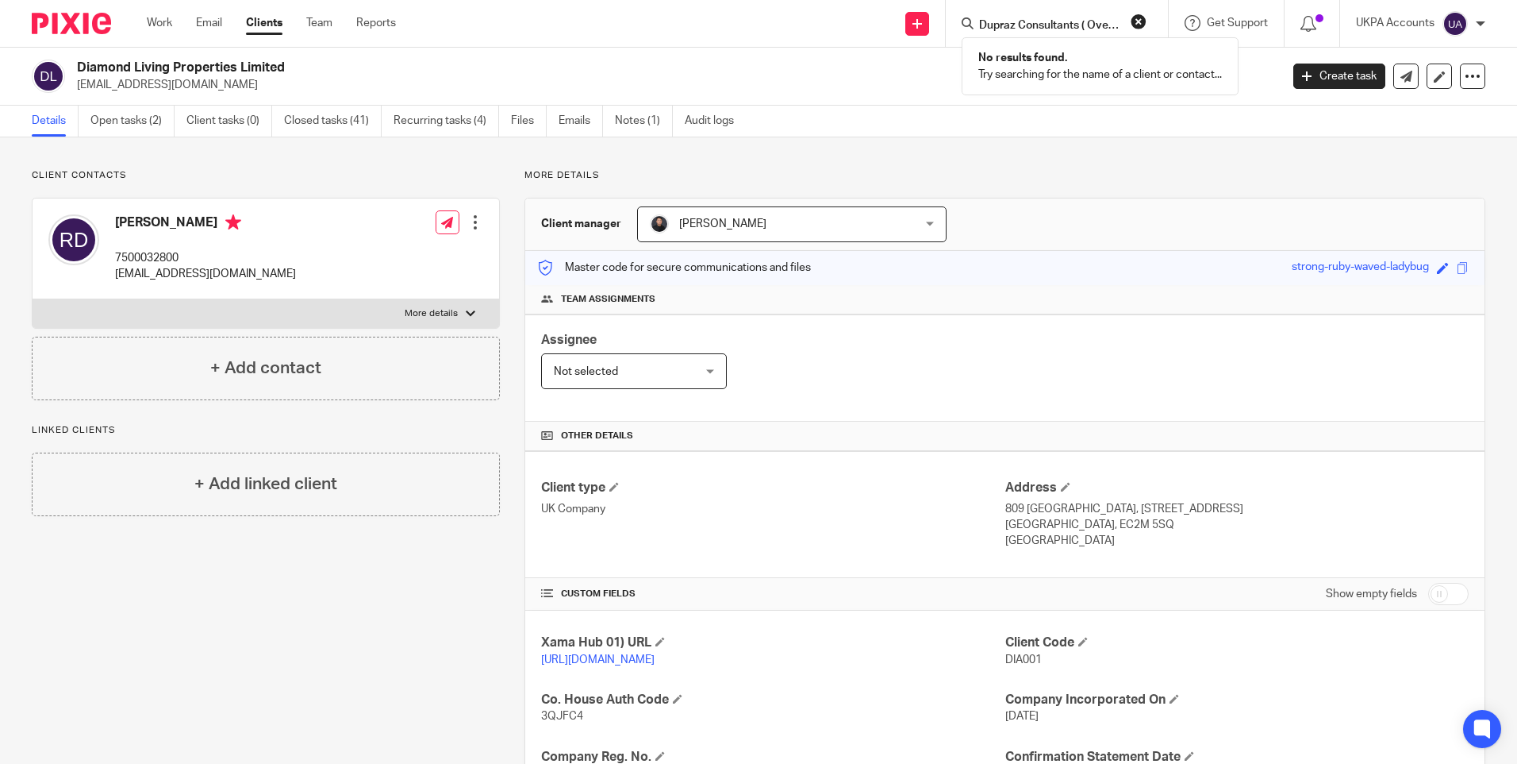
scroll to position [0, 61]
type input "Dupraz Consultants ( Overseas) Limited"
click at [1087, 65] on link at bounding box center [1109, 68] width 268 height 37
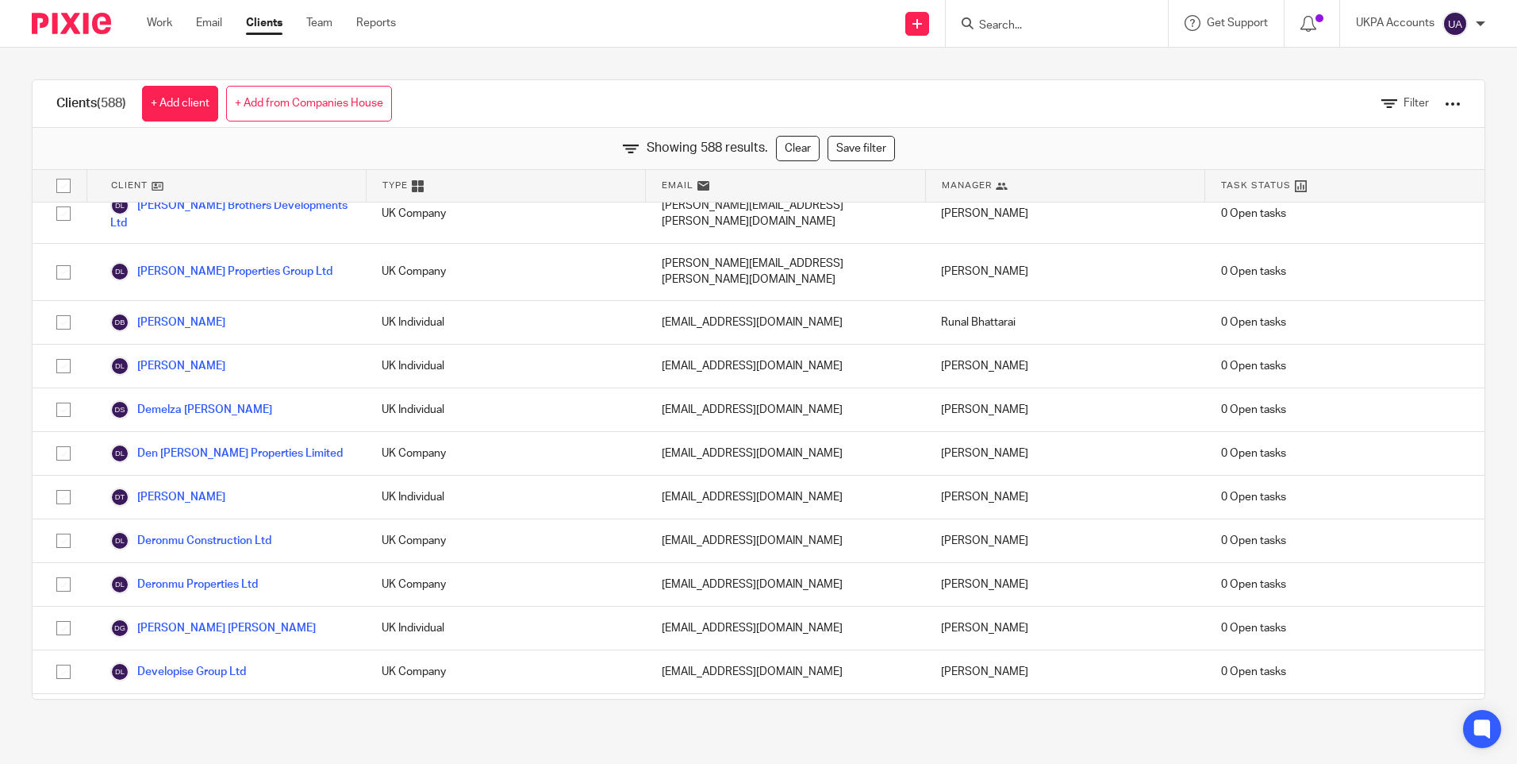
scroll to position [5952, 0]
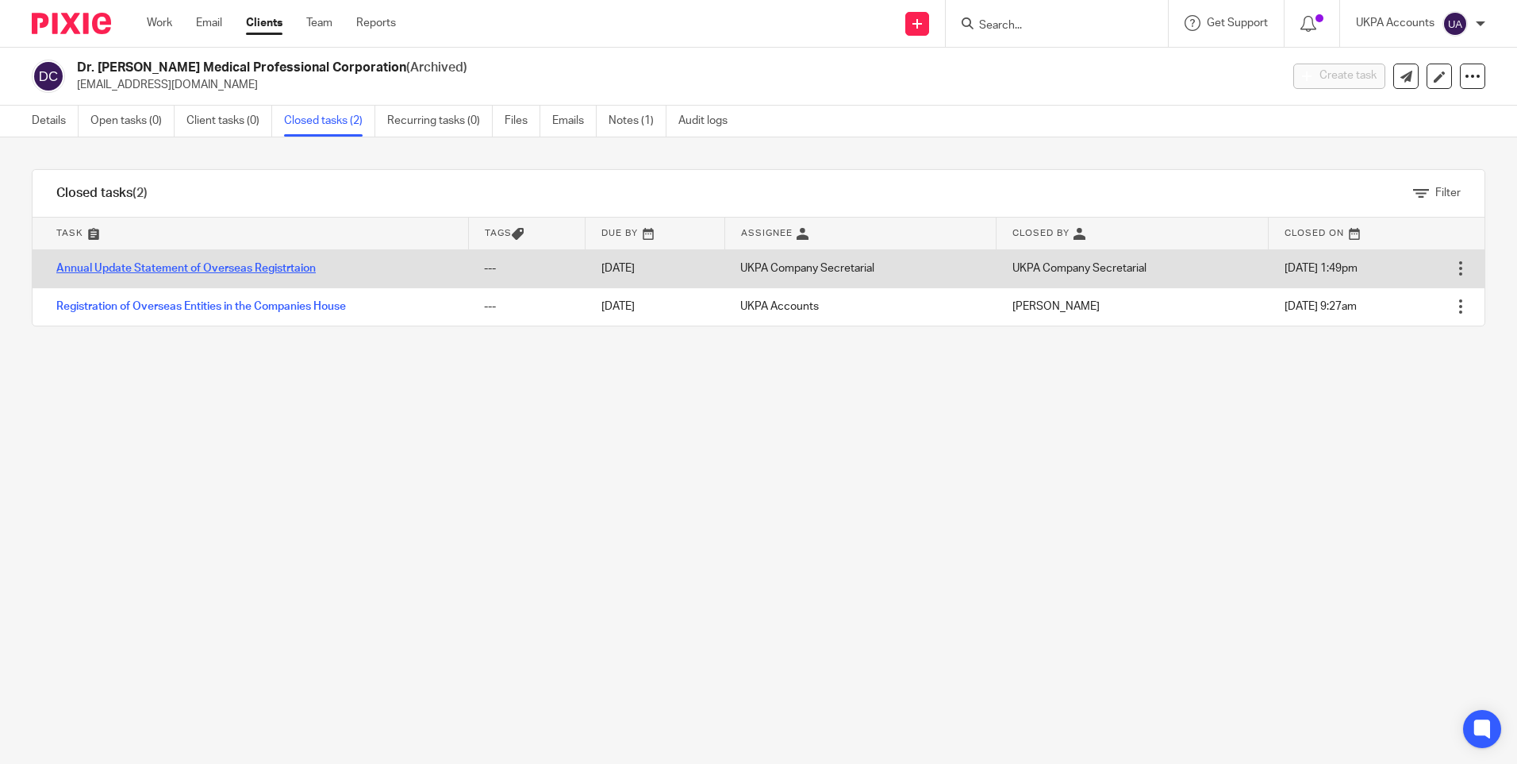
click at [258, 263] on link "Annual Update Statement of Overseas Registrtaion" at bounding box center [186, 268] width 260 height 11
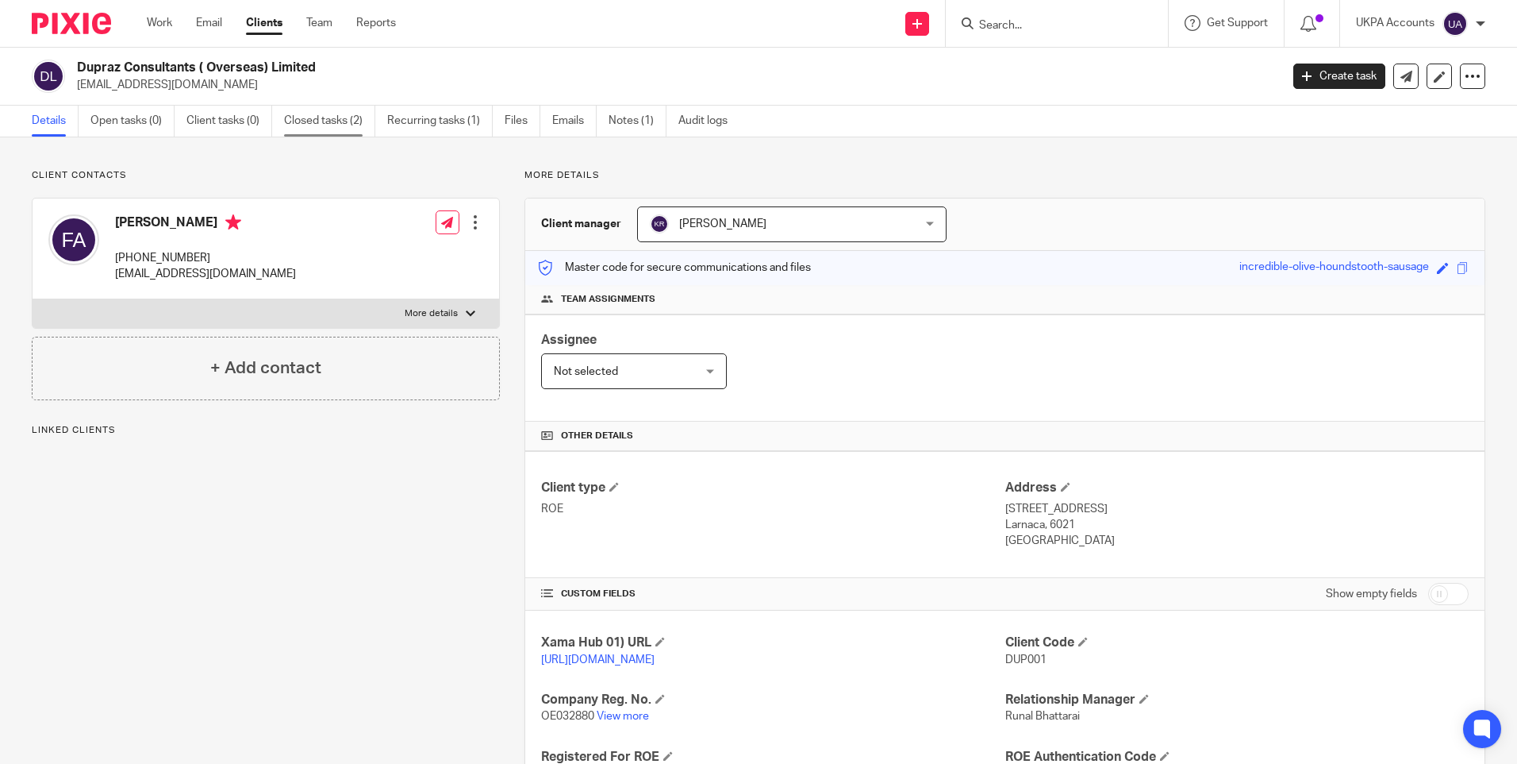
click at [322, 129] on link "Closed tasks (2)" at bounding box center [329, 121] width 91 height 31
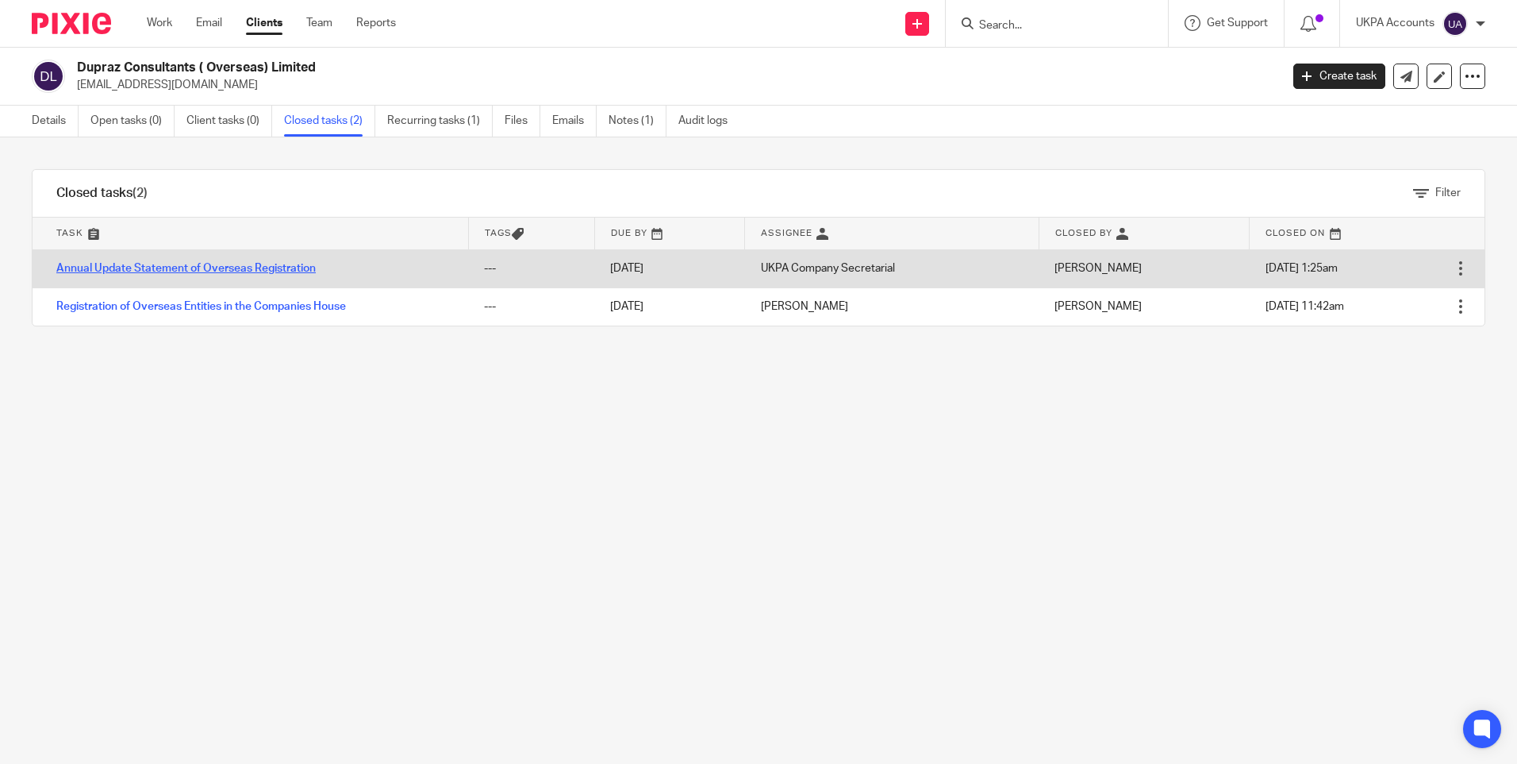
click at [283, 263] on link "Annual Update Statement of Overseas Registration" at bounding box center [186, 268] width 260 height 11
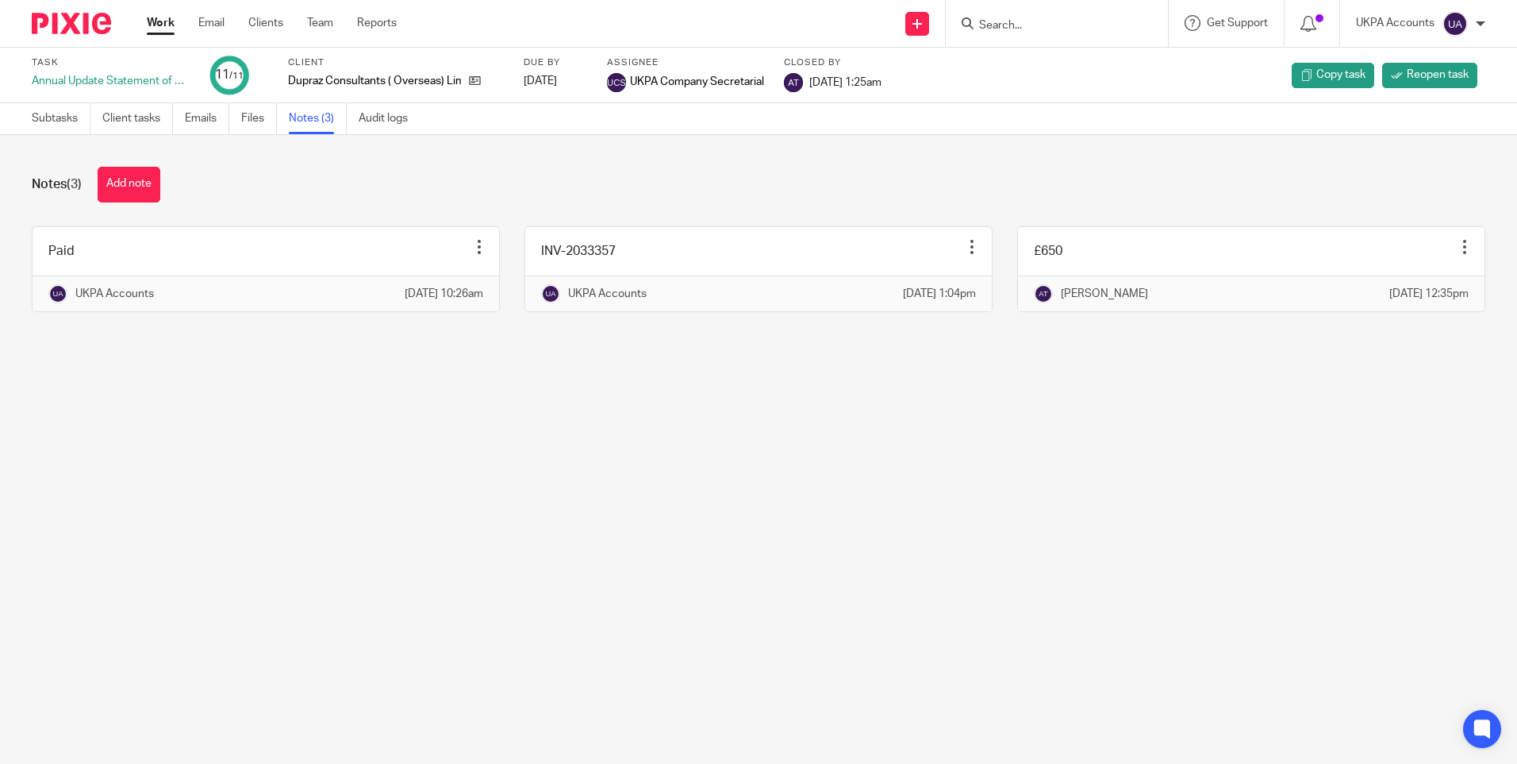
click at [1031, 27] on input "Search" at bounding box center [1049, 26] width 143 height 14
paste input "East [PERSON_NAME] Limited"
type input "East [PERSON_NAME] Limited"
click button "submit" at bounding box center [0, 0] width 0 height 0
click at [1078, 67] on link at bounding box center [1109, 68] width 268 height 37
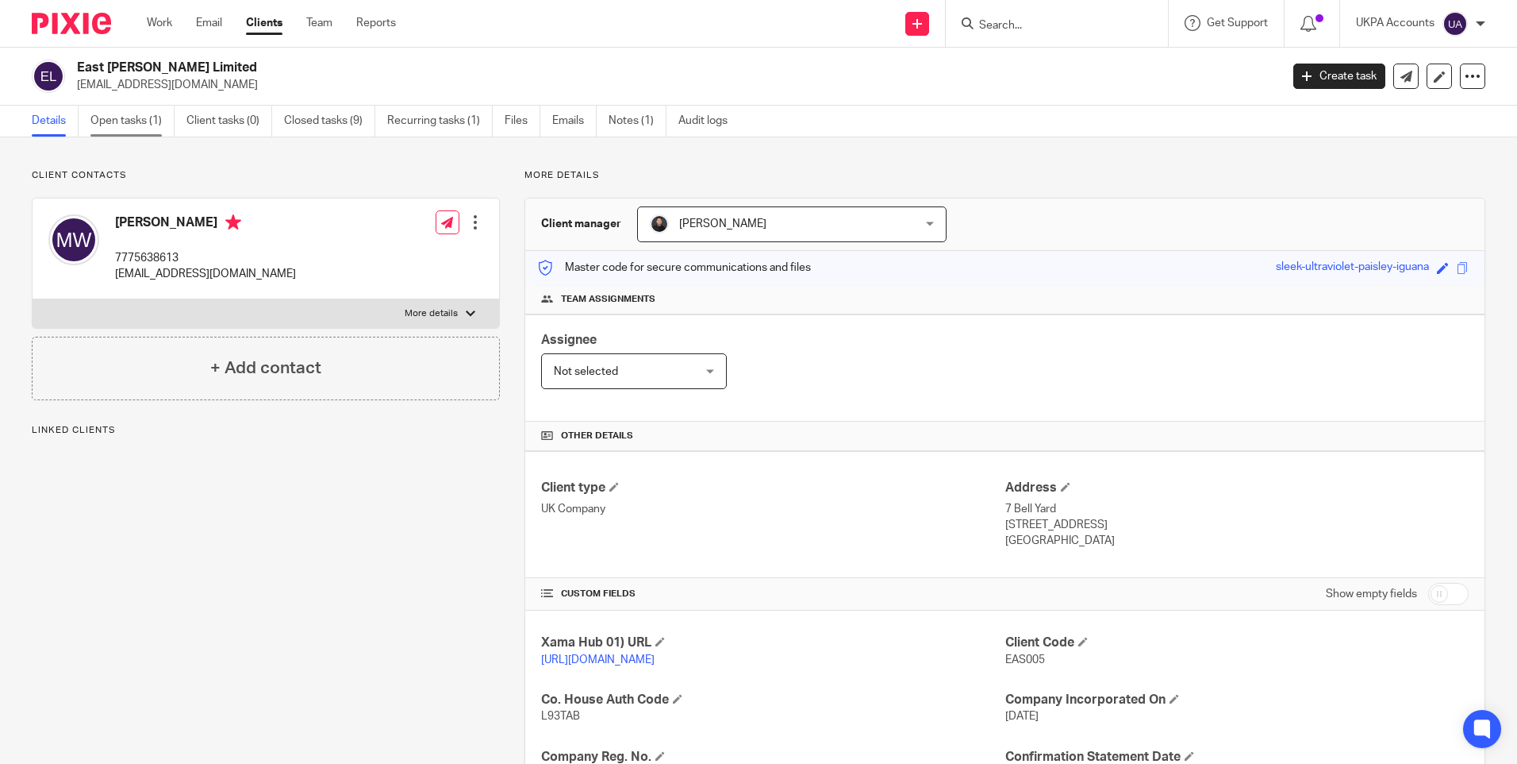
click at [137, 120] on link "Open tasks (1)" at bounding box center [132, 121] width 84 height 31
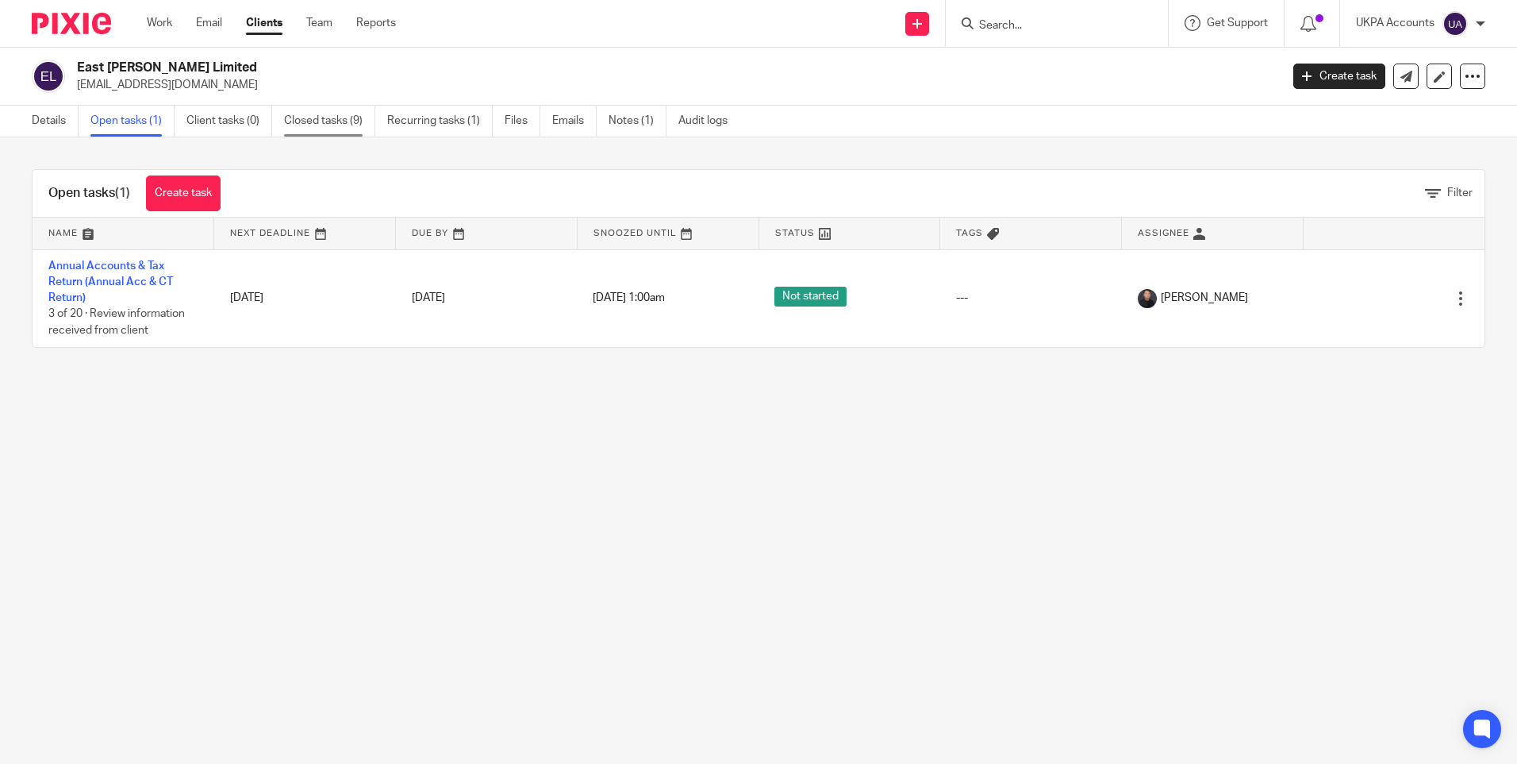
click at [317, 125] on link "Closed tasks (9)" at bounding box center [329, 121] width 91 height 31
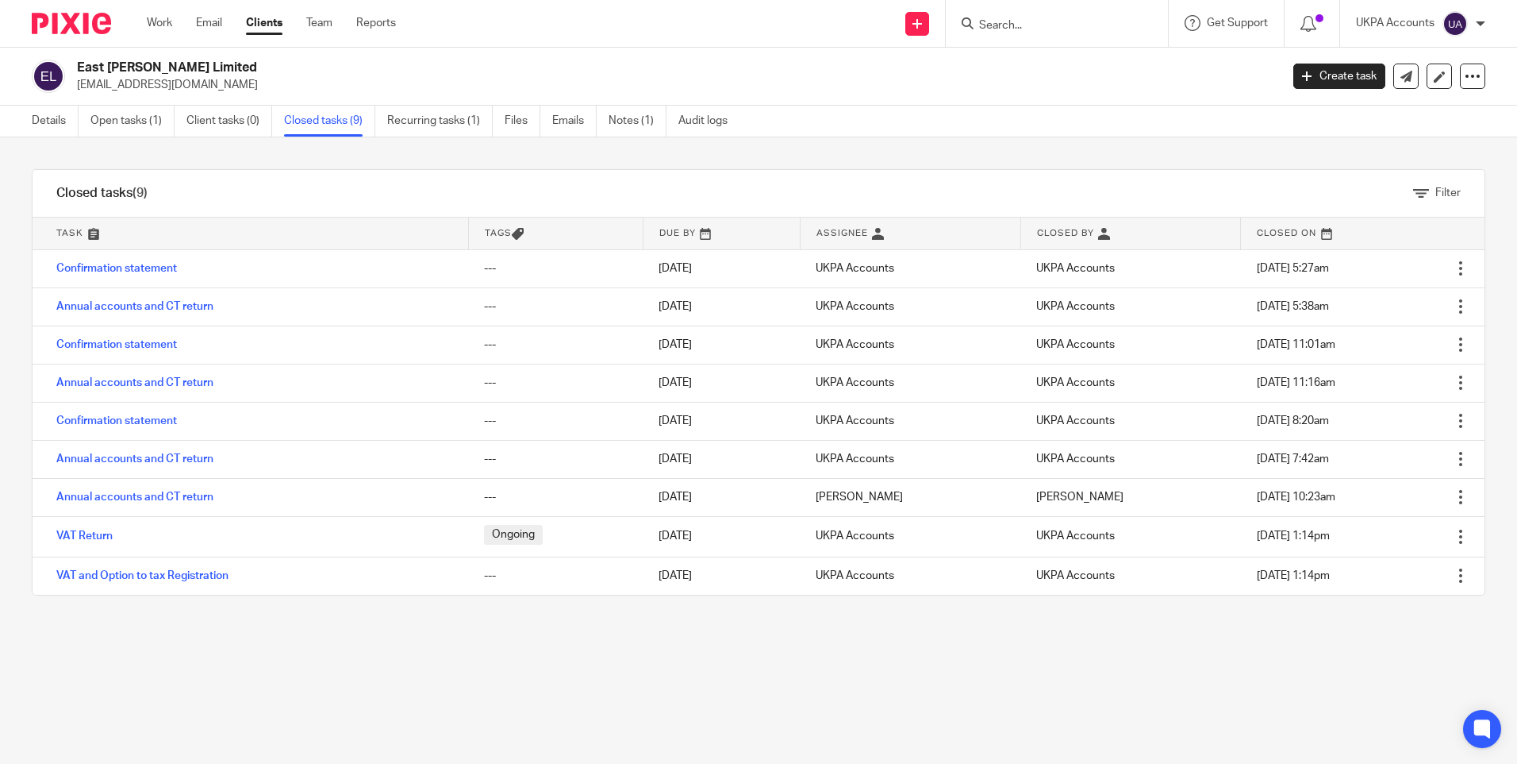
click at [141, 266] on link "Confirmation statement" at bounding box center [116, 268] width 121 height 11
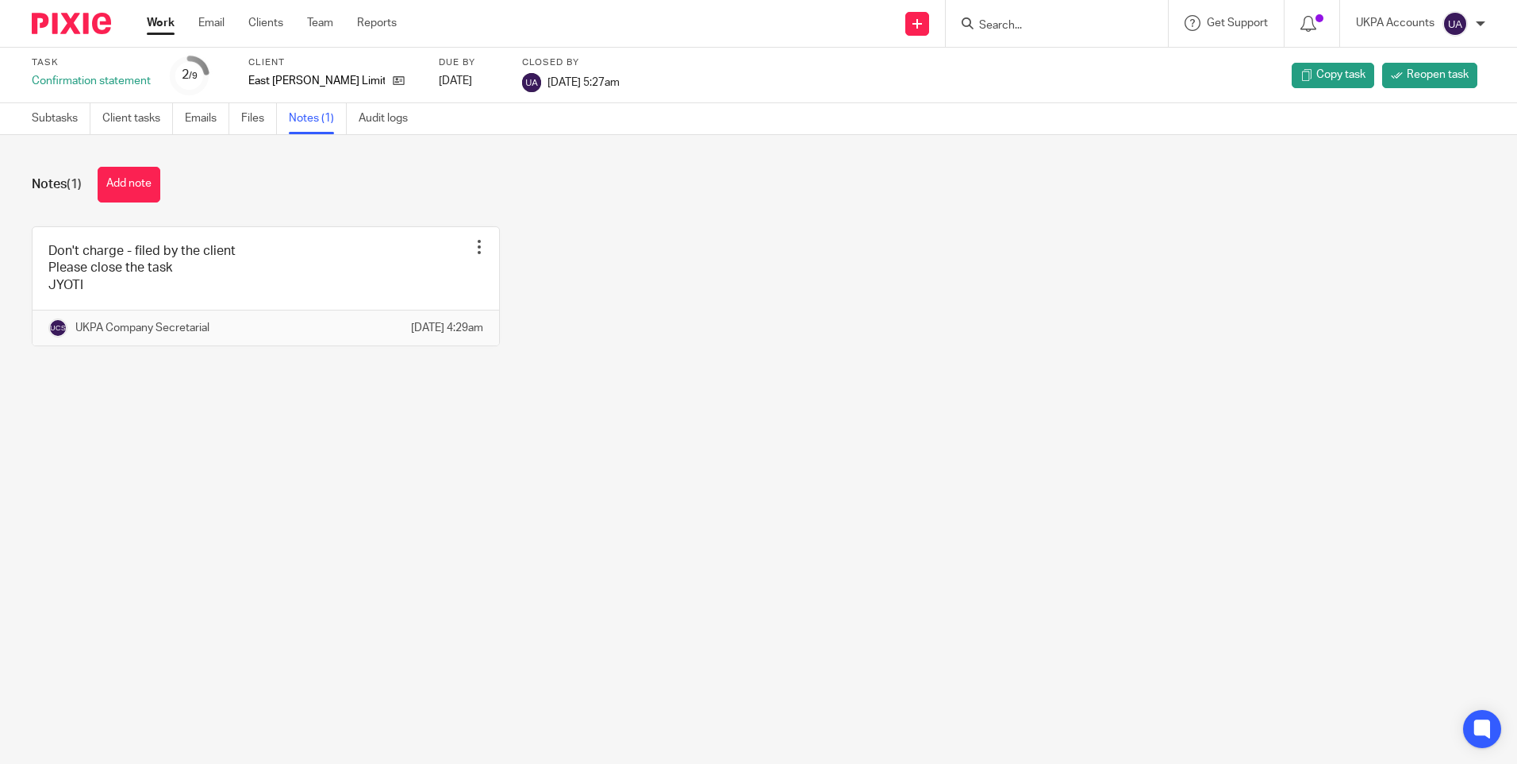
click at [1017, 26] on input "Search" at bounding box center [1049, 26] width 143 height 14
paste input "Elite WAQF"
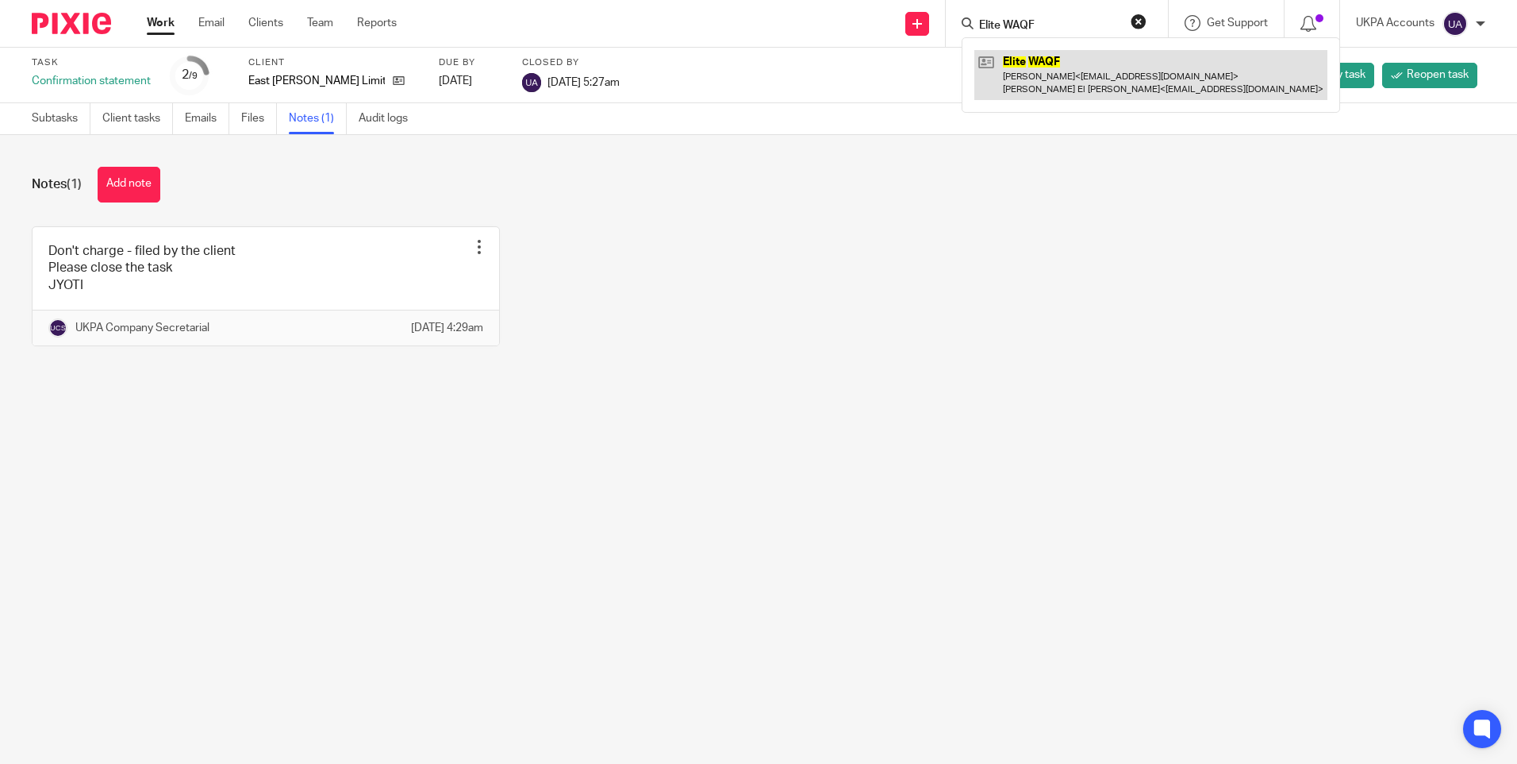
type input "Elite WAQF"
click at [1039, 73] on link at bounding box center [1151, 74] width 353 height 49
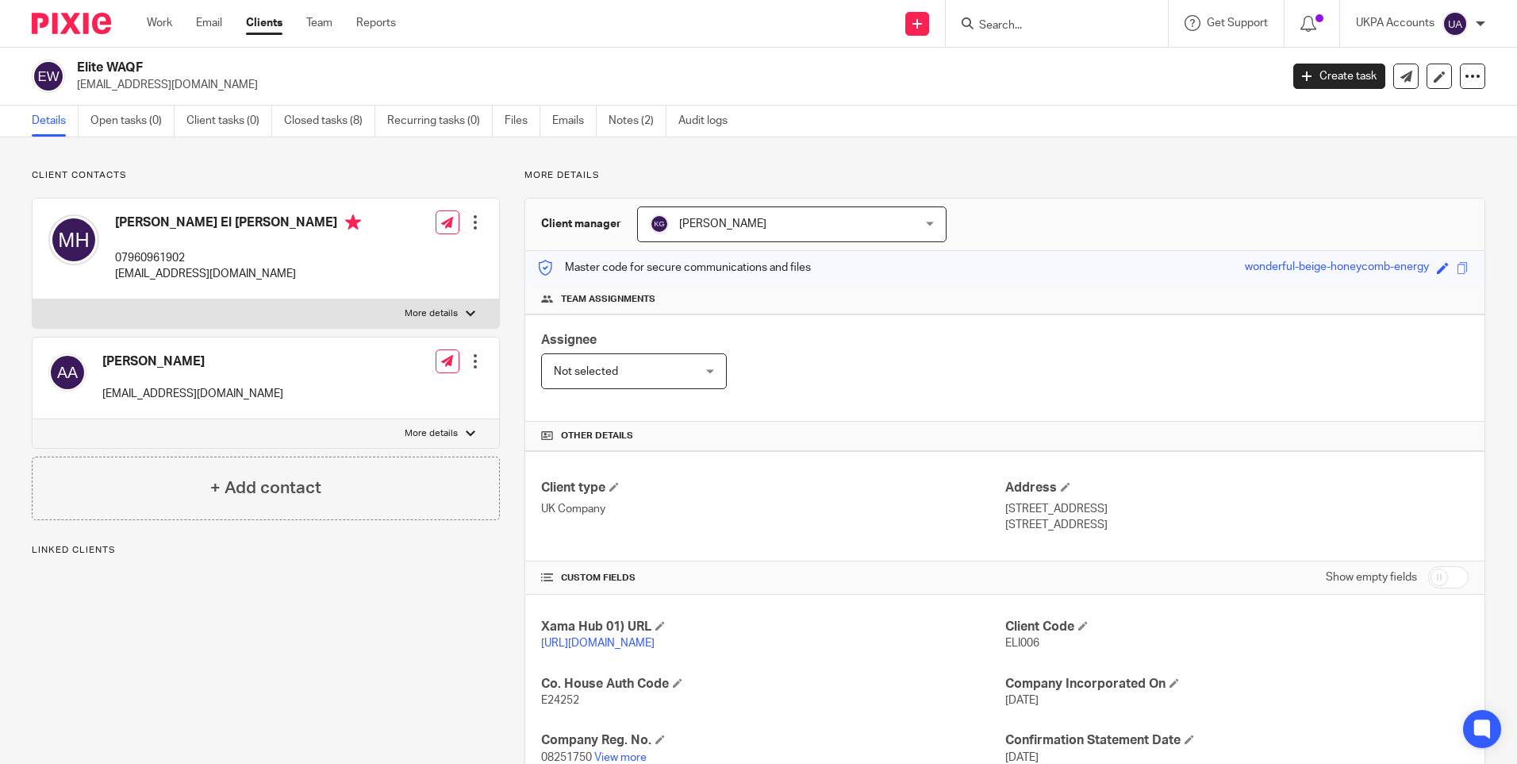
click at [340, 175] on p "Client contacts" at bounding box center [266, 175] width 468 height 13
click at [349, 124] on link "Closed tasks (8)" at bounding box center [329, 121] width 91 height 31
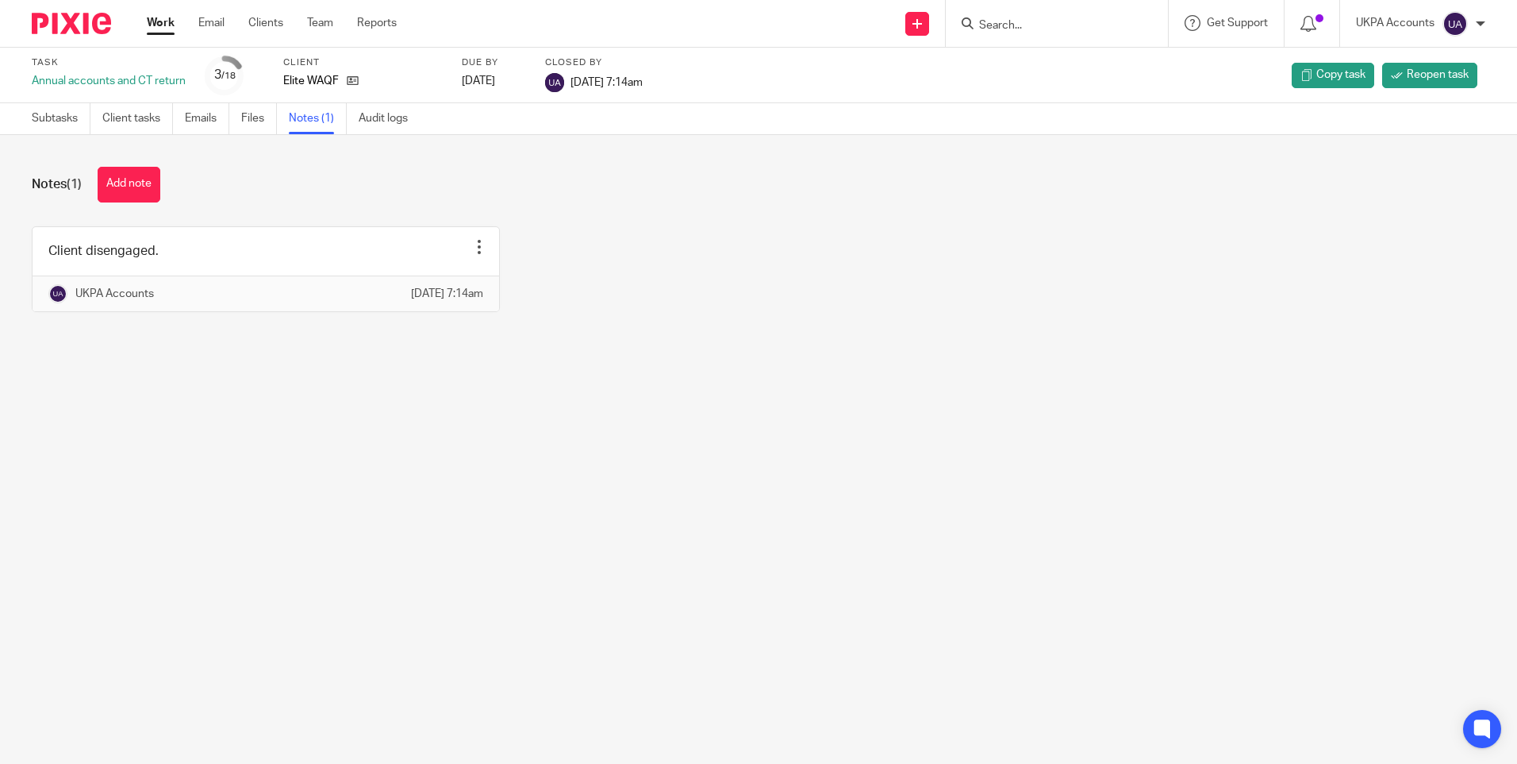
click at [1050, 25] on input "Search" at bounding box center [1049, 26] width 143 height 14
paste input "Floor 25 Limited"
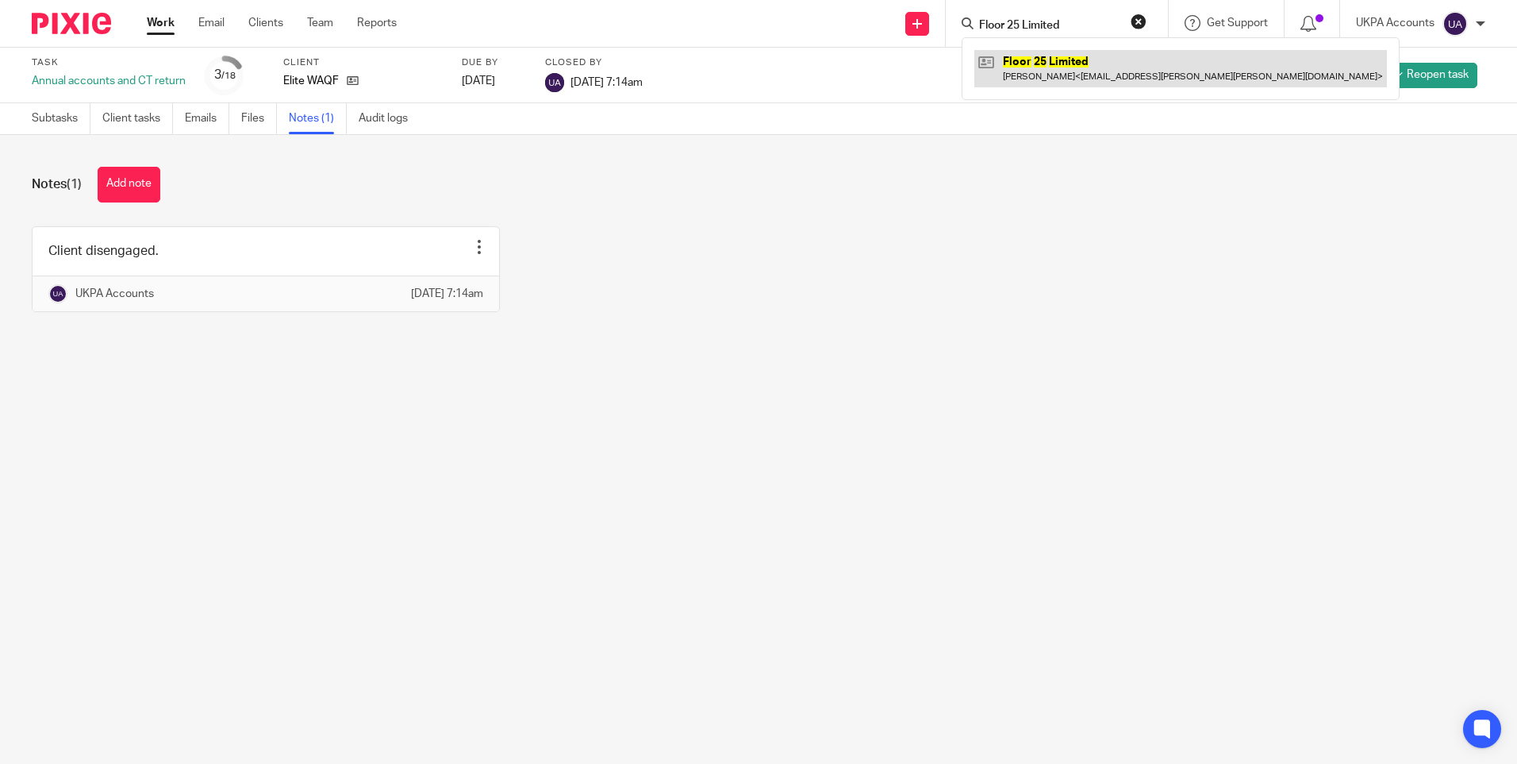
type input "Floor 25 Limited"
click at [1043, 63] on link at bounding box center [1181, 68] width 413 height 37
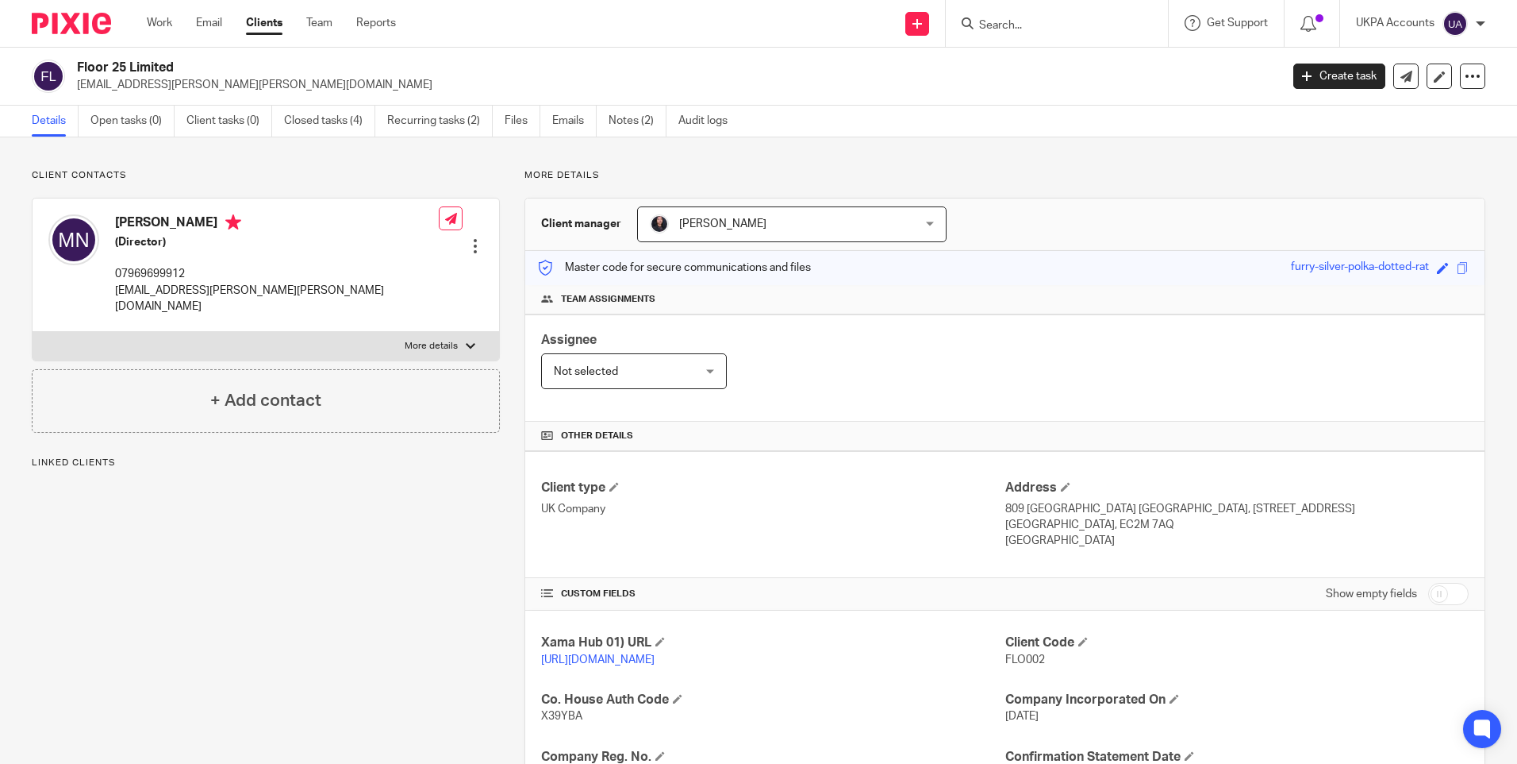
drag, startPoint x: 196, startPoint y: 141, endPoint x: 297, endPoint y: 138, distance: 100.8
click at [198, 141] on div "Client contacts [PERSON_NAME] (Director) 07969699912 [EMAIL_ADDRESS][PERSON_NAM…" at bounding box center [758, 572] width 1517 height 871
click at [349, 121] on link "Closed tasks (4)" at bounding box center [329, 121] width 91 height 31
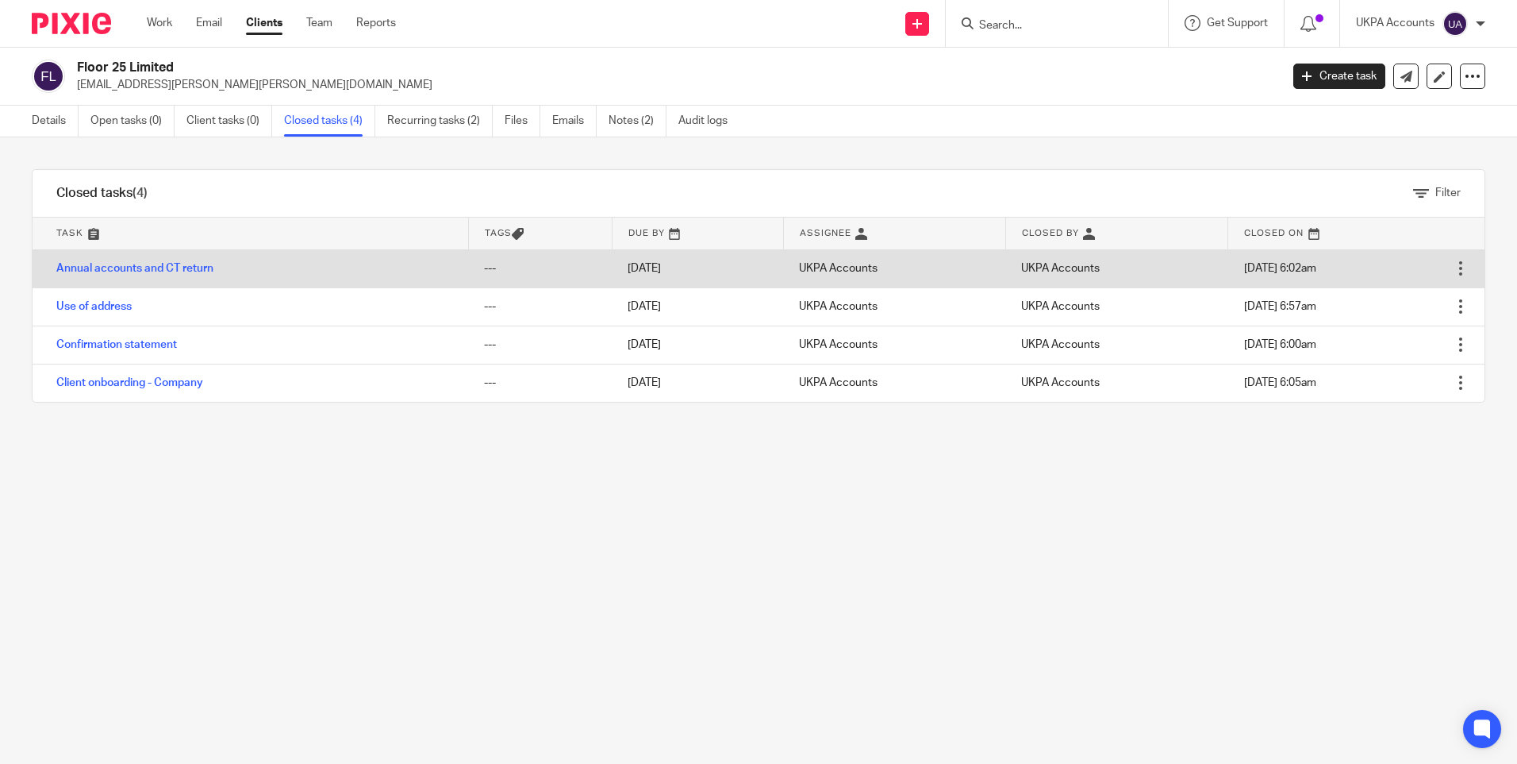
click at [171, 260] on td "Annual accounts and CT return" at bounding box center [251, 268] width 436 height 38
click at [187, 265] on link "Annual accounts and CT return" at bounding box center [134, 268] width 157 height 11
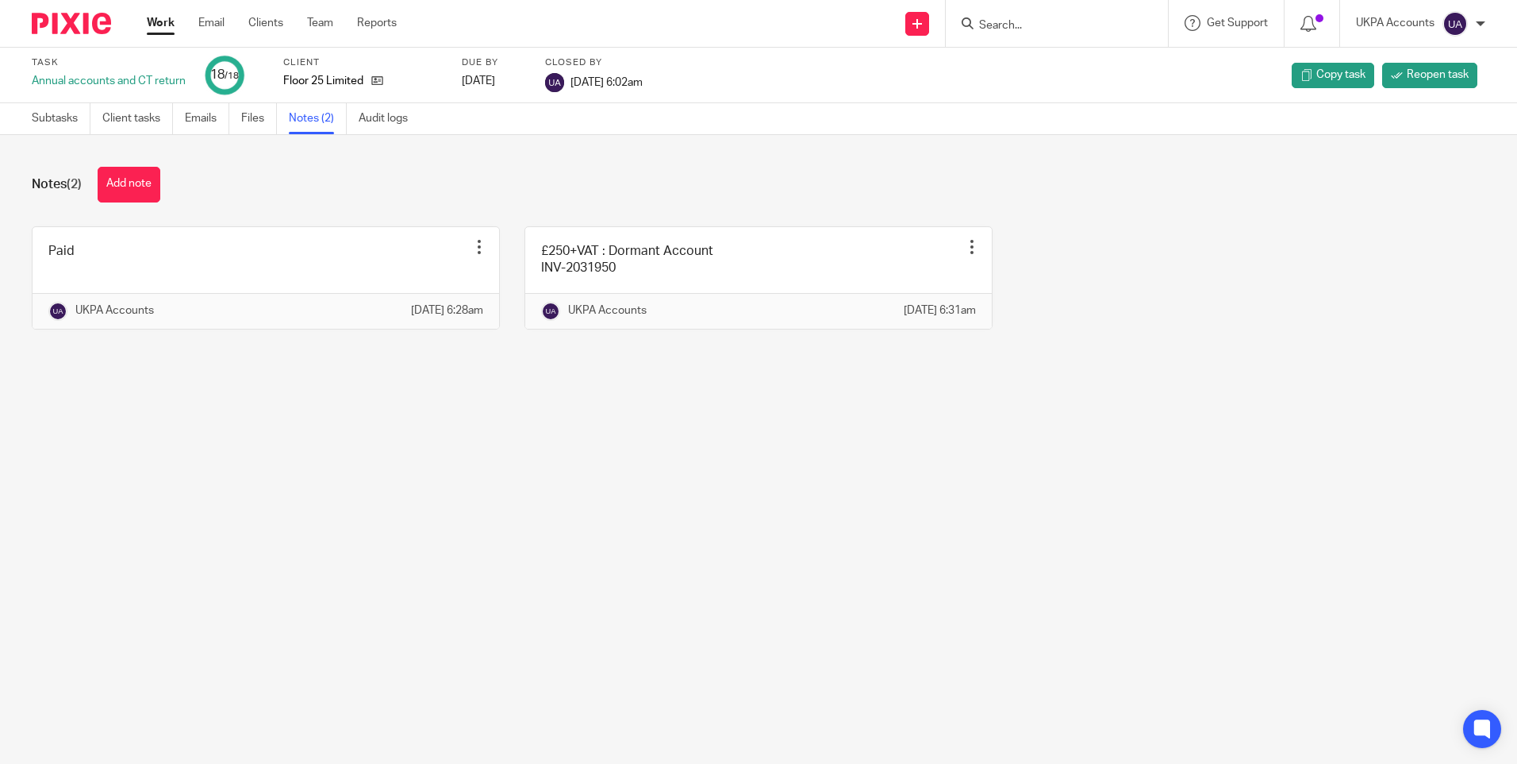
click at [1005, 16] on form at bounding box center [1062, 23] width 169 height 20
click at [1017, 21] on input "Search" at bounding box center [1049, 26] width 143 height 14
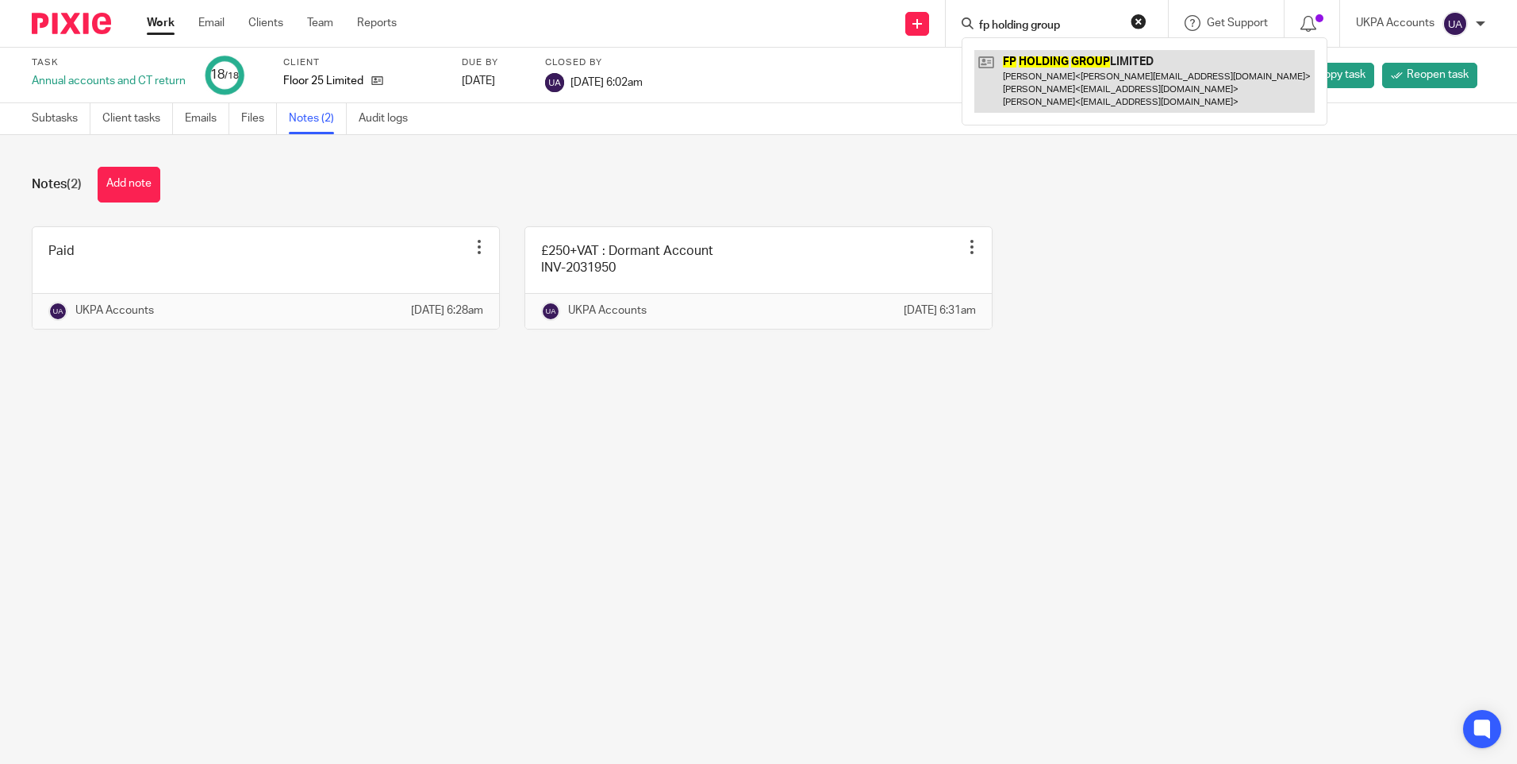
type input "fp holding group"
click at [1025, 69] on link at bounding box center [1145, 81] width 340 height 63
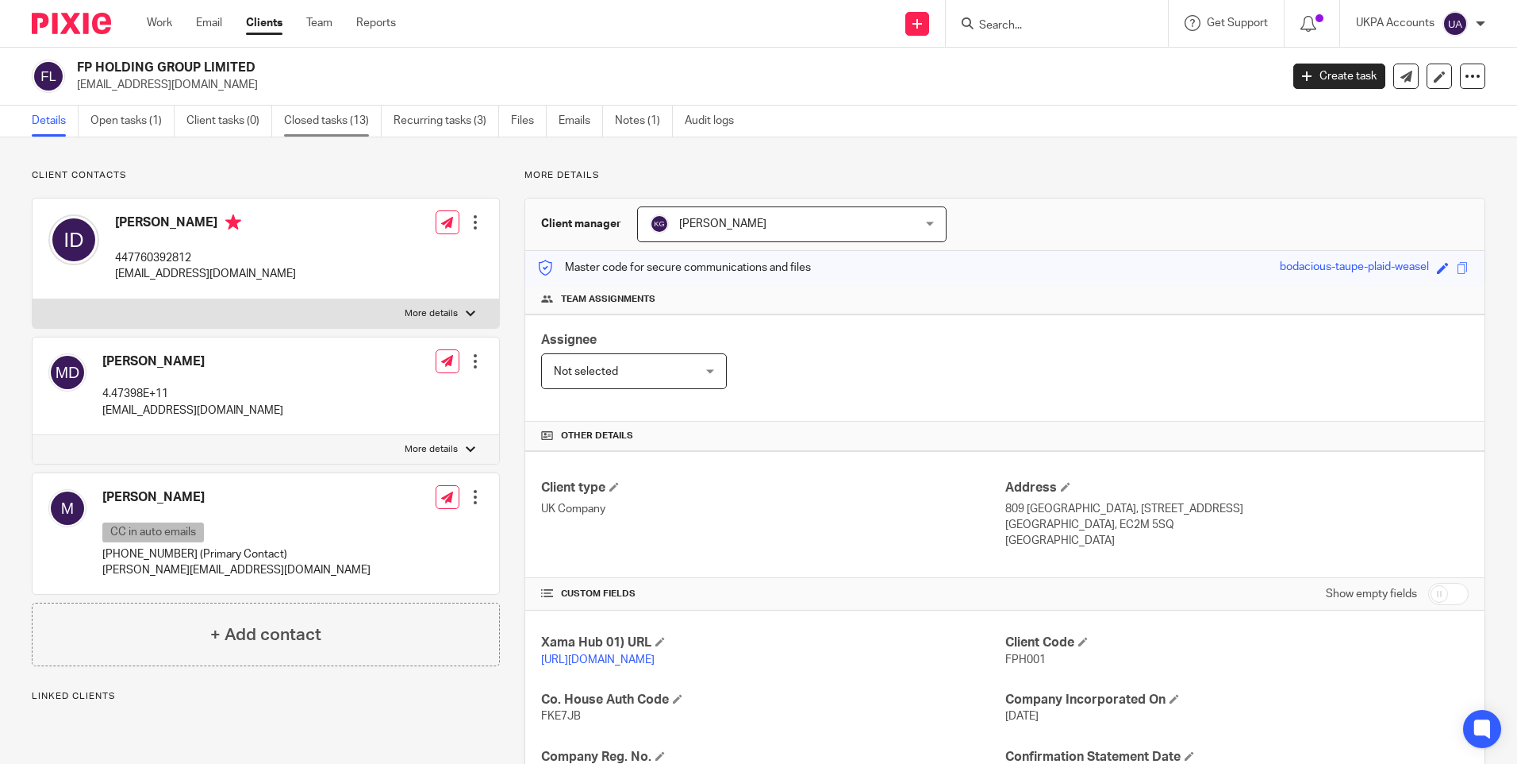
click at [343, 117] on link "Closed tasks (13)" at bounding box center [333, 121] width 98 height 31
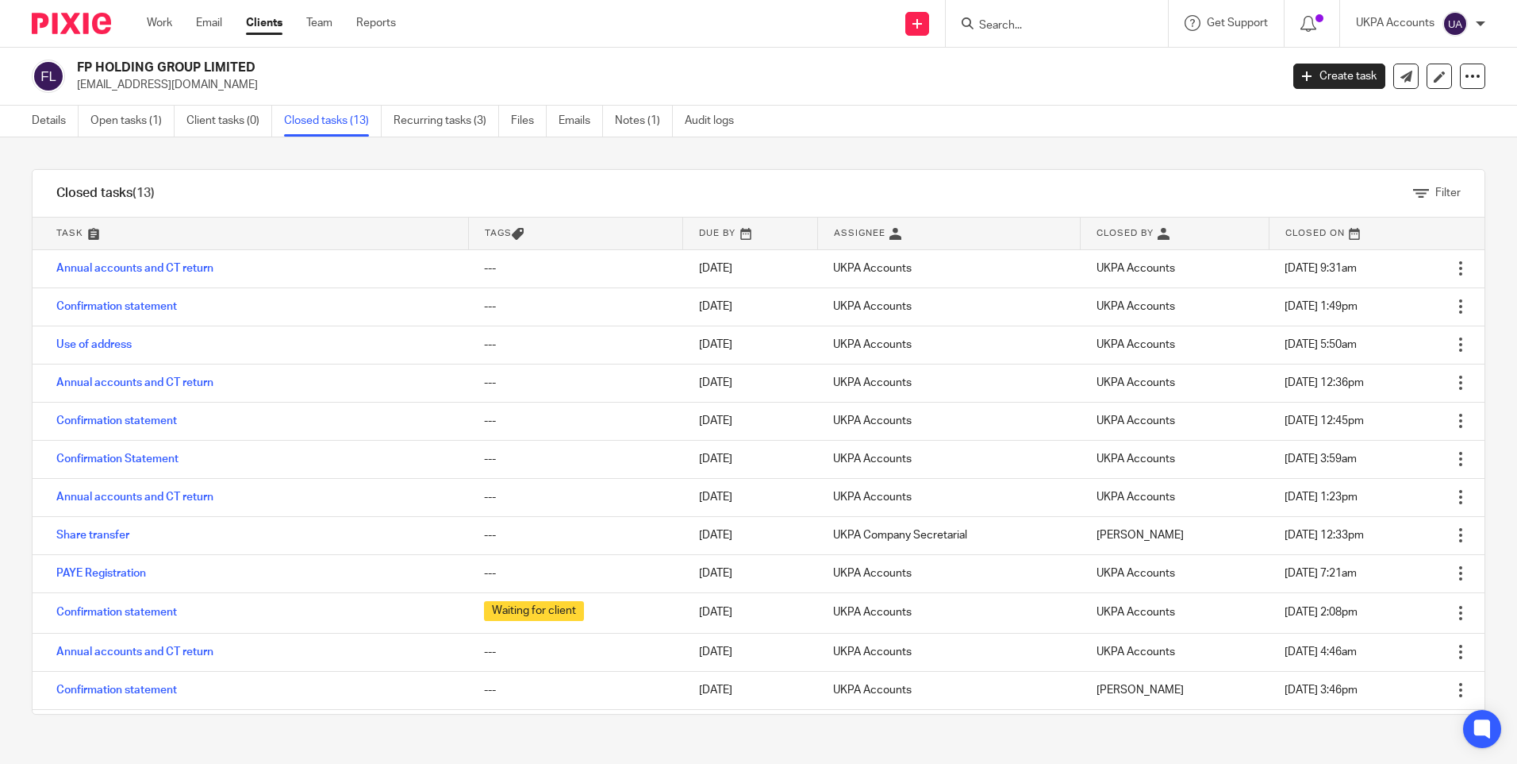
click at [1033, 25] on input "Search" at bounding box center [1049, 26] width 143 height 14
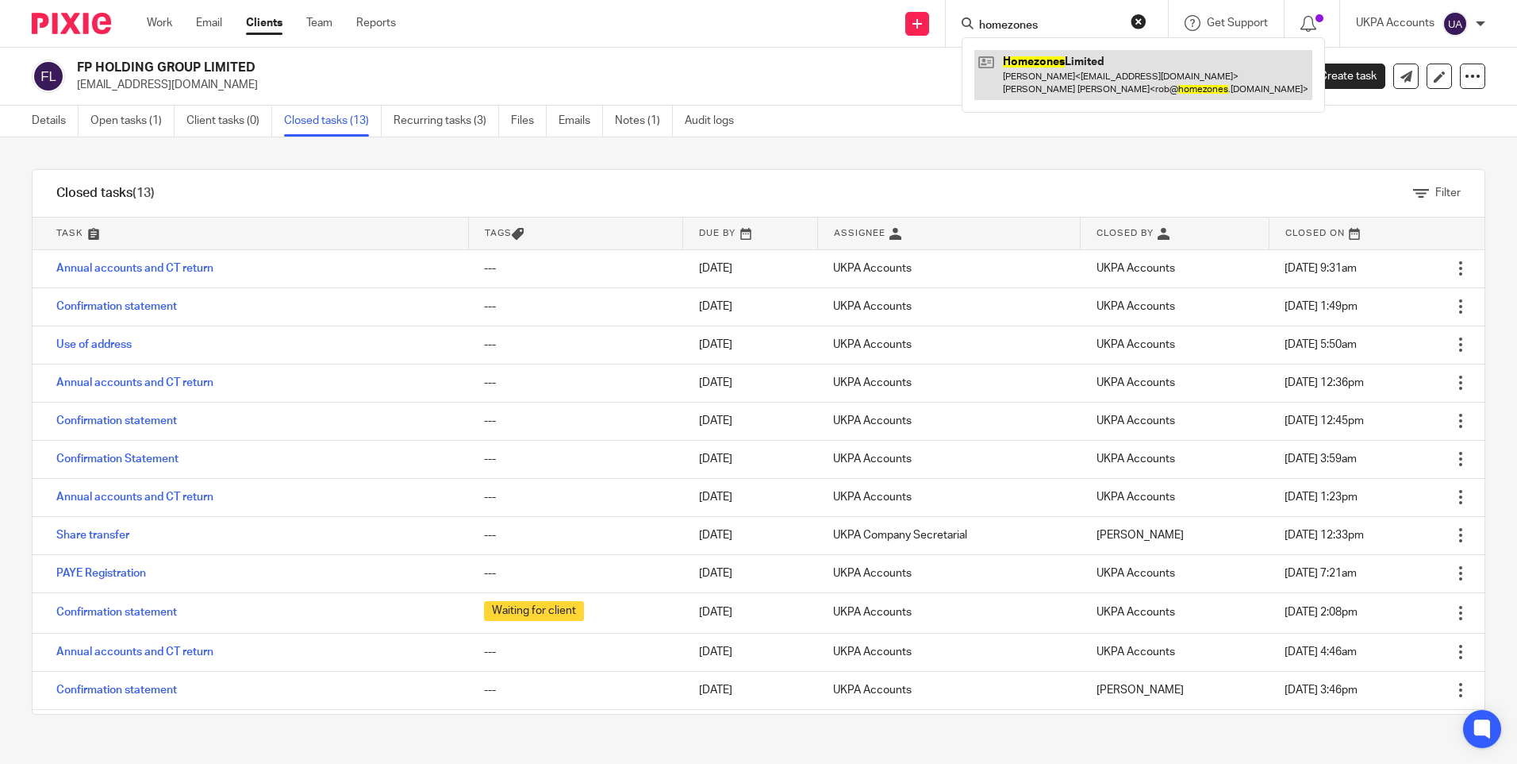
type input "homezones"
click at [1037, 66] on link at bounding box center [1144, 74] width 338 height 49
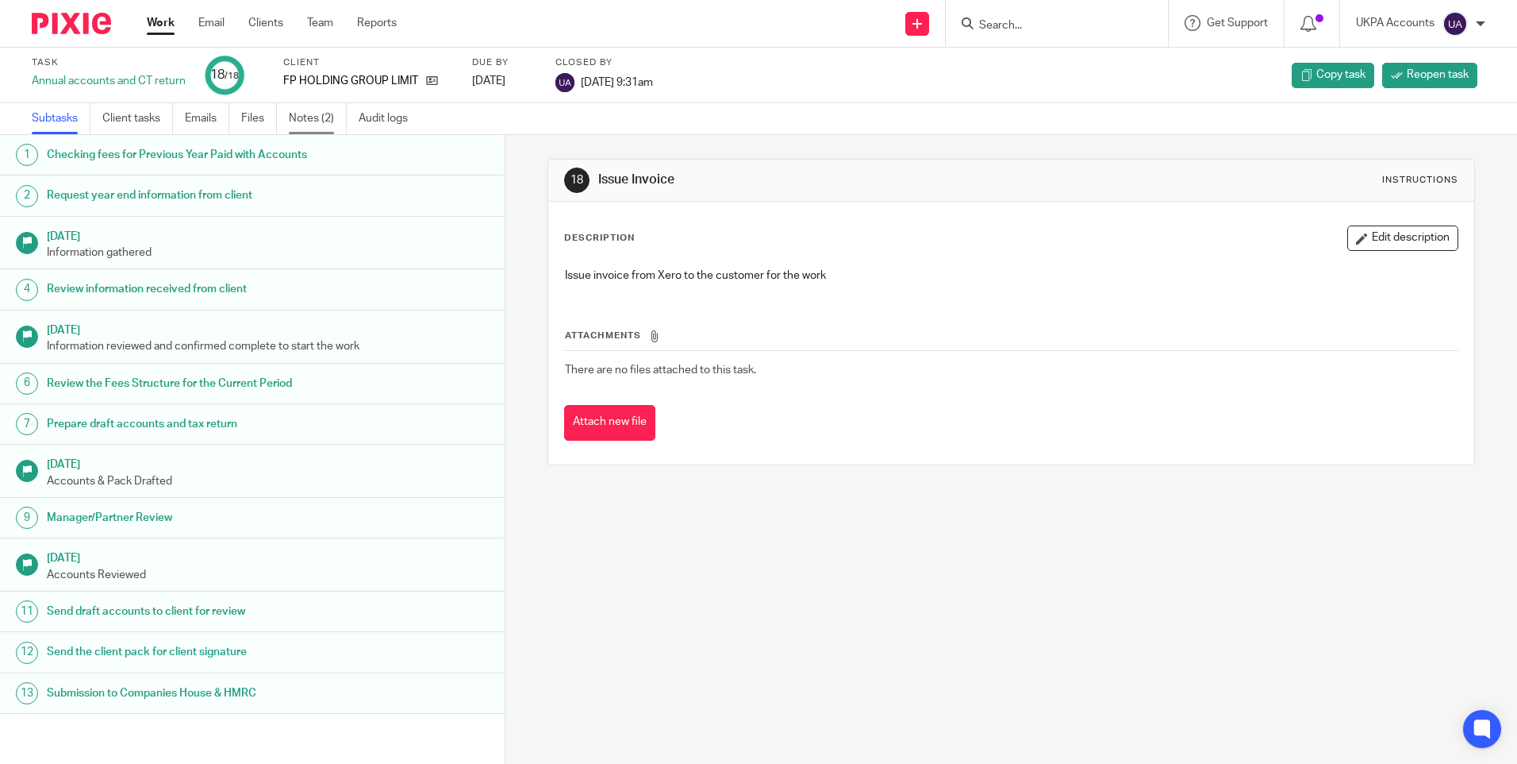
click at [325, 125] on link "Notes (2)" at bounding box center [318, 118] width 58 height 31
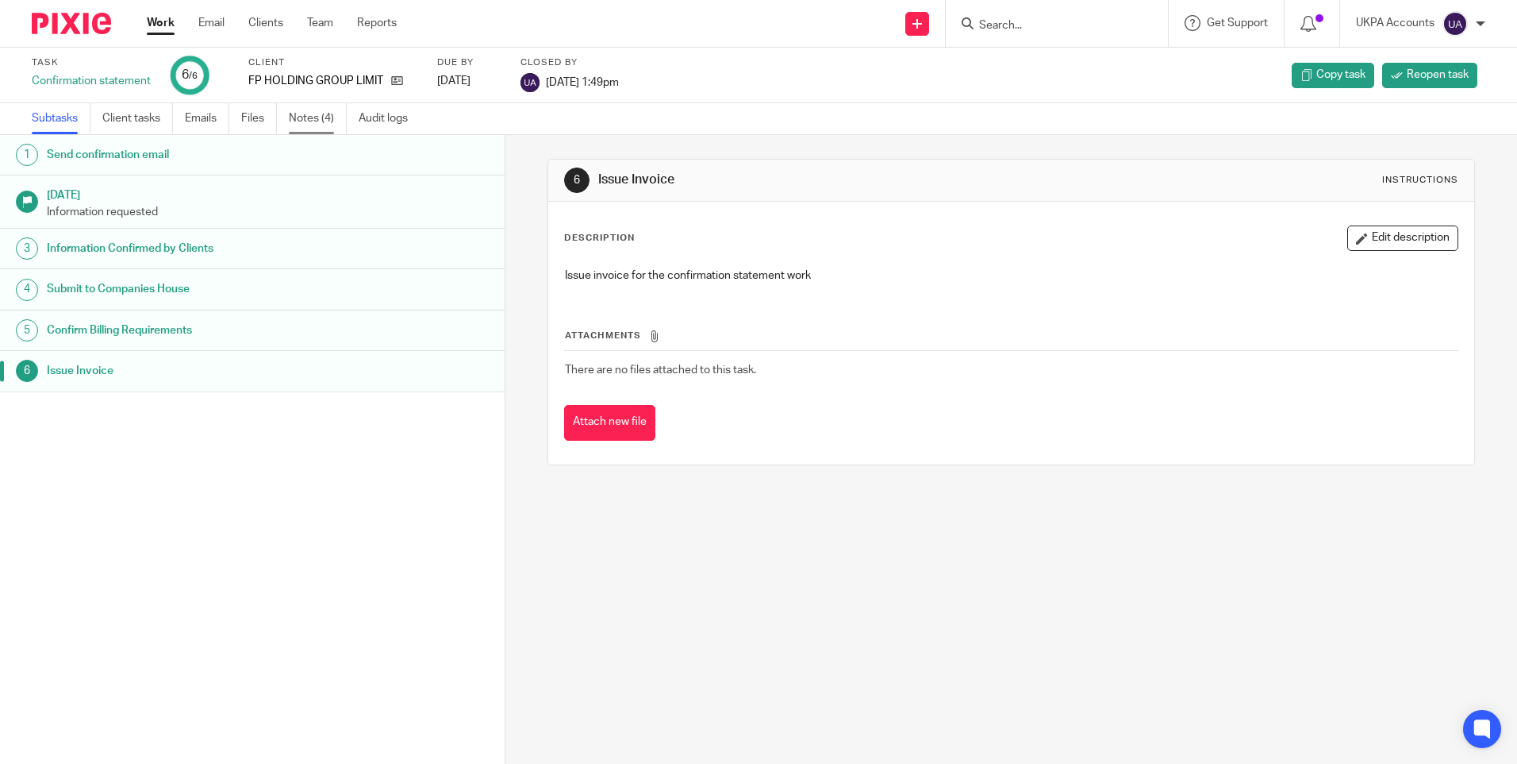
click at [328, 121] on link "Notes (4)" at bounding box center [318, 118] width 58 height 31
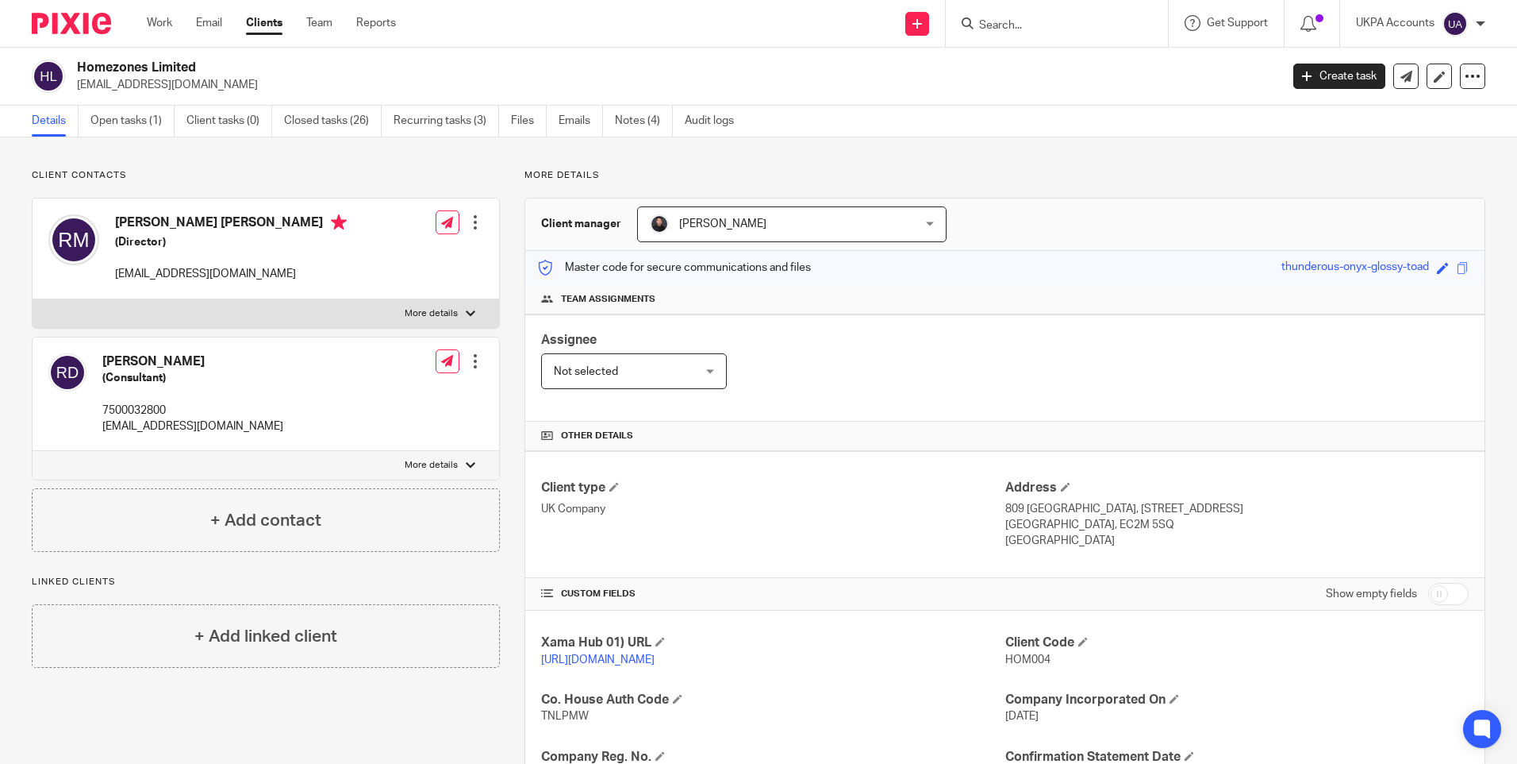
click at [1025, 24] on input "Search" at bounding box center [1049, 26] width 143 height 14
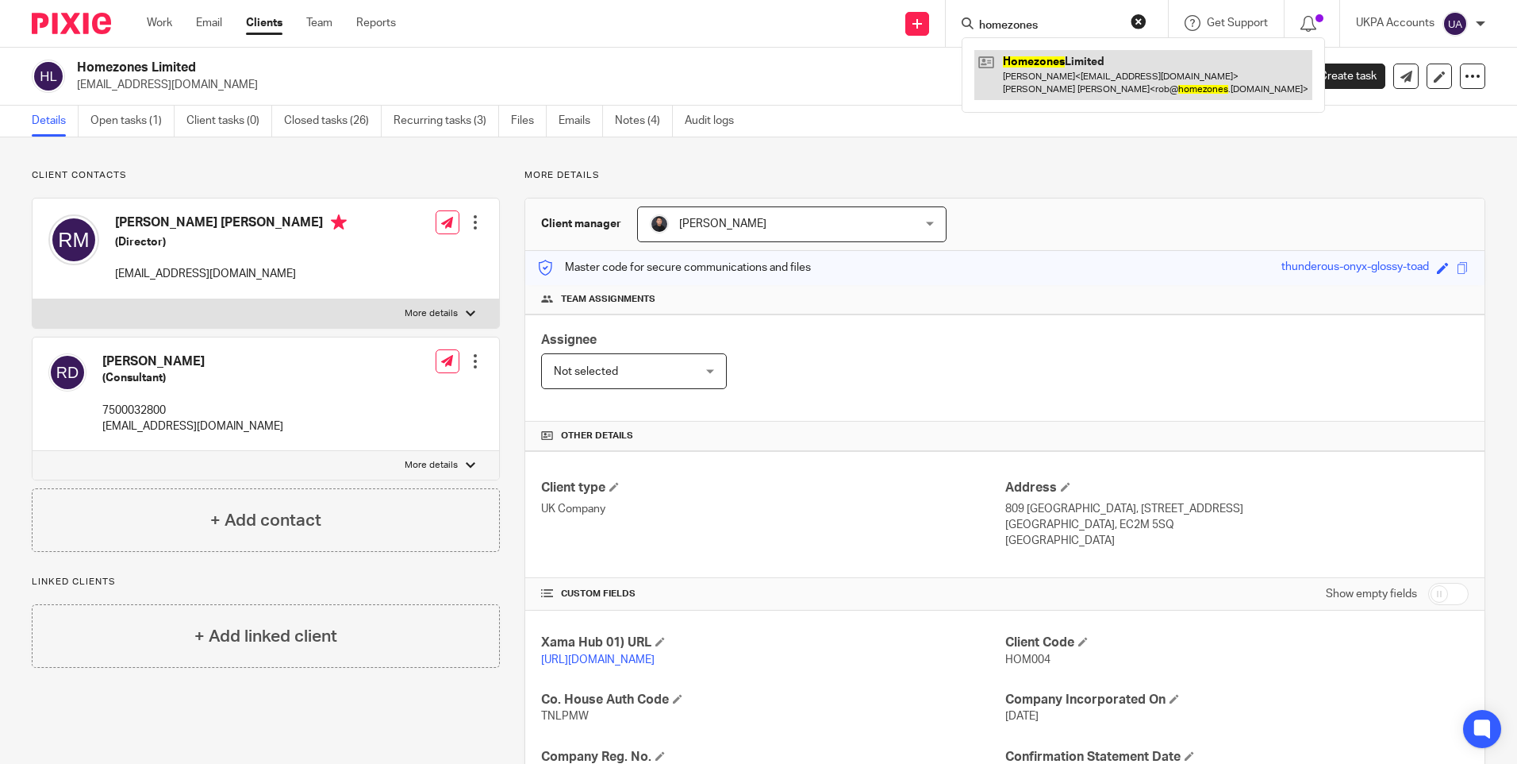
type input "homezones"
click at [1050, 73] on link at bounding box center [1144, 74] width 338 height 49
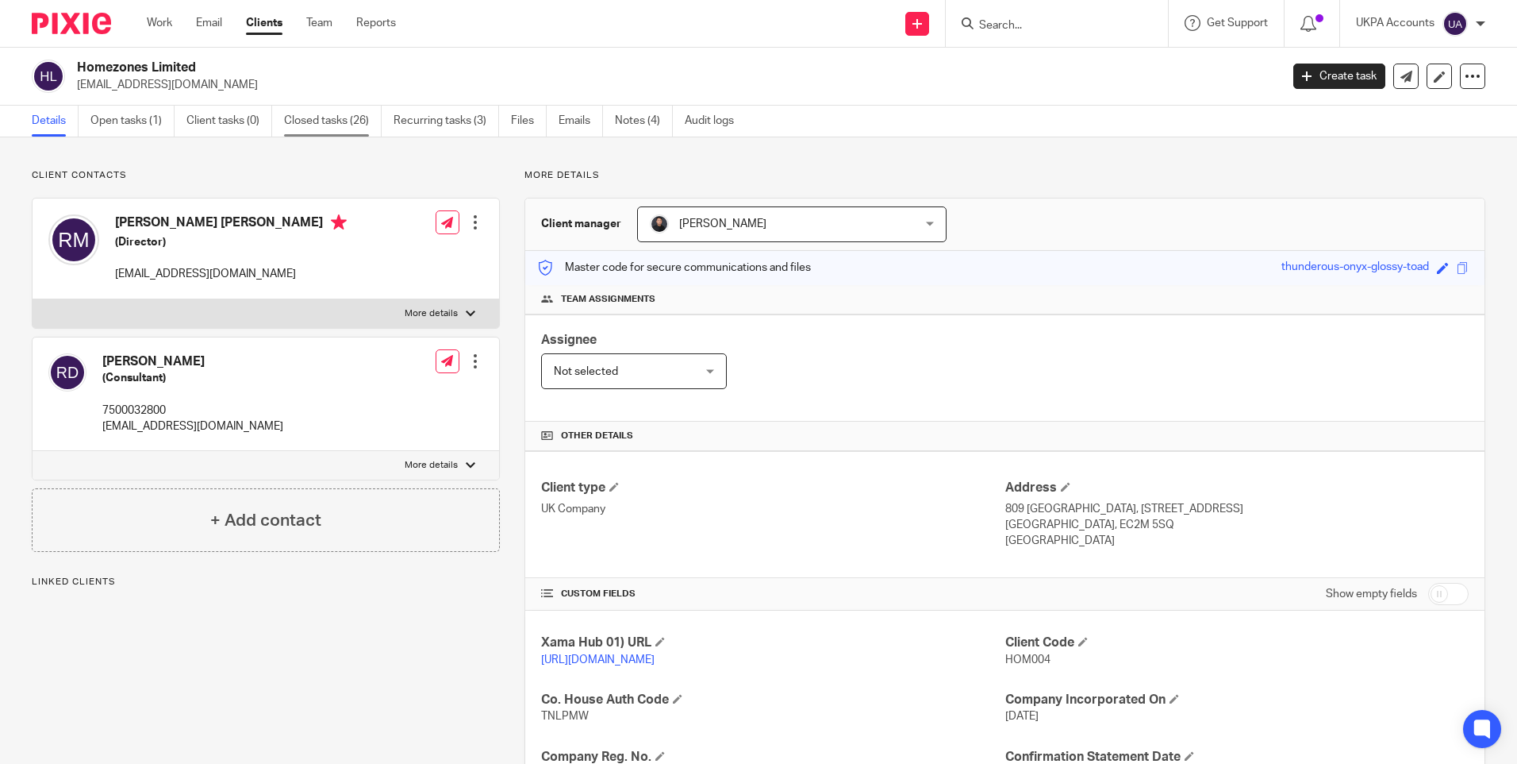
click at [305, 125] on link "Closed tasks (26)" at bounding box center [333, 121] width 98 height 31
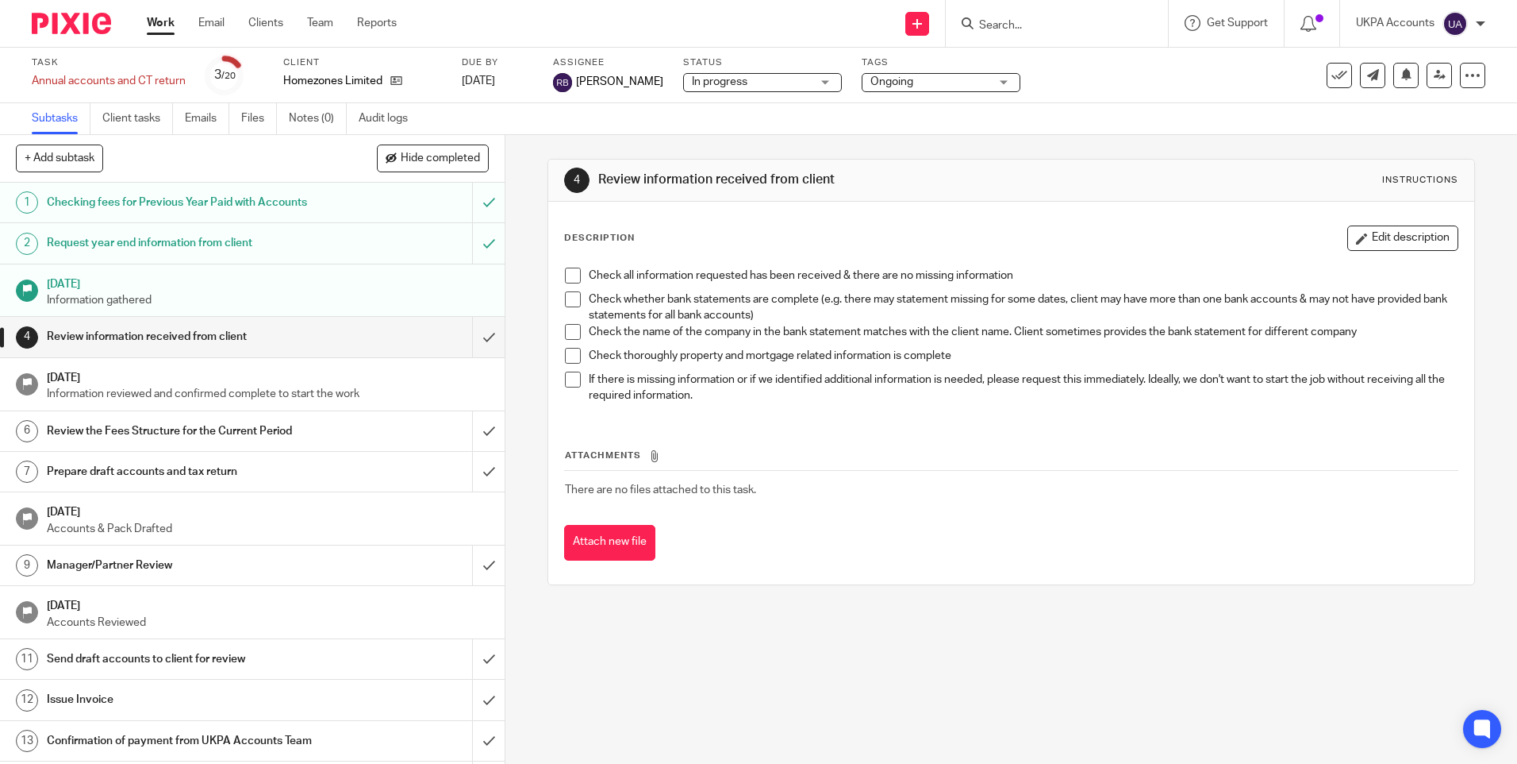
click at [1040, 17] on form at bounding box center [1062, 23] width 169 height 20
click at [1053, 25] on input "Search" at bounding box center [1049, 26] width 143 height 14
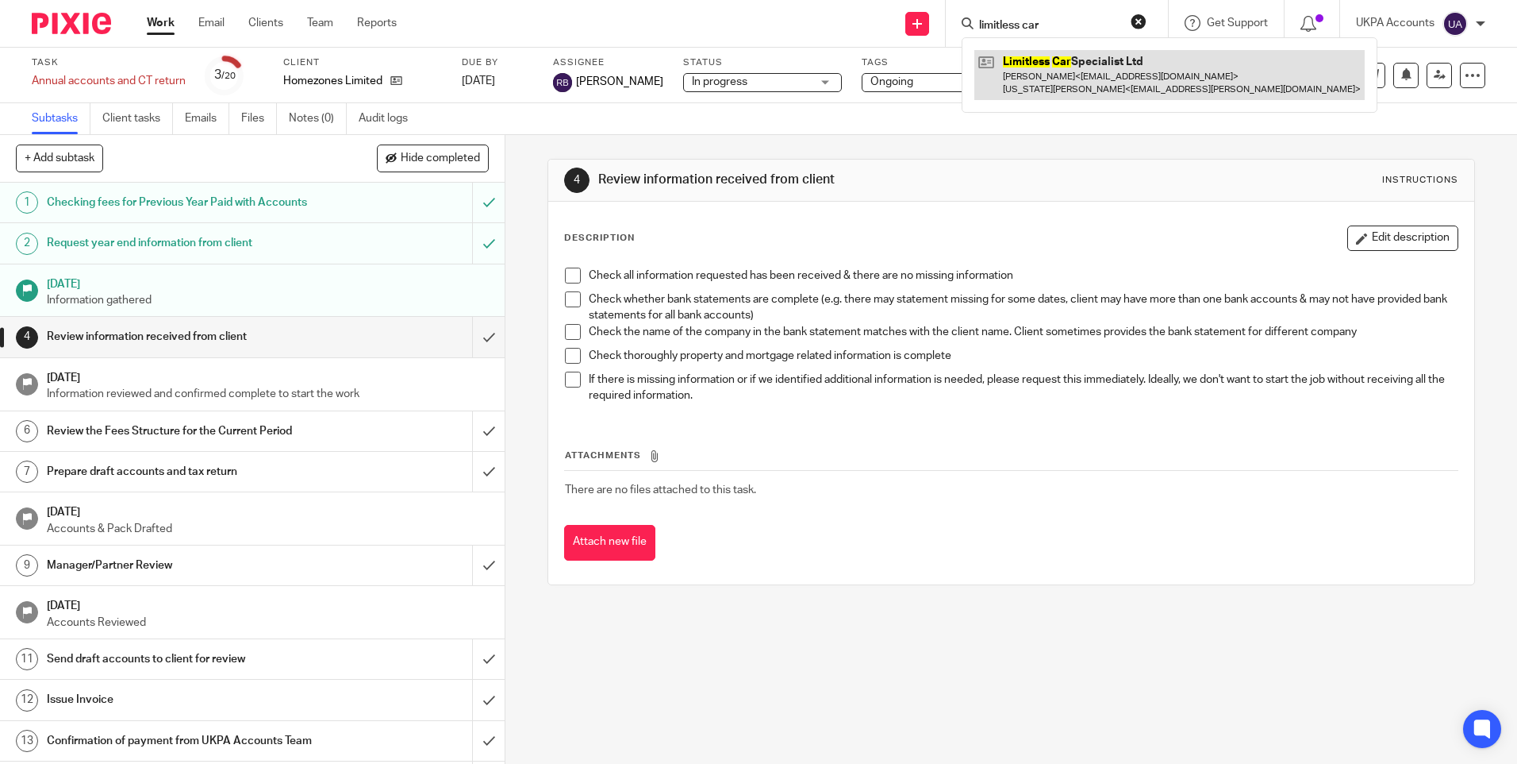
type input "limitless car"
click at [1128, 64] on link at bounding box center [1170, 74] width 390 height 49
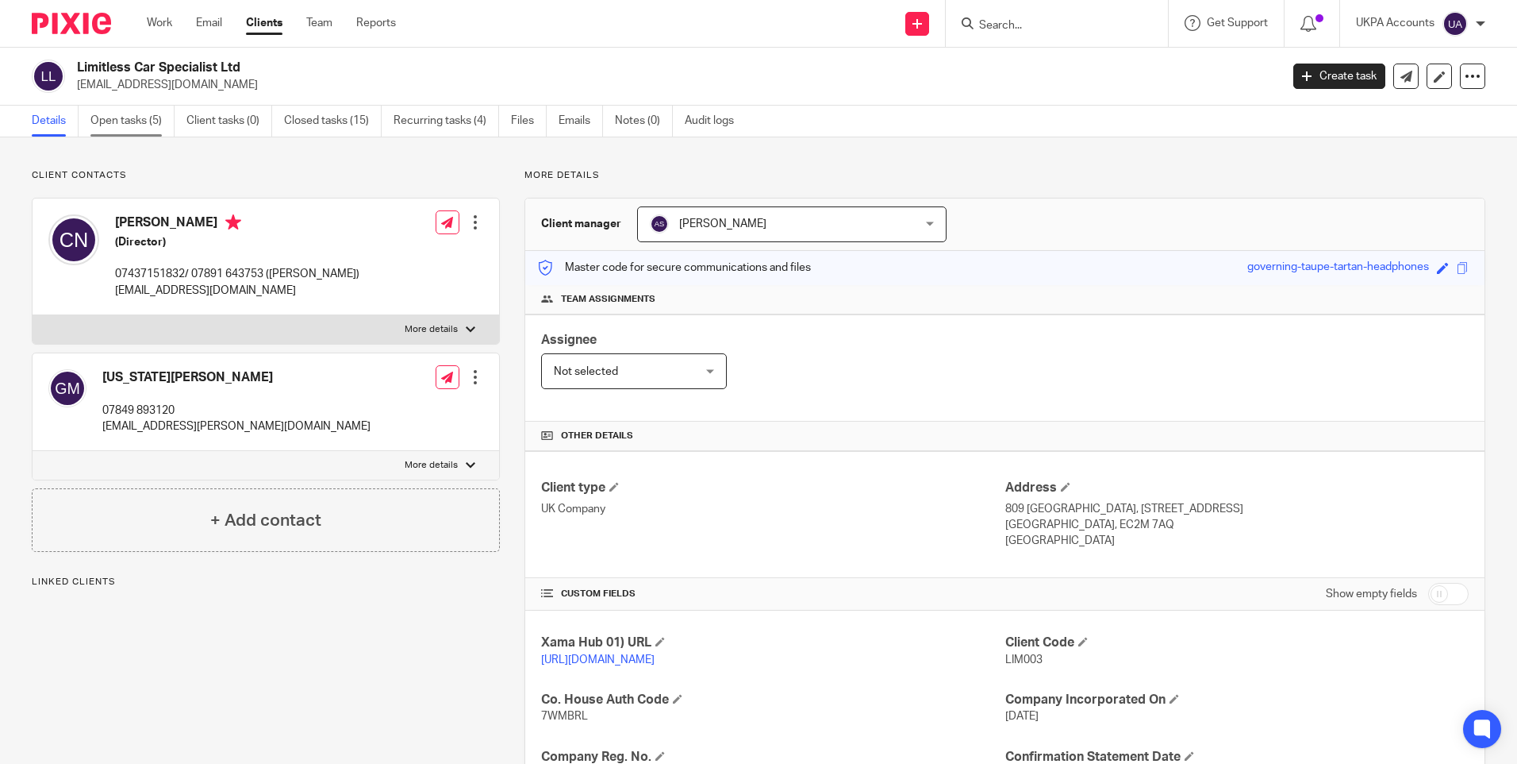
click at [157, 123] on link "Open tasks (5)" at bounding box center [132, 121] width 84 height 31
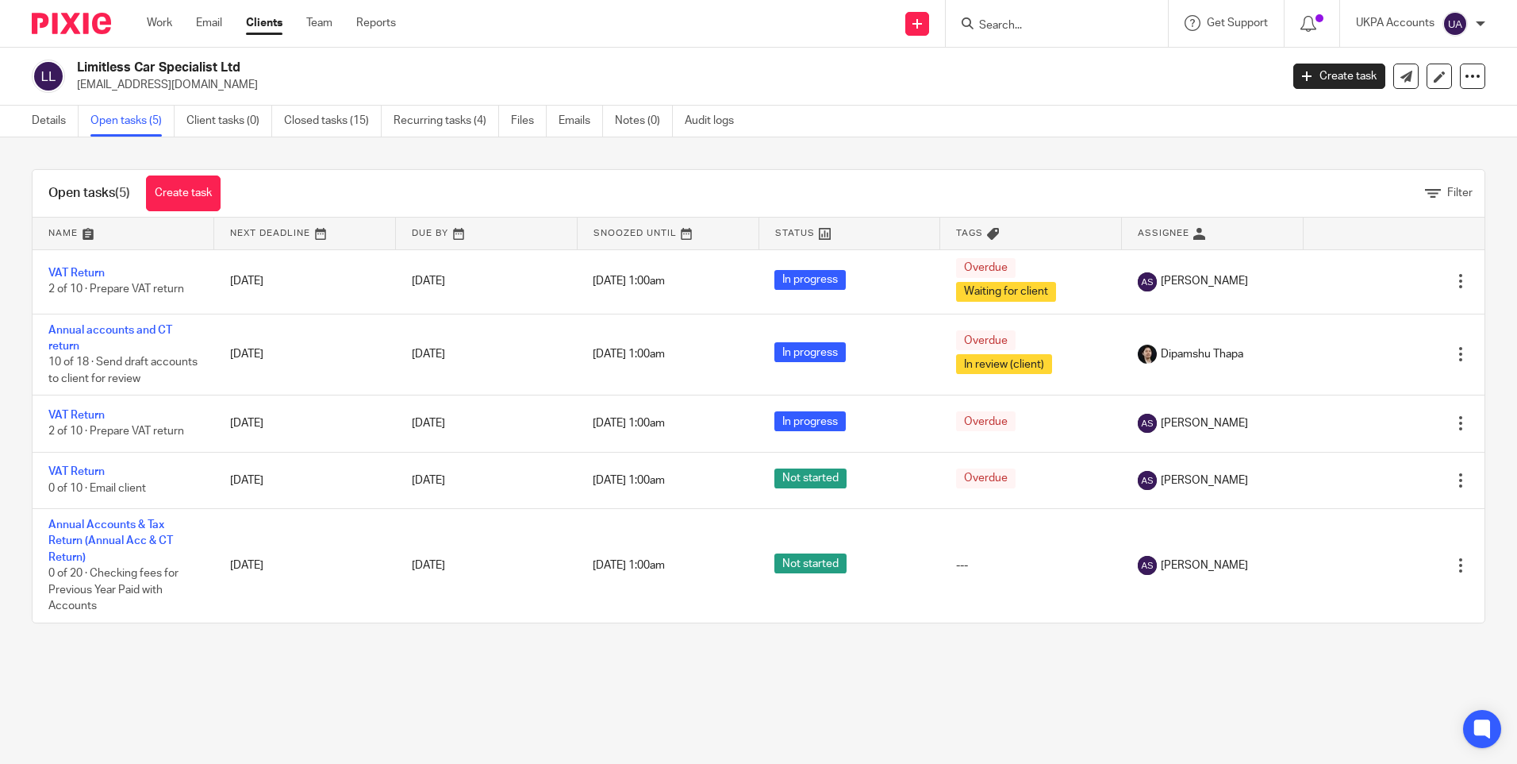
click at [1034, 28] on input "Search" at bounding box center [1049, 26] width 143 height 14
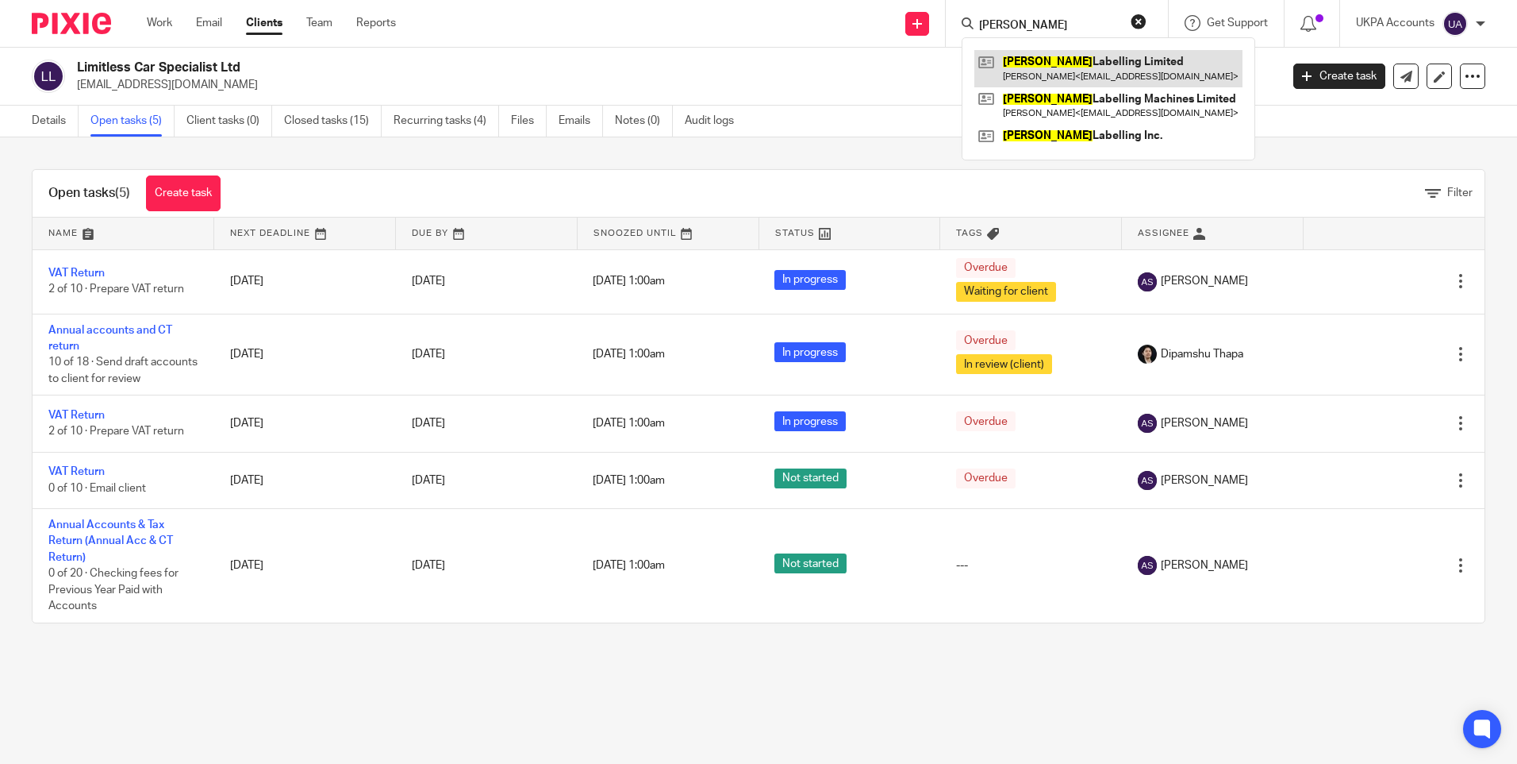
type input "[PERSON_NAME]"
click at [1021, 63] on link at bounding box center [1109, 68] width 268 height 37
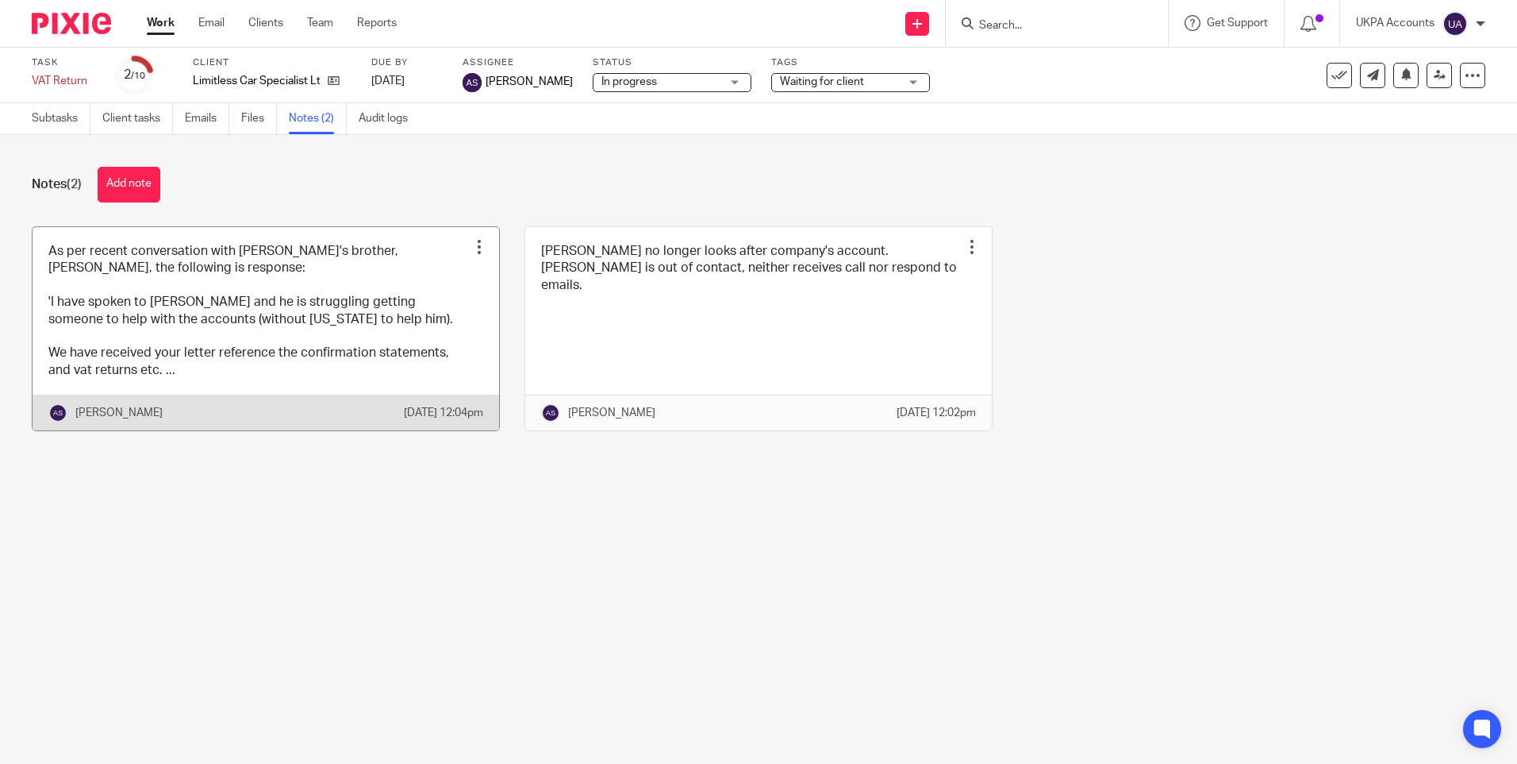
click at [473, 246] on div at bounding box center [479, 247] width 16 height 16
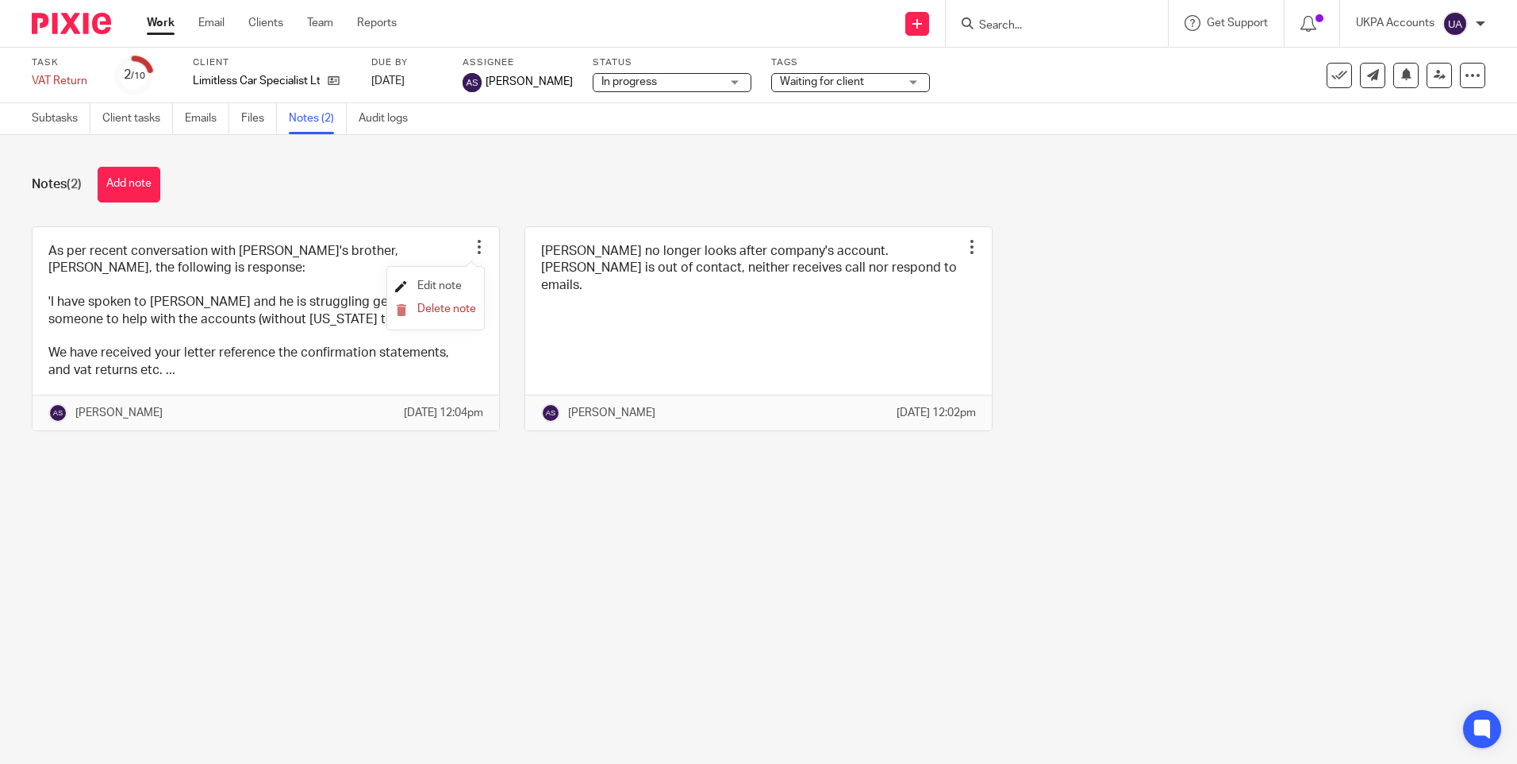
click at [446, 281] on span "Edit note" at bounding box center [439, 285] width 44 height 11
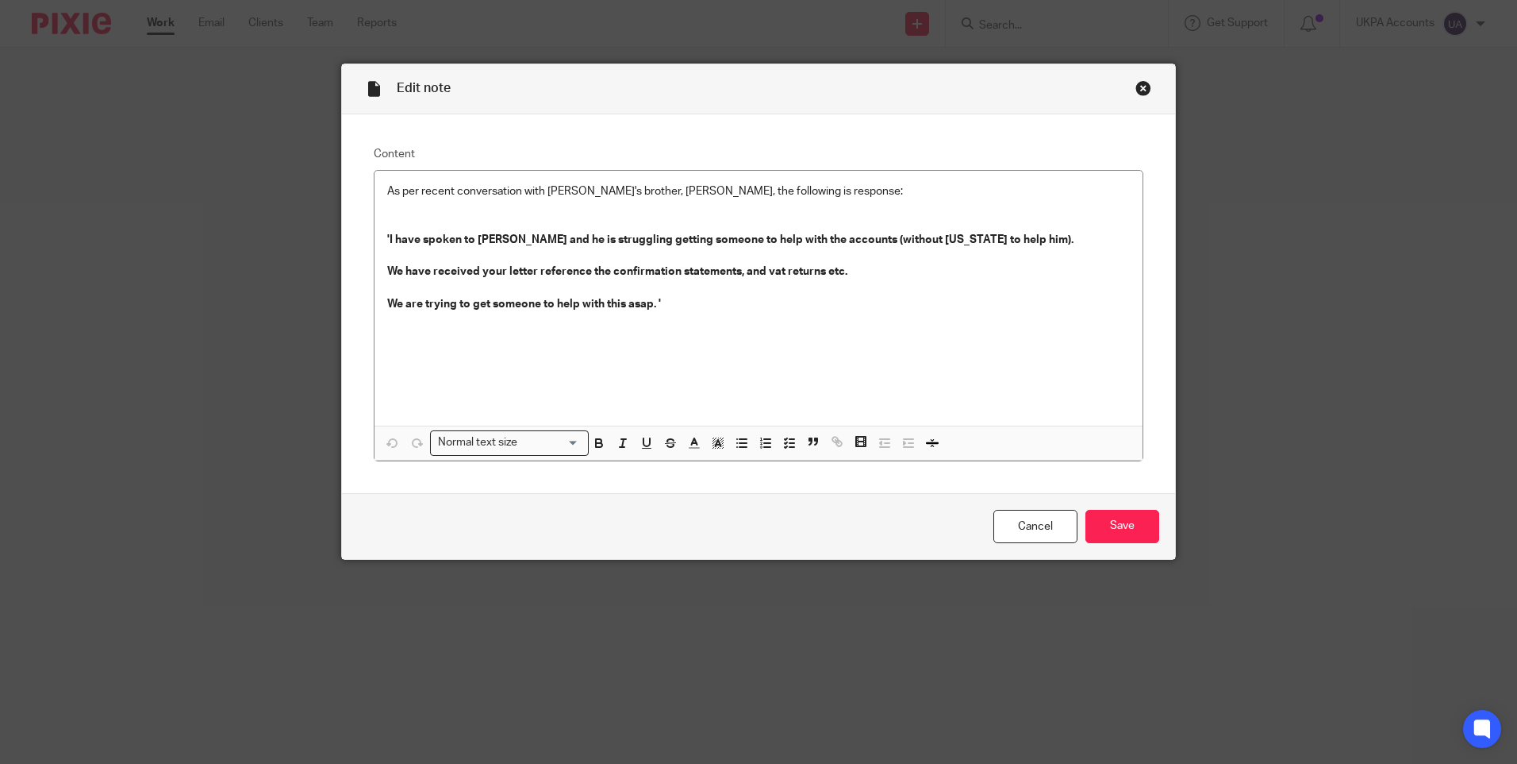
click at [1136, 85] on div "Close this dialog window" at bounding box center [1144, 88] width 16 height 16
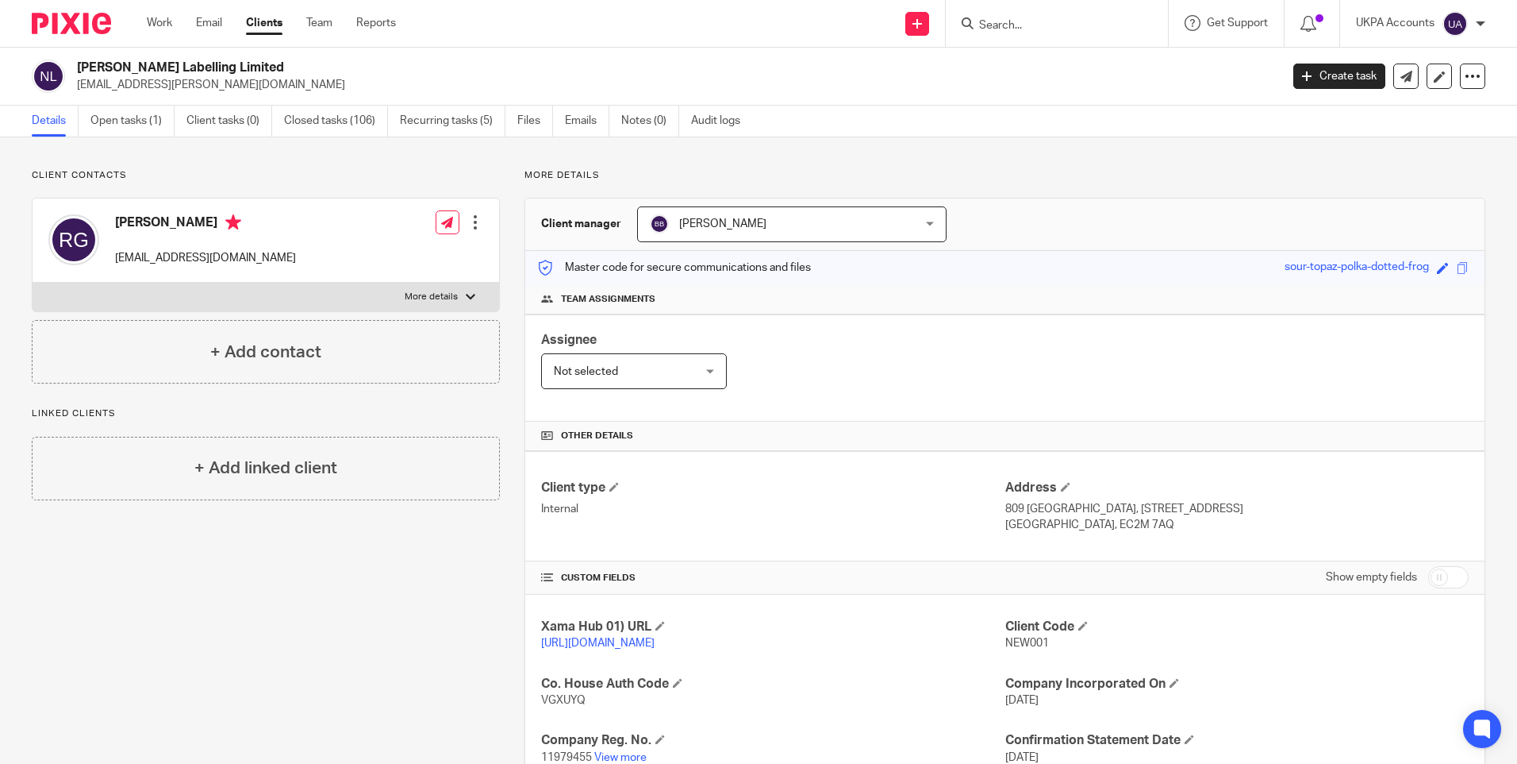
click at [989, 24] on input "Search" at bounding box center [1049, 26] width 143 height 14
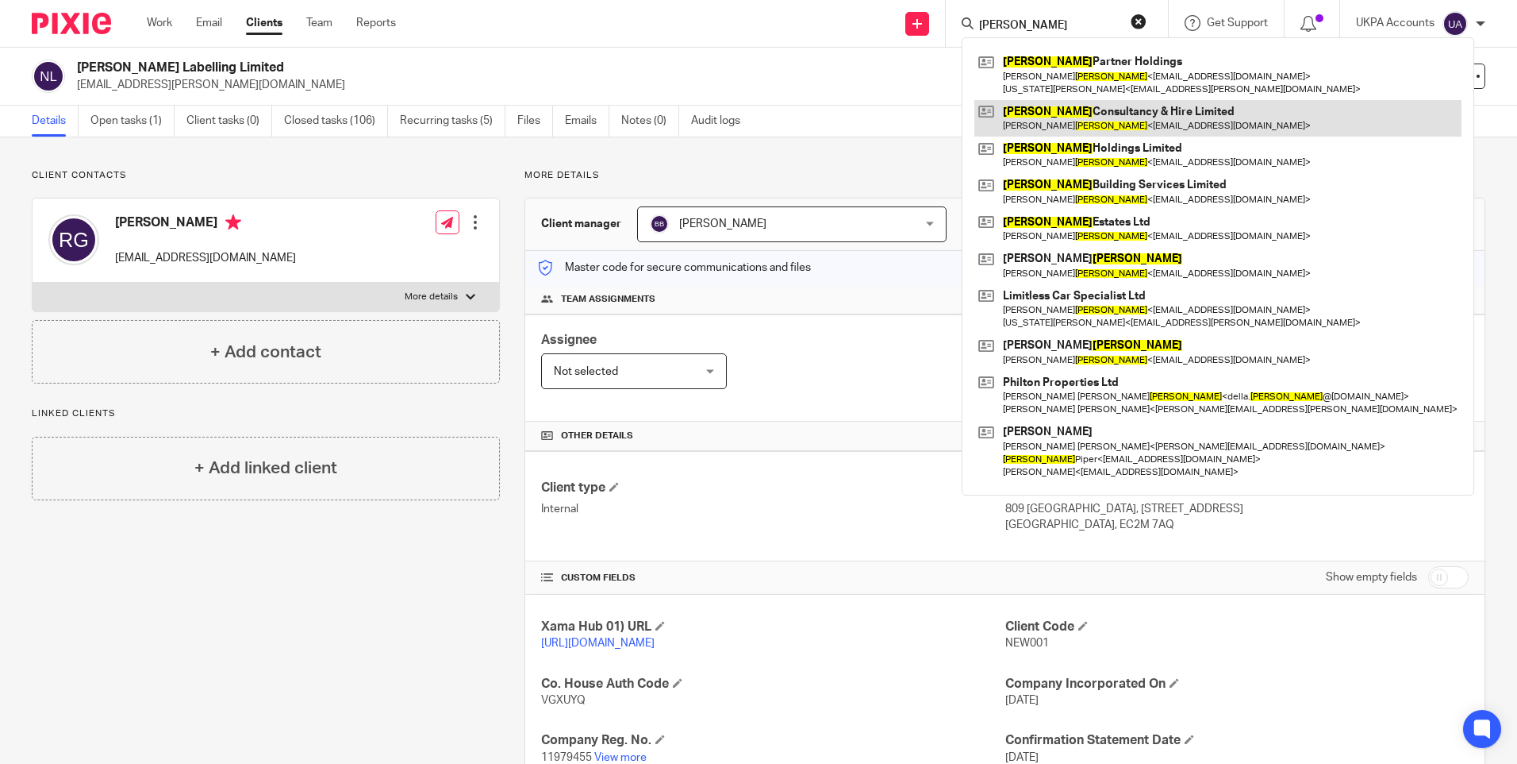
type input "[PERSON_NAME]"
click at [1079, 113] on link at bounding box center [1218, 118] width 487 height 37
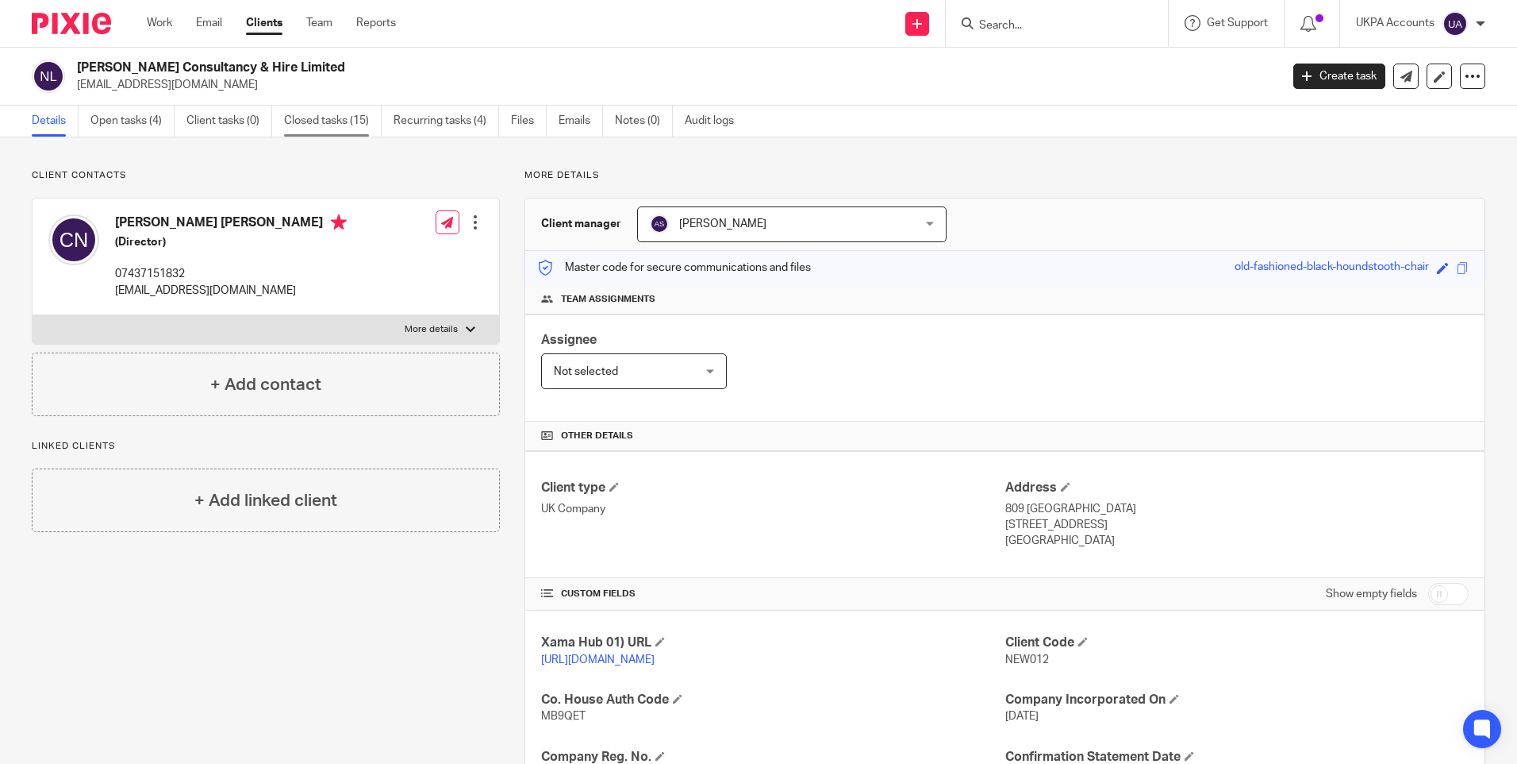
click at [345, 128] on link "Closed tasks (15)" at bounding box center [333, 121] width 98 height 31
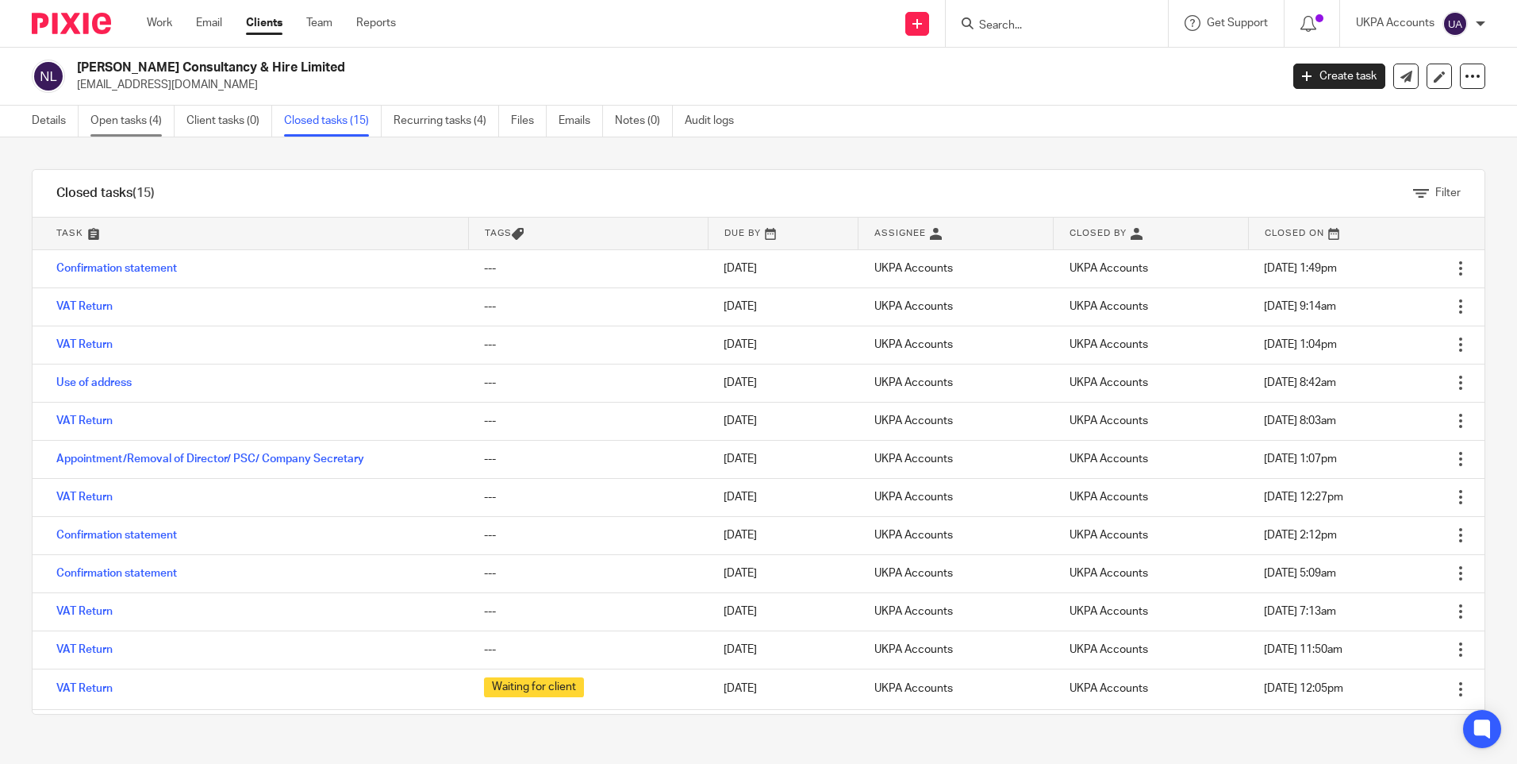
click at [127, 120] on link "Open tasks (4)" at bounding box center [132, 121] width 84 height 31
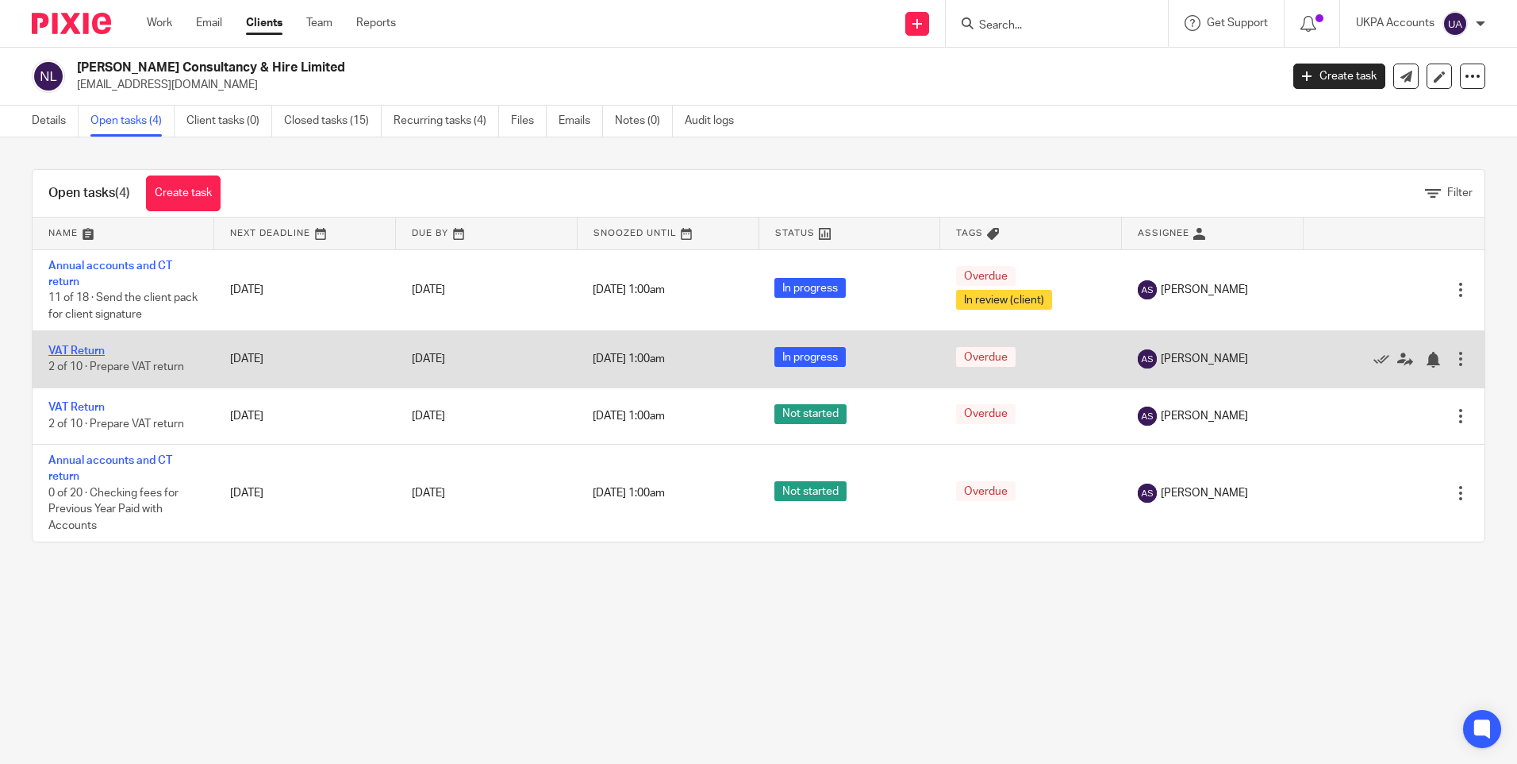
click at [87, 349] on link "VAT Return" at bounding box center [76, 350] width 56 height 11
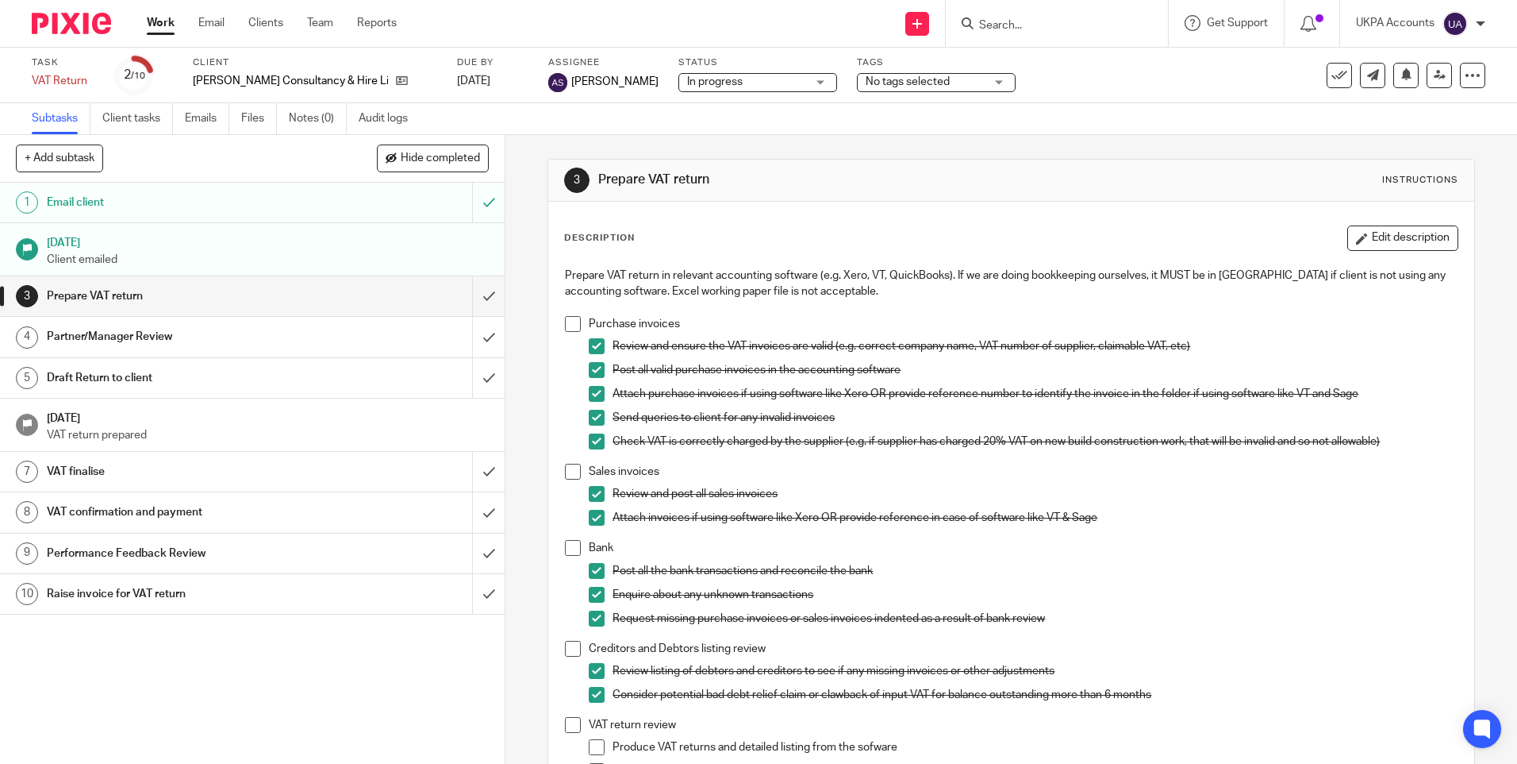
click at [990, 23] on input "Search" at bounding box center [1049, 26] width 143 height 14
paste input "[PERSON_NAME] Estates Ltd"
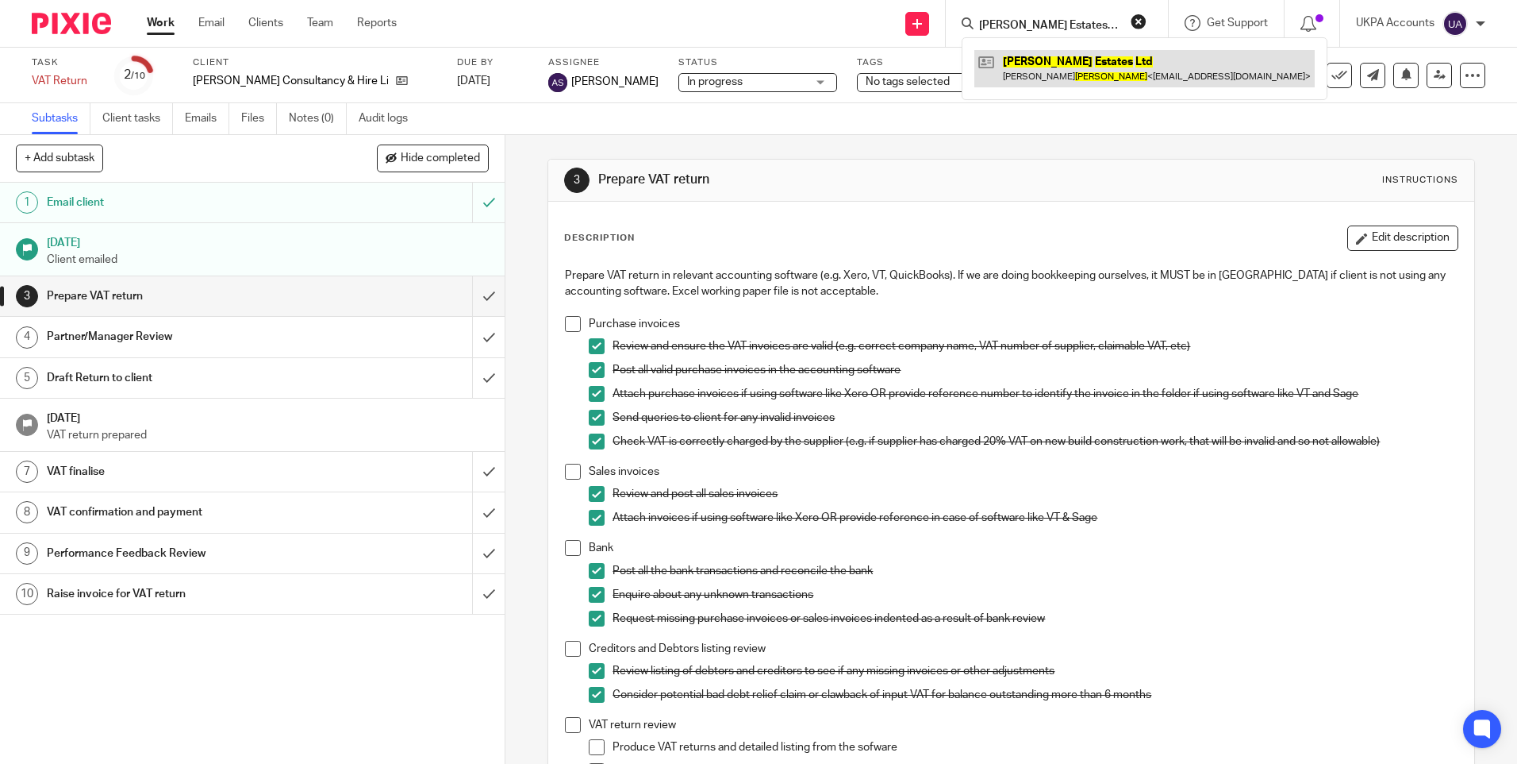
type input "[PERSON_NAME] Estates Ltd"
click at [1017, 63] on link at bounding box center [1145, 68] width 340 height 37
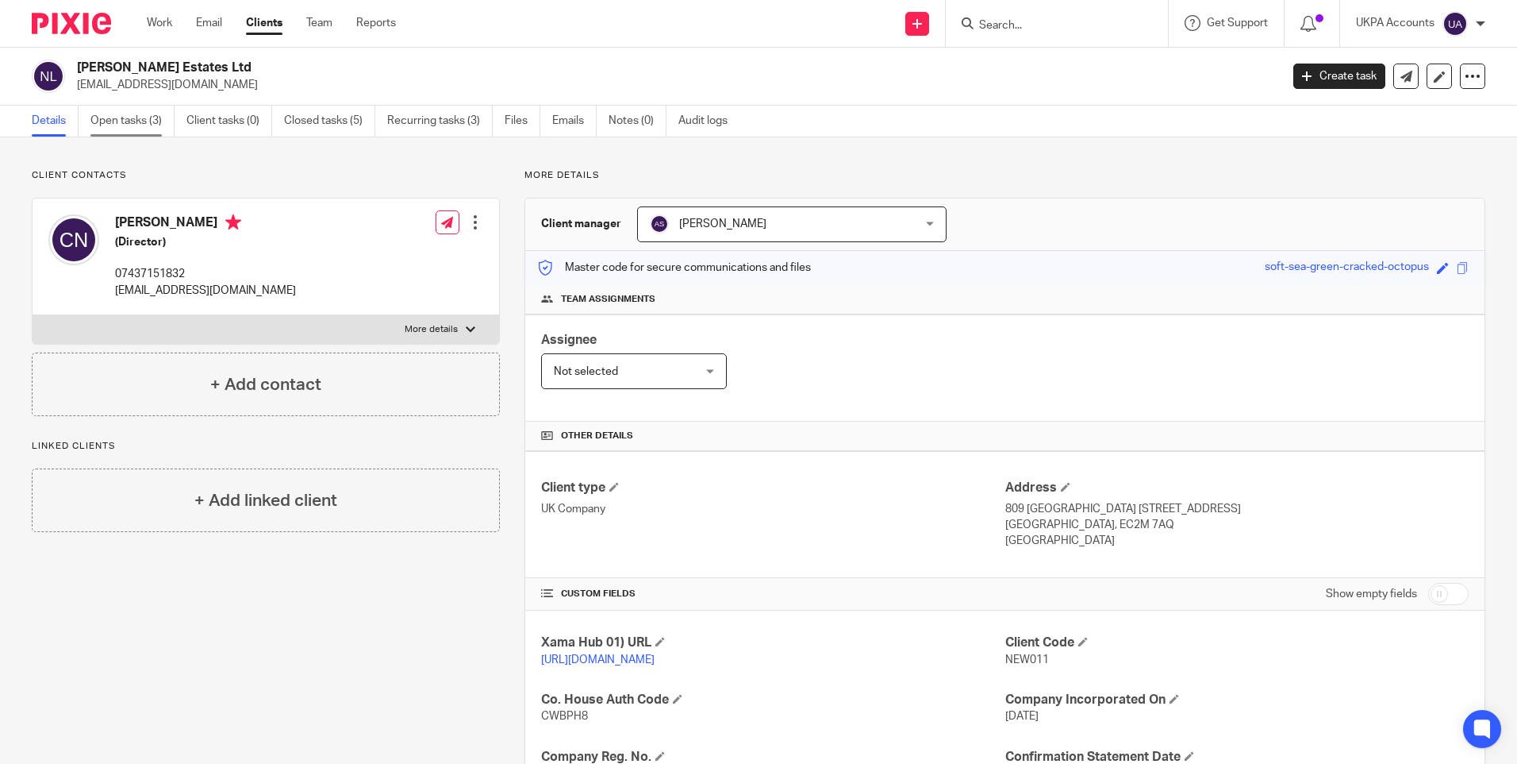
click at [133, 123] on link "Open tasks (3)" at bounding box center [132, 121] width 84 height 31
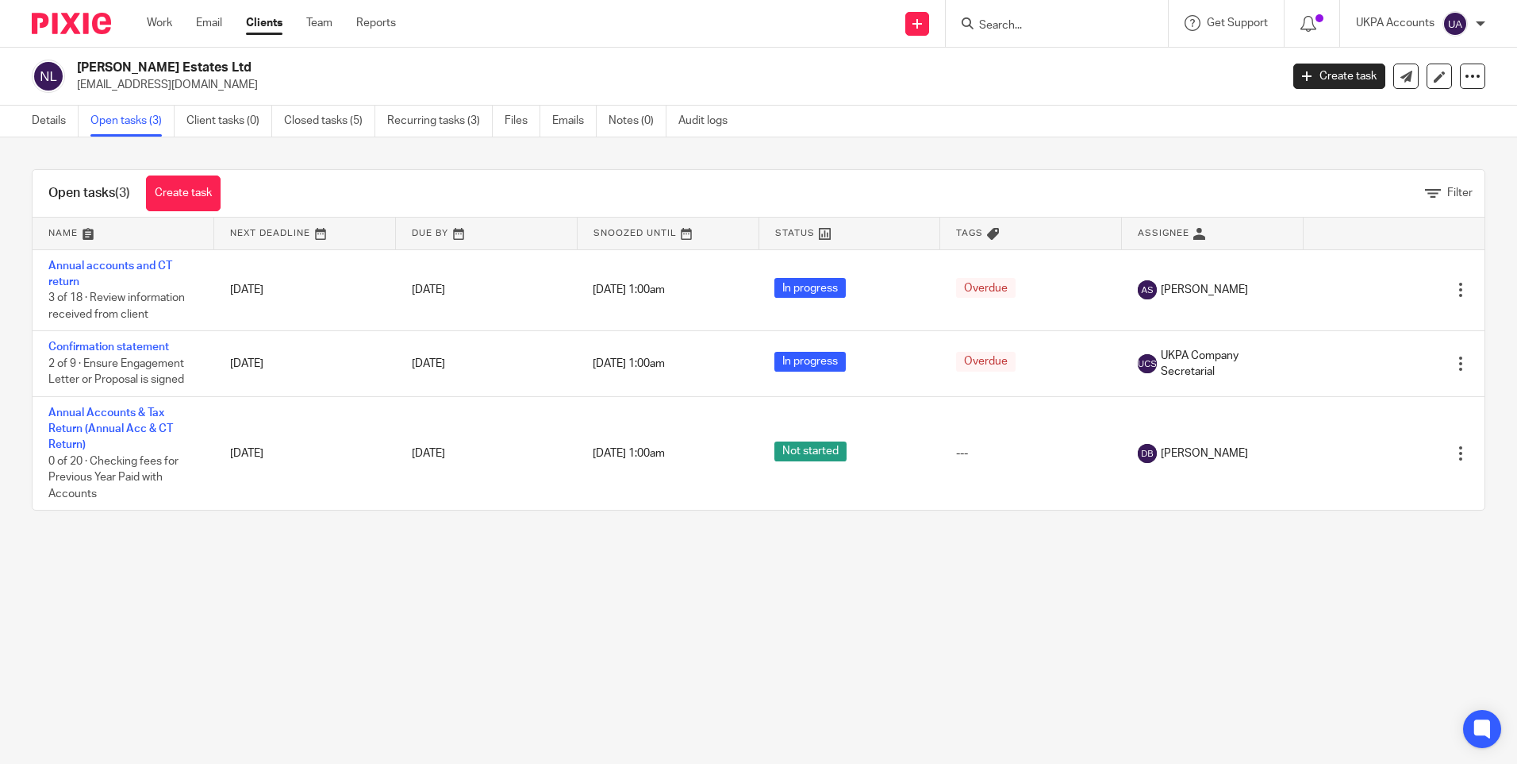
click at [1023, 31] on input "Search" at bounding box center [1049, 26] width 143 height 14
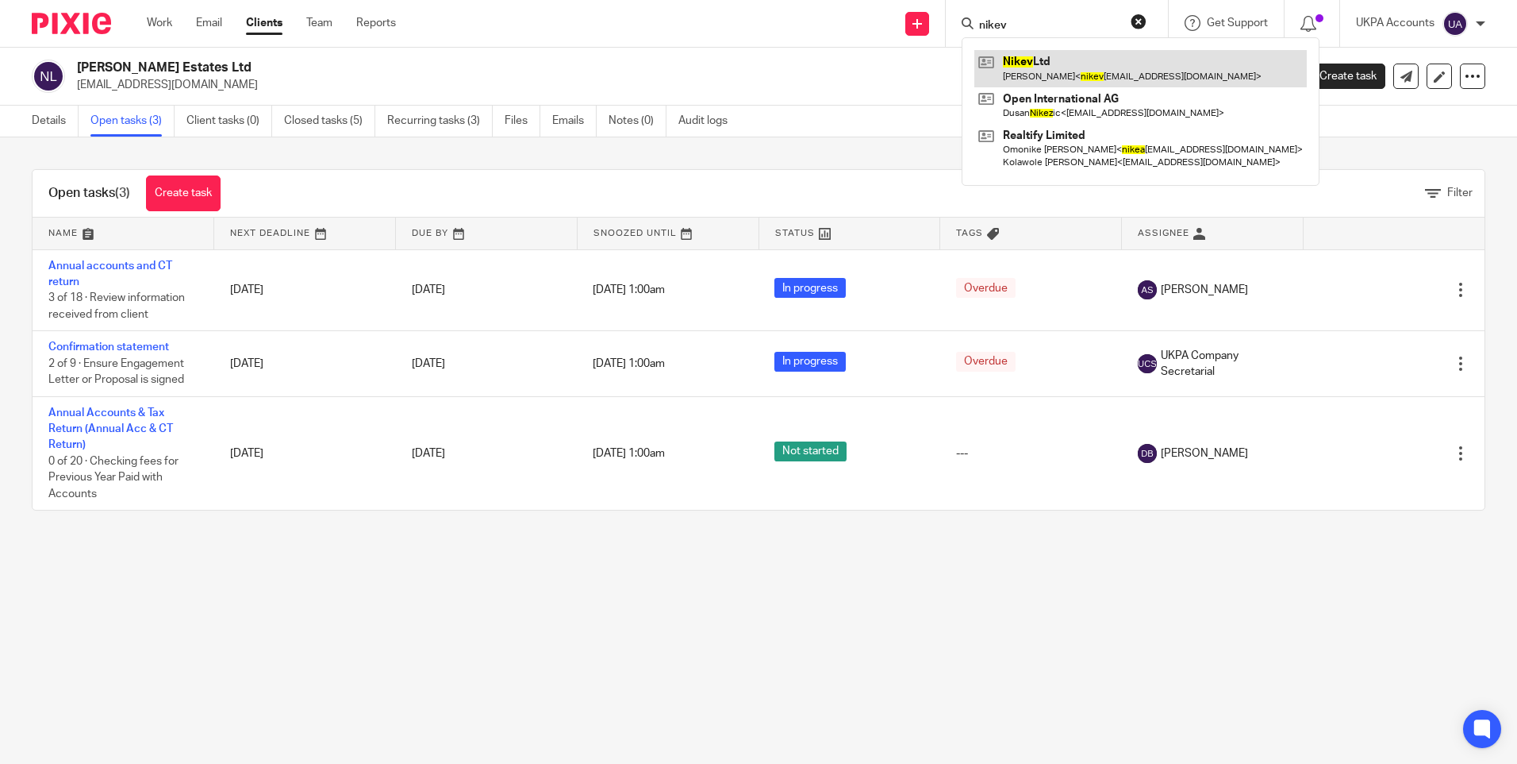
type input "nikev"
click at [1055, 69] on link at bounding box center [1141, 68] width 333 height 37
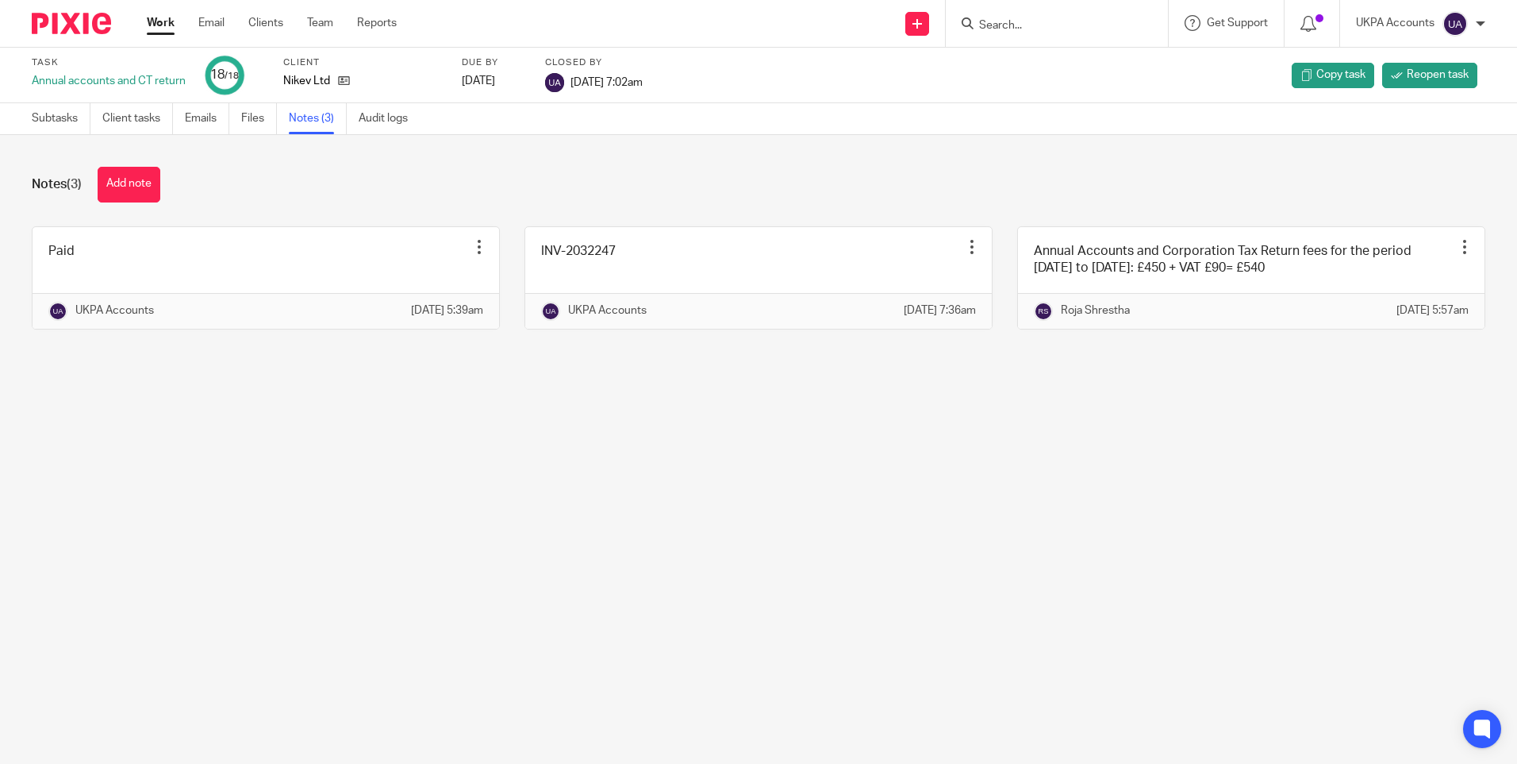
drag, startPoint x: 1010, startPoint y: 39, endPoint x: 1010, endPoint y: 31, distance: 8.0
click at [1010, 37] on div at bounding box center [1057, 23] width 222 height 47
click at [1011, 23] on input "Search" at bounding box center [1049, 26] width 143 height 14
paste input "Noble Nook Estates Limited"
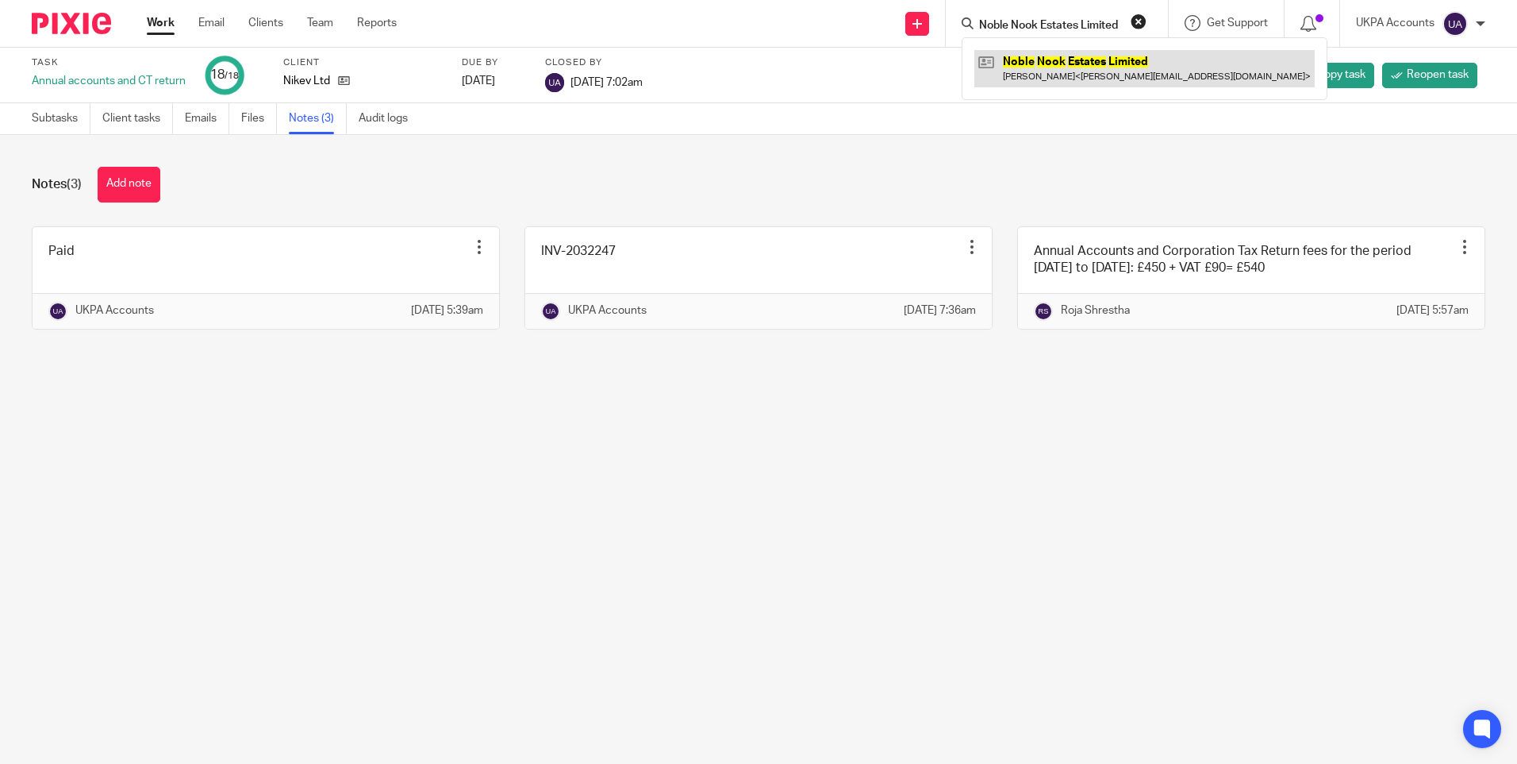
type input "Noble Nook Estates Limited"
click at [1042, 67] on link at bounding box center [1145, 68] width 340 height 37
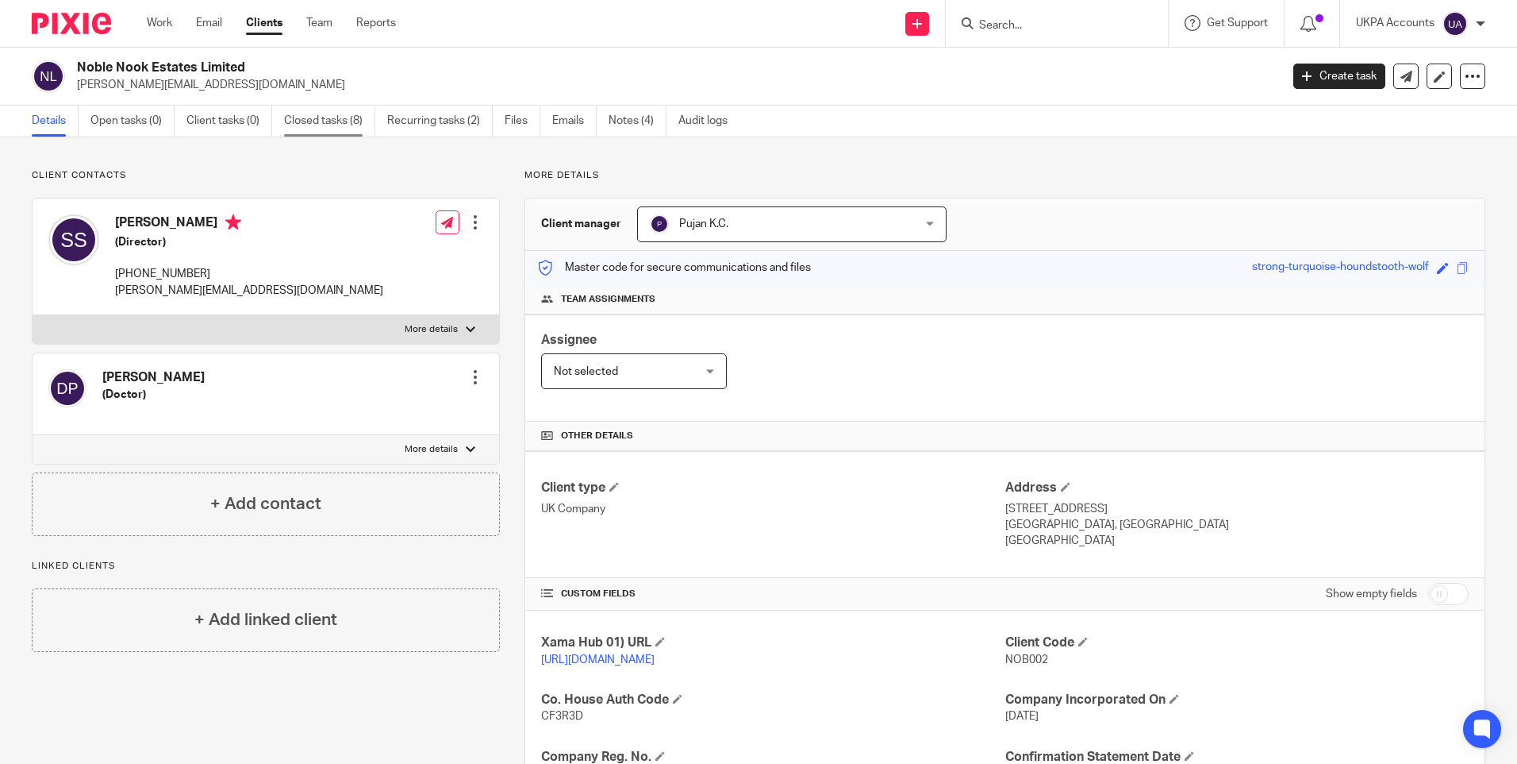
click at [327, 115] on link "Closed tasks (8)" at bounding box center [329, 121] width 91 height 31
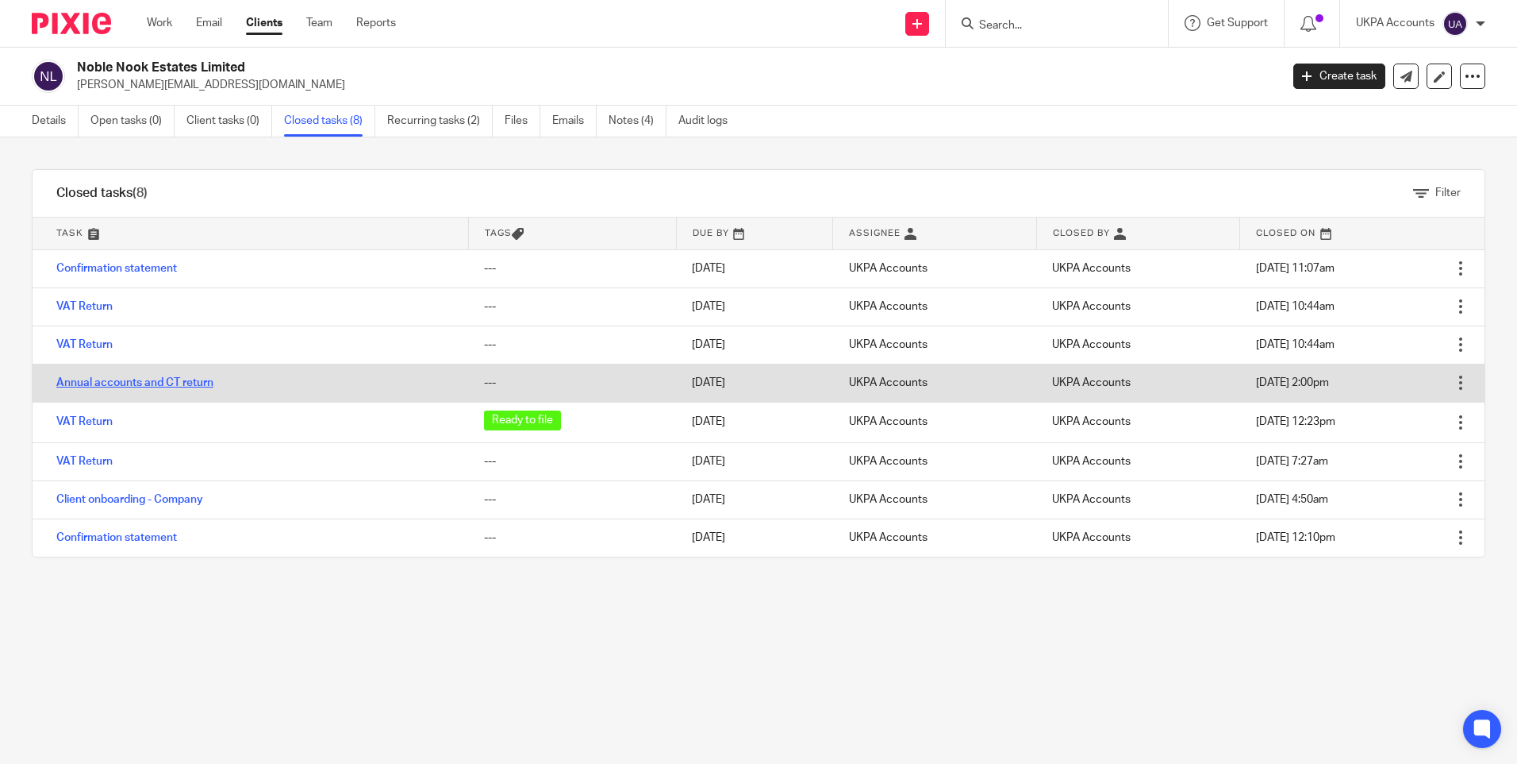
click at [104, 382] on link "Annual accounts and CT return" at bounding box center [134, 382] width 157 height 11
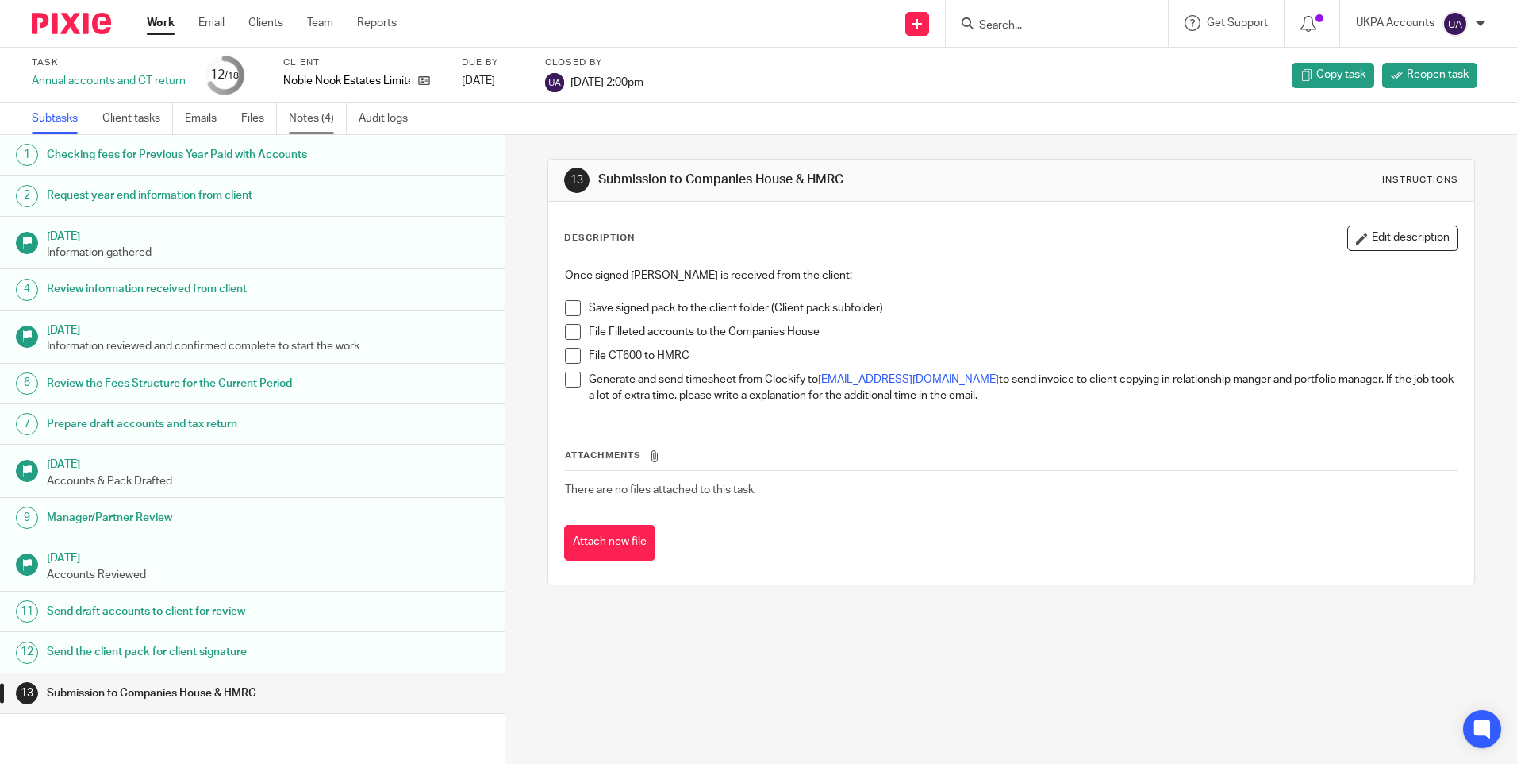
click at [330, 117] on link "Notes (4)" at bounding box center [318, 118] width 58 height 31
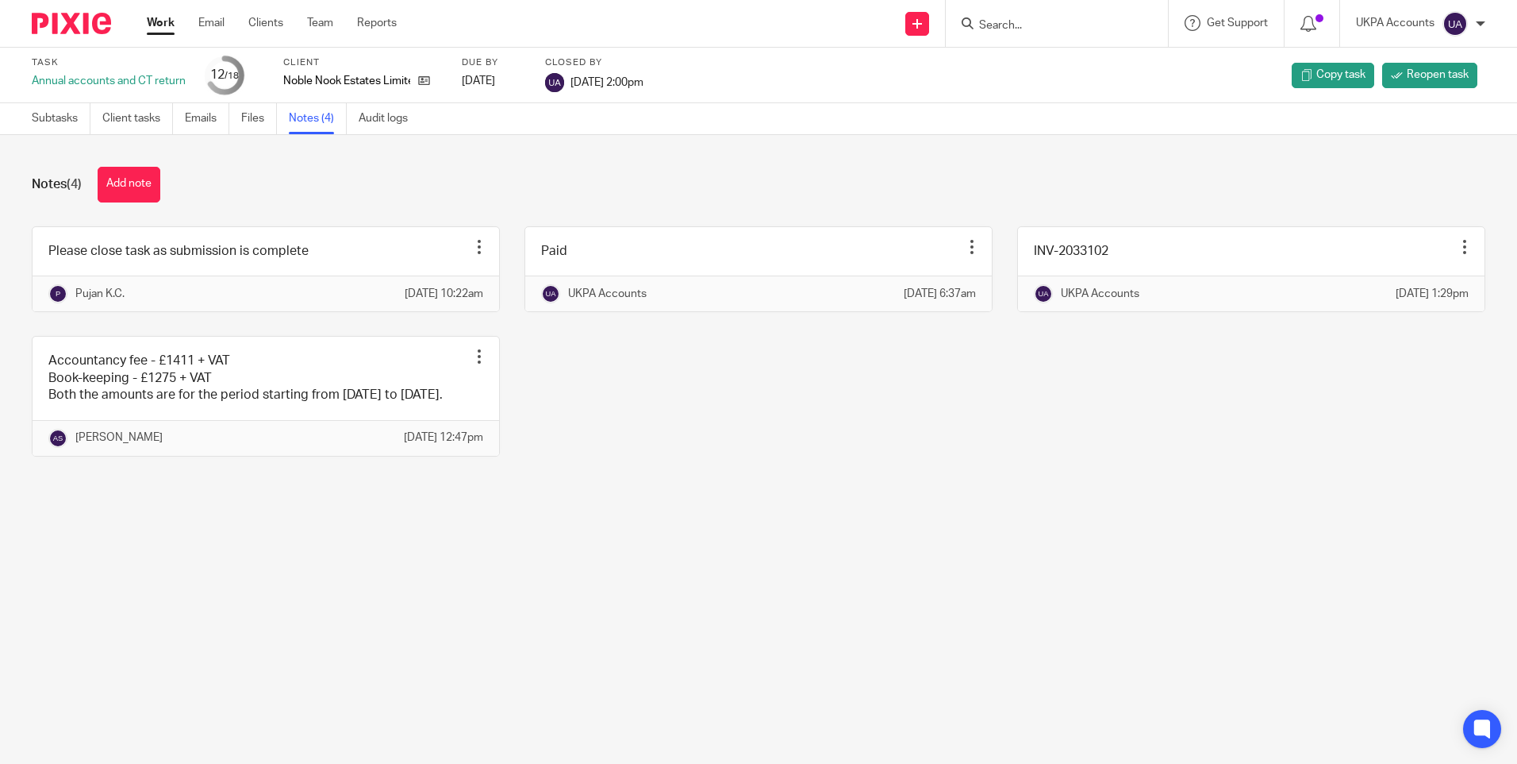
click at [1013, 19] on input "Search" at bounding box center [1049, 26] width 143 height 14
paste input "Norfolk Mansions Ltd"
type input "Norfolk Mansions Ltd"
click at [1054, 69] on link at bounding box center [1109, 68] width 268 height 37
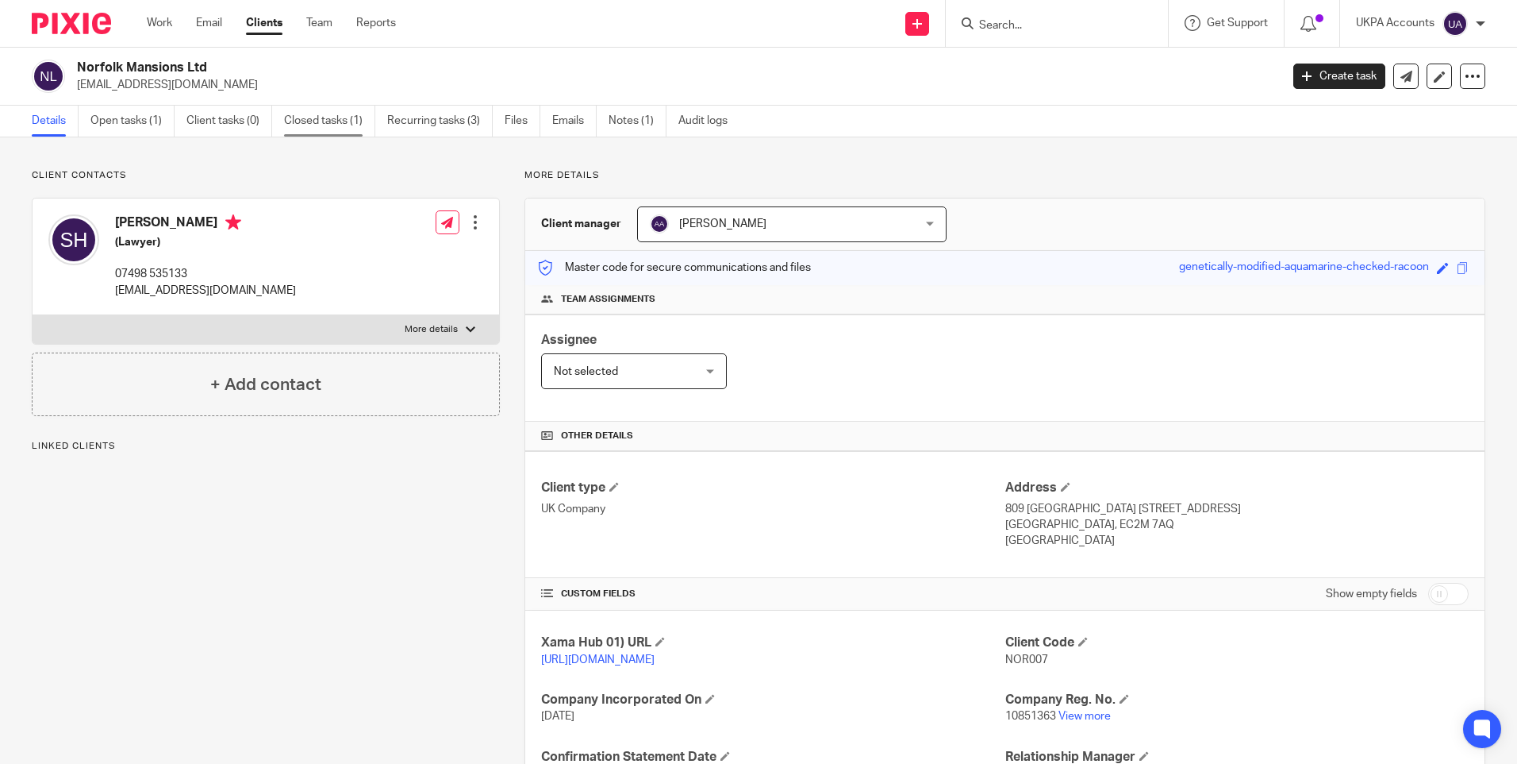
click at [335, 125] on link "Closed tasks (1)" at bounding box center [329, 121] width 91 height 31
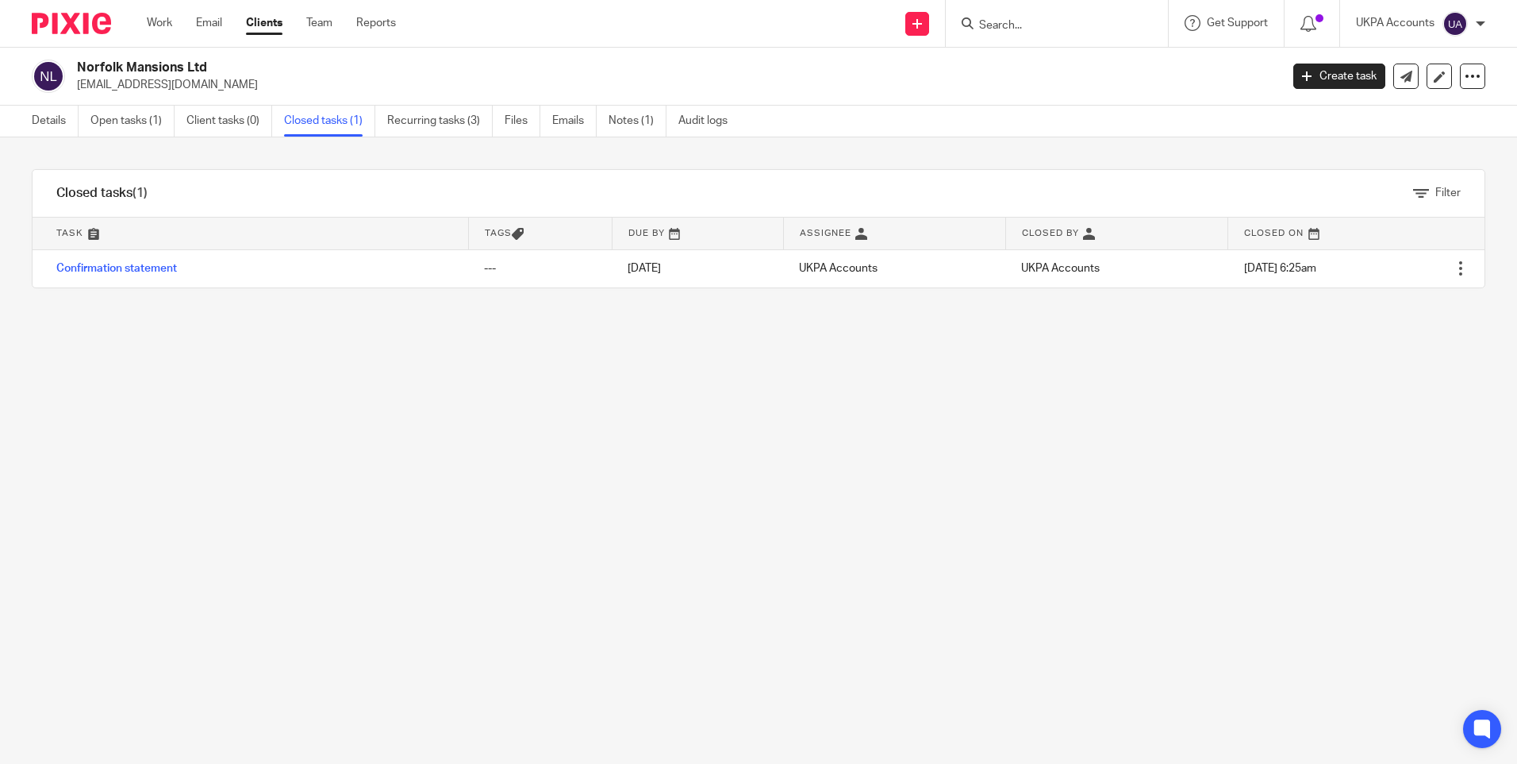
click at [142, 266] on link "Confirmation statement" at bounding box center [116, 268] width 121 height 11
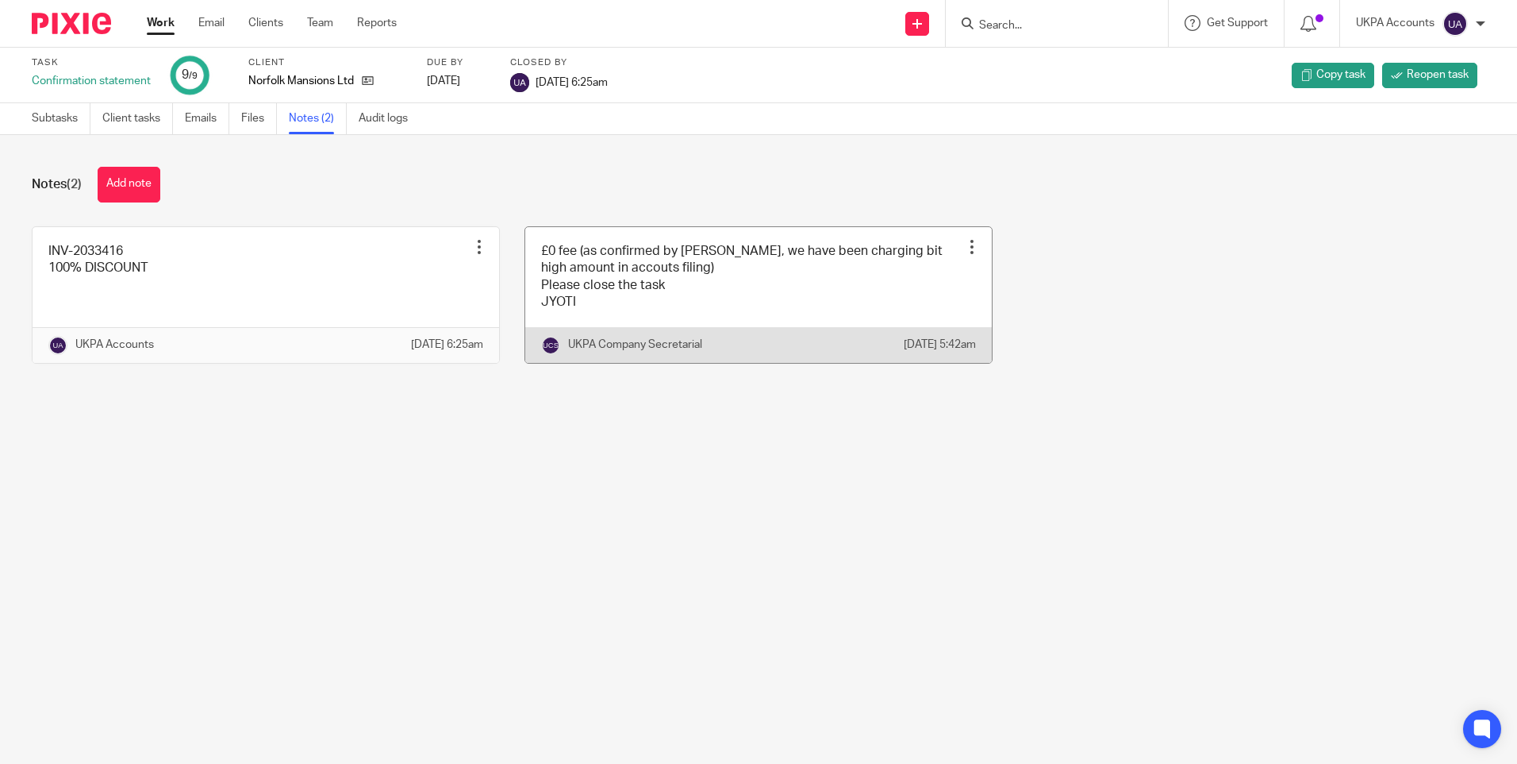
click at [964, 244] on div at bounding box center [972, 247] width 16 height 16
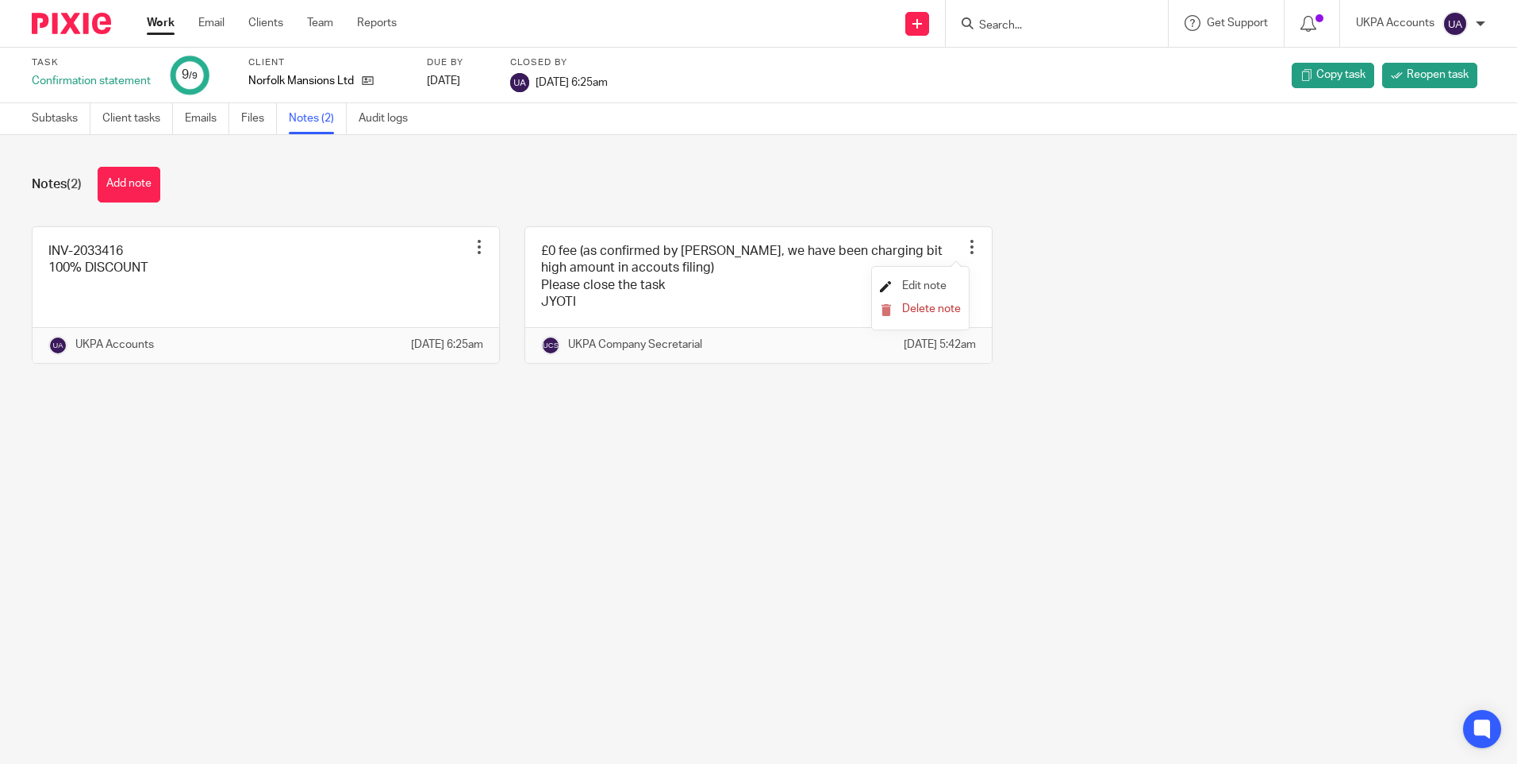
click at [937, 286] on span "Edit note" at bounding box center [924, 285] width 44 height 11
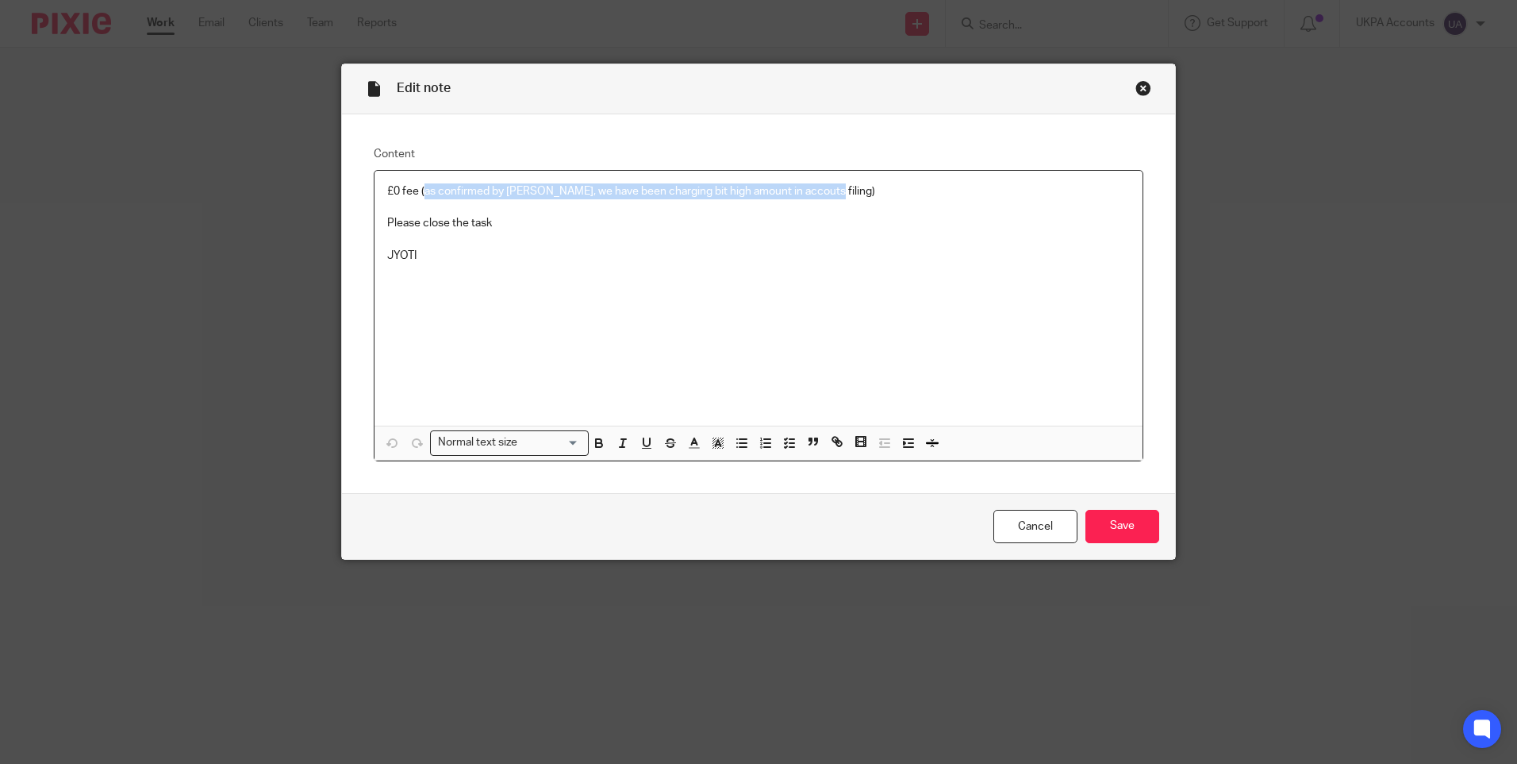
drag, startPoint x: 421, startPoint y: 190, endPoint x: 812, endPoint y: 194, distance: 391.3
click at [812, 194] on p "£0 fee (as confirmed by Kajal, we have been charging bit high amount in accouts…" at bounding box center [758, 191] width 743 height 16
copy p "as confirmed by Kajal, we have been charging bit high amount in accouts filing)"
click at [1139, 85] on div "Close this dialog window" at bounding box center [1144, 88] width 16 height 16
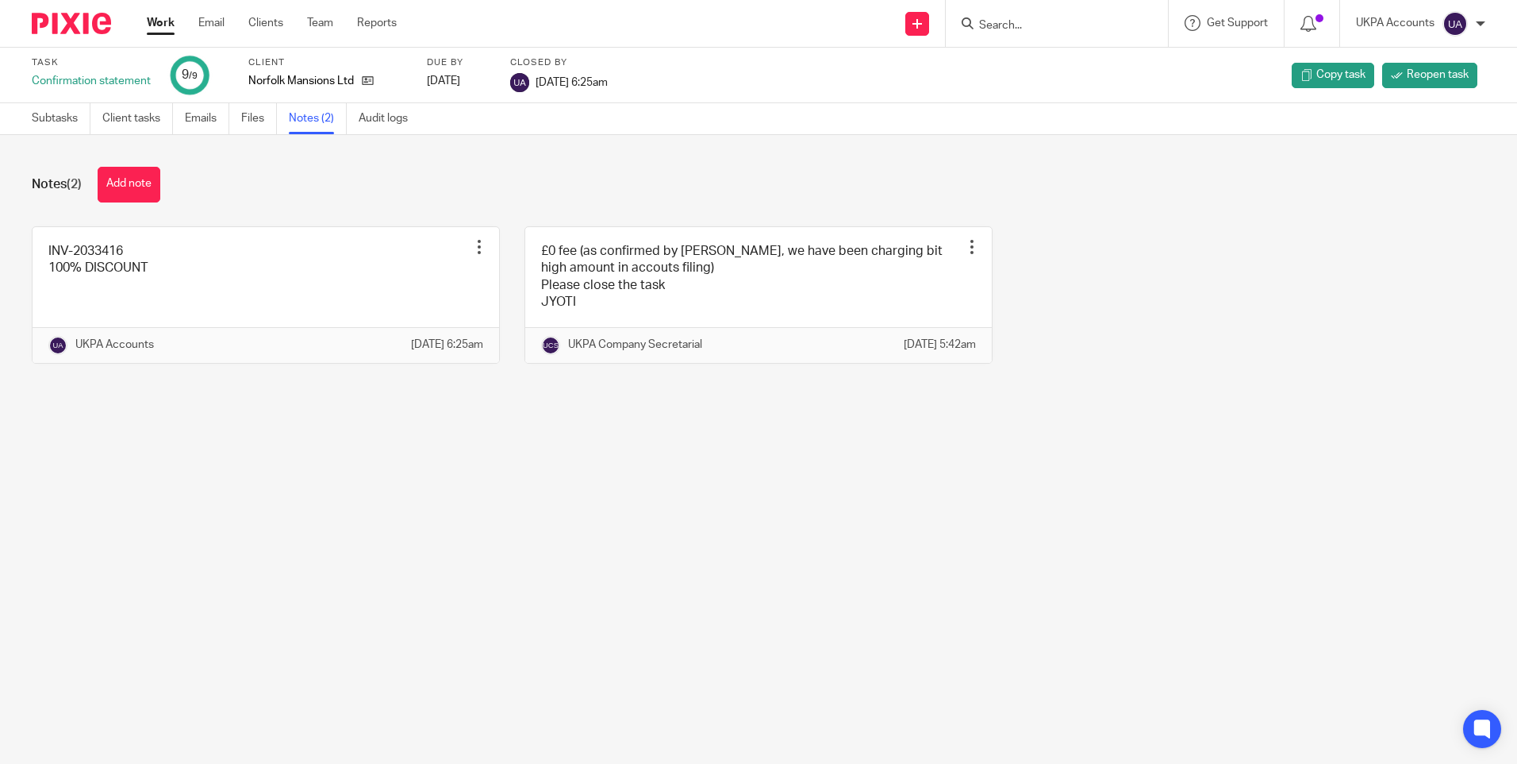
click at [1019, 25] on input "Search" at bounding box center [1049, 26] width 143 height 14
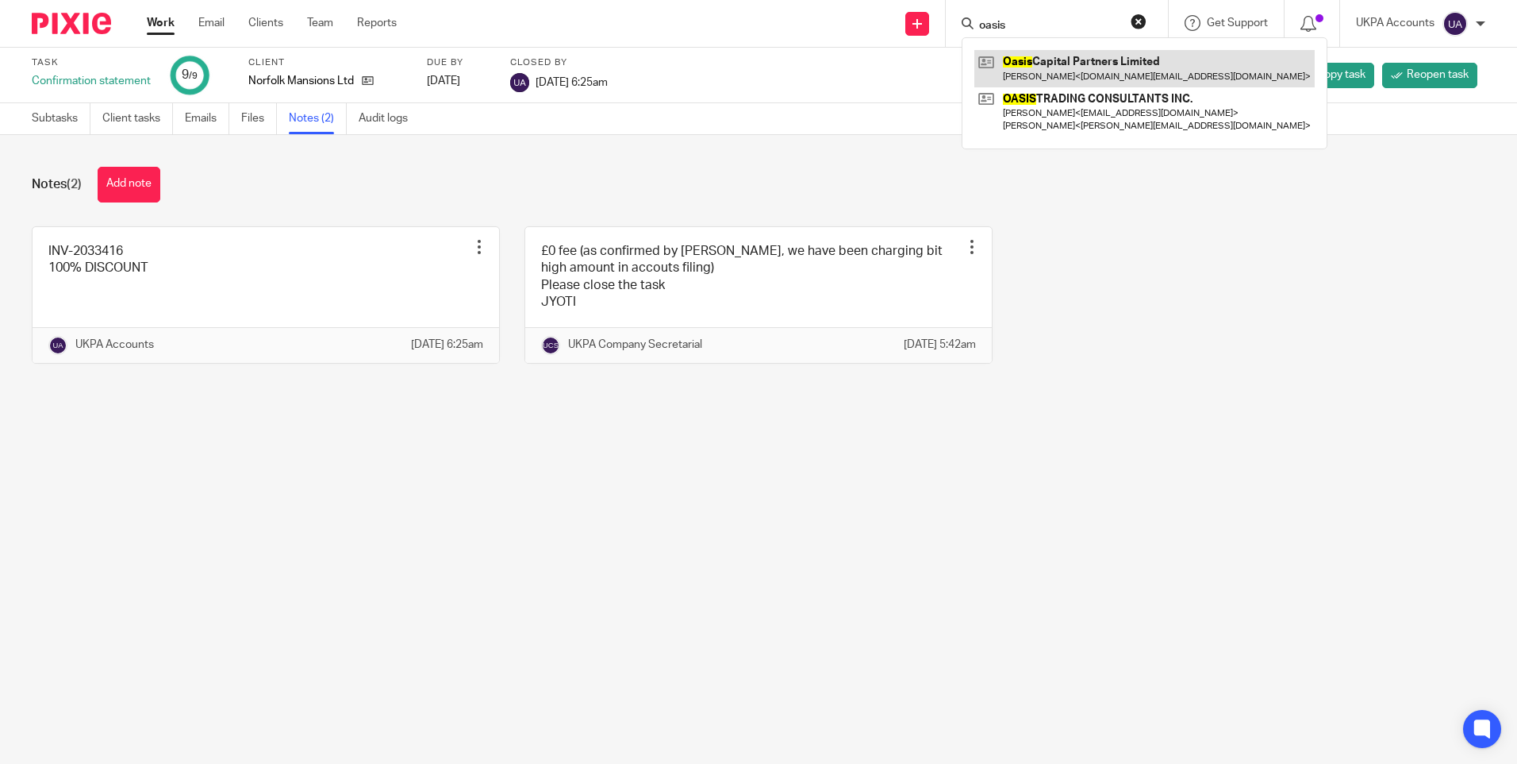
type input "oasis"
click at [1060, 54] on link at bounding box center [1145, 68] width 340 height 37
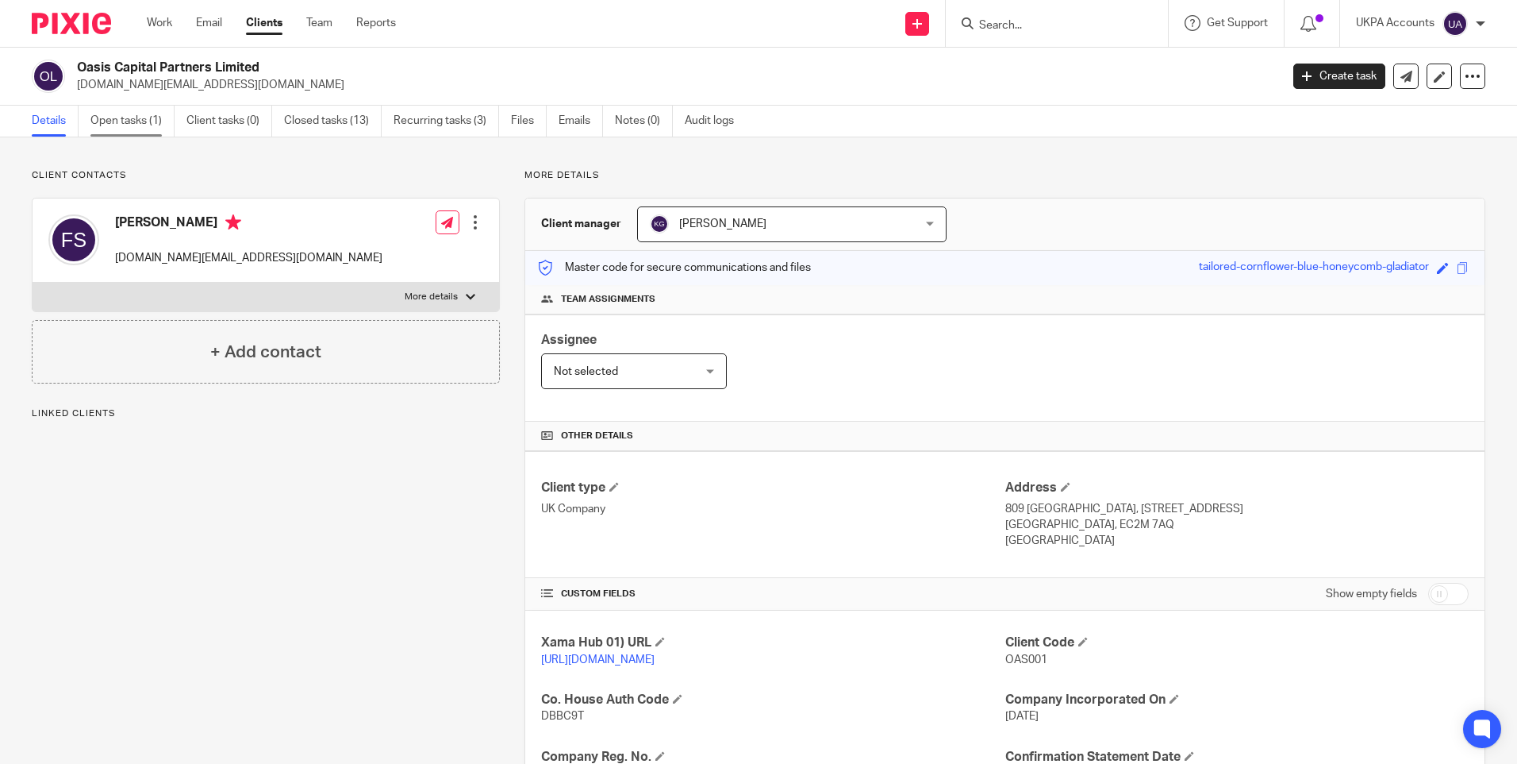
click at [130, 121] on link "Open tasks (1)" at bounding box center [132, 121] width 84 height 31
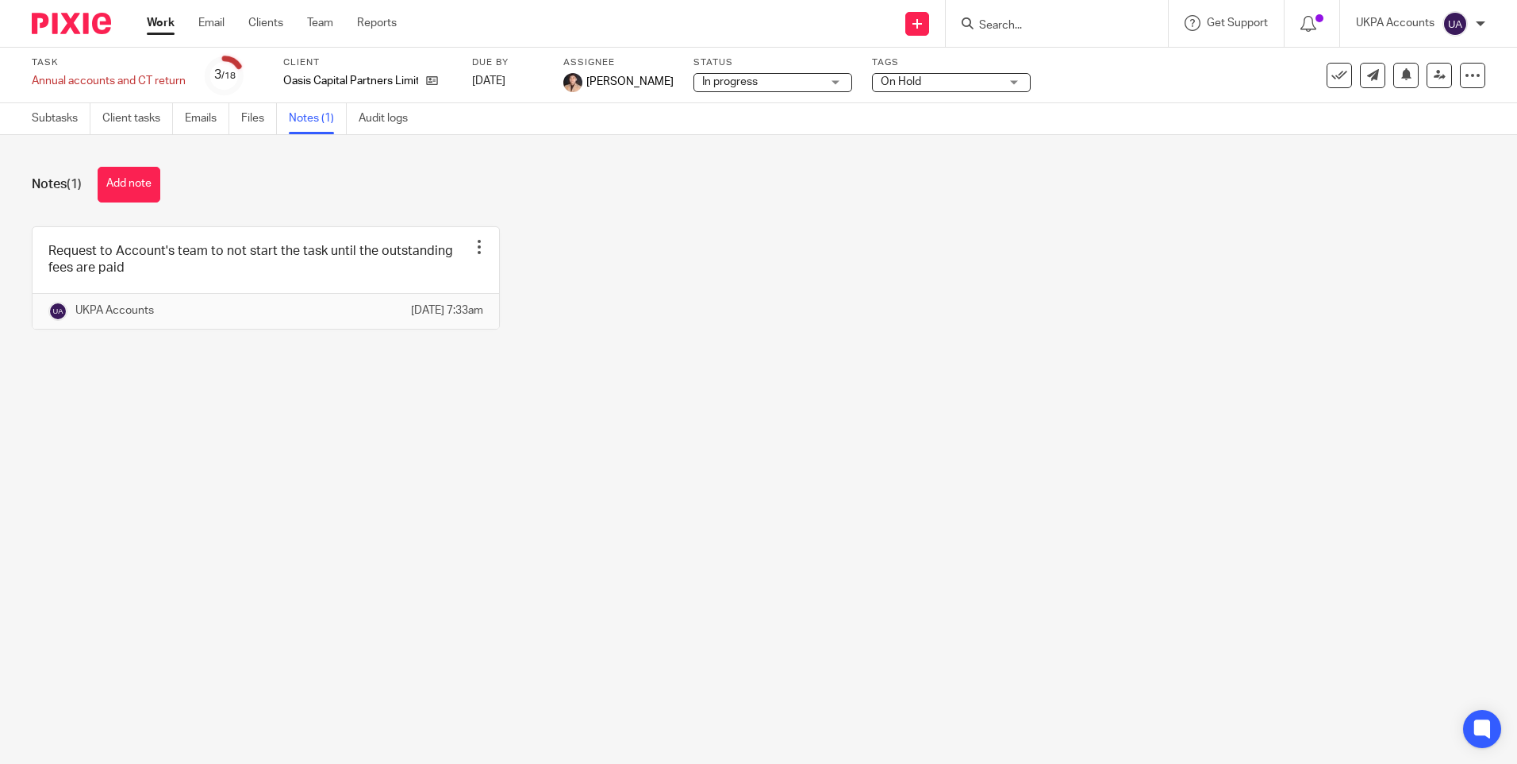
click at [1072, 21] on input "Search" at bounding box center [1049, 26] width 143 height 14
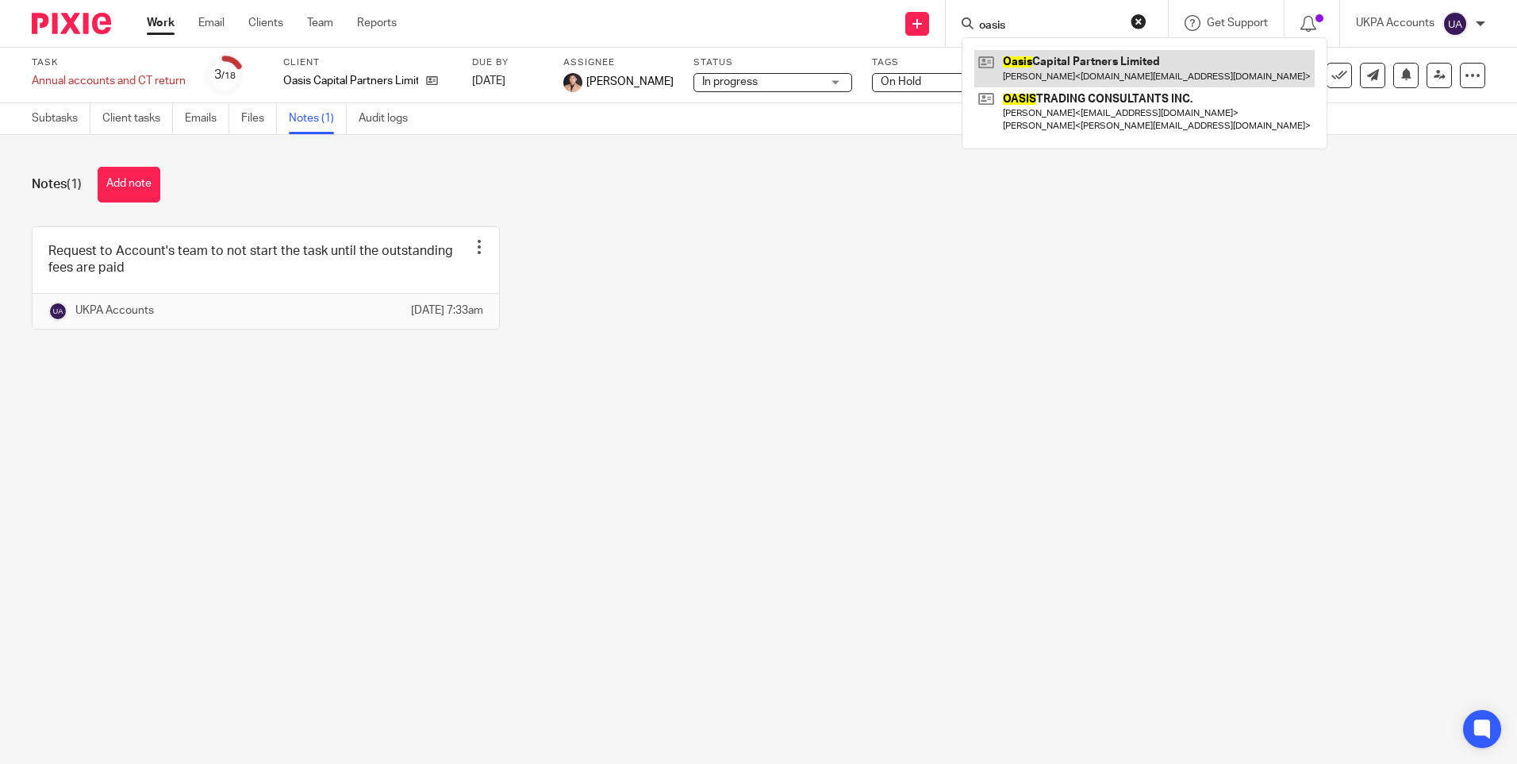
type input "oasis"
click at [1067, 60] on link at bounding box center [1145, 68] width 340 height 37
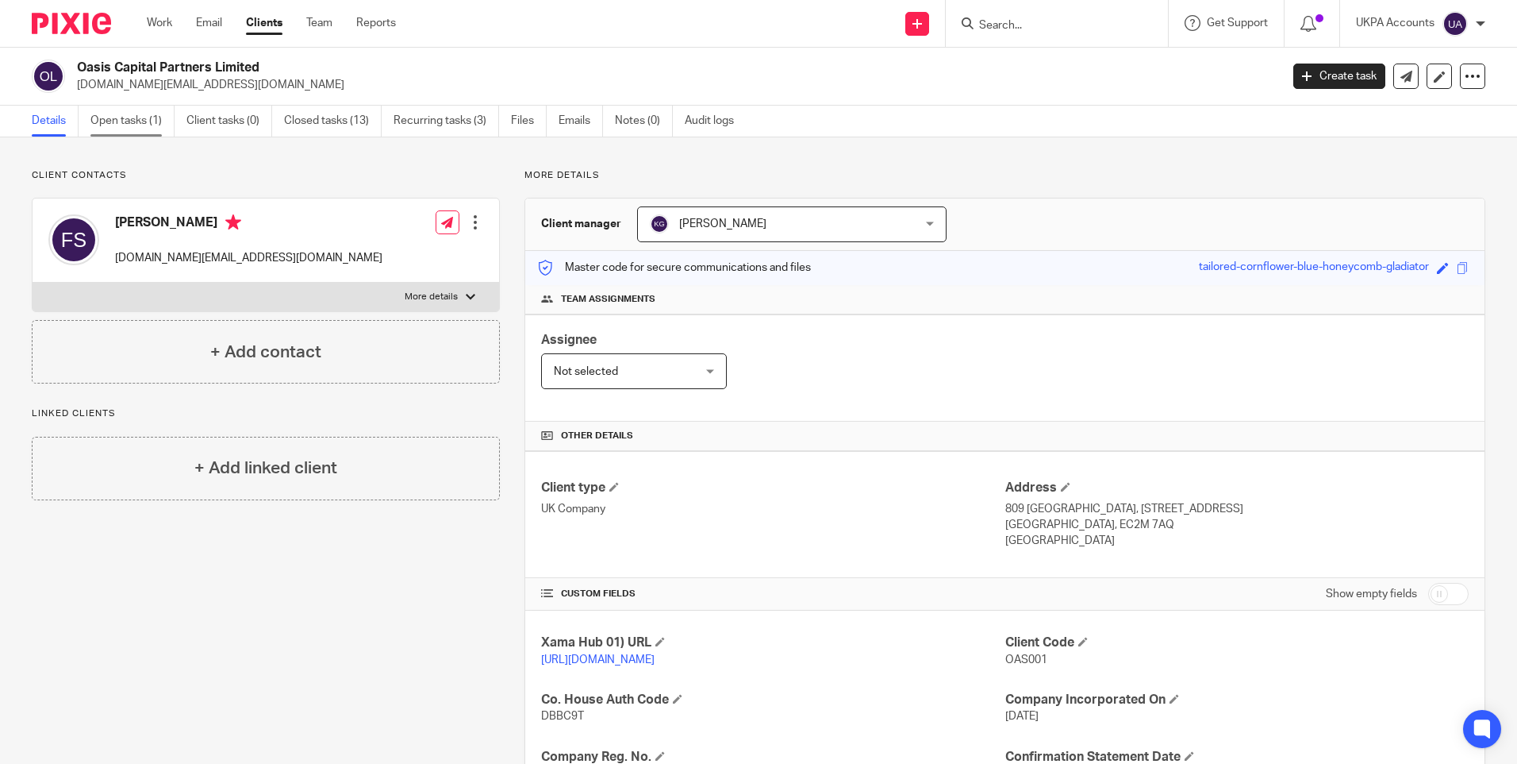
click at [126, 125] on link "Open tasks (1)" at bounding box center [132, 121] width 84 height 31
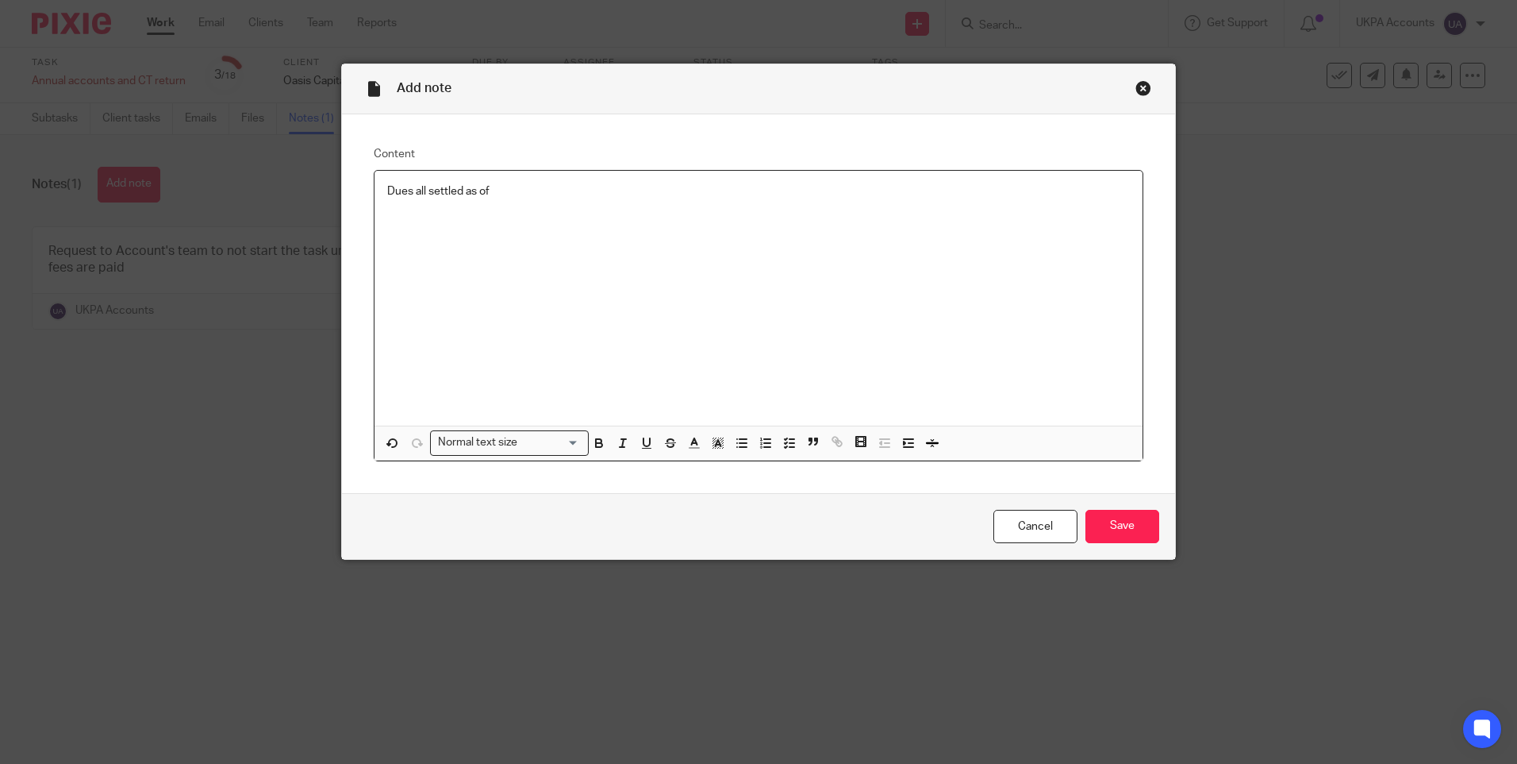
click at [637, 204] on div "Dues all settled as of" at bounding box center [759, 298] width 768 height 255
click at [1106, 521] on input "Save" at bounding box center [1123, 527] width 74 height 34
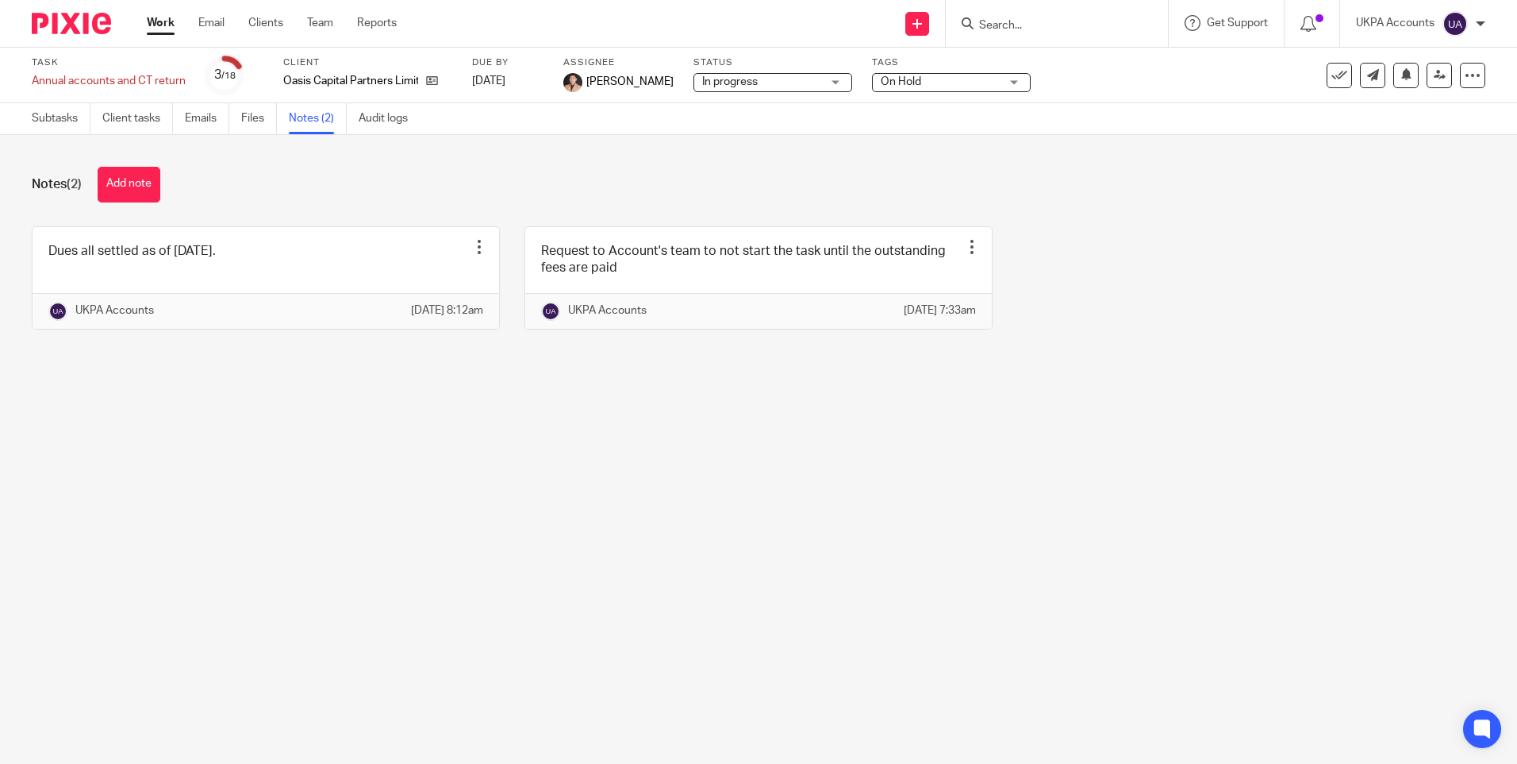
click at [640, 506] on main "Task Annual accounts and CT return Save Annual accounts and CT return 3 /18 Cli…" at bounding box center [758, 382] width 1517 height 764
click at [440, 515] on main "Task Annual accounts and CT return Save Annual accounts and CT return 3 /18 Cli…" at bounding box center [758, 382] width 1517 height 764
click at [1040, 24] on input "Search" at bounding box center [1049, 26] width 143 height 14
type input "oystel"
click at [1028, 63] on link at bounding box center [1146, 68] width 343 height 37
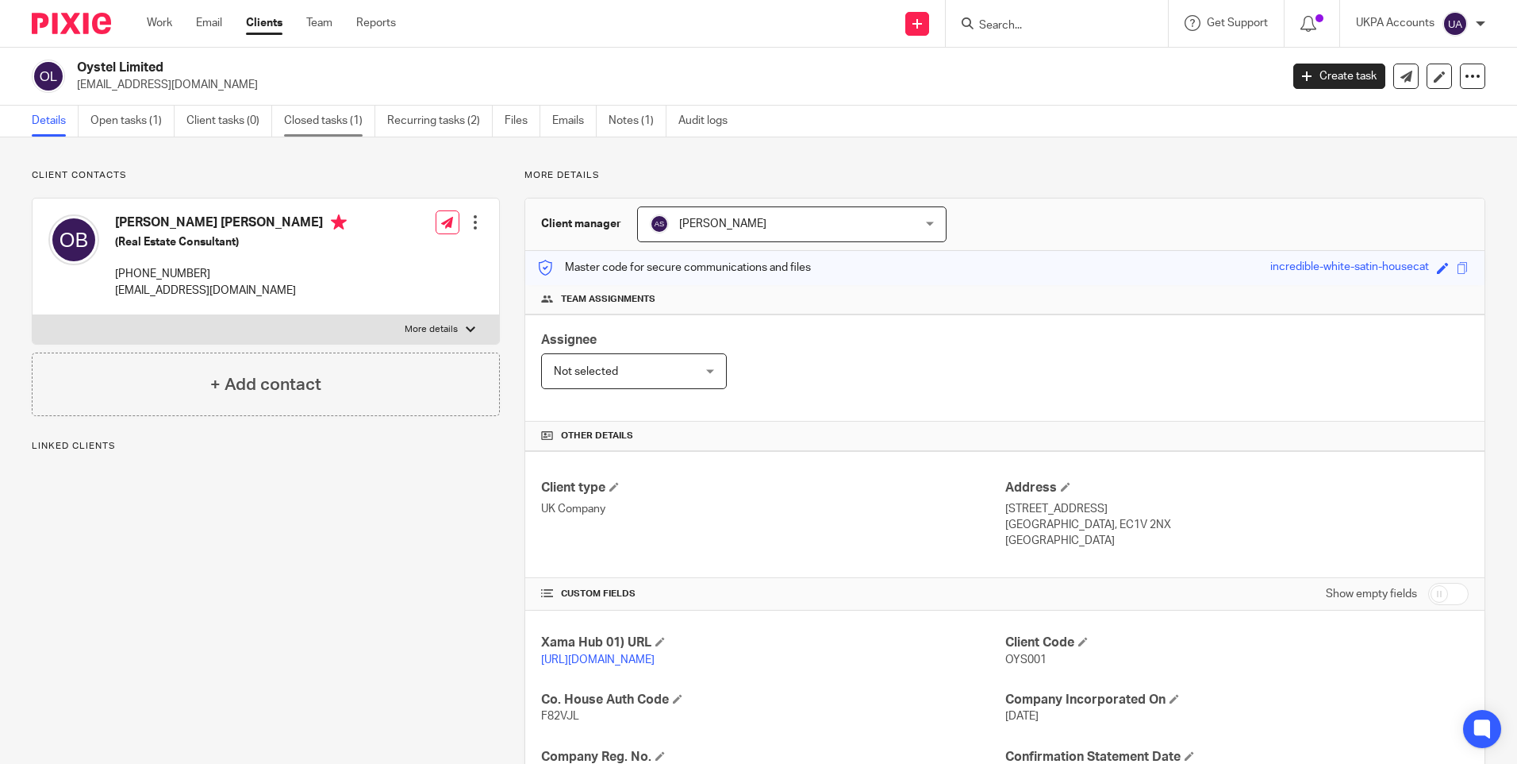
click at [334, 117] on link "Closed tasks (1)" at bounding box center [329, 121] width 91 height 31
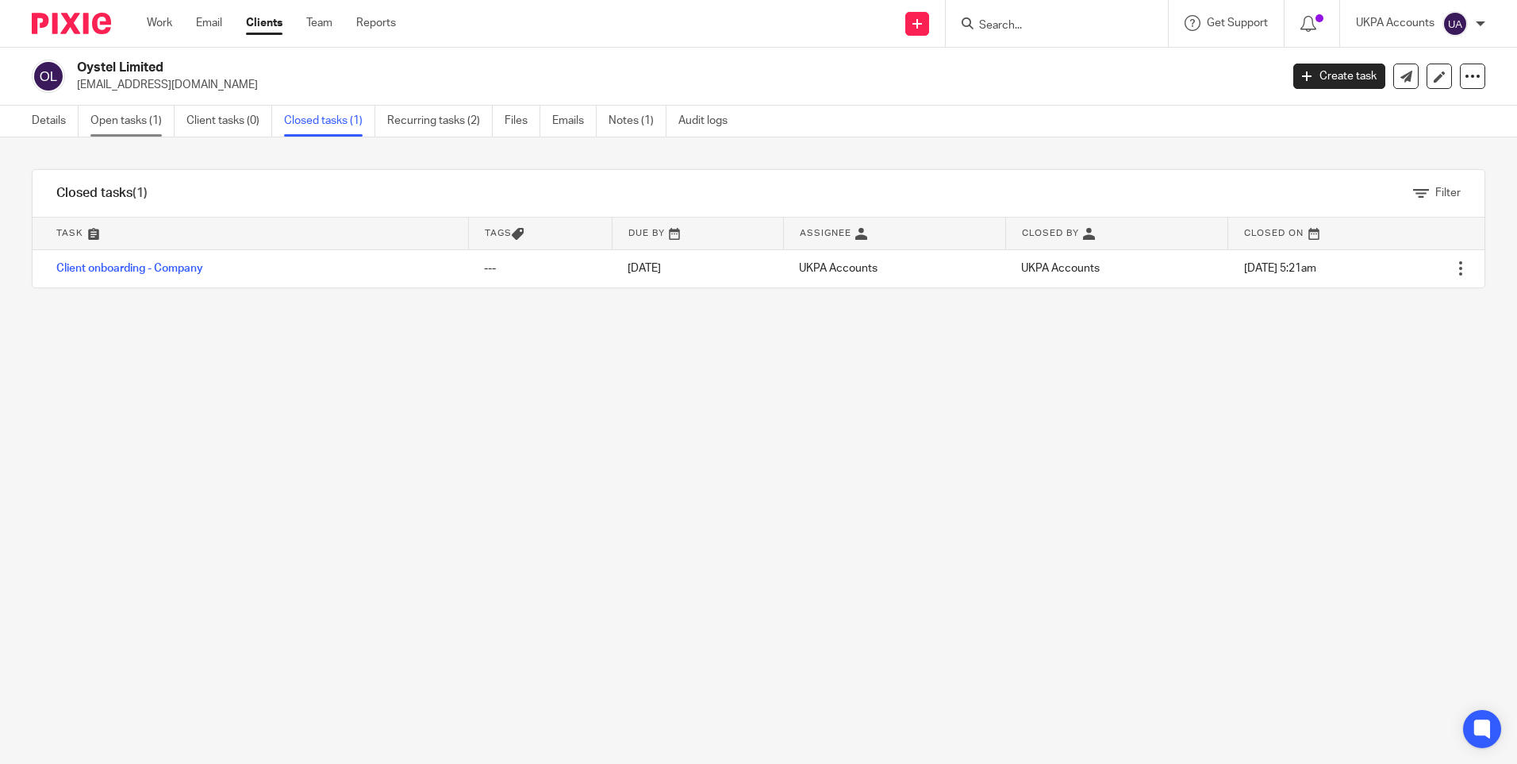
click at [116, 127] on link "Open tasks (1)" at bounding box center [132, 121] width 84 height 31
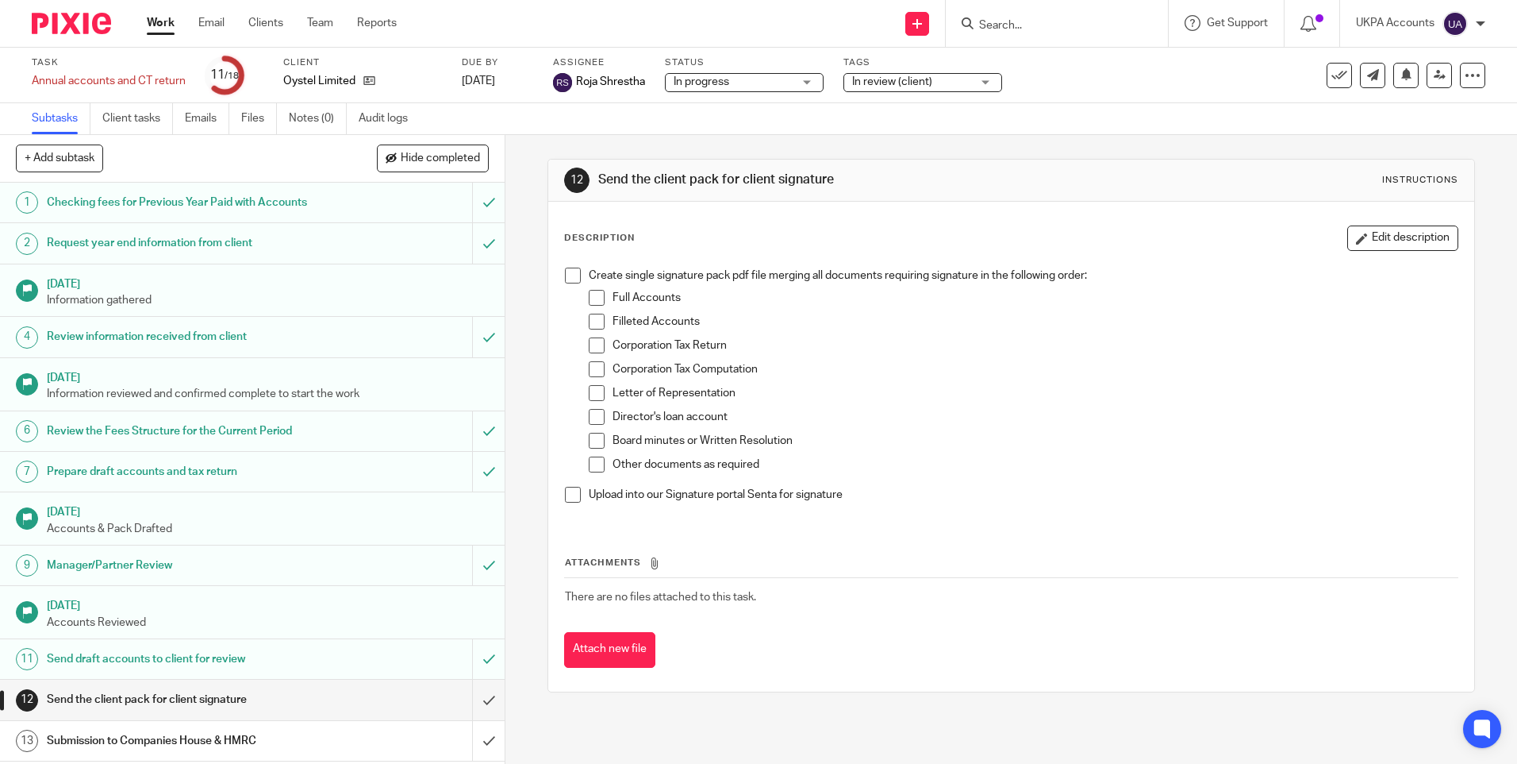
scroll to position [213, 0]
